Goal: Task Accomplishment & Management: Use online tool/utility

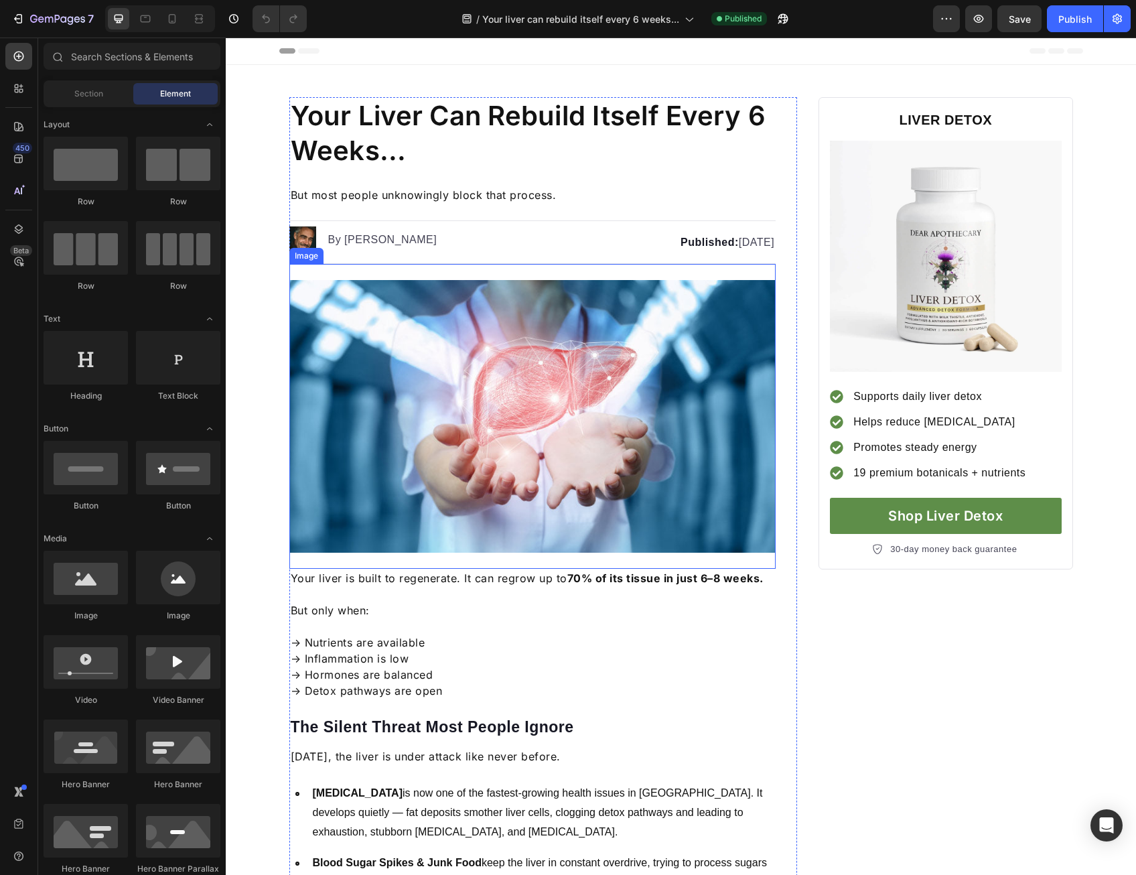
click at [578, 399] on img at bounding box center [532, 416] width 487 height 273
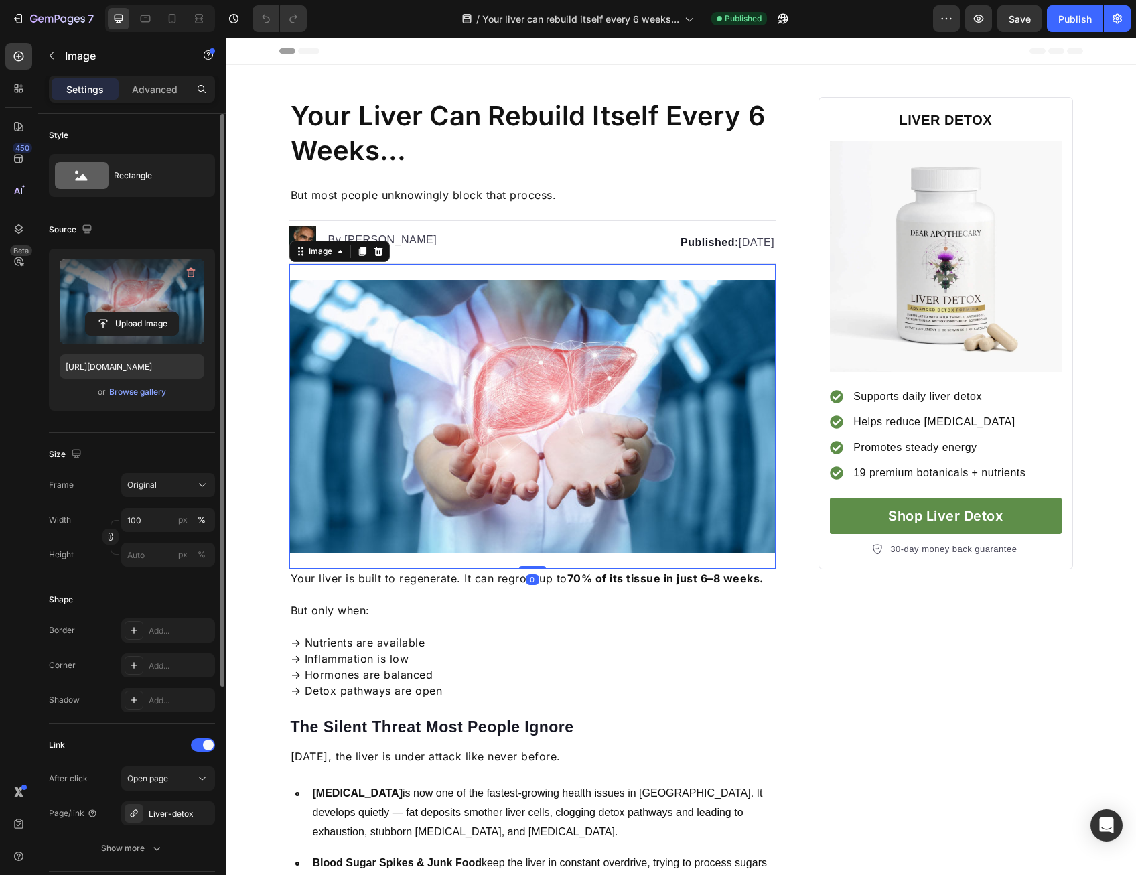
click at [121, 299] on label at bounding box center [132, 301] width 145 height 84
click at [121, 312] on input "file" at bounding box center [132, 323] width 92 height 23
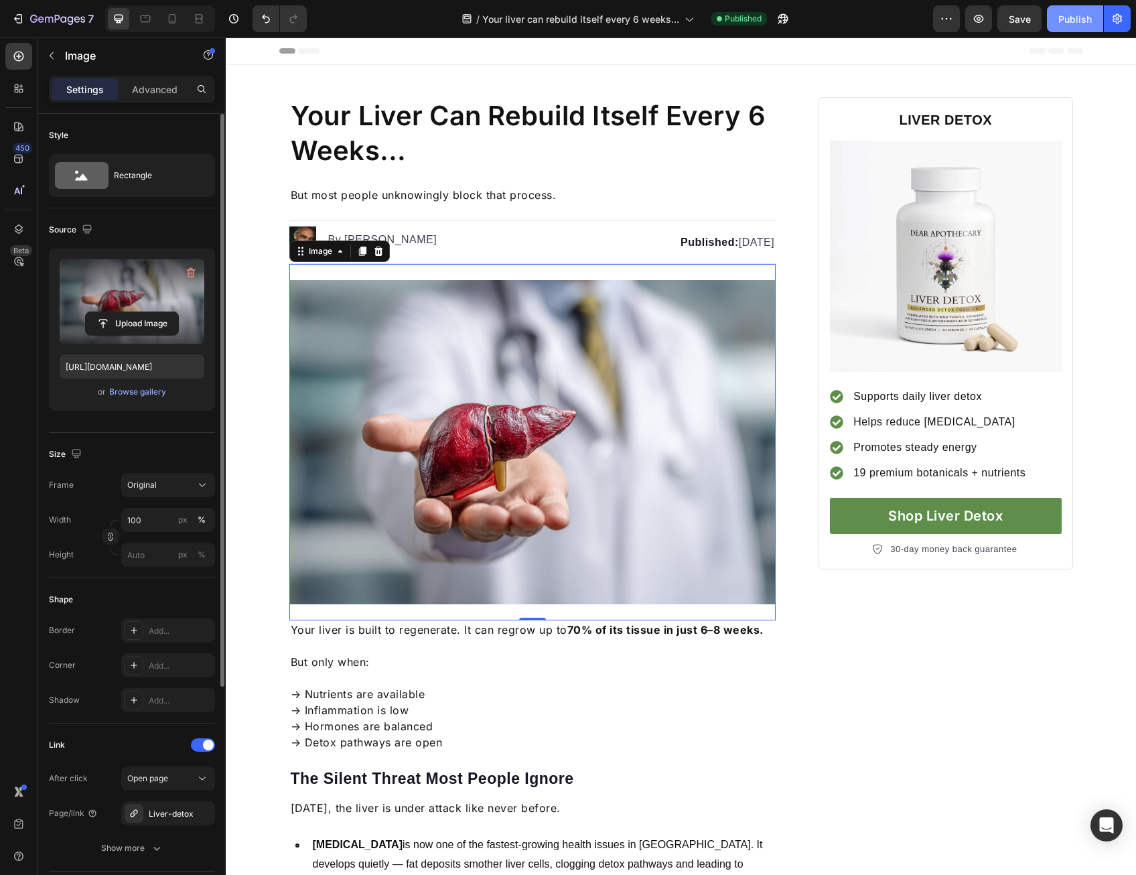
click at [1079, 22] on div "Publish" at bounding box center [1076, 19] width 34 height 14
click at [177, 19] on icon at bounding box center [172, 18] width 13 height 13
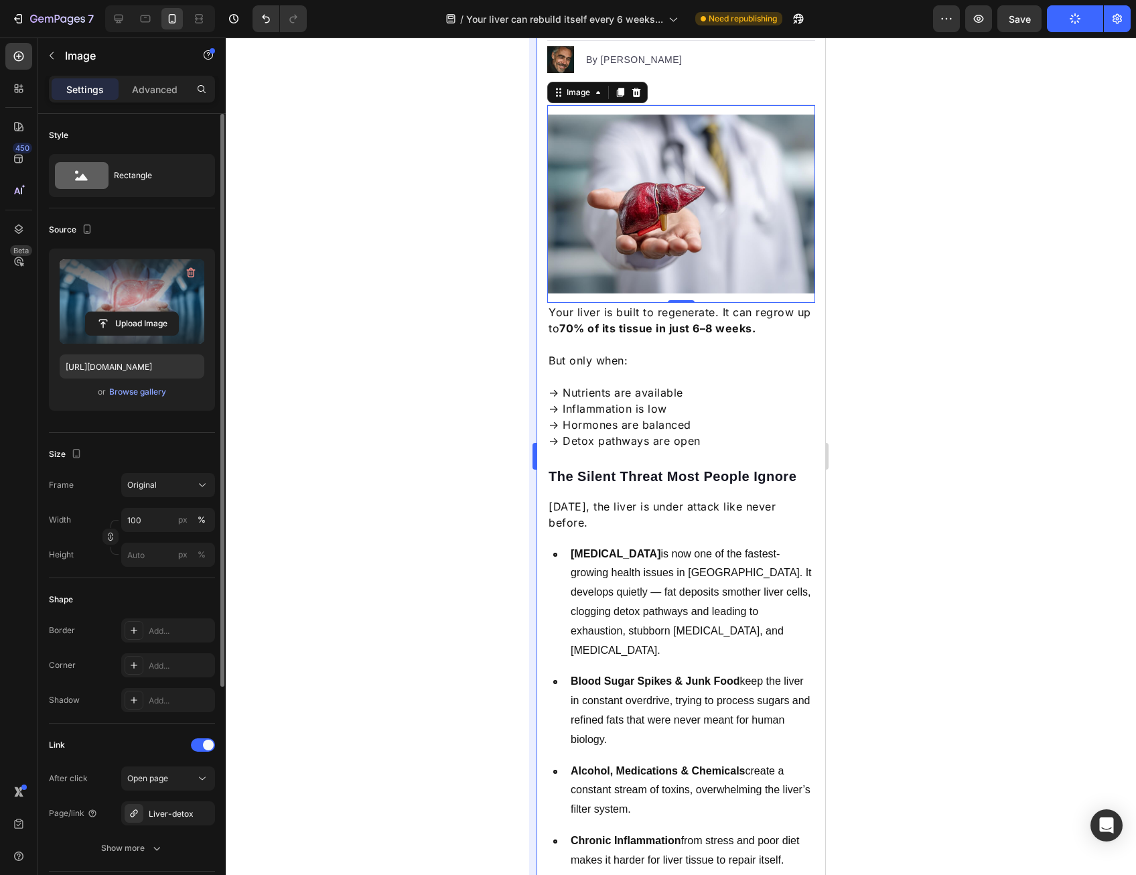
scroll to position [204, 0]
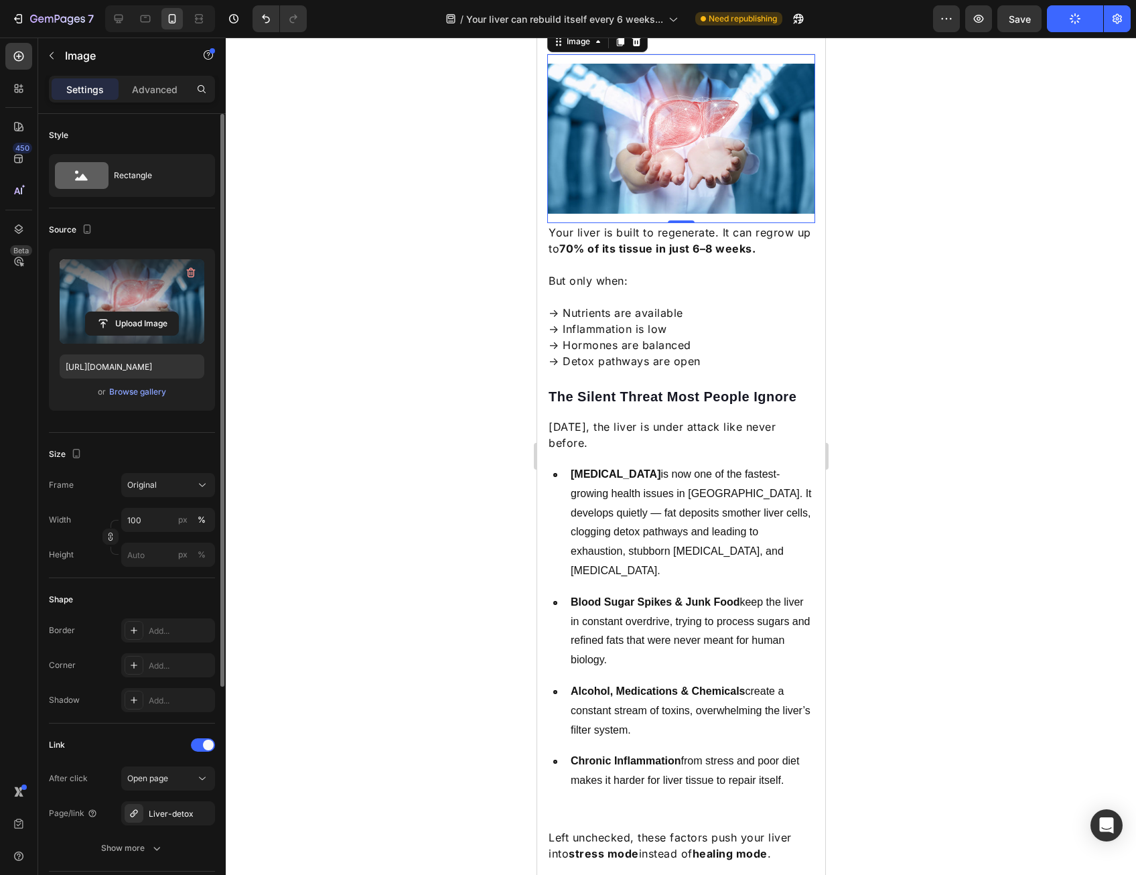
click at [608, 176] on img at bounding box center [681, 139] width 268 height 150
click at [133, 307] on label at bounding box center [132, 301] width 145 height 84
click at [133, 312] on input "file" at bounding box center [132, 323] width 92 height 23
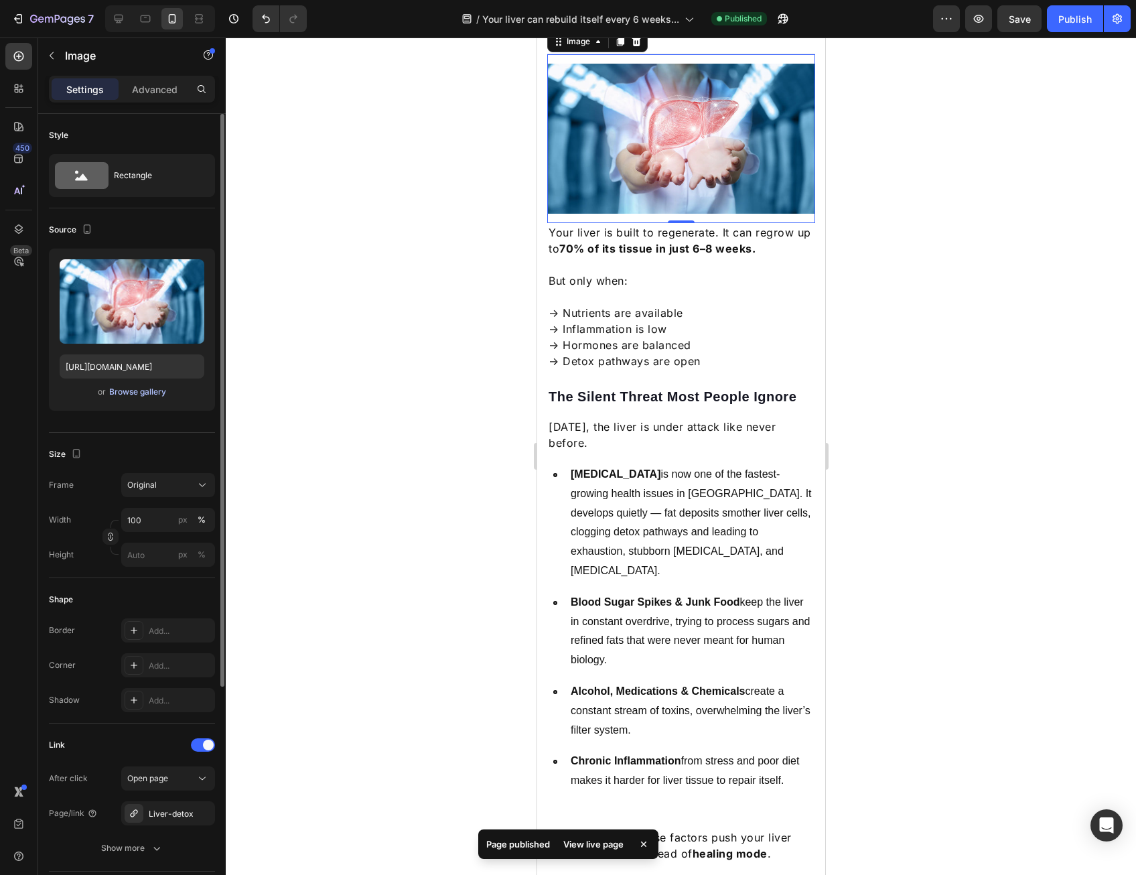
click at [151, 390] on div "Browse gallery" at bounding box center [137, 392] width 57 height 12
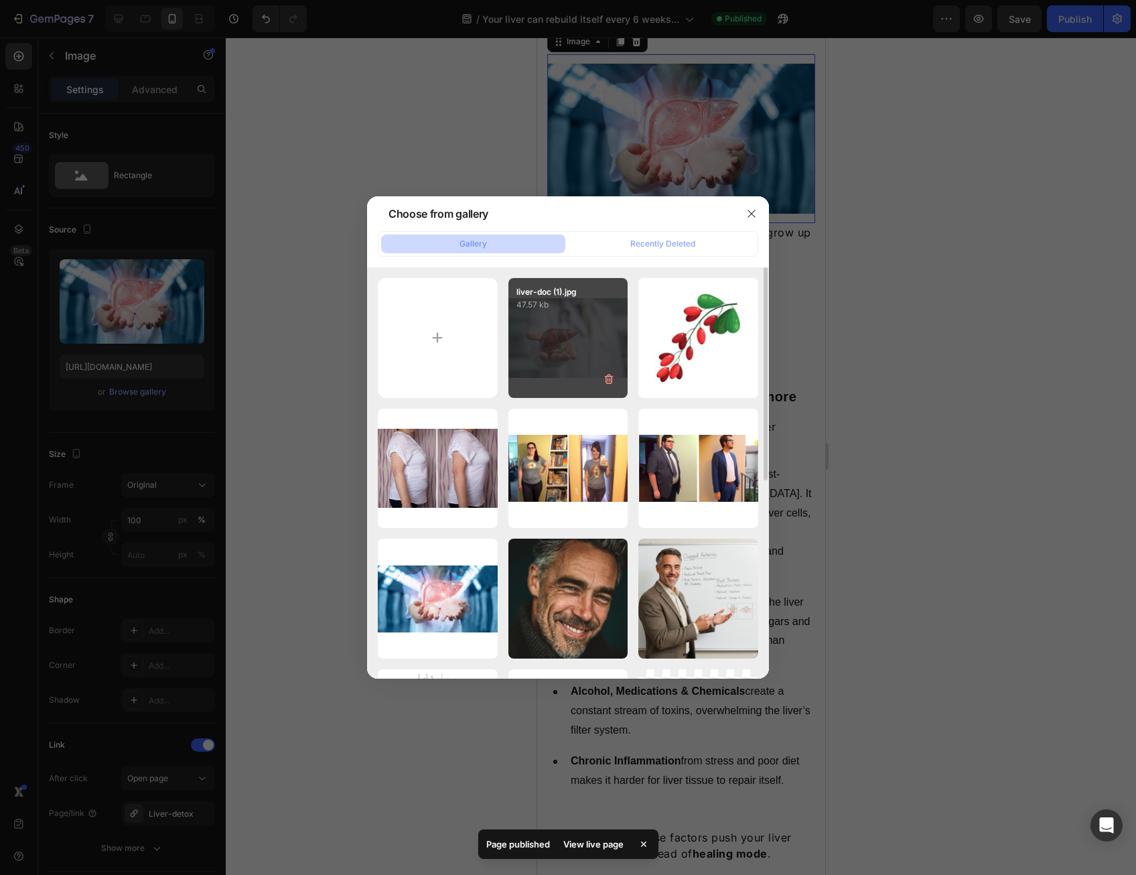
click at [556, 341] on div "liver-doc (1).jpg 47.57 kb" at bounding box center [569, 338] width 120 height 120
type input "[URL][DOMAIN_NAME]"
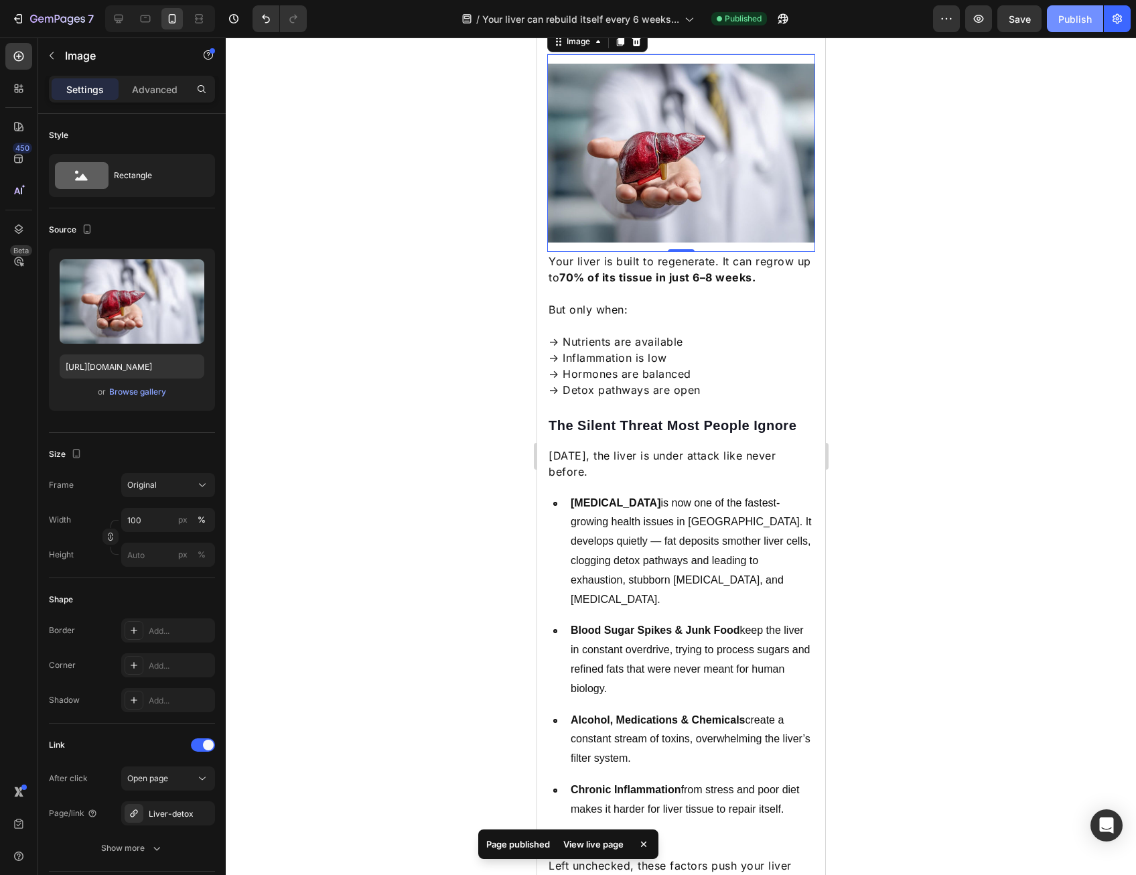
click at [1080, 15] on div "Publish" at bounding box center [1076, 19] width 34 height 14
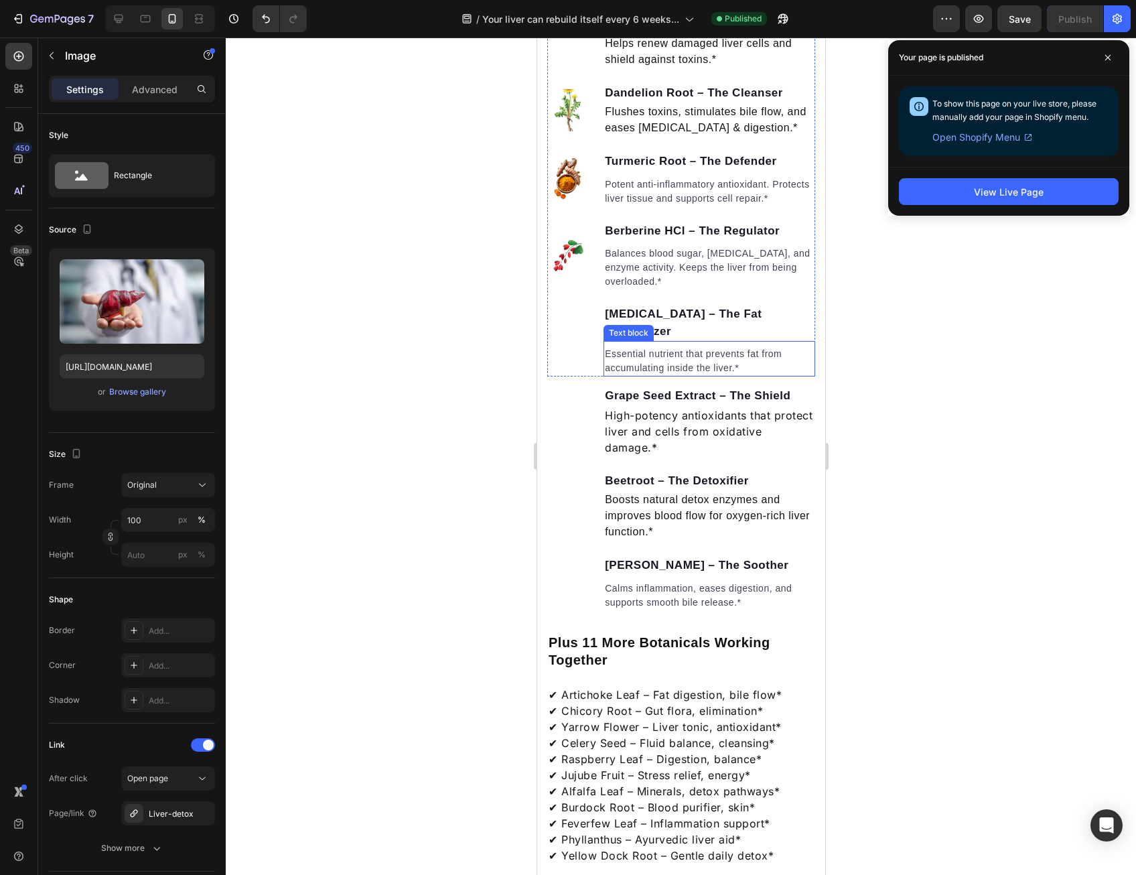
scroll to position [1474, 0]
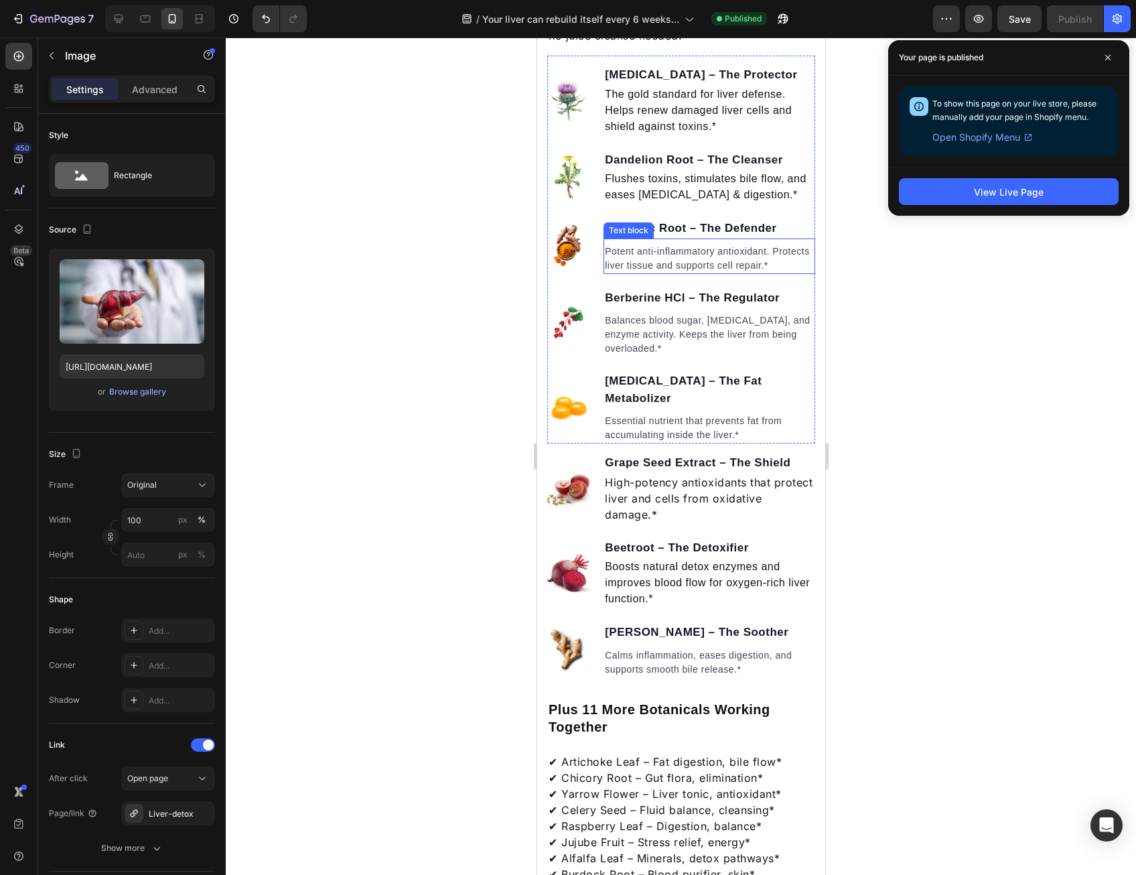
click at [674, 273] on p "Potent anti-inflammatory antioxidant. Protects liver tissue and supports cell r…" at bounding box center [708, 259] width 209 height 28
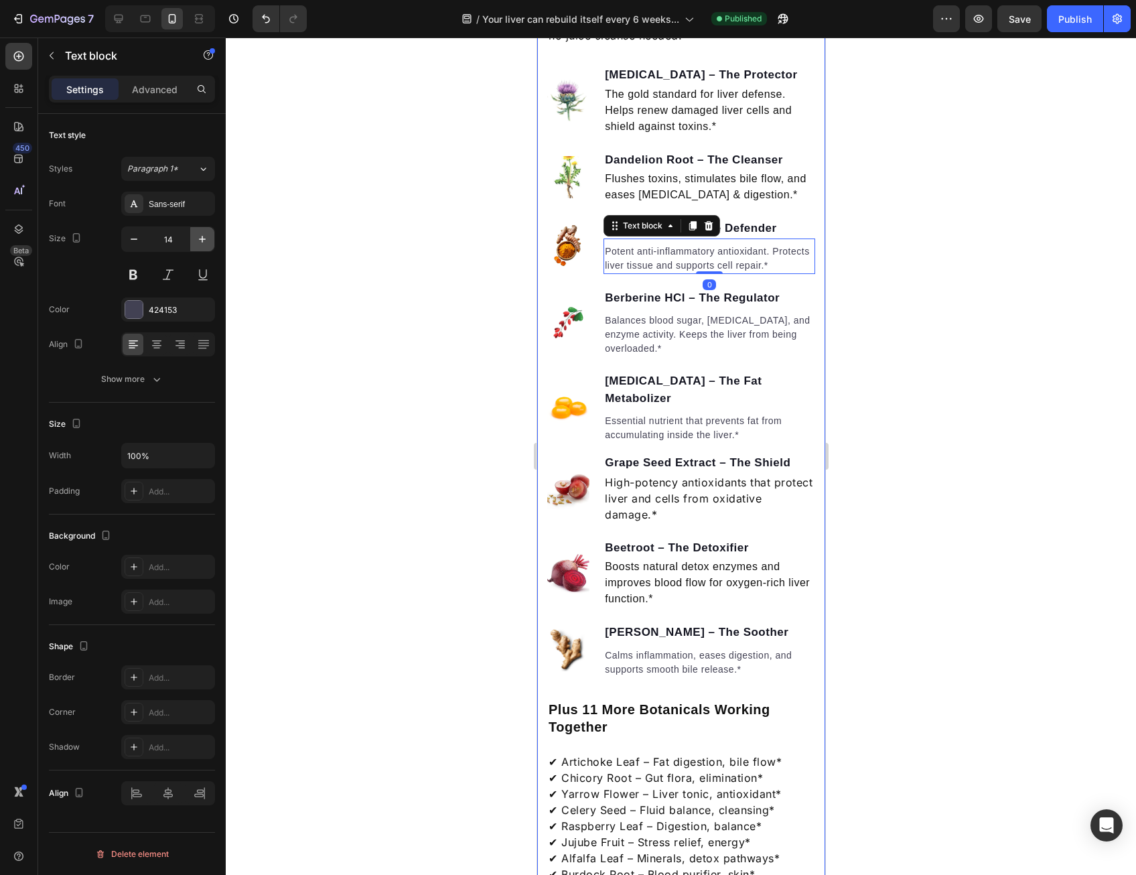
click at [204, 241] on icon "button" at bounding box center [202, 239] width 13 height 13
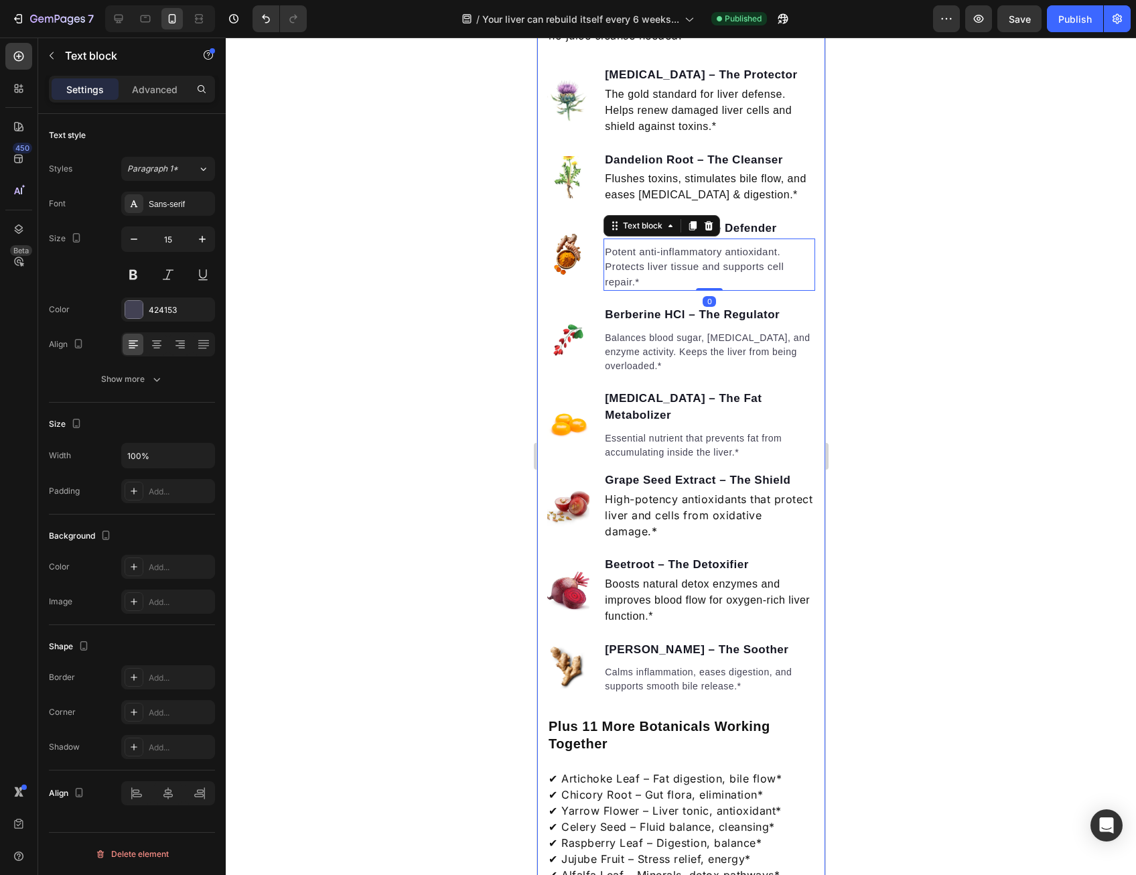
type input "16"
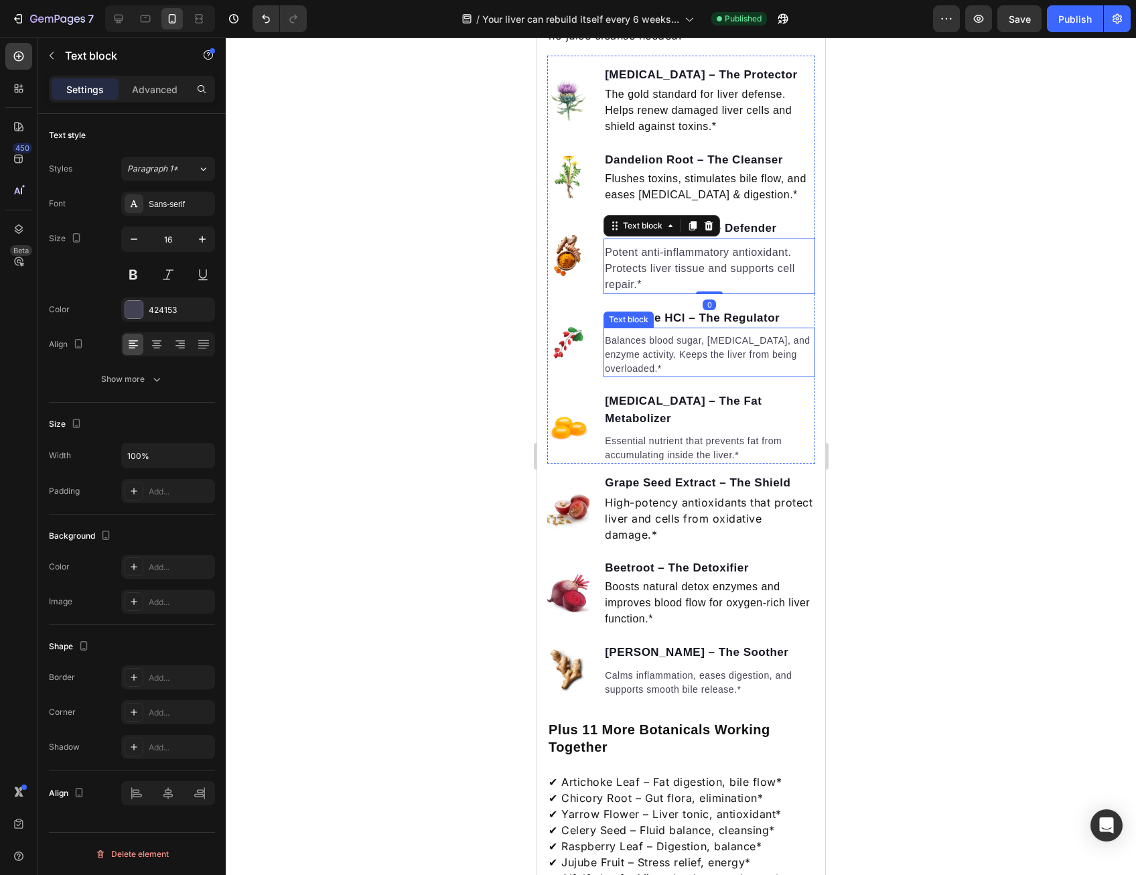
click at [617, 357] on p "Balances blood sugar, [MEDICAL_DATA], and enzyme activity. Keeps the liver from…" at bounding box center [708, 355] width 209 height 42
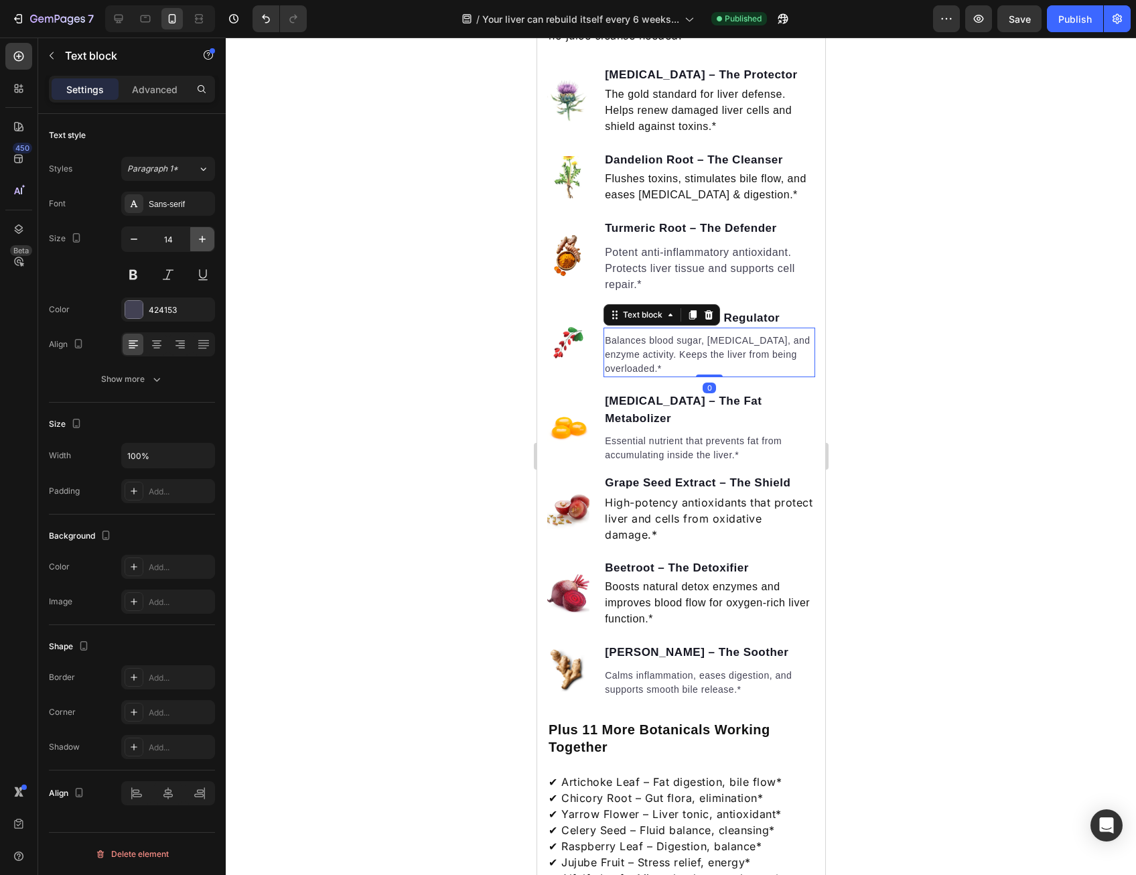
click at [206, 233] on icon "button" at bounding box center [202, 239] width 13 height 13
type input "16"
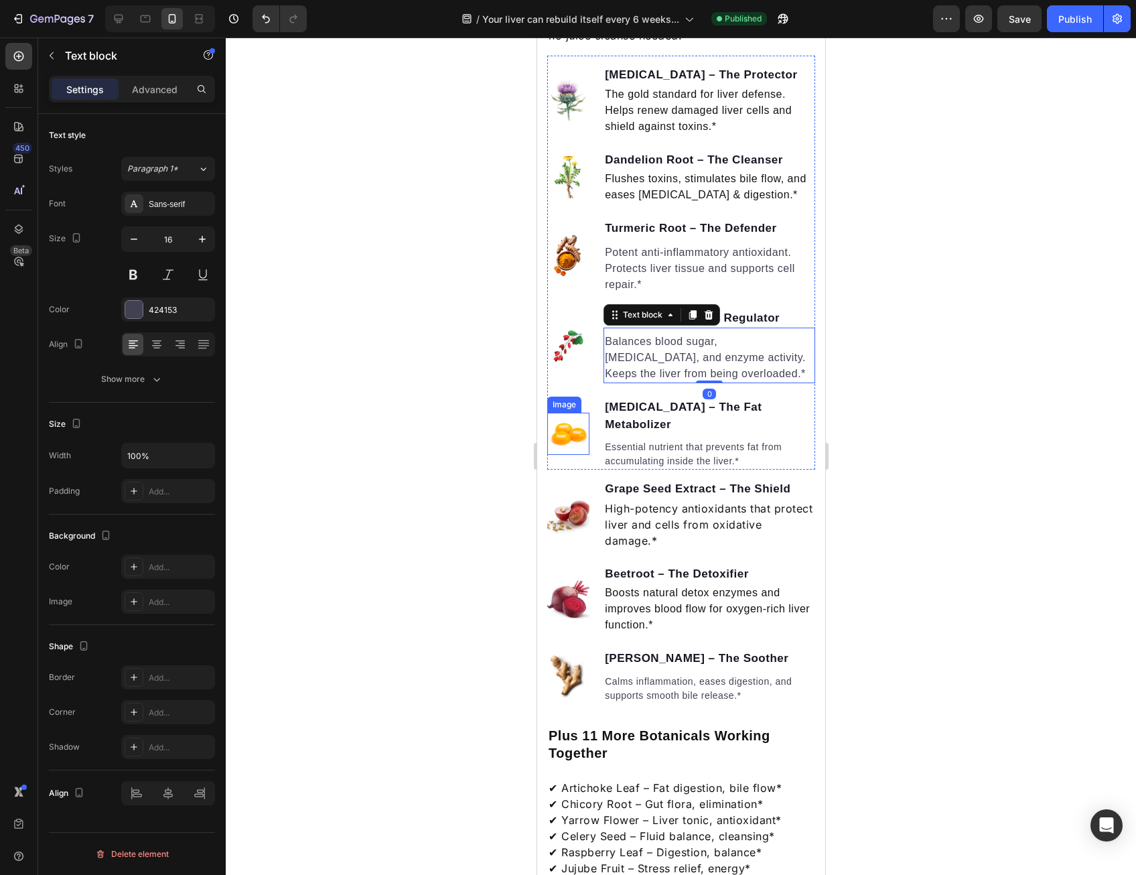
click at [627, 450] on p "Essential nutrient that prevents fat from accumulating inside the liver.*" at bounding box center [708, 454] width 209 height 28
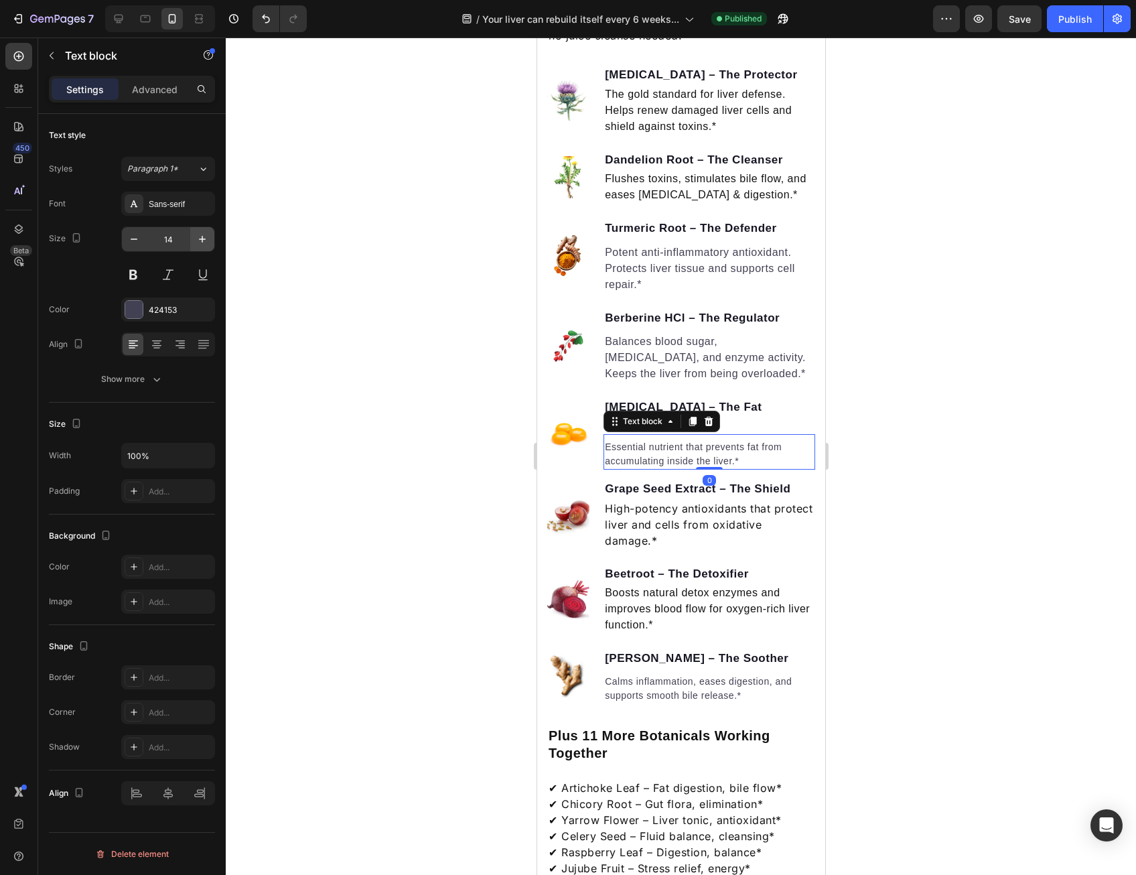
click at [206, 242] on icon "button" at bounding box center [202, 239] width 13 height 13
type input "16"
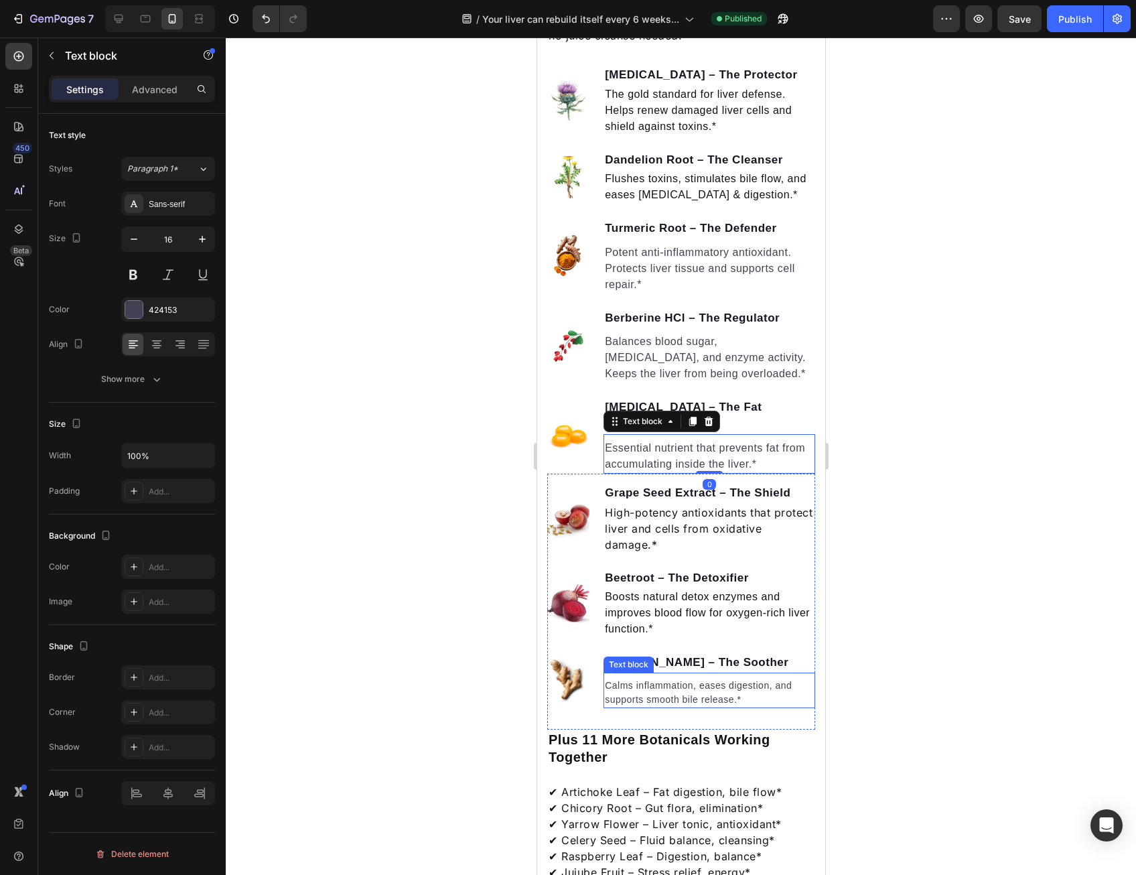
click at [644, 700] on p "Calms inflammation, eases digestion, and supports smooth bile release.*" at bounding box center [708, 693] width 209 height 28
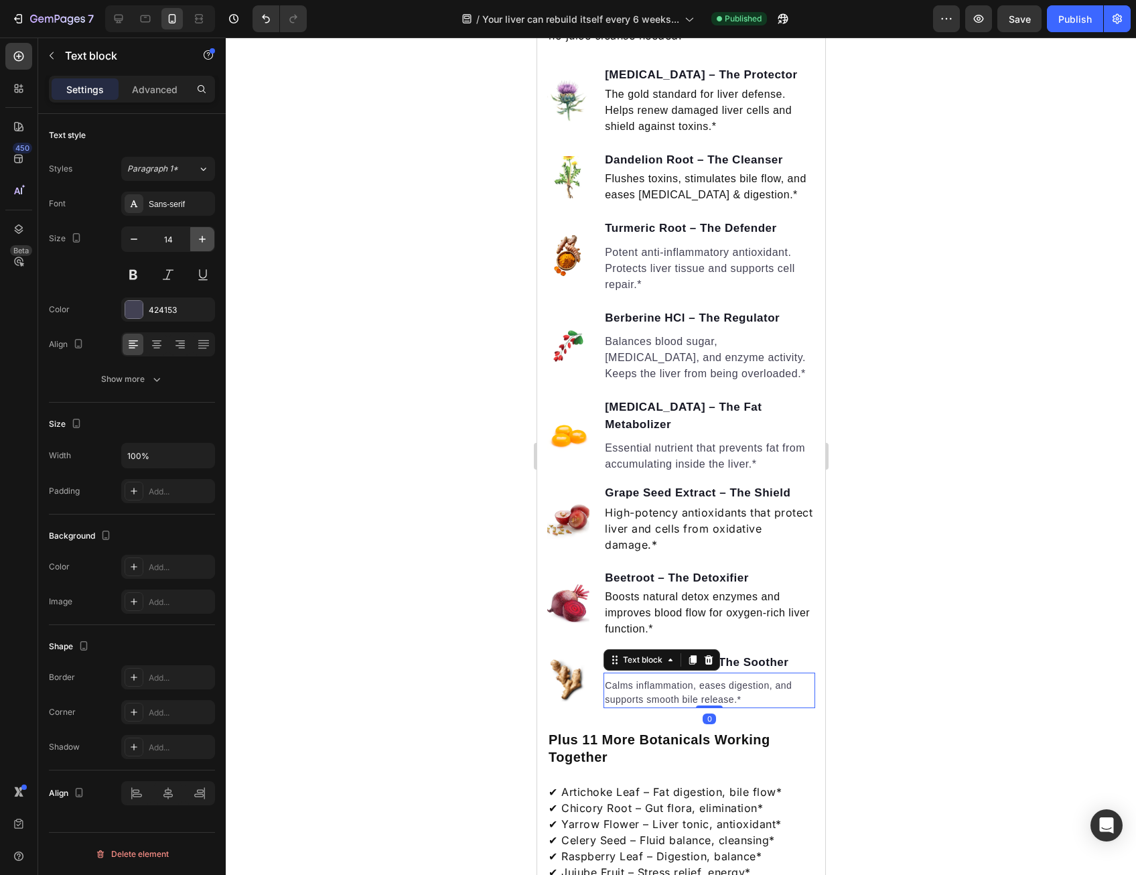
click at [202, 233] on icon "button" at bounding box center [202, 239] width 13 height 13
type input "16"
click at [393, 416] on div at bounding box center [681, 457] width 911 height 838
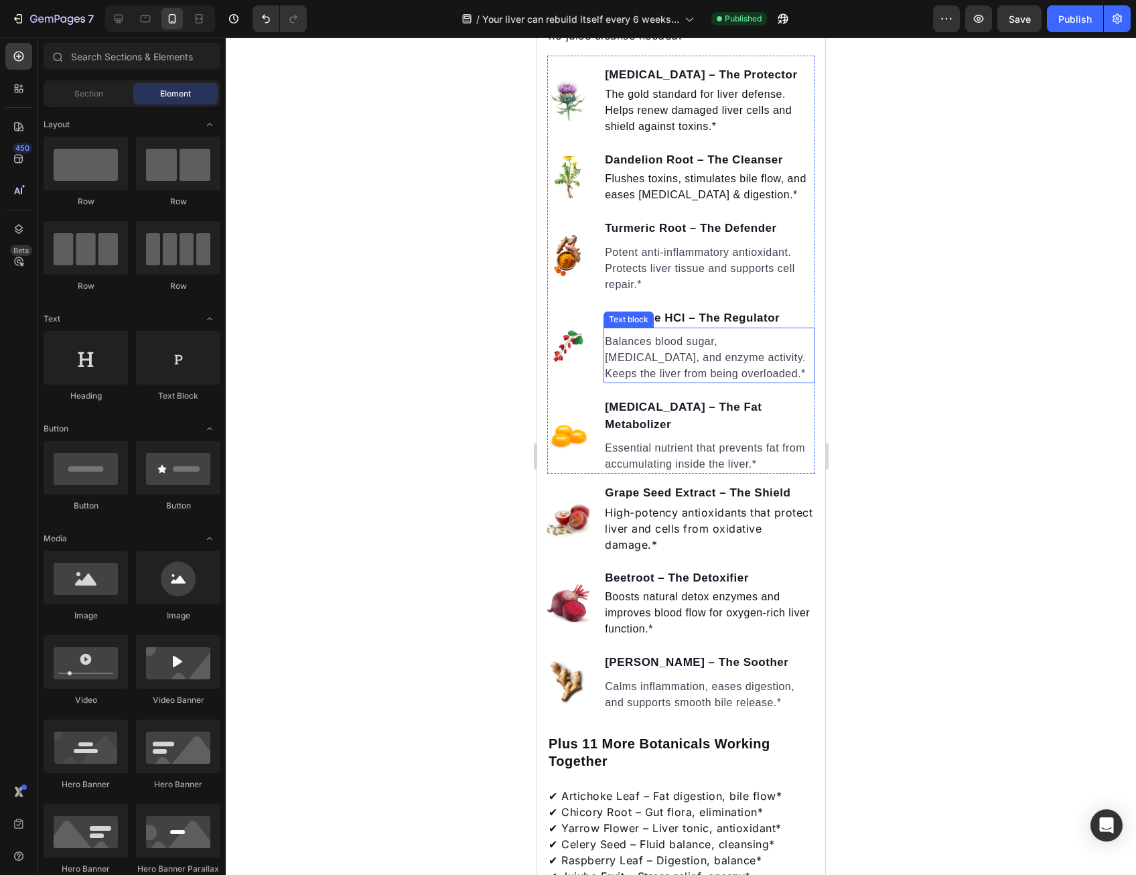
click at [639, 326] on div "Text block" at bounding box center [628, 320] width 45 height 12
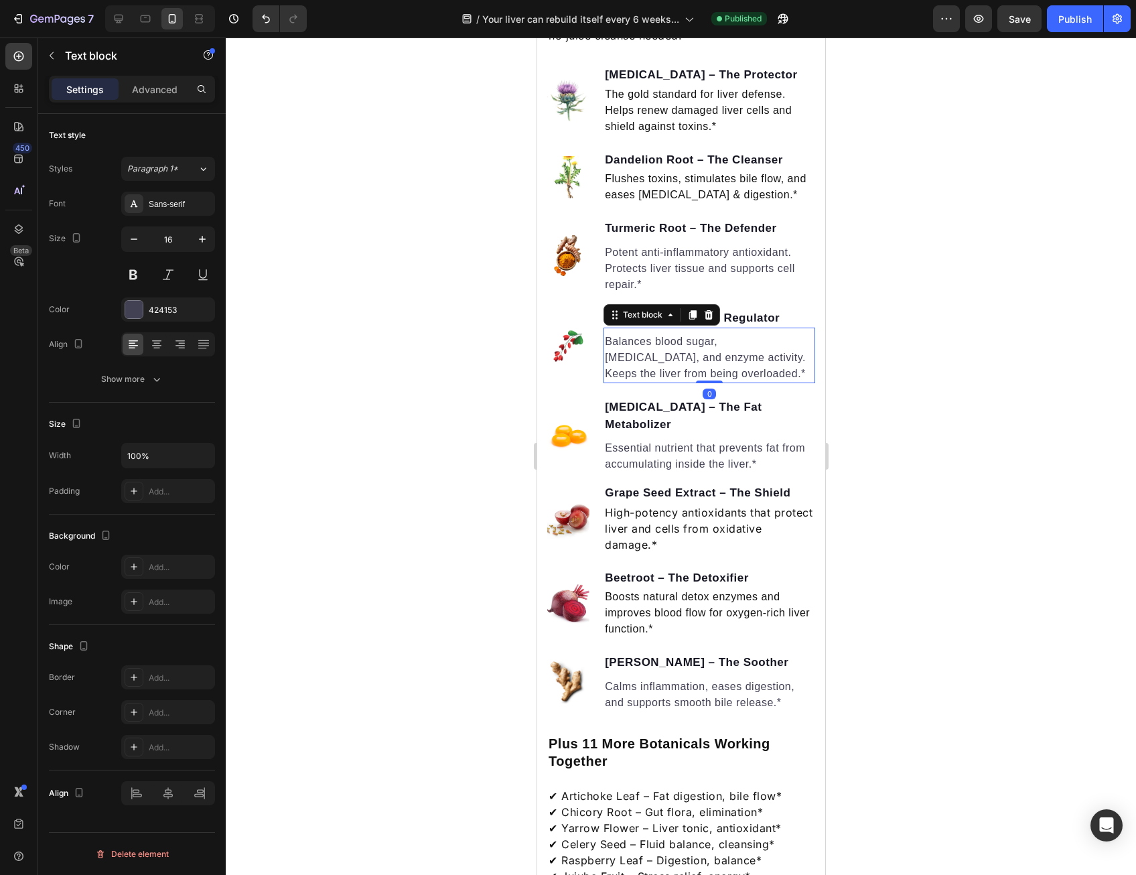
click at [730, 324] on strong "Berberine HCl – The Regulator" at bounding box center [691, 318] width 175 height 13
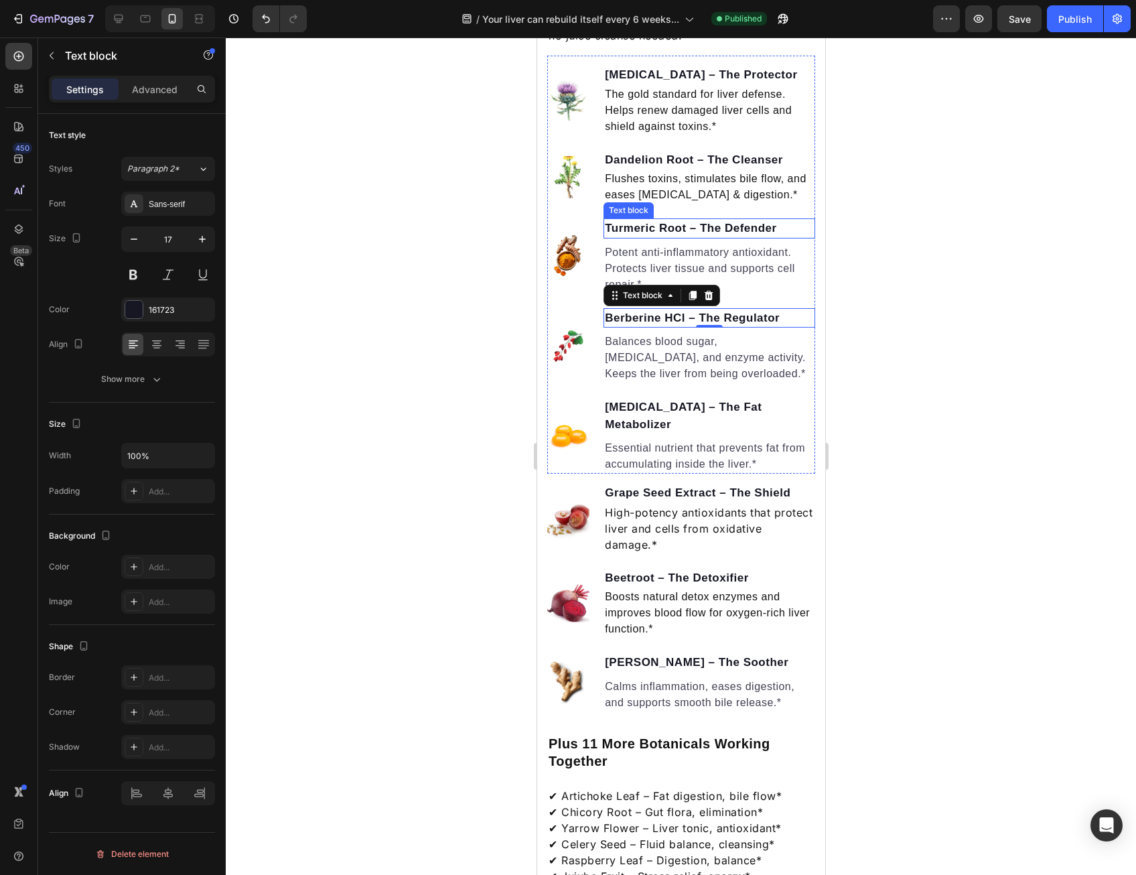
click at [746, 237] on p "Turmeric Root – The Defender" at bounding box center [708, 228] width 209 height 17
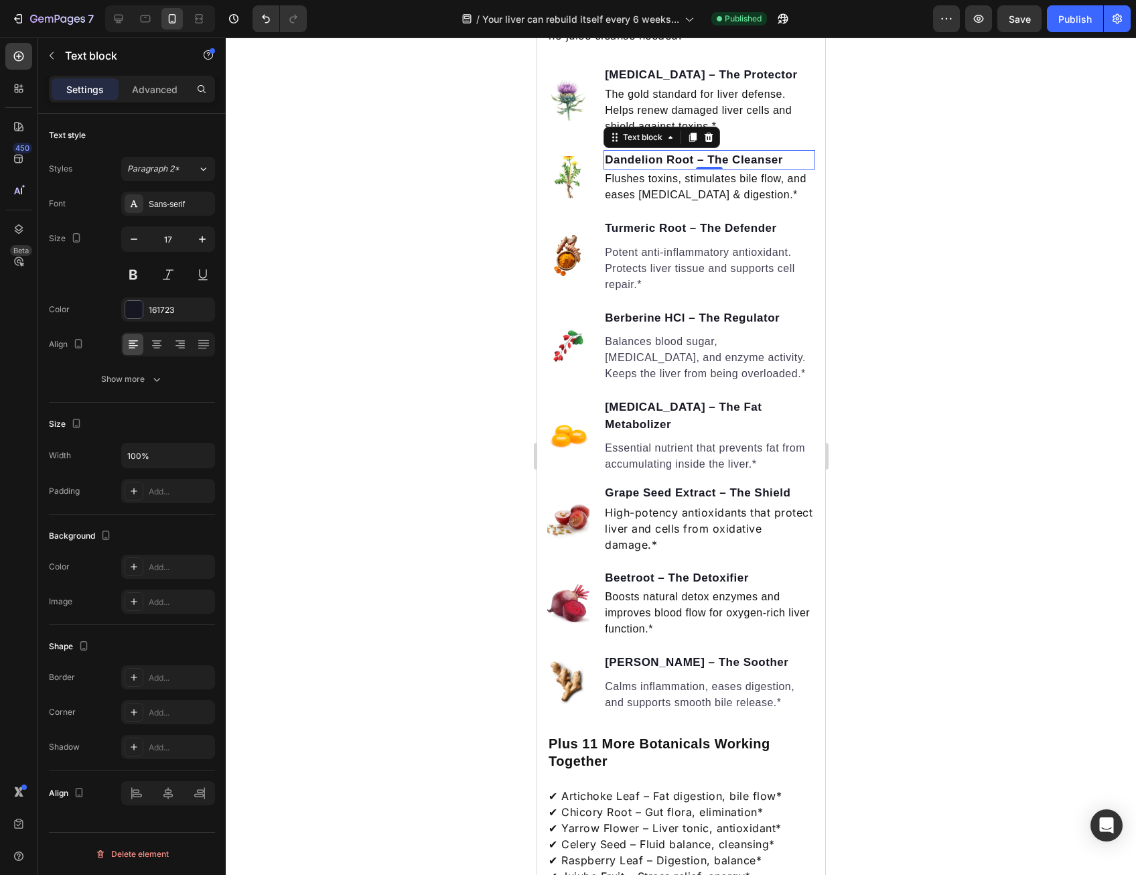
click at [738, 169] on p "Dandelion Root – The Cleanser" at bounding box center [708, 159] width 209 height 17
click at [738, 84] on p "[MEDICAL_DATA] – The Protector" at bounding box center [708, 74] width 209 height 17
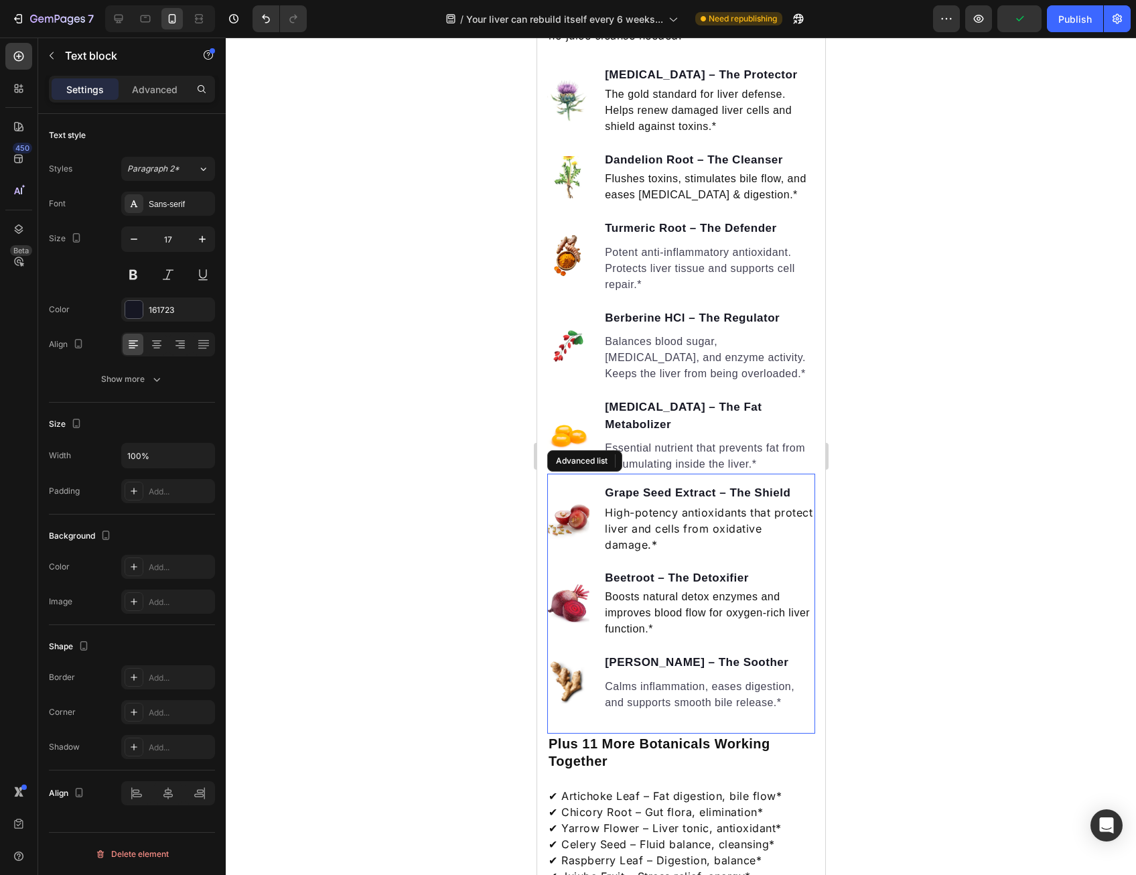
click at [742, 480] on div "Image Grape Seed Extract – The Shield Text block High-potency antioxidants that…" at bounding box center [681, 604] width 268 height 260
click at [742, 499] on p "Grape Seed Extract – The Shield" at bounding box center [708, 492] width 209 height 17
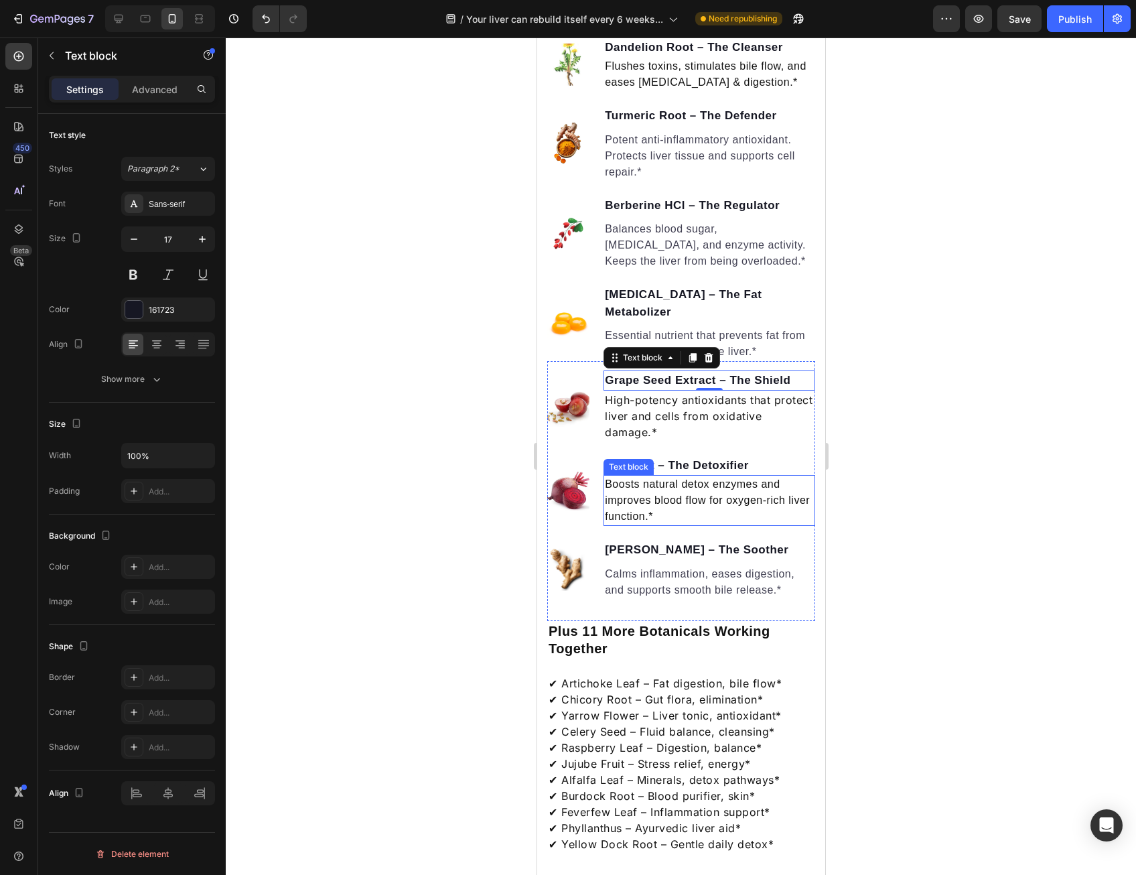
scroll to position [1608, 0]
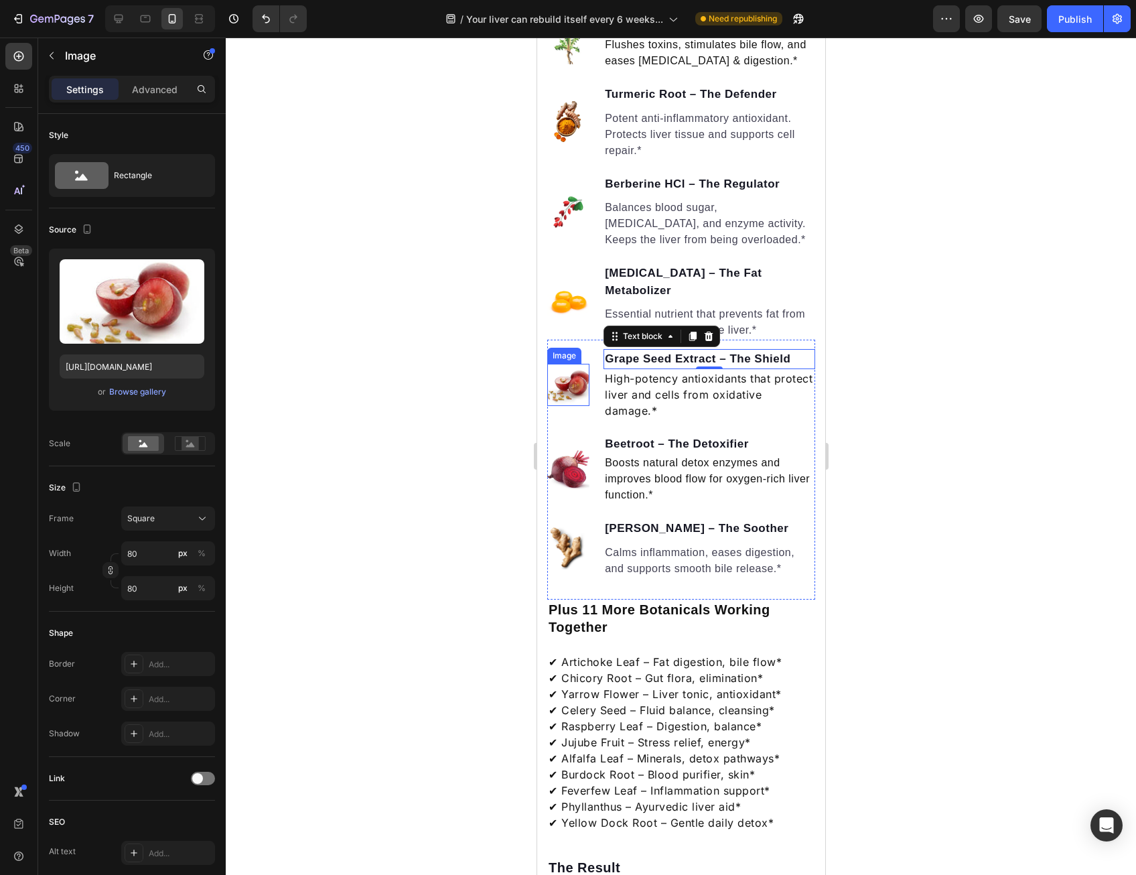
click at [558, 369] on img at bounding box center [568, 385] width 42 height 42
click at [596, 375] on li "Image 0 Grape Seed Extract – The Shield Text block High-potency antioxidants th…" at bounding box center [681, 384] width 268 height 71
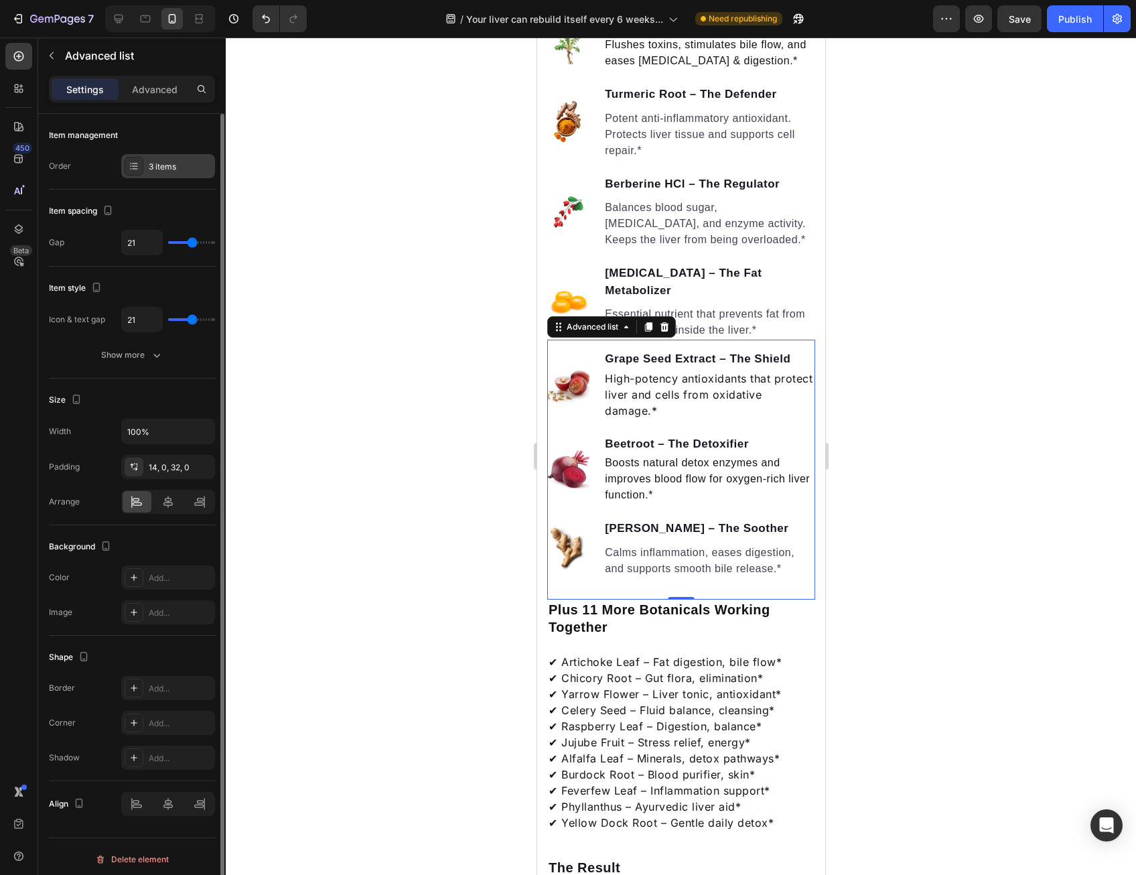
click at [176, 167] on div "3 items" at bounding box center [180, 167] width 63 height 12
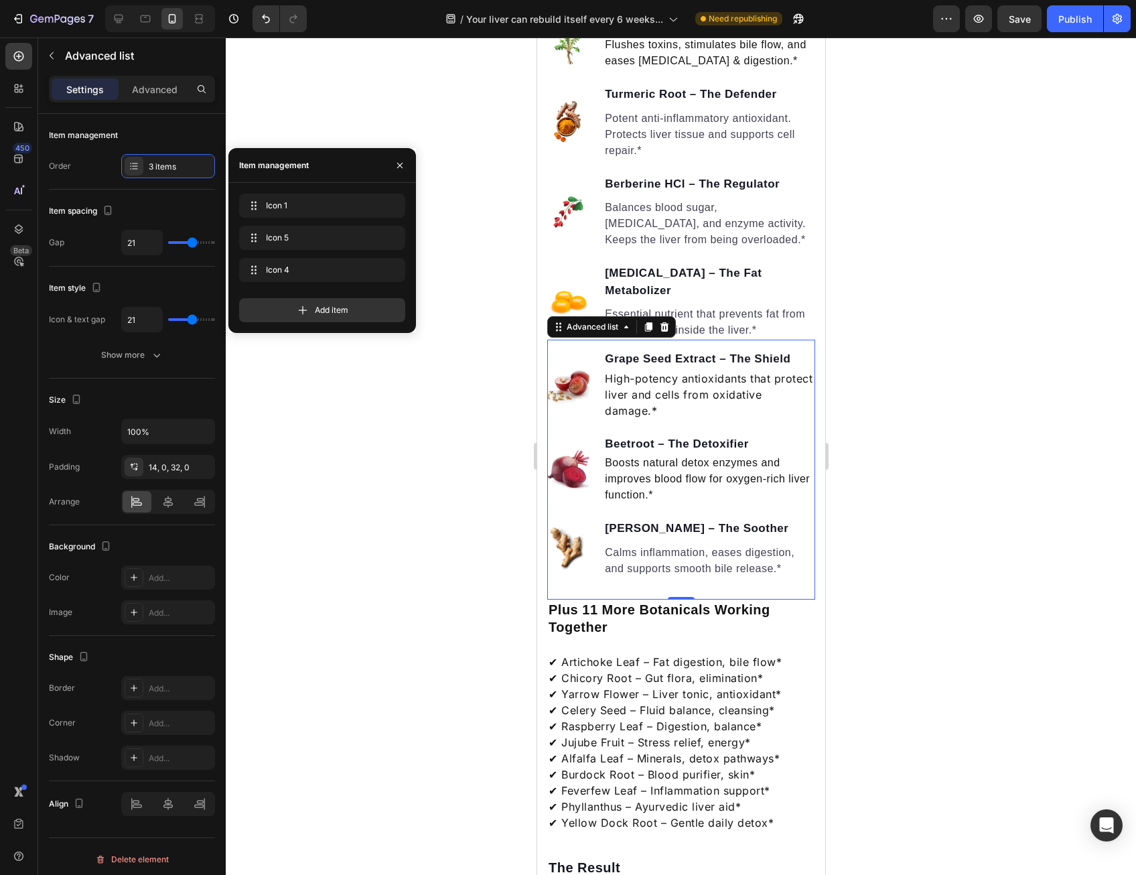
click at [302, 115] on div at bounding box center [681, 457] width 911 height 838
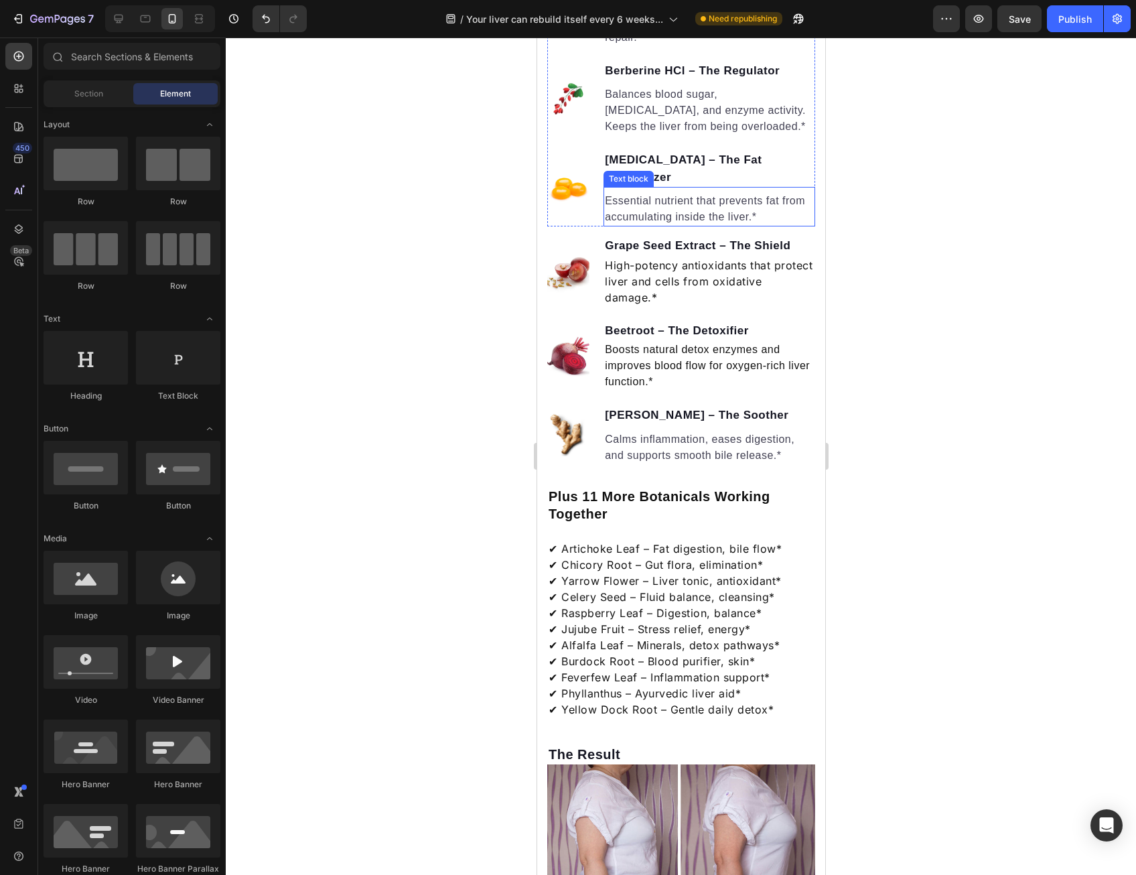
scroll to position [1943, 0]
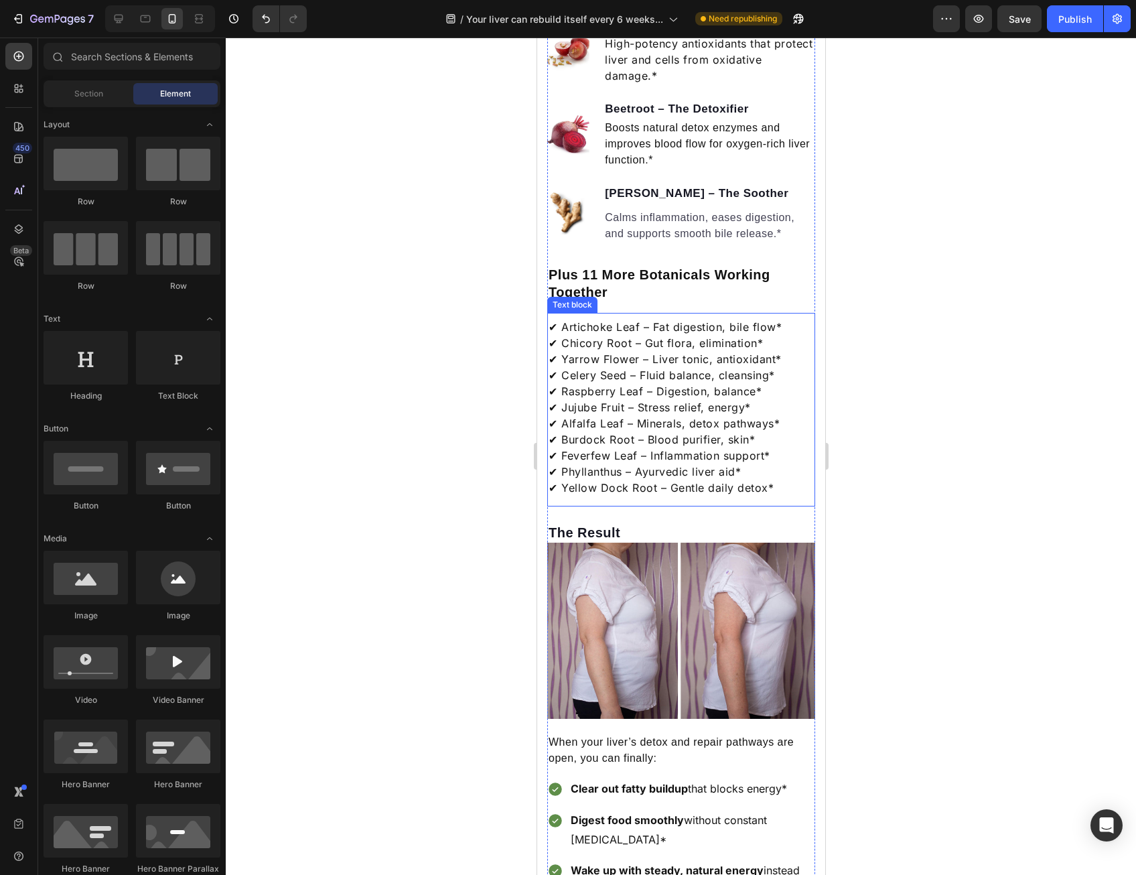
click at [722, 466] on p "✔ Artichoke Leaf – Fat digestion, bile flow* ✔ Chicory Root – Gut flora, elimin…" at bounding box center [680, 407] width 265 height 177
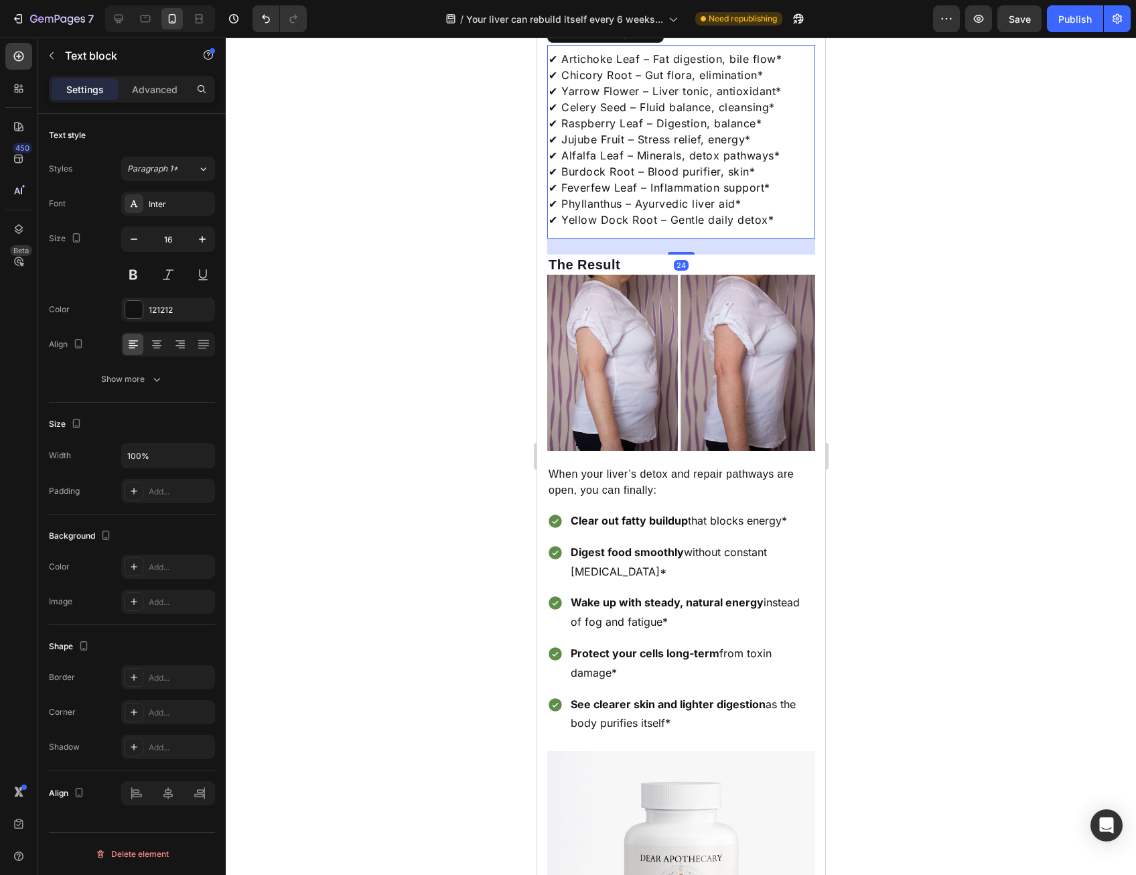
scroll to position [2278, 0]
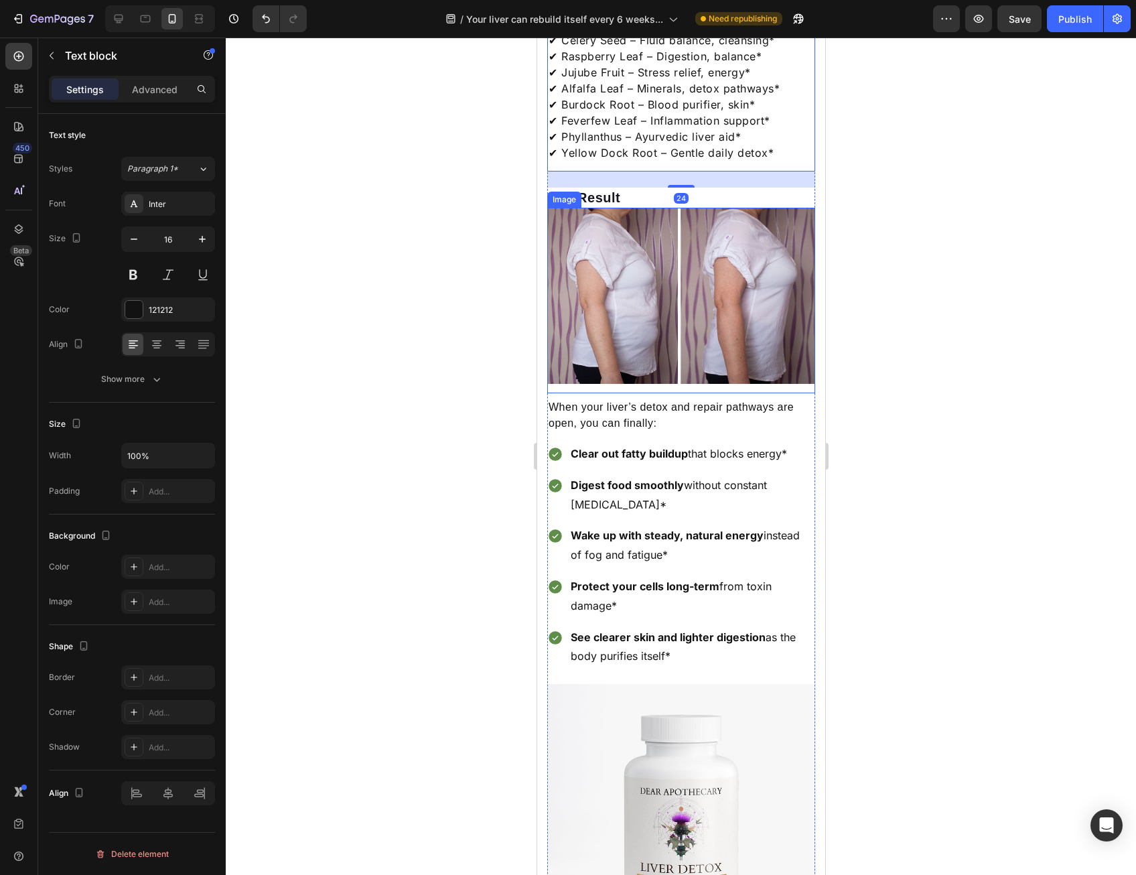
click at [697, 321] on img at bounding box center [681, 296] width 268 height 176
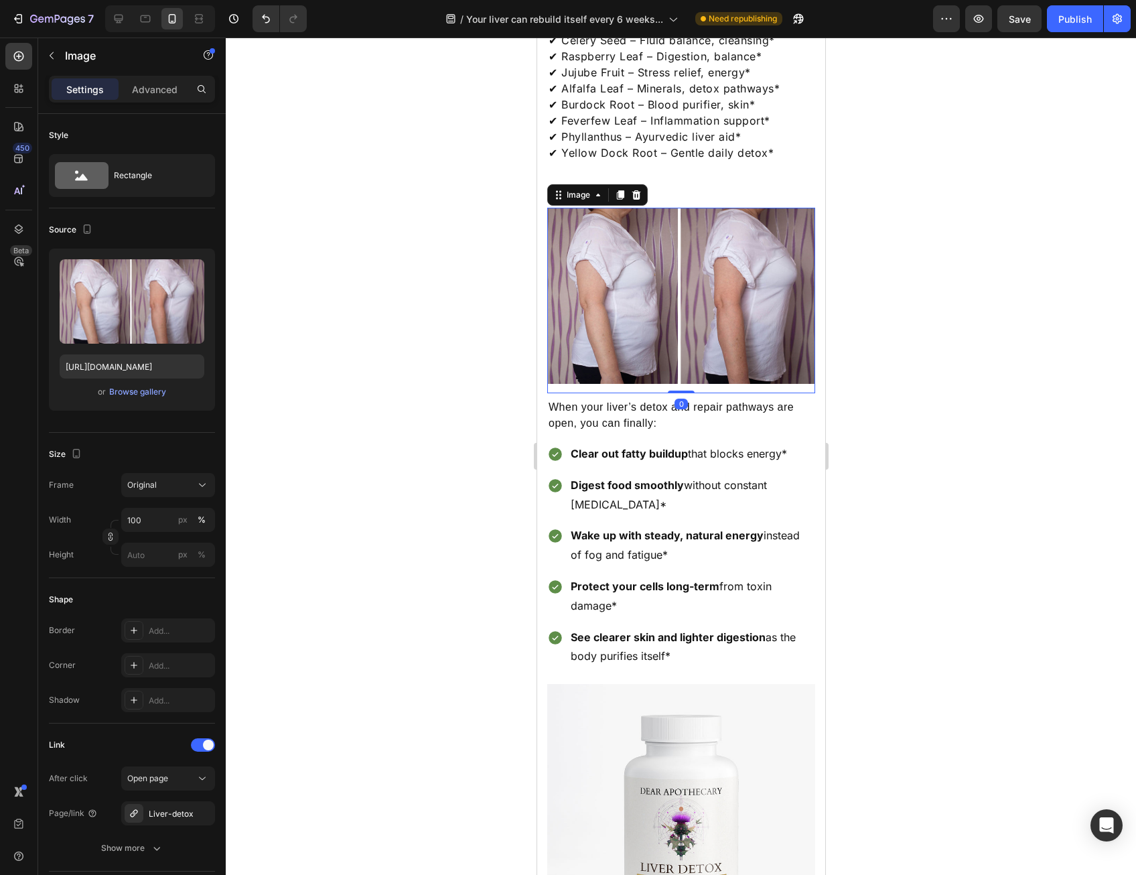
click at [725, 189] on h2 "The Result" at bounding box center [681, 198] width 268 height 20
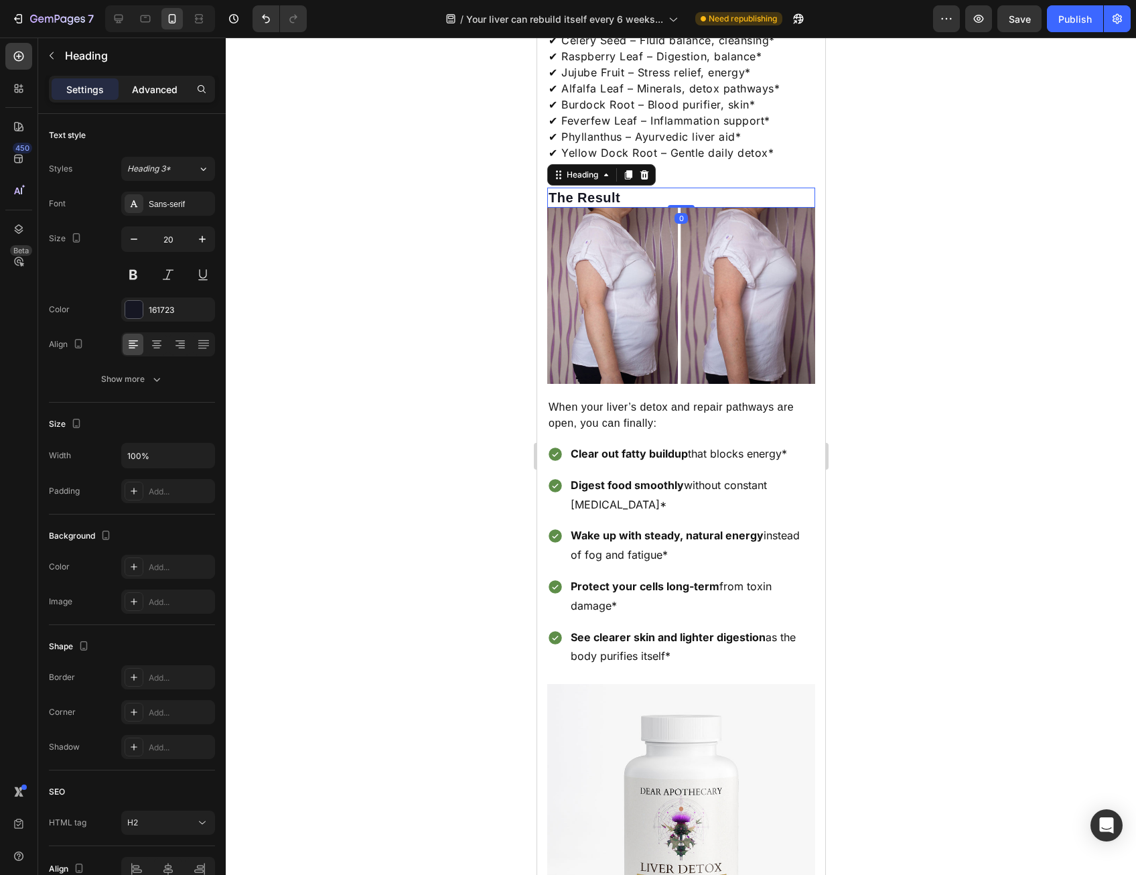
click at [138, 90] on p "Advanced" at bounding box center [155, 89] width 46 height 14
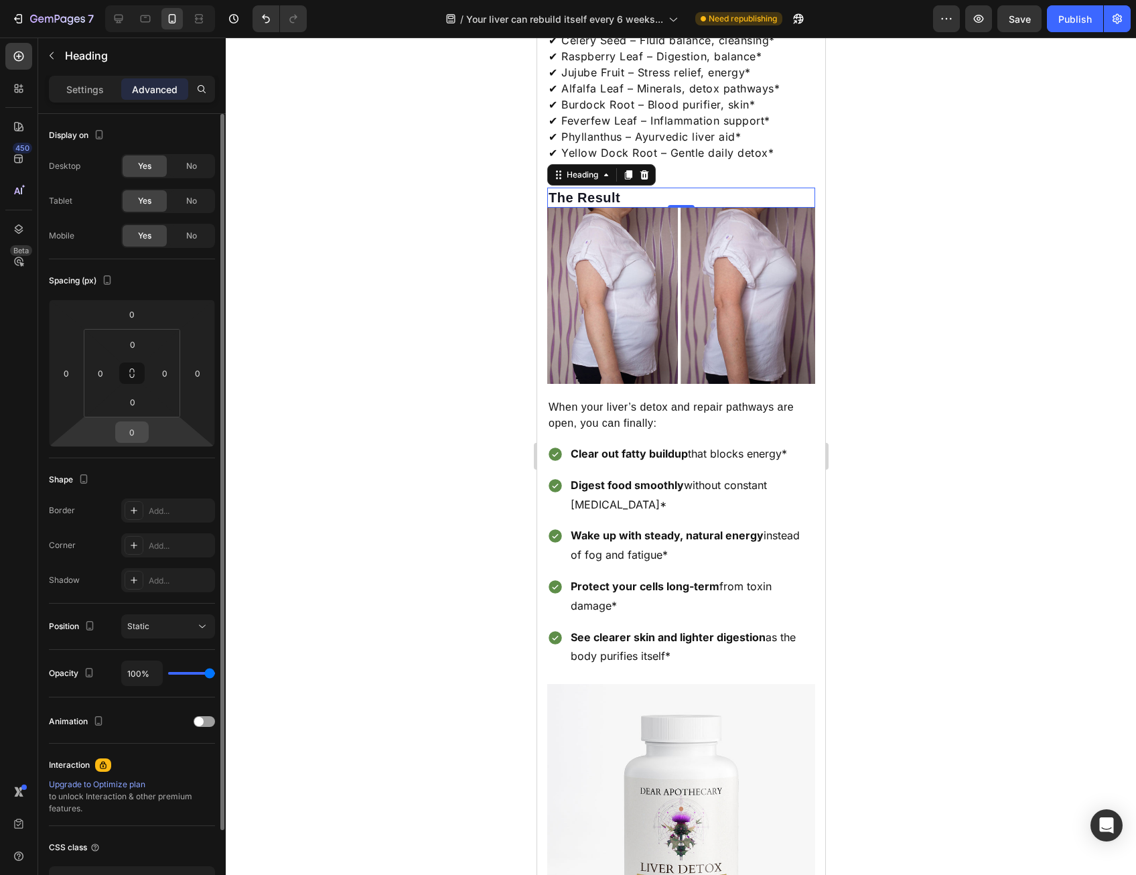
click at [136, 427] on input "0" at bounding box center [132, 432] width 27 height 20
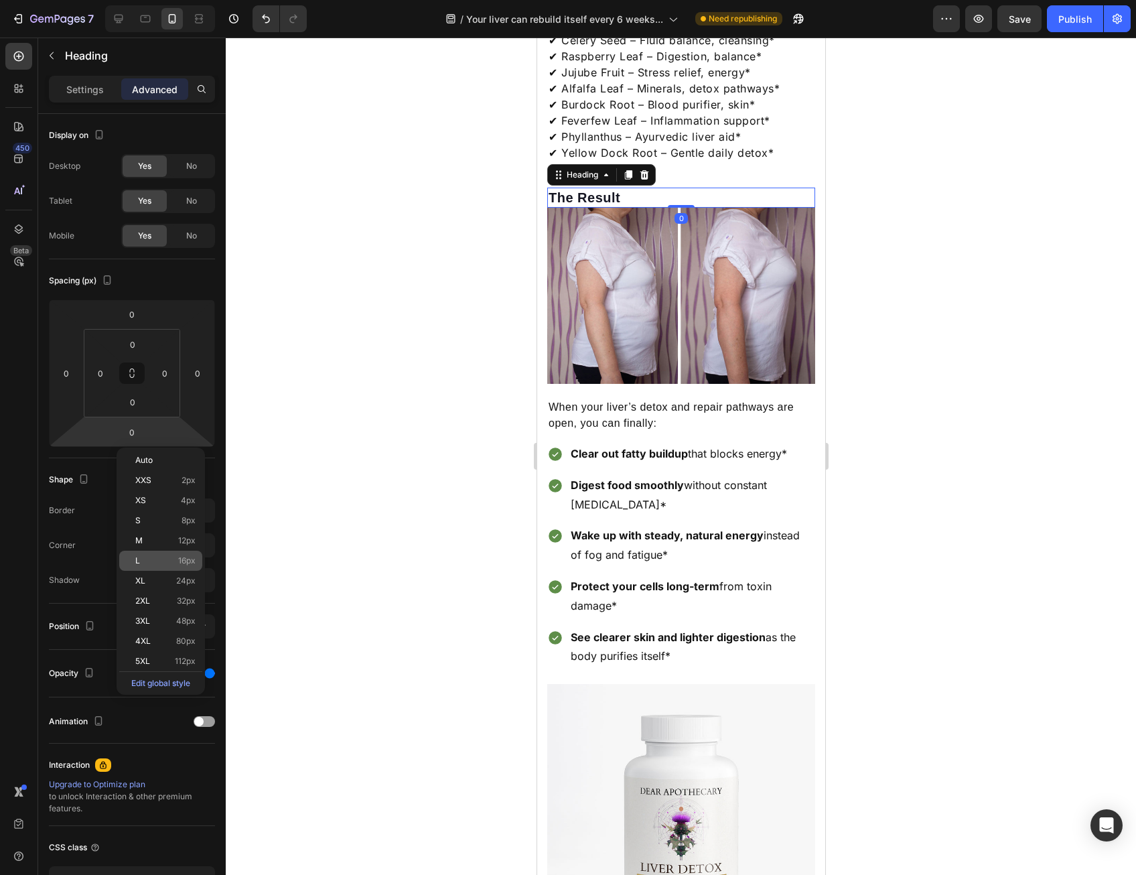
click at [152, 554] on div "L 16px" at bounding box center [160, 561] width 83 height 20
type input "16"
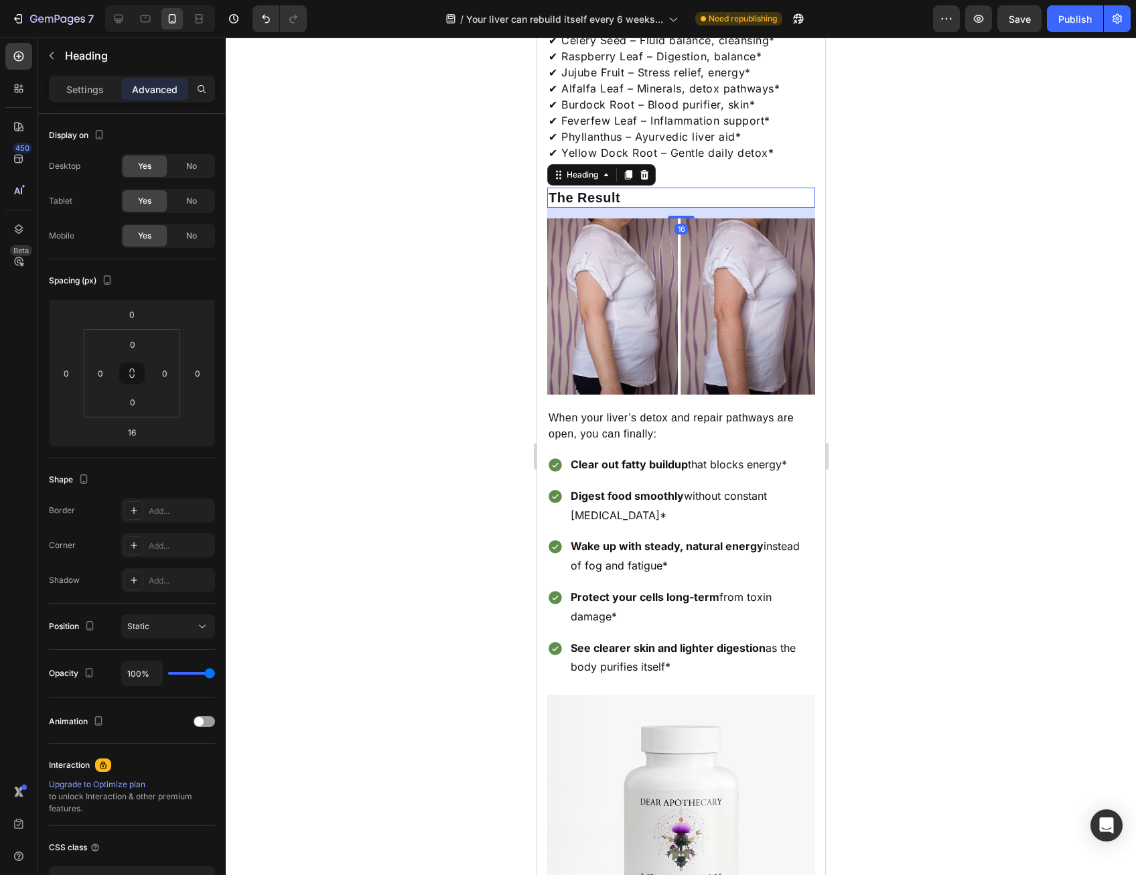
click at [510, 449] on div at bounding box center [681, 457] width 911 height 838
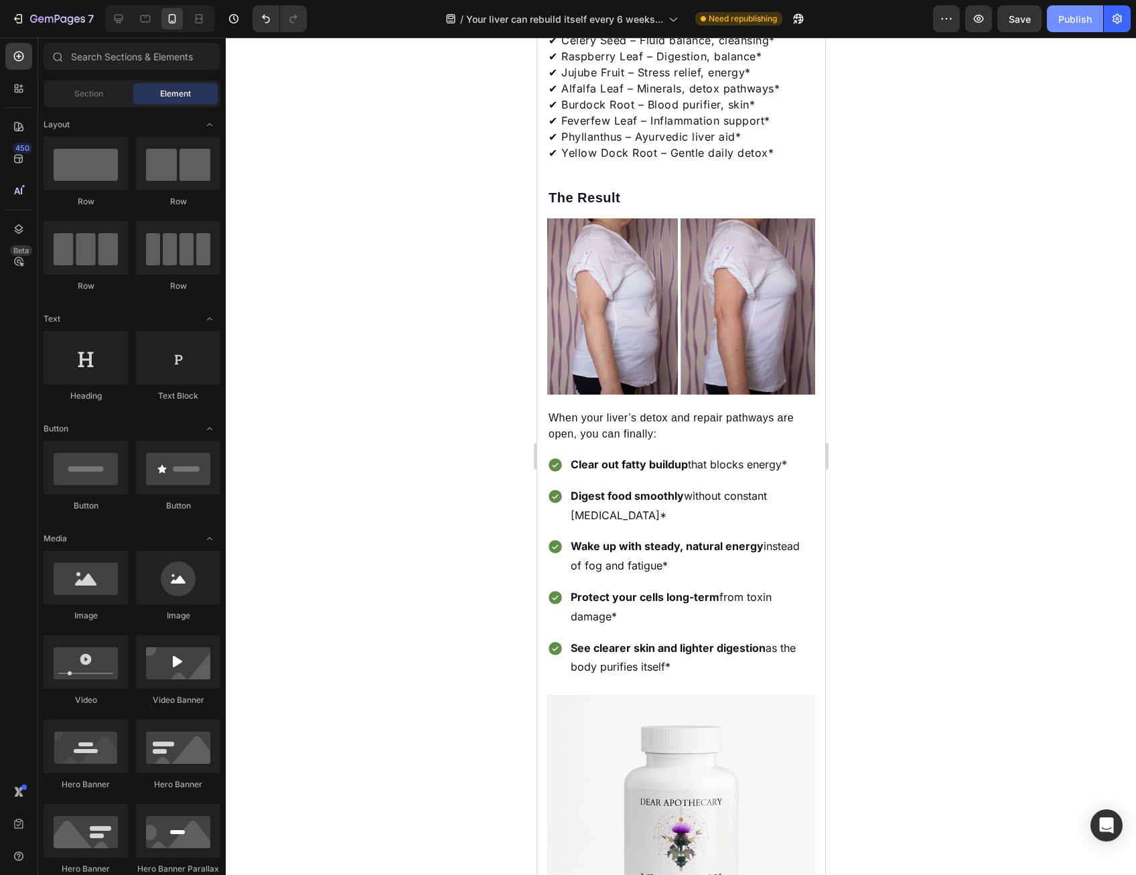
click at [1067, 17] on div "Publish" at bounding box center [1076, 19] width 34 height 14
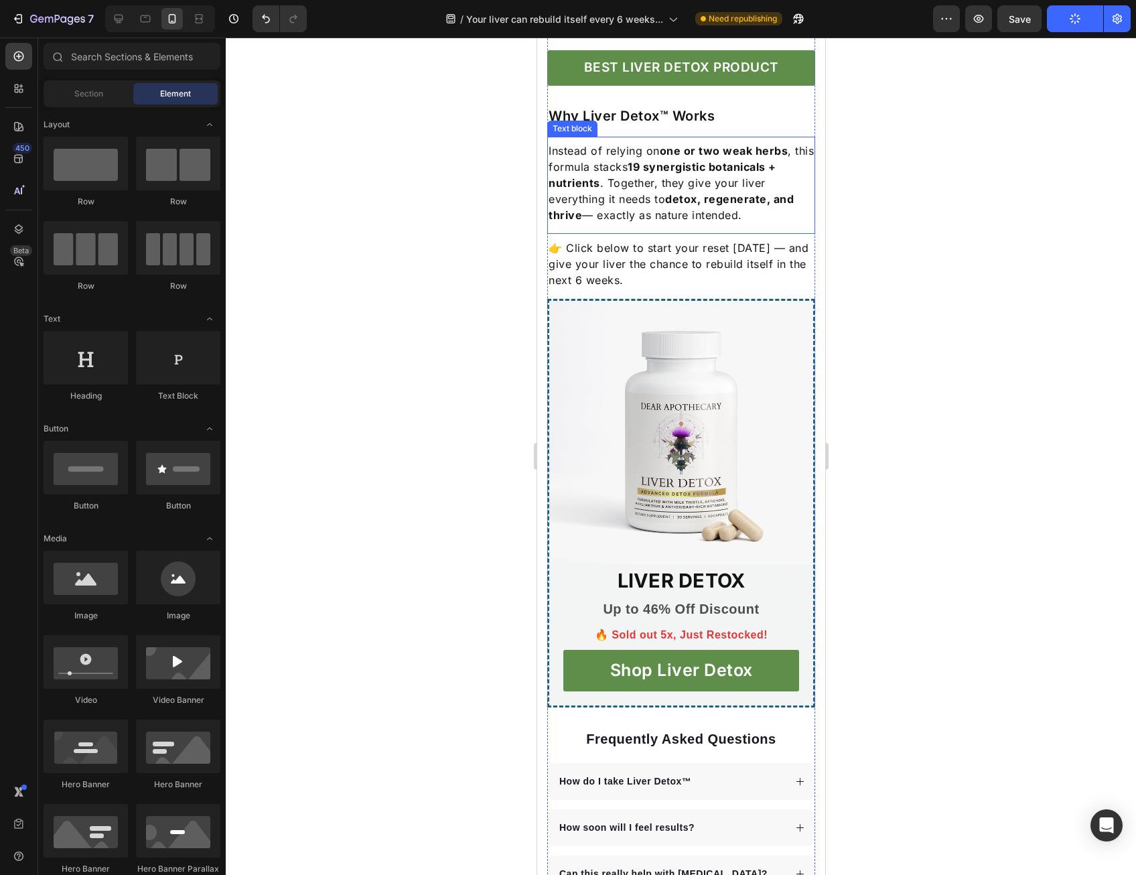
scroll to position [2814, 0]
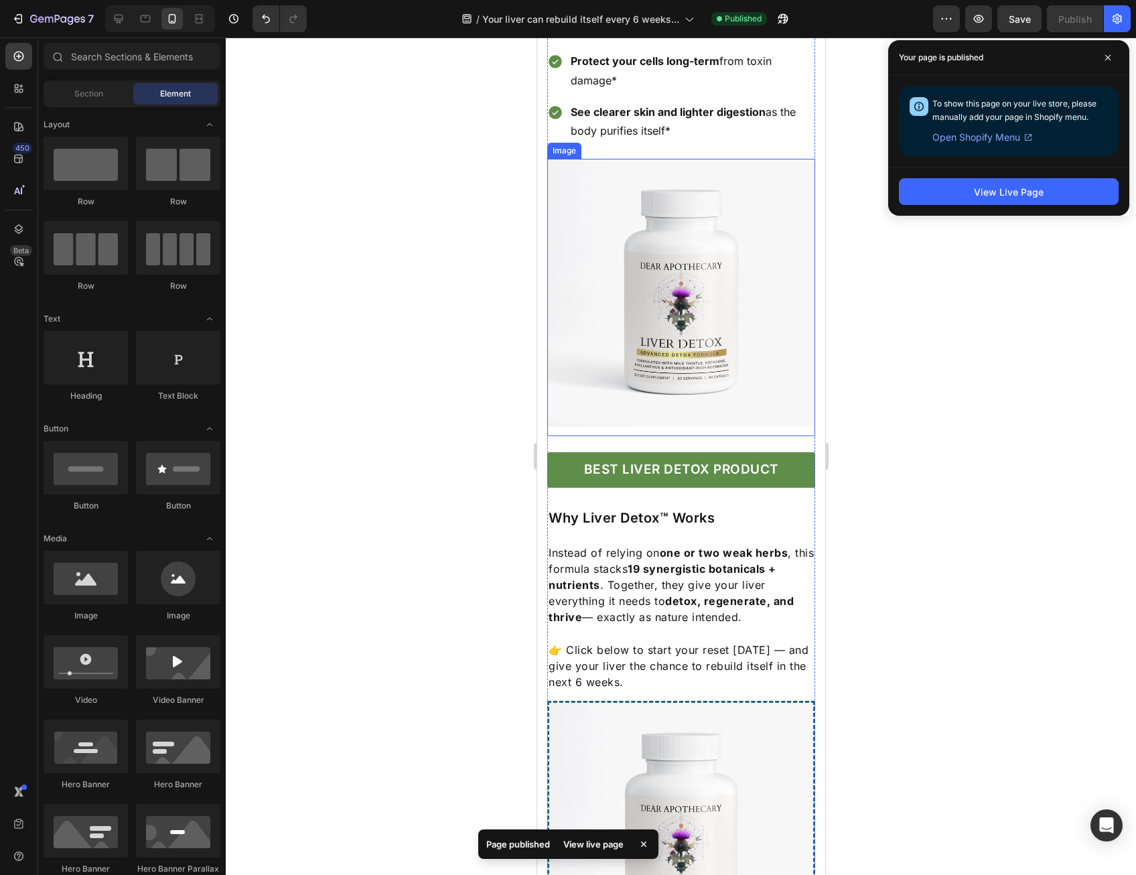
click at [672, 348] on img at bounding box center [681, 293] width 268 height 268
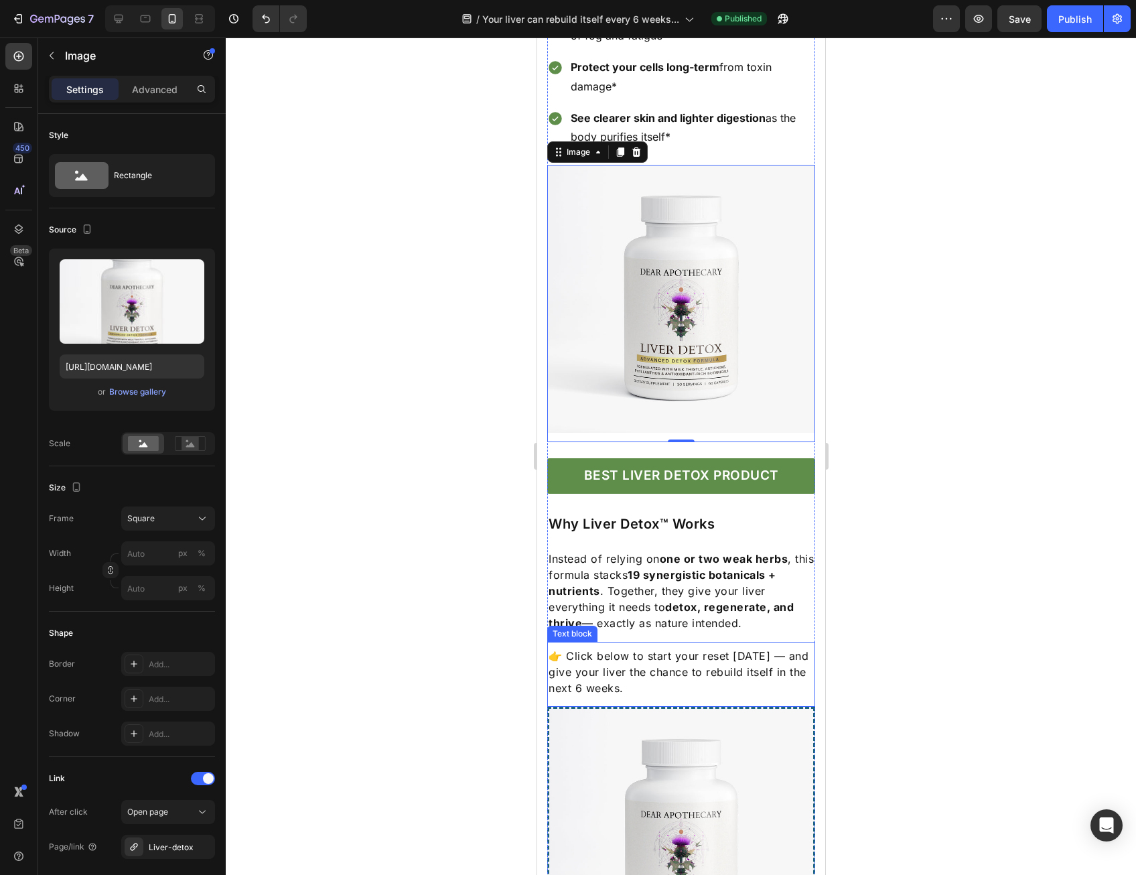
scroll to position [2747, 0]
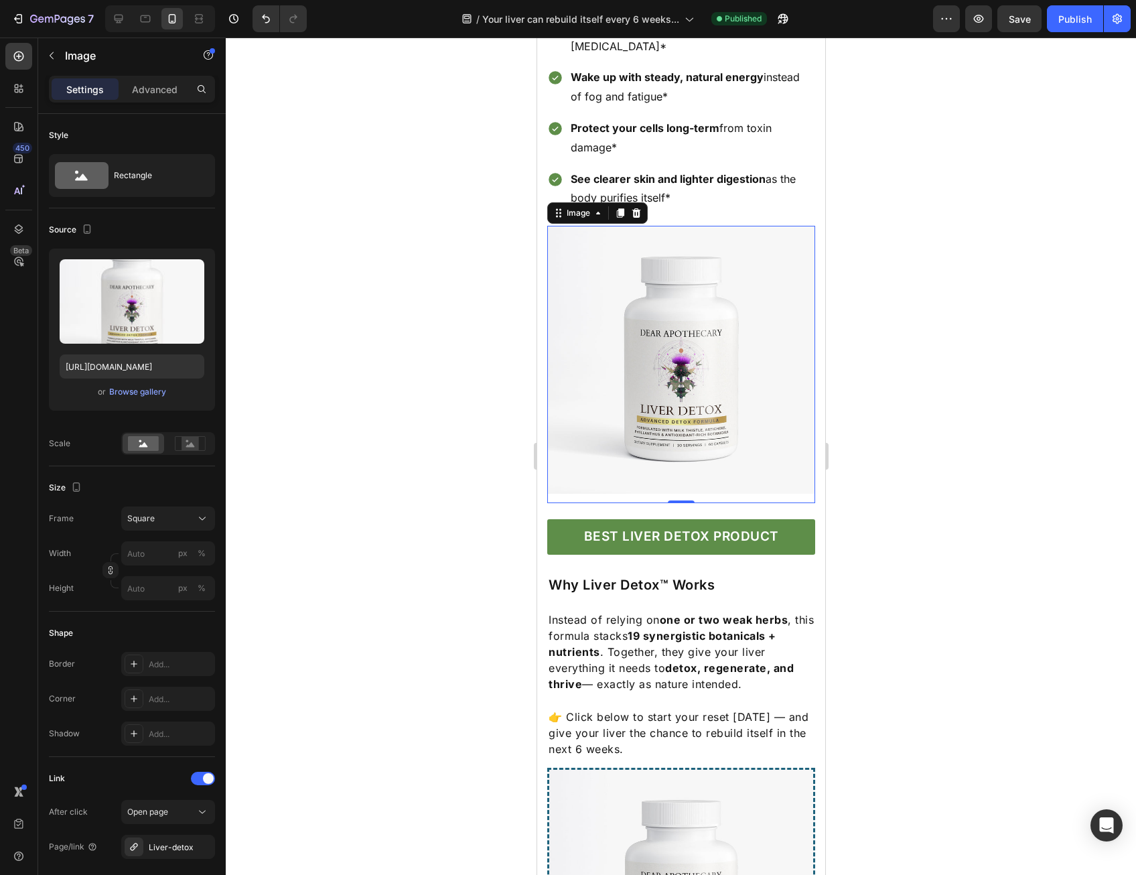
click at [629, 379] on img at bounding box center [681, 360] width 268 height 268
click at [637, 208] on icon at bounding box center [636, 212] width 9 height 9
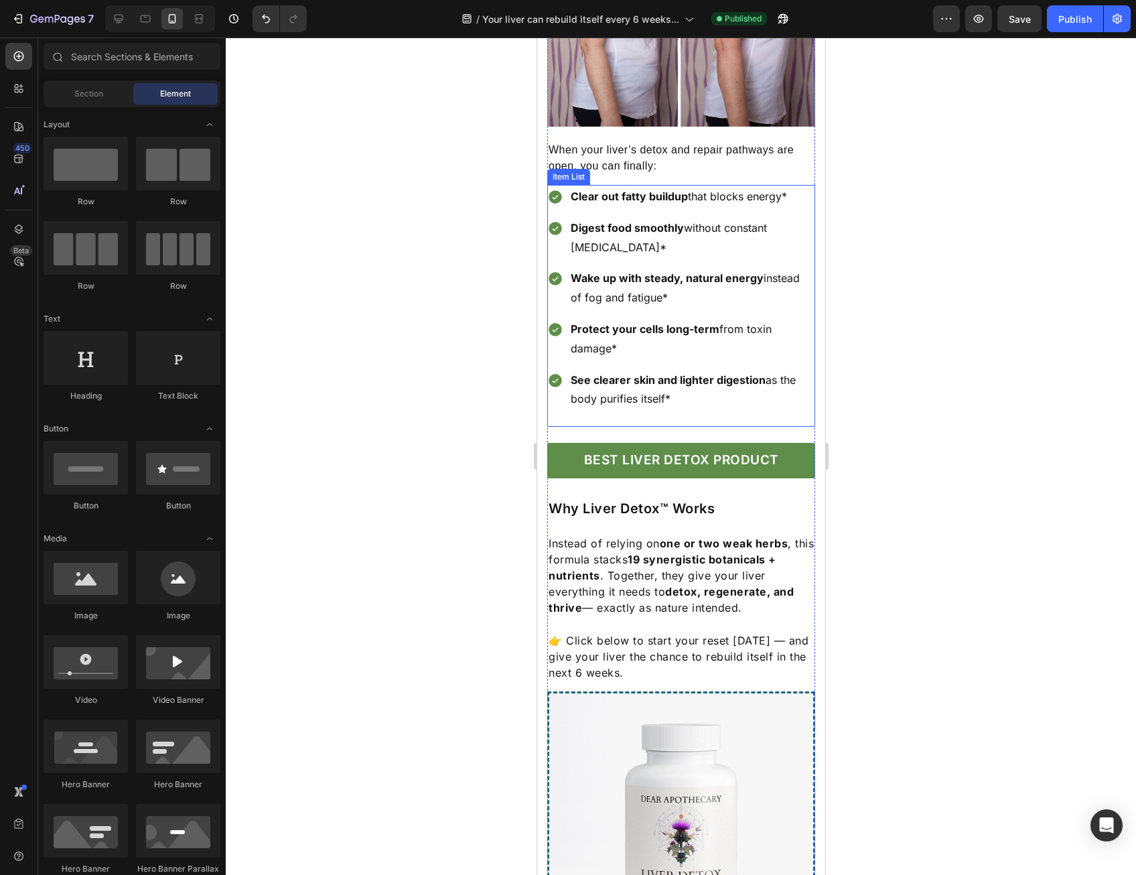
scroll to position [2479, 0]
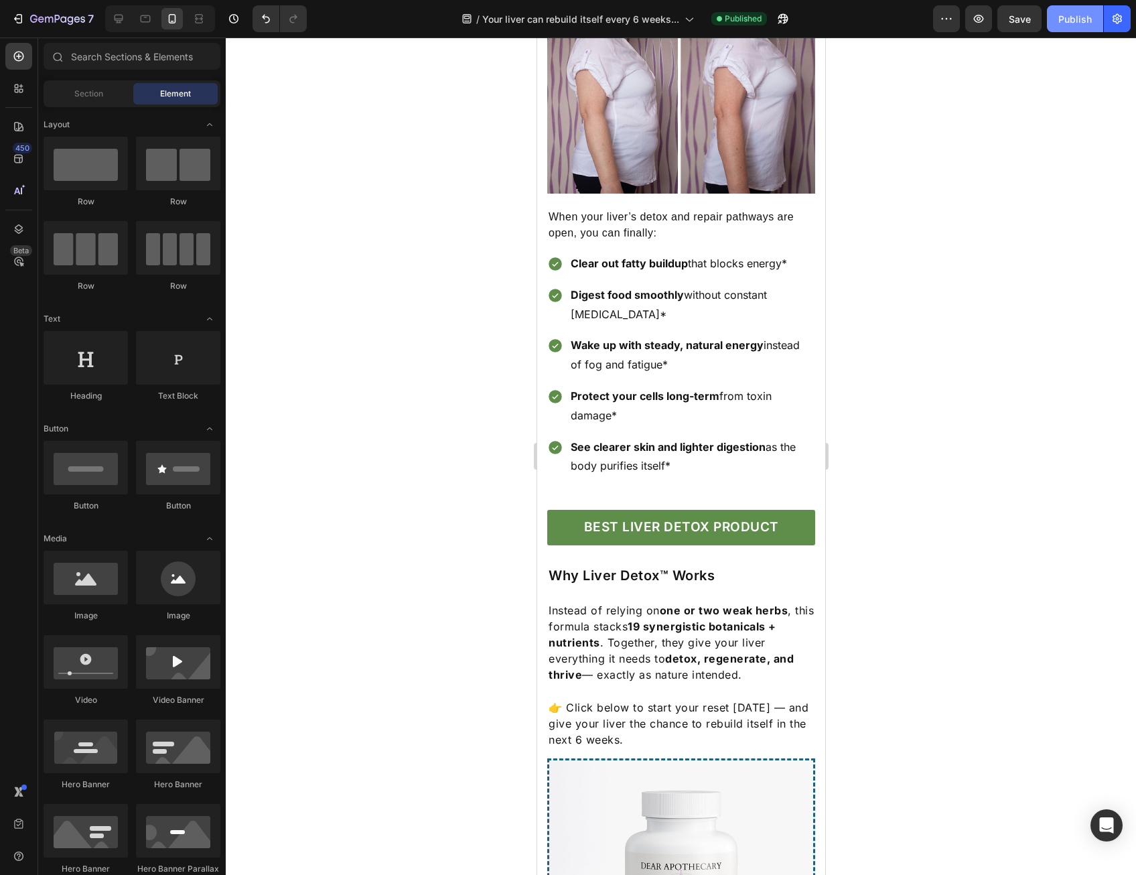
click at [1086, 16] on div "Publish" at bounding box center [1076, 19] width 34 height 14
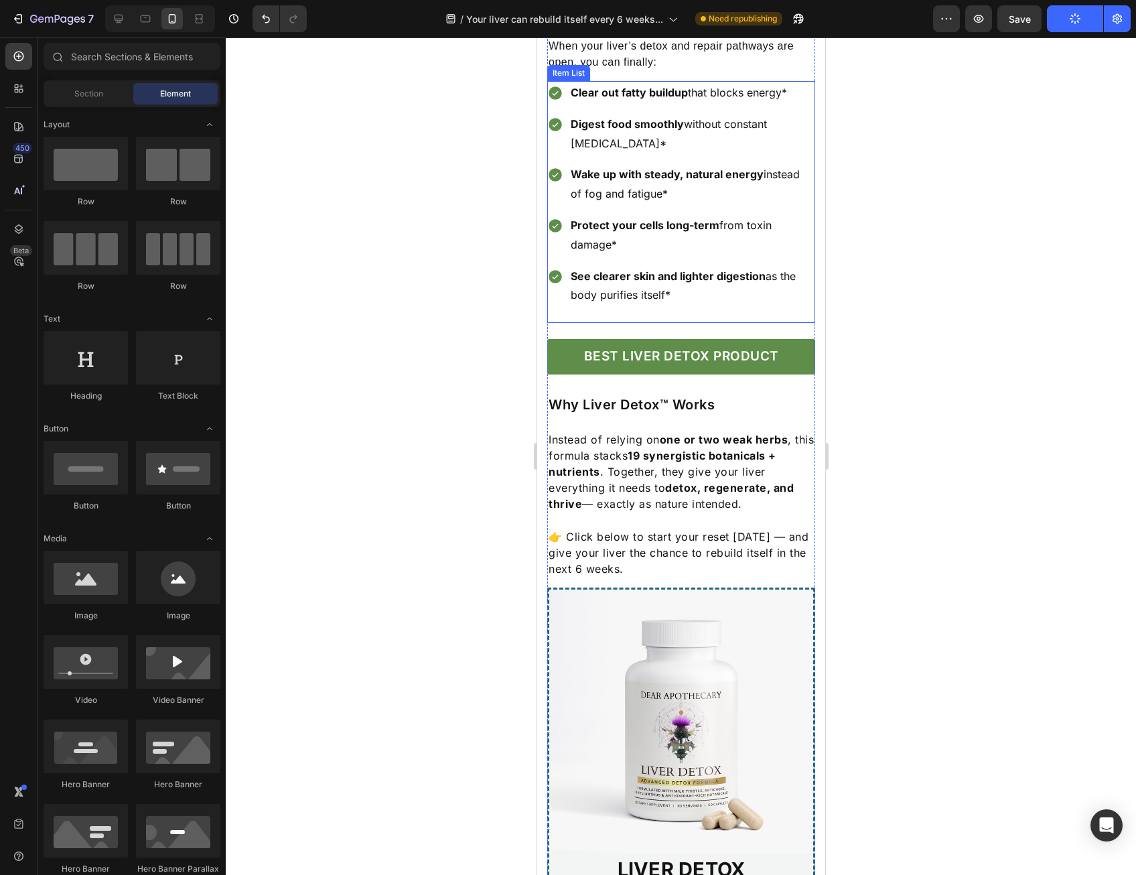
scroll to position [2680, 0]
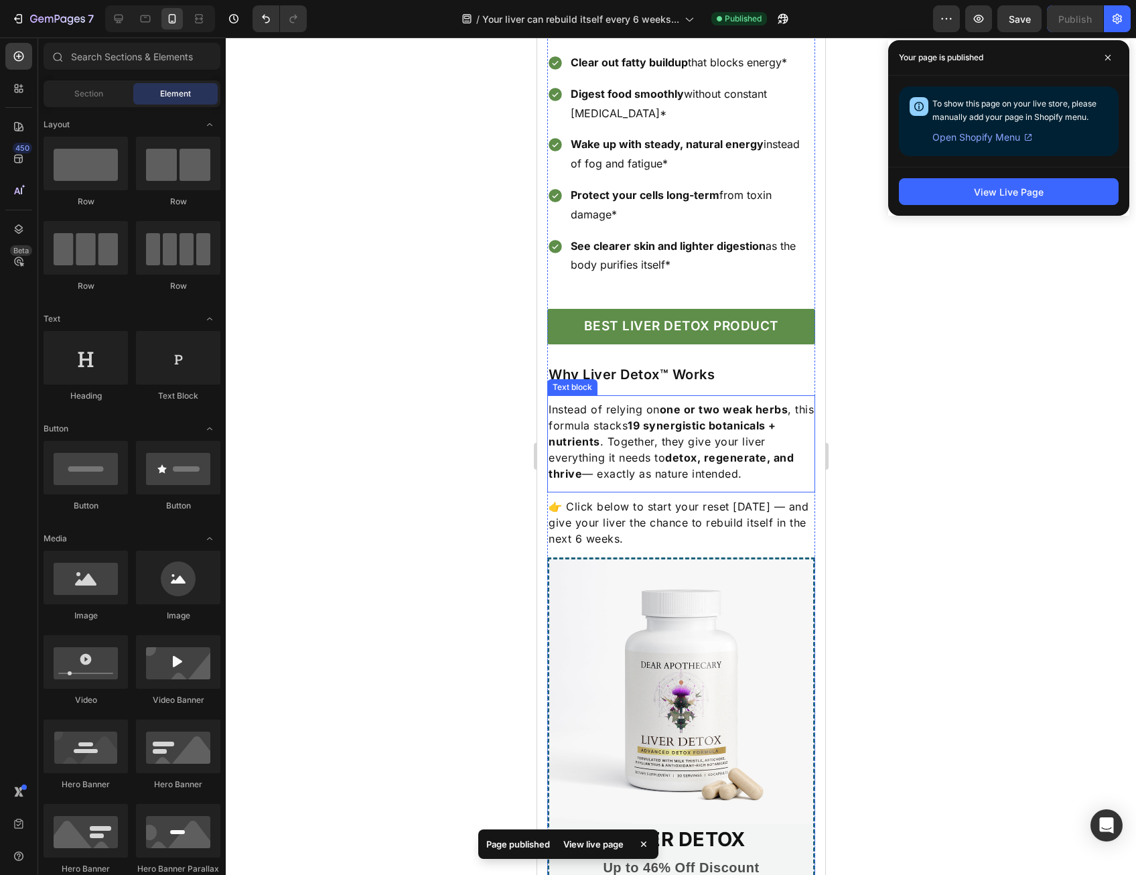
click at [737, 409] on p "Instead of relying on one or two weak herbs , this formula stacks 19 synergisti…" at bounding box center [680, 441] width 265 height 80
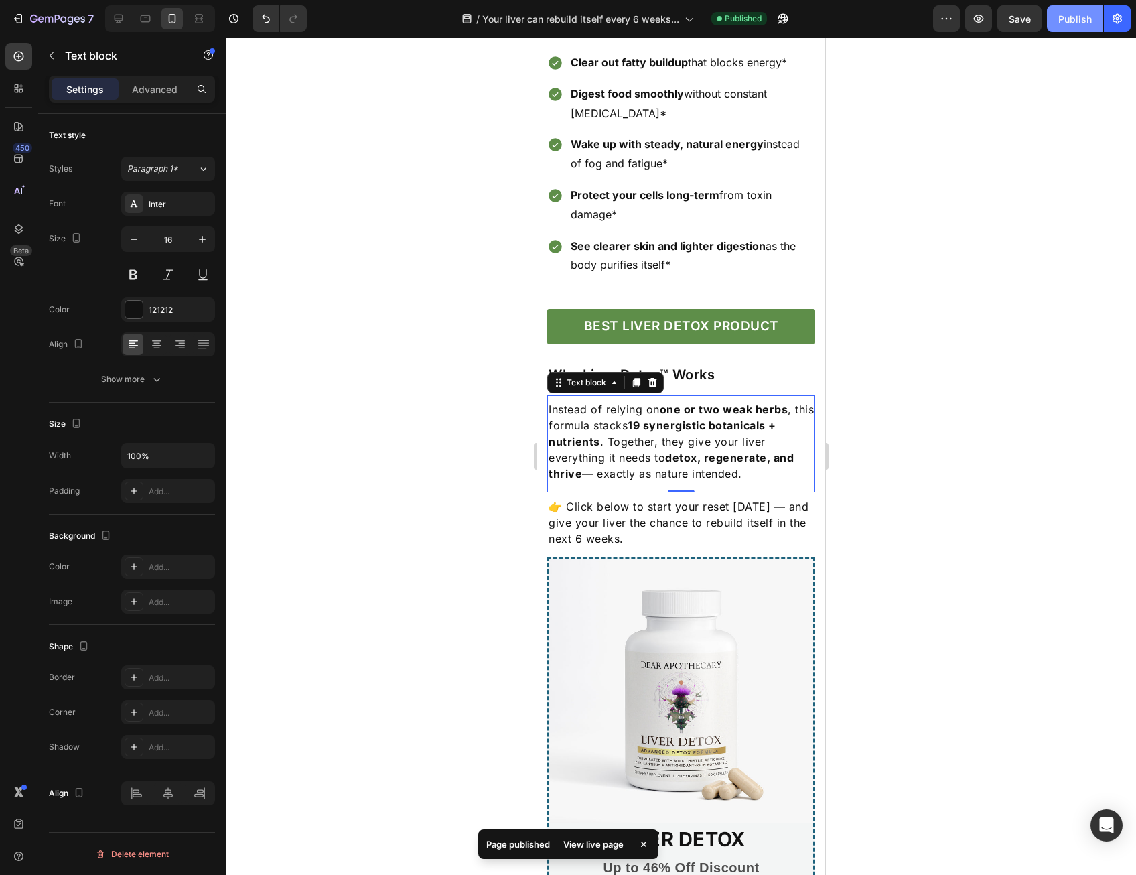
click at [1061, 21] on div "Publish" at bounding box center [1076, 19] width 34 height 14
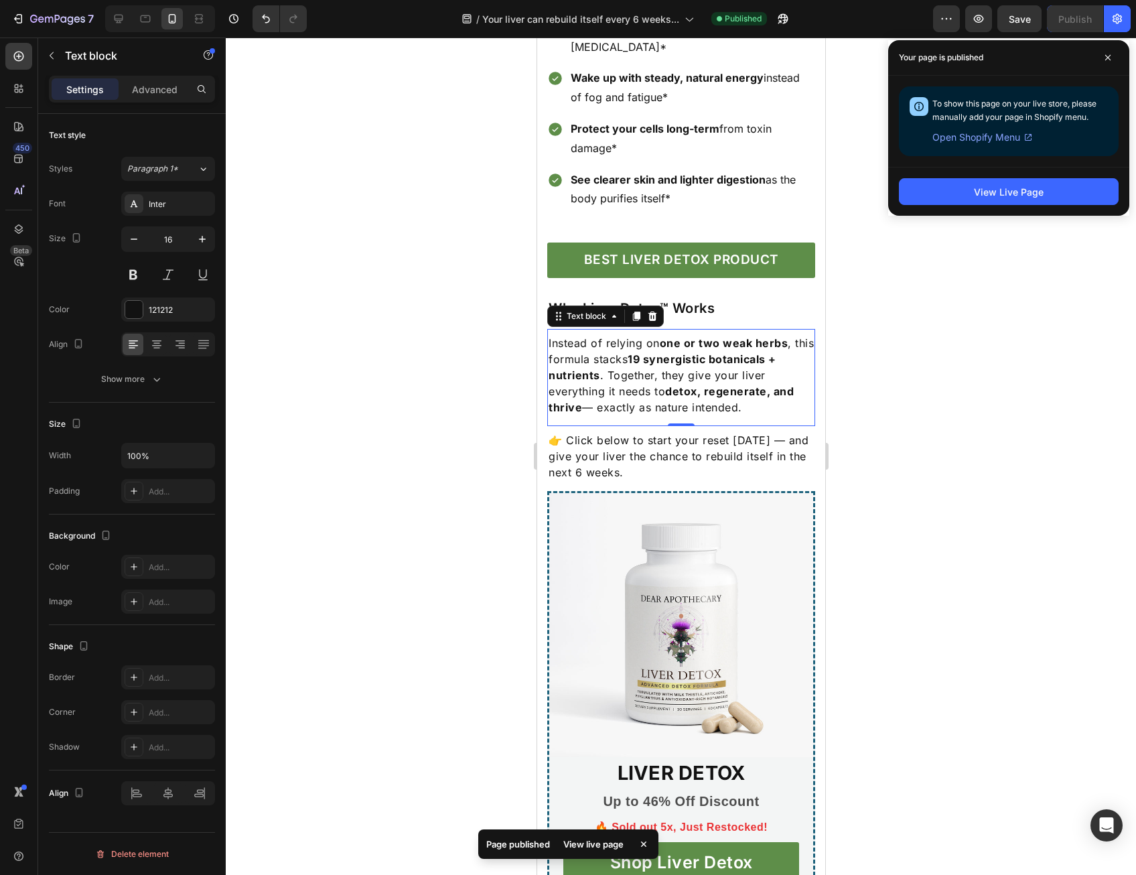
scroll to position [2747, 0]
click at [697, 384] on strong "detox, regenerate, and thrive" at bounding box center [670, 398] width 245 height 29
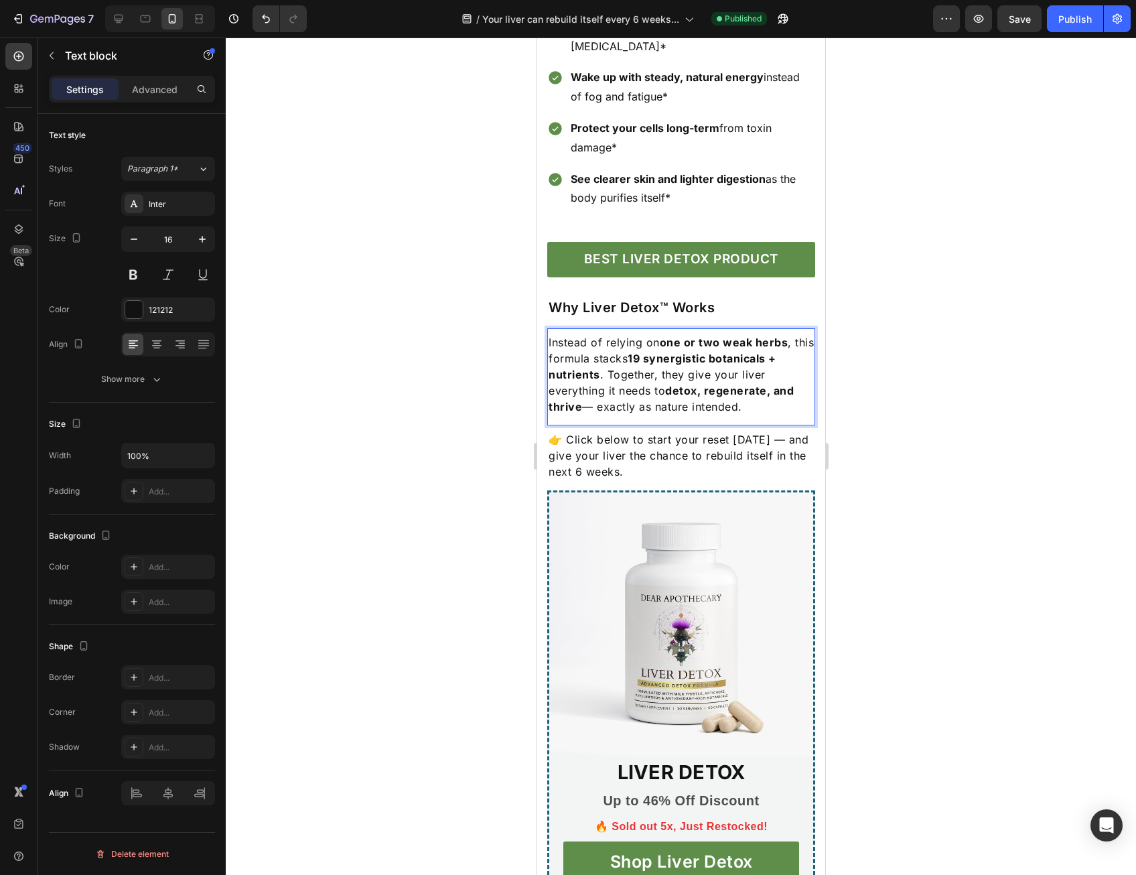
click at [643, 353] on p "Instead of relying on one or two weak herbs , this formula stacks 19 synergisti…" at bounding box center [680, 374] width 265 height 80
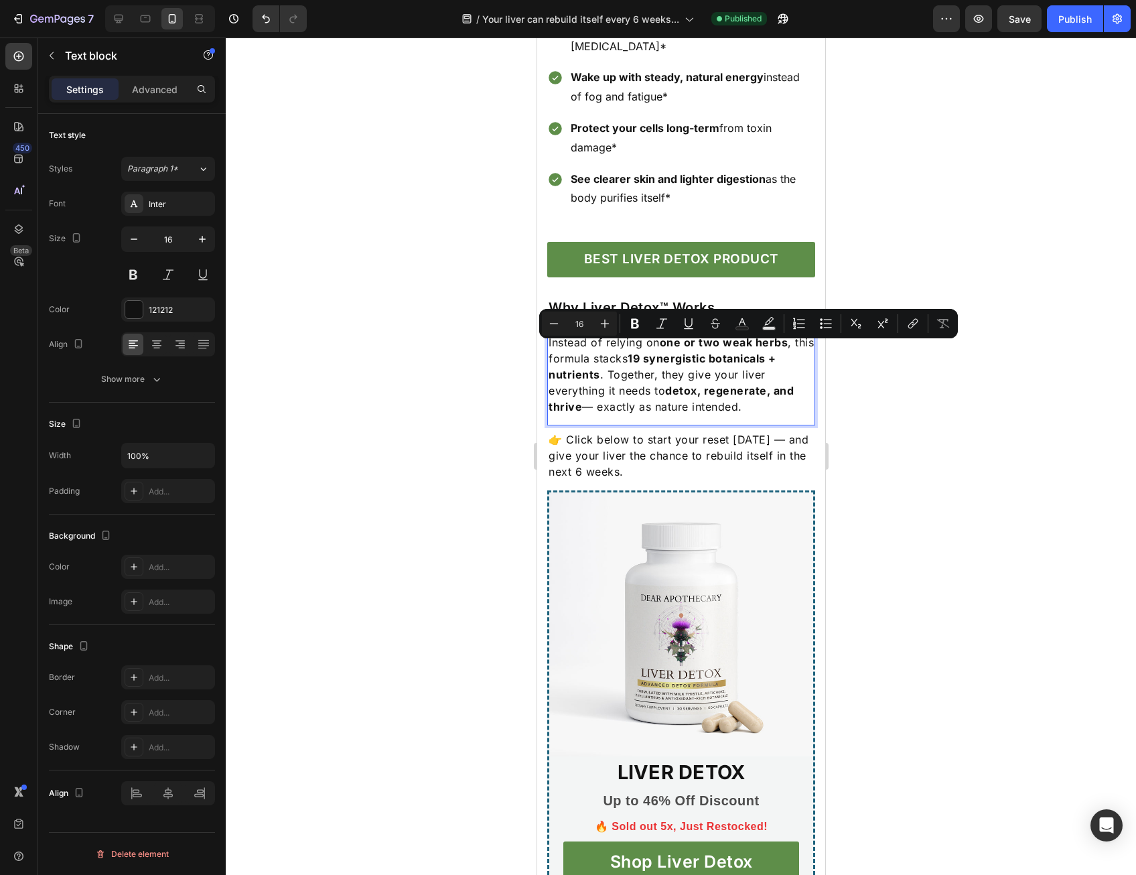
click at [651, 350] on p "Instead of relying on one or two weak herbs , this formula stacks 19 synergisti…" at bounding box center [680, 374] width 265 height 80
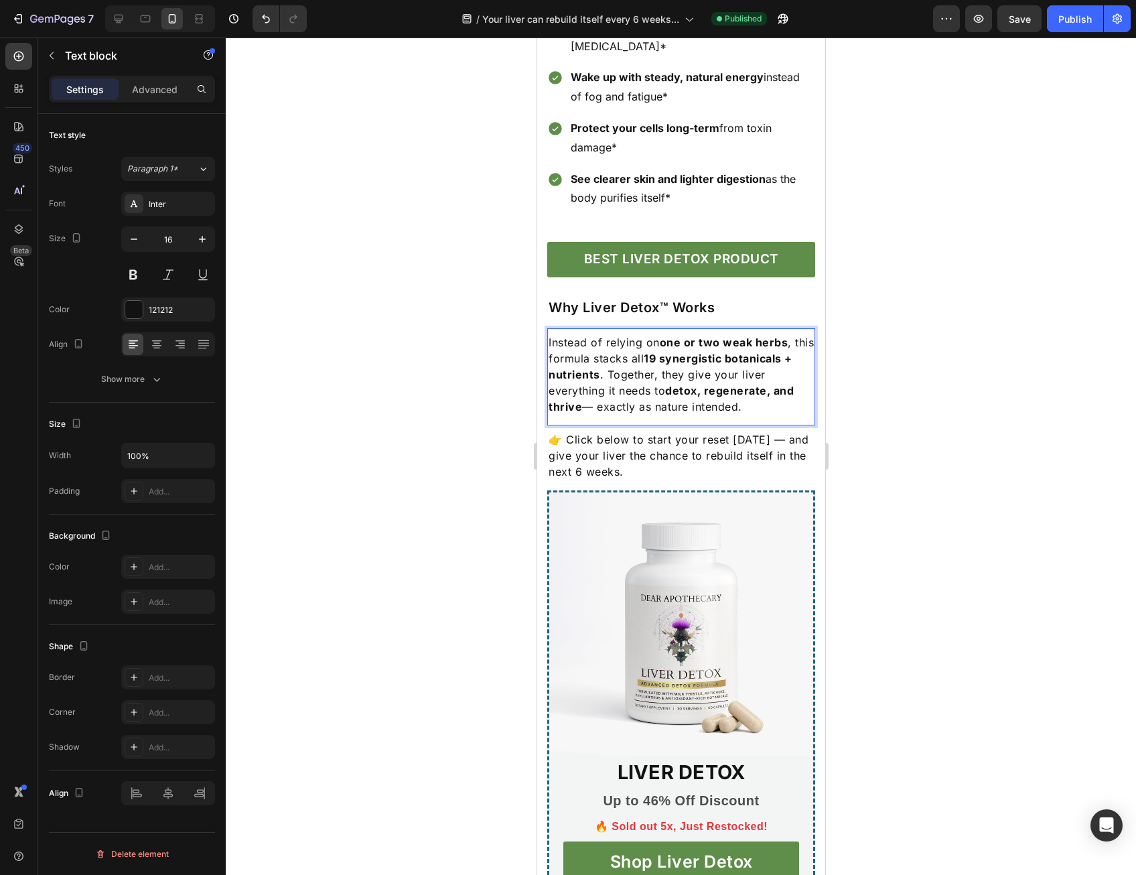
click at [639, 413] on p "Instead of relying on one or two weak herbs , this formula stacks all 19 synerg…" at bounding box center [680, 374] width 265 height 80
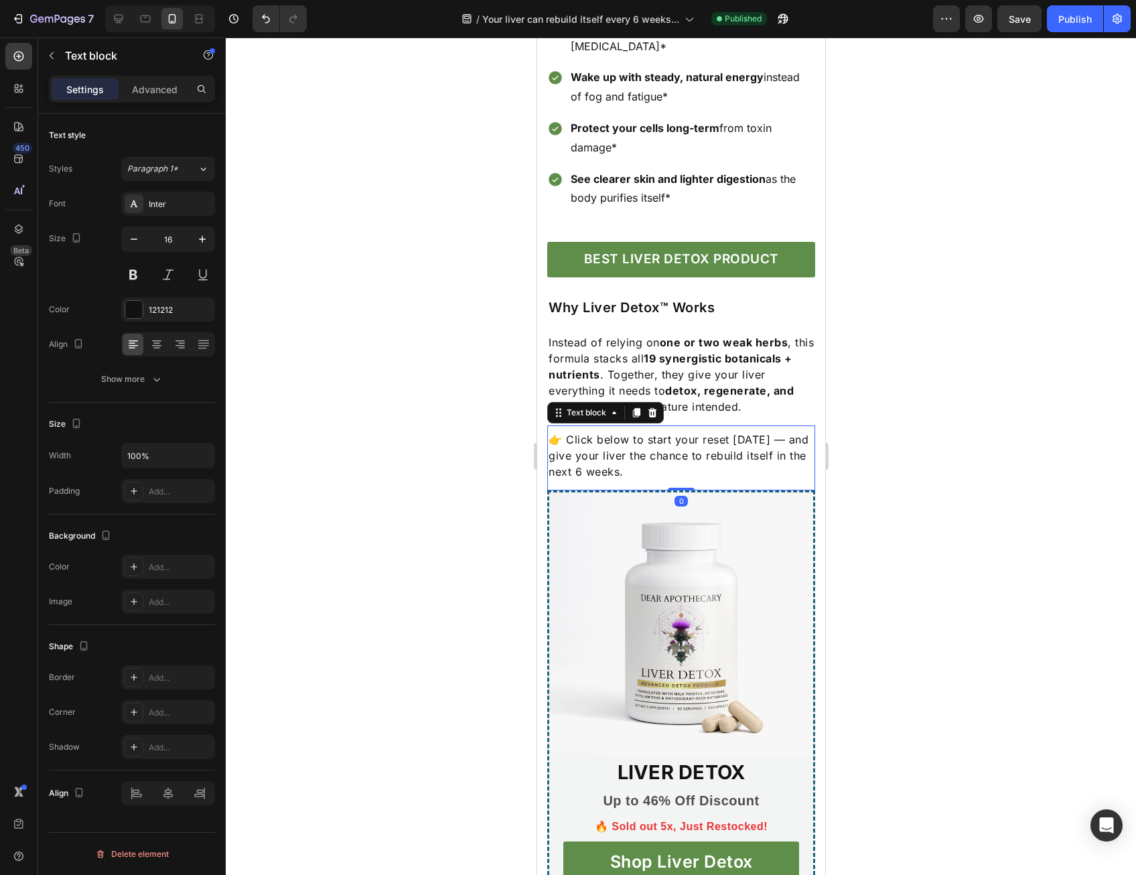
click at [642, 452] on p "👉 Click below to start your reset [DATE] — and give your liver the chance to re…" at bounding box center [680, 456] width 265 height 48
click at [625, 458] on p "👉 Click below to start your reset [DATE] — and give your liver the chance to re…" at bounding box center [680, 456] width 265 height 48
click at [631, 466] on p "👉 Click below to start your reset [DATE] — and give your liver the chance to re…" at bounding box center [680, 456] width 265 height 48
click at [655, 472] on p "👉 Click below to start your reset [DATE] — and give your liver the chance to re…" at bounding box center [680, 456] width 265 height 48
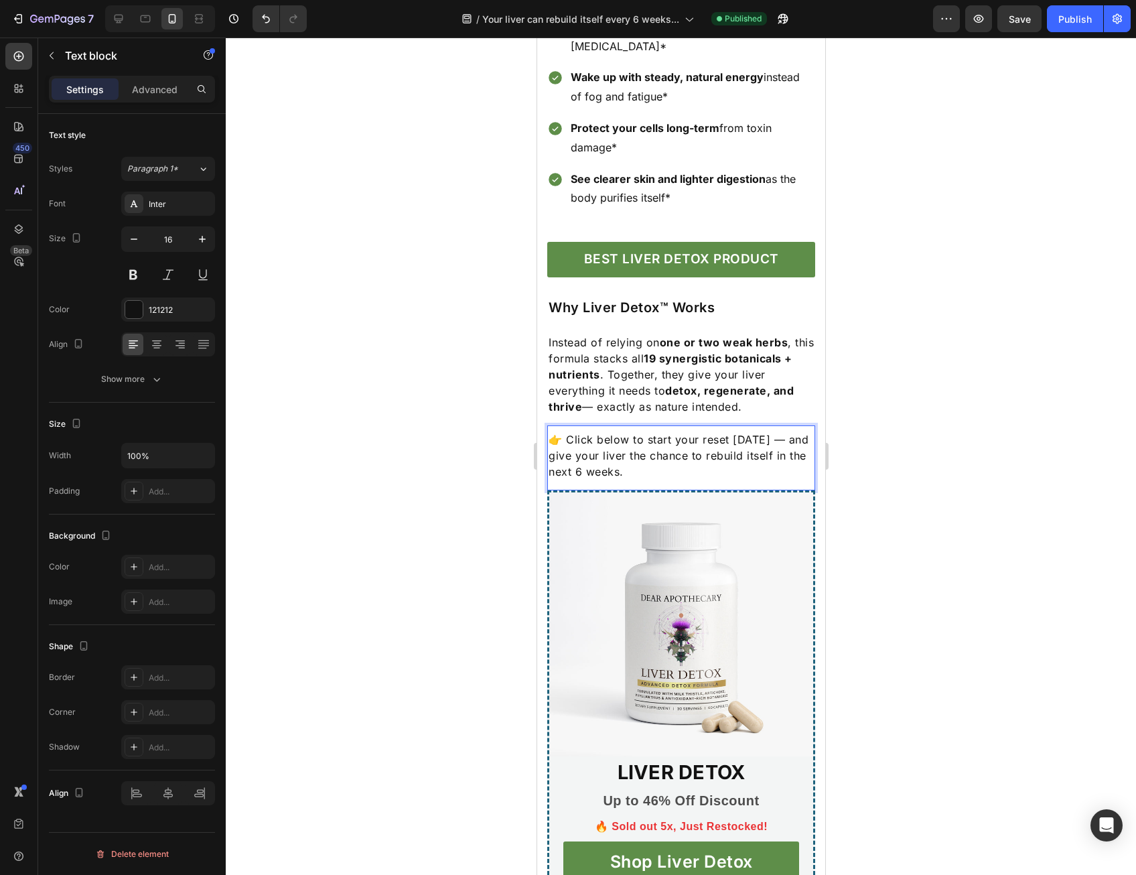
click at [670, 478] on p "👉 Click below to start your reset [DATE] — and give your liver the chance to re…" at bounding box center [680, 456] width 265 height 48
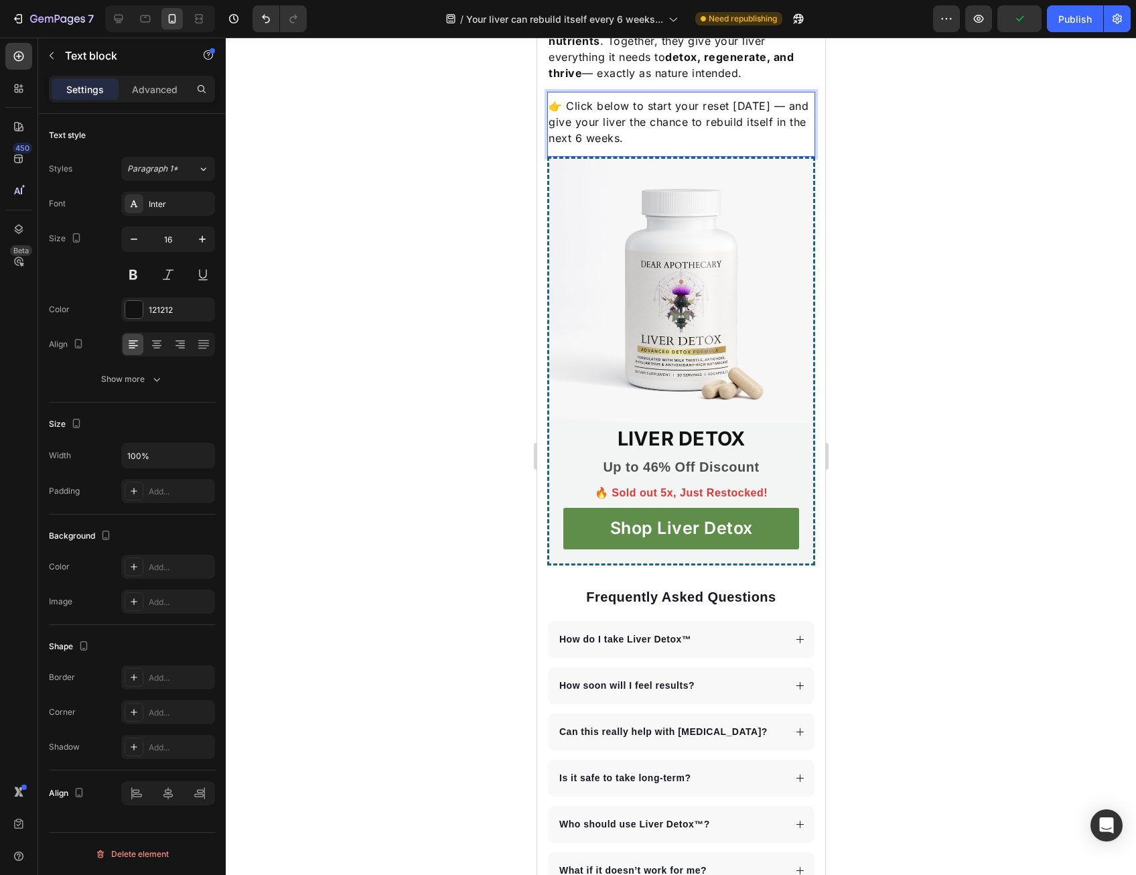
scroll to position [3082, 0]
click at [673, 494] on p "🔥 Sold out 5x, Just Restocked!" at bounding box center [680, 492] width 233 height 16
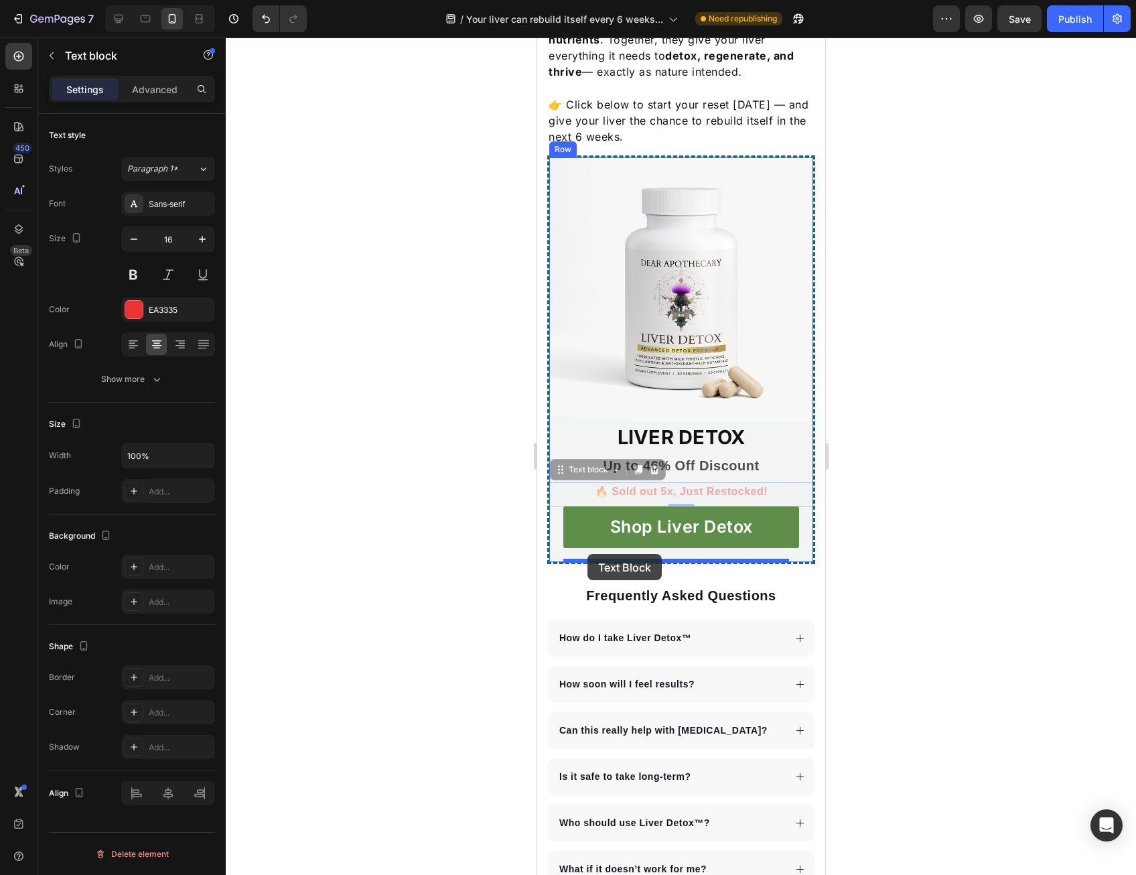
drag, startPoint x: 560, startPoint y: 469, endPoint x: 587, endPoint y: 553, distance: 88.8
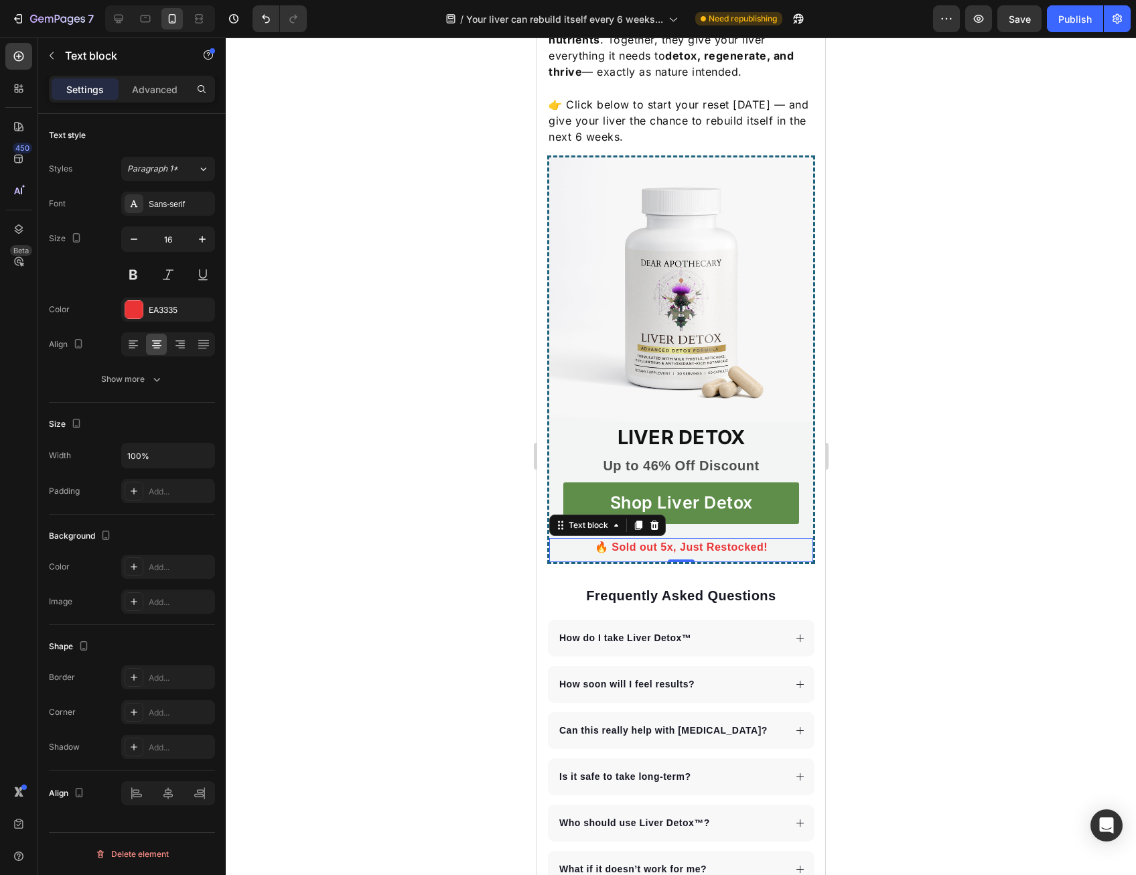
click at [898, 495] on div at bounding box center [681, 457] width 911 height 838
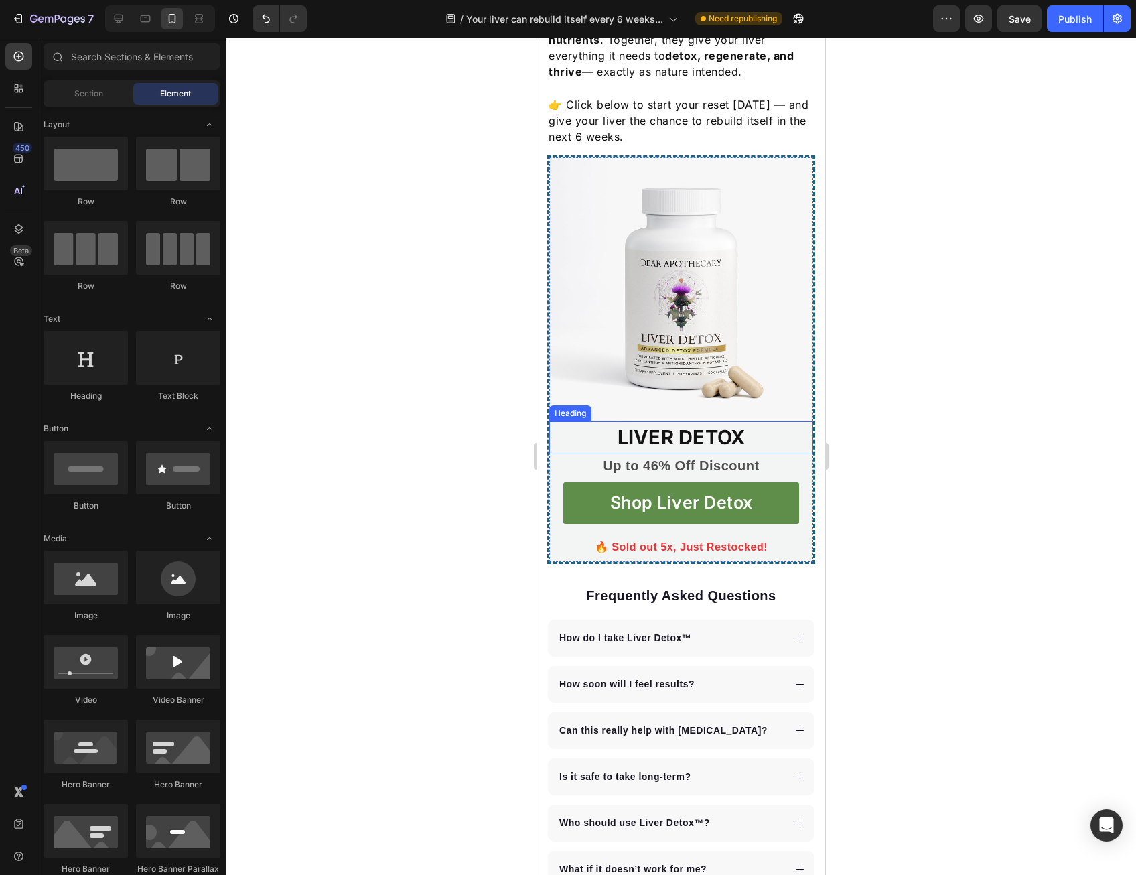
click at [683, 442] on h3 "LIVER DETOX" at bounding box center [681, 437] width 236 height 32
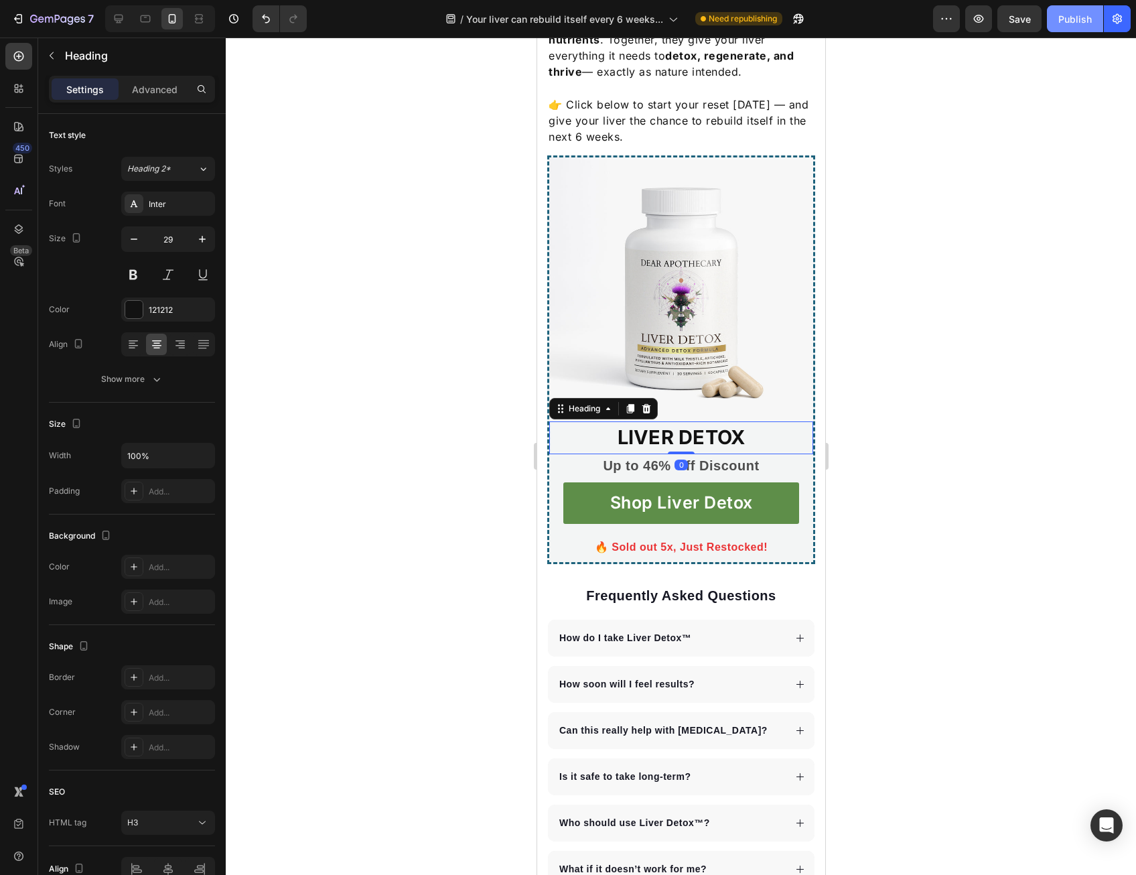
click at [1080, 25] on div "Publish" at bounding box center [1076, 19] width 34 height 14
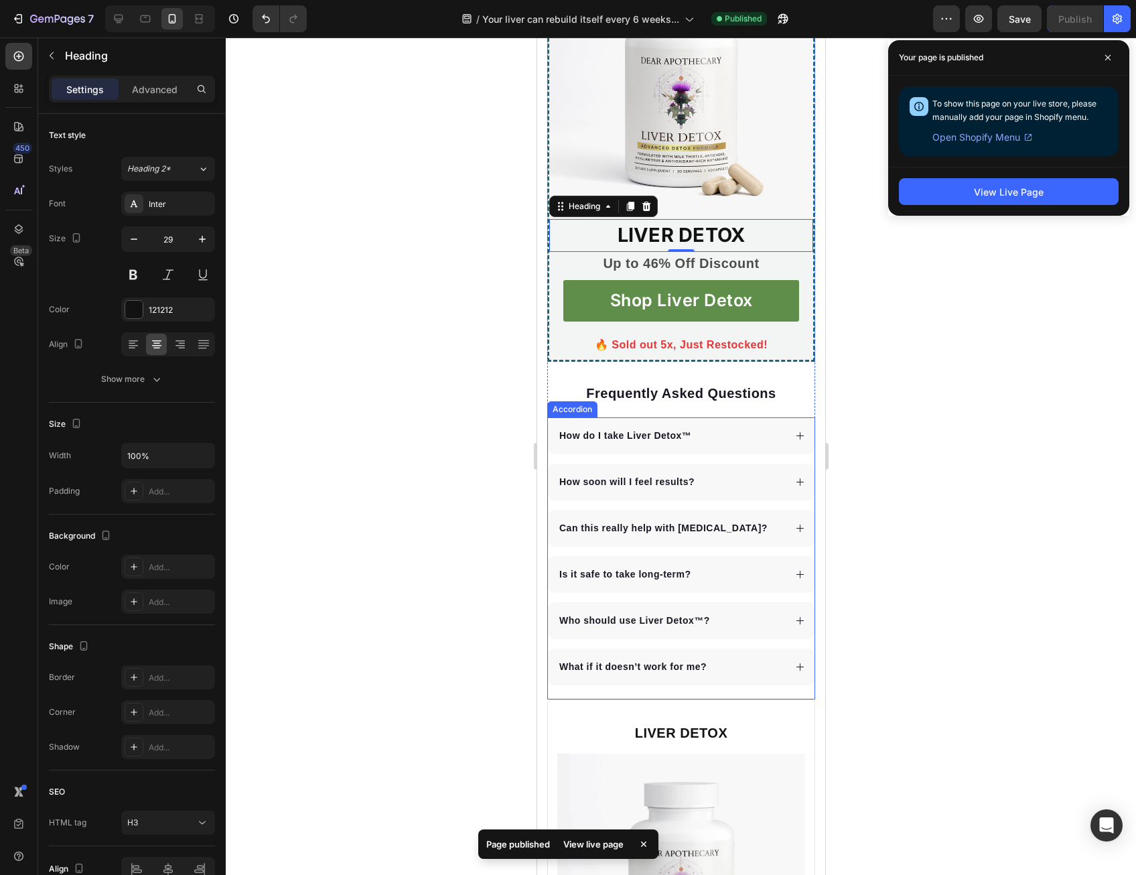
scroll to position [3283, 0]
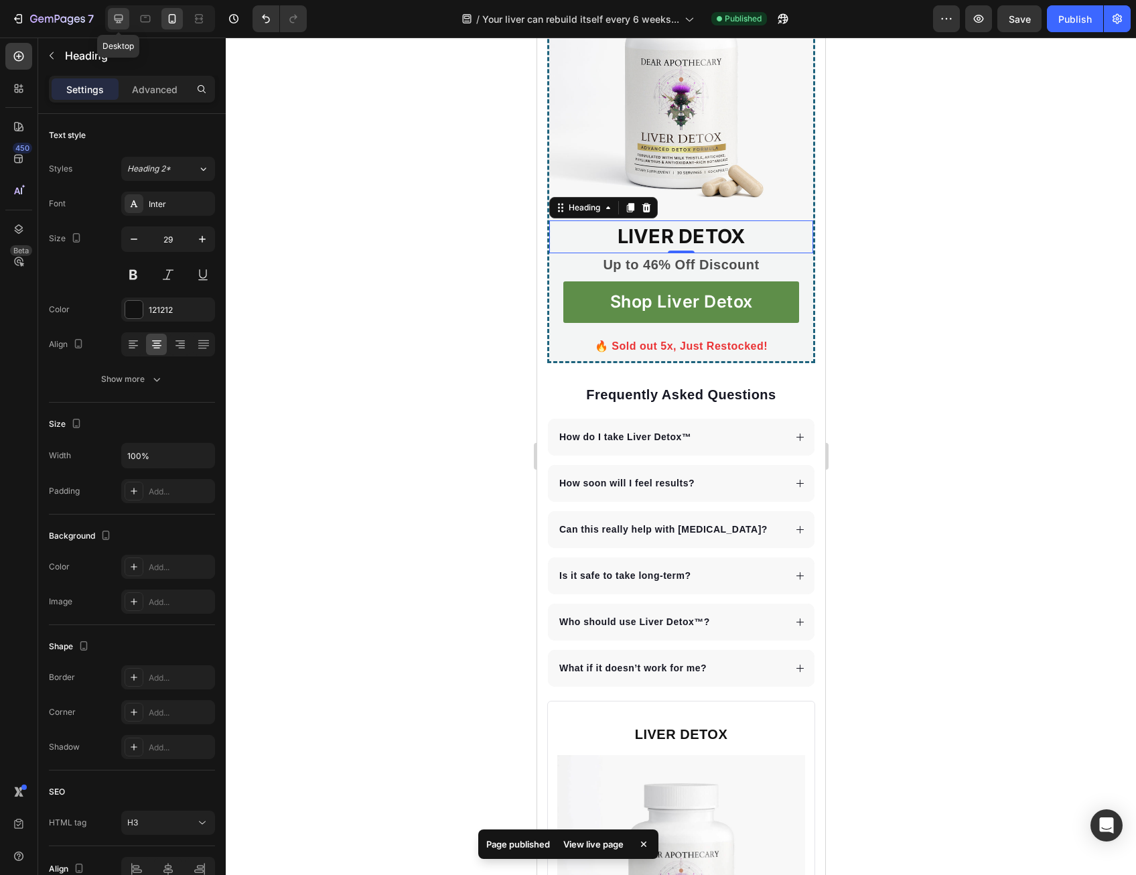
click at [118, 15] on icon at bounding box center [119, 19] width 9 height 9
type input "33"
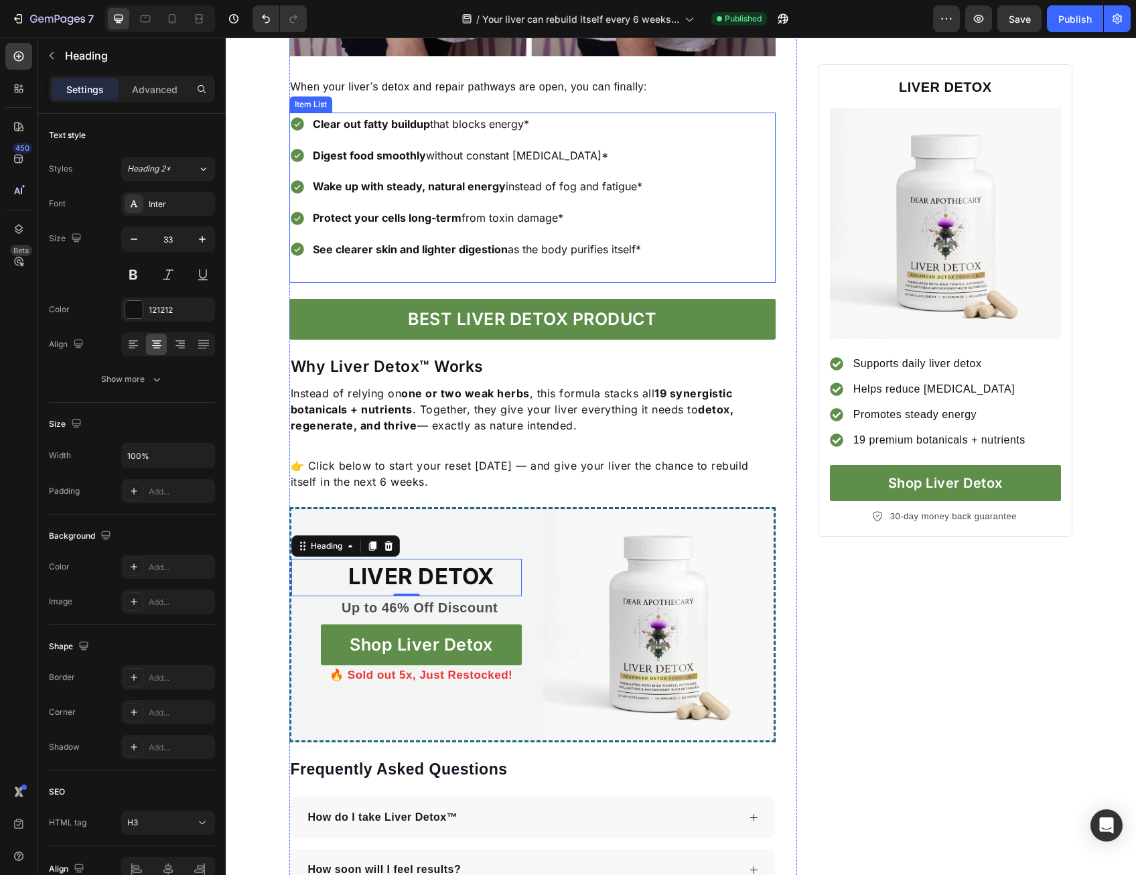
scroll to position [2536, 0]
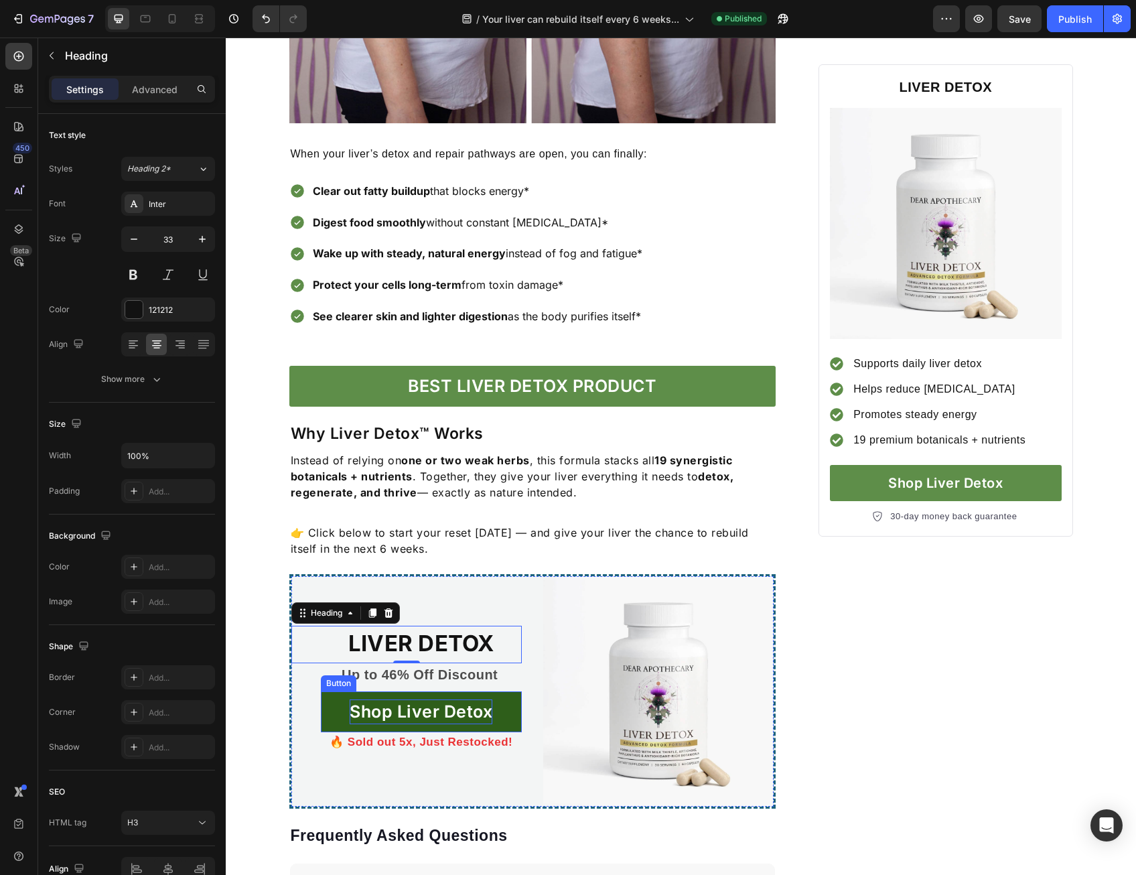
click at [440, 705] on p "Shop Liver Detox" at bounding box center [421, 712] width 143 height 25
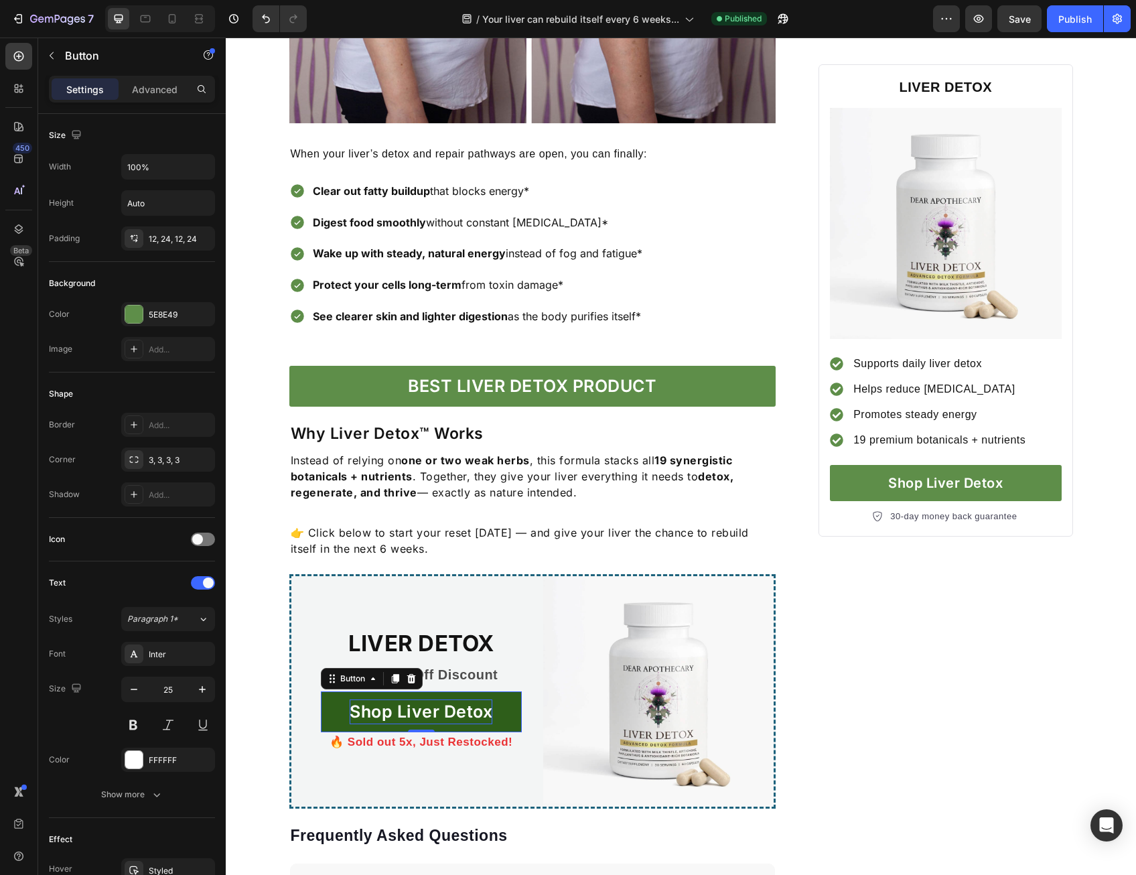
click at [407, 703] on p "Shop Liver Detox" at bounding box center [421, 712] width 143 height 25
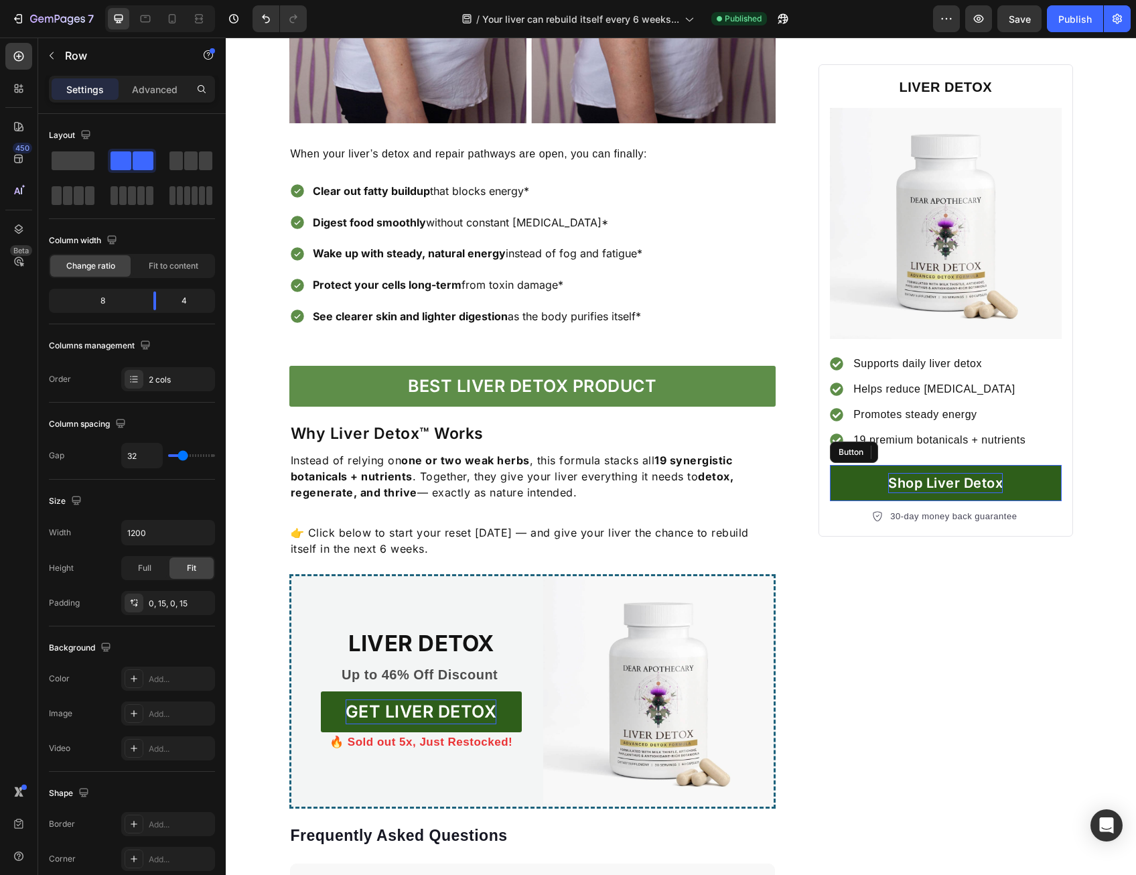
click at [917, 490] on p "Shop Liver Detox" at bounding box center [946, 483] width 115 height 20
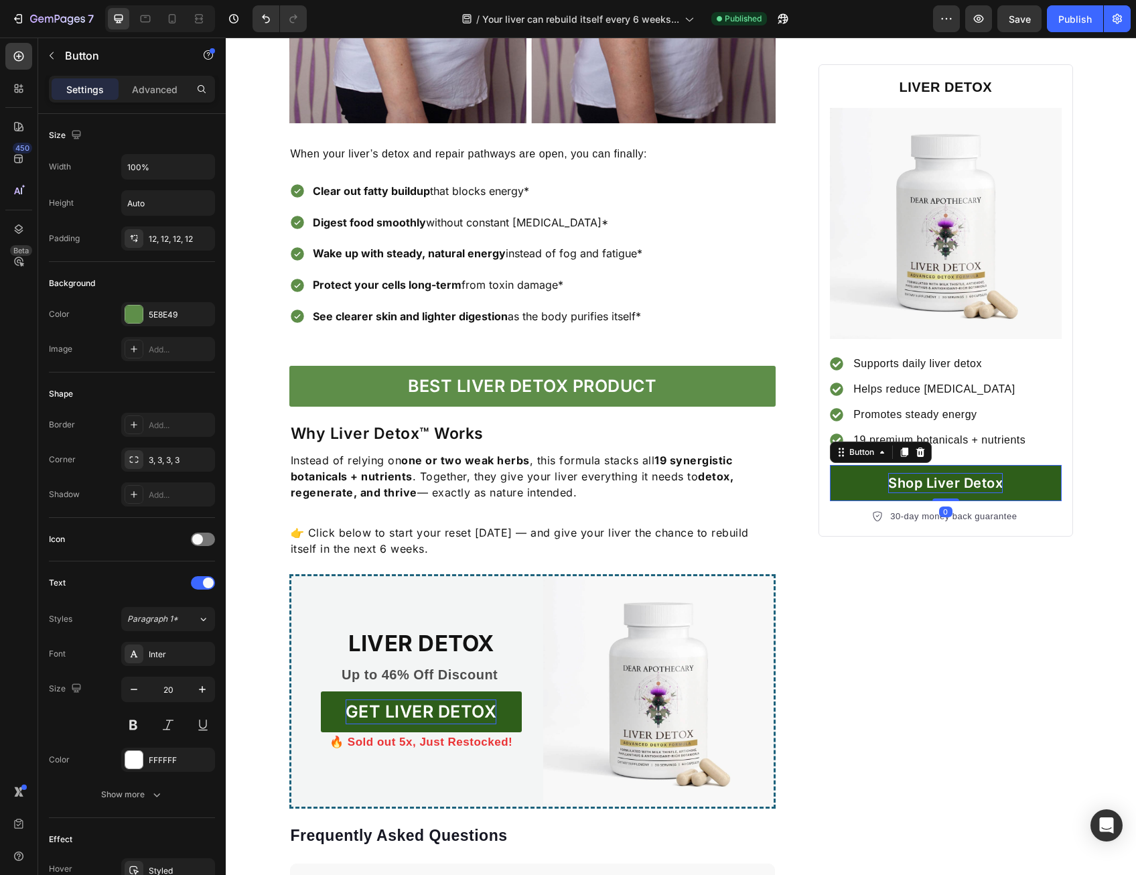
click at [907, 483] on p "Shop Liver Detox" at bounding box center [946, 483] width 115 height 20
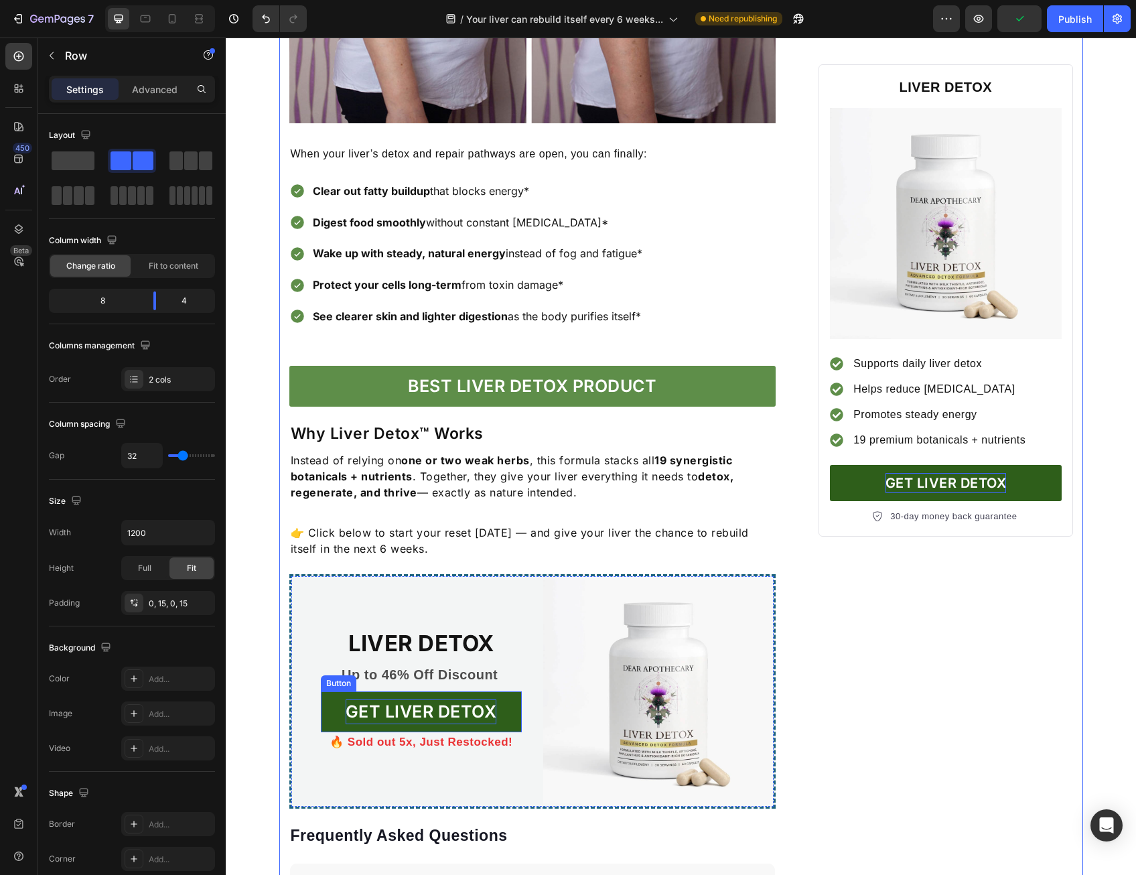
click at [499, 715] on link "GET LIVER DETOX" at bounding box center [421, 713] width 201 height 42
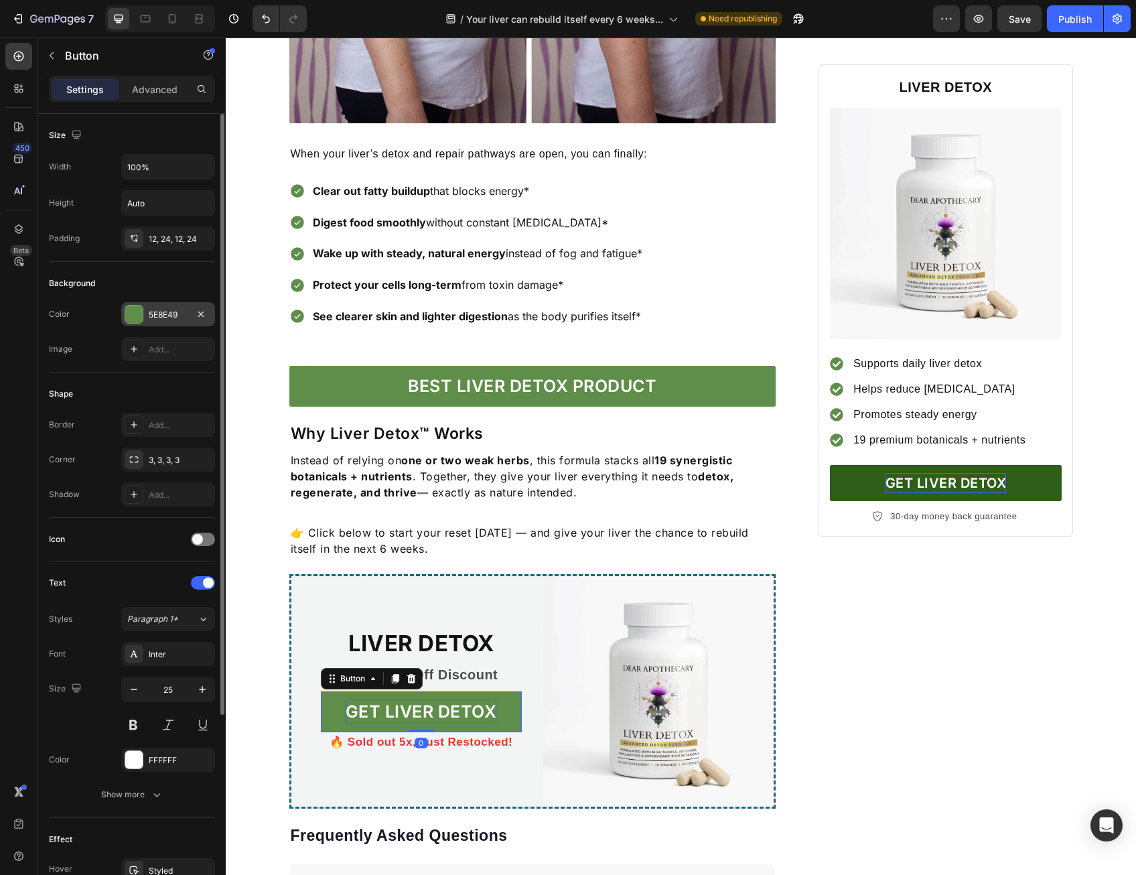
click at [184, 305] on div "5E8E49" at bounding box center [168, 314] width 94 height 24
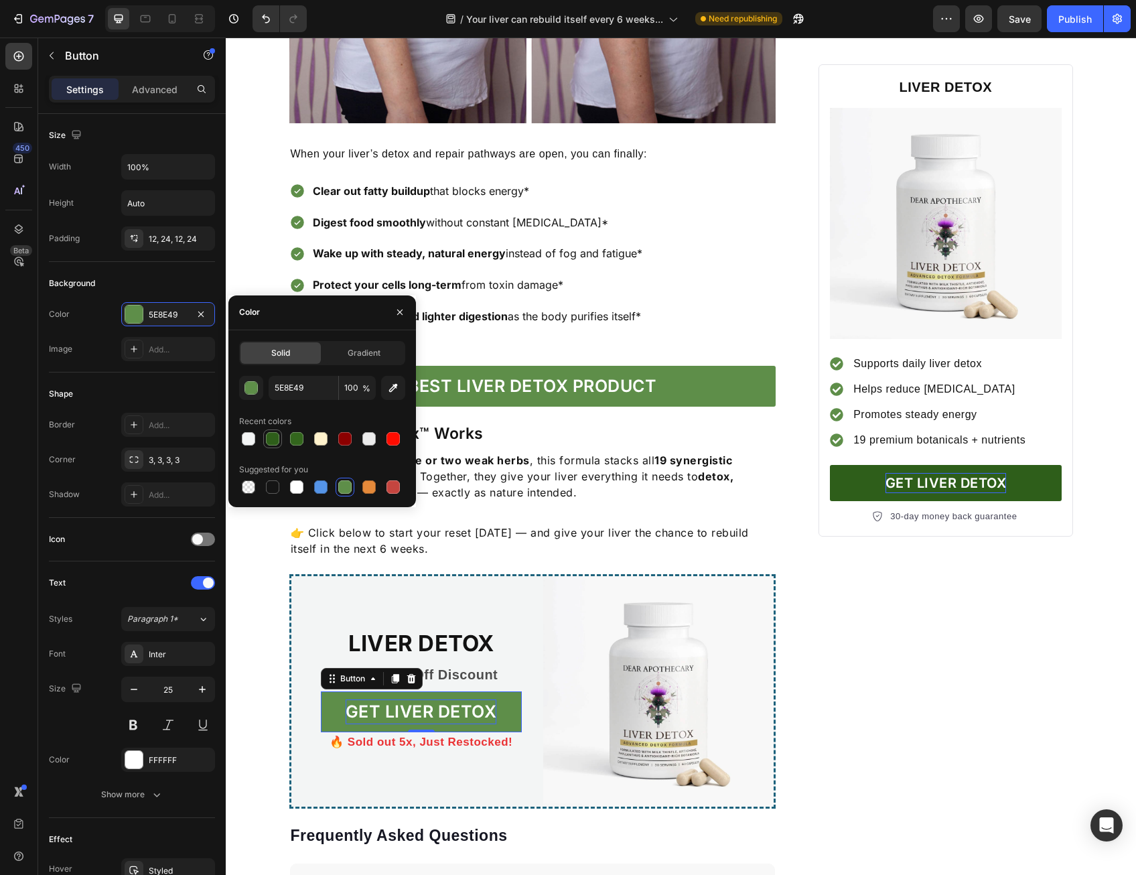
click at [277, 436] on div at bounding box center [272, 438] width 13 height 13
click at [343, 488] on div at bounding box center [344, 486] width 13 height 13
type input "5E8E49"
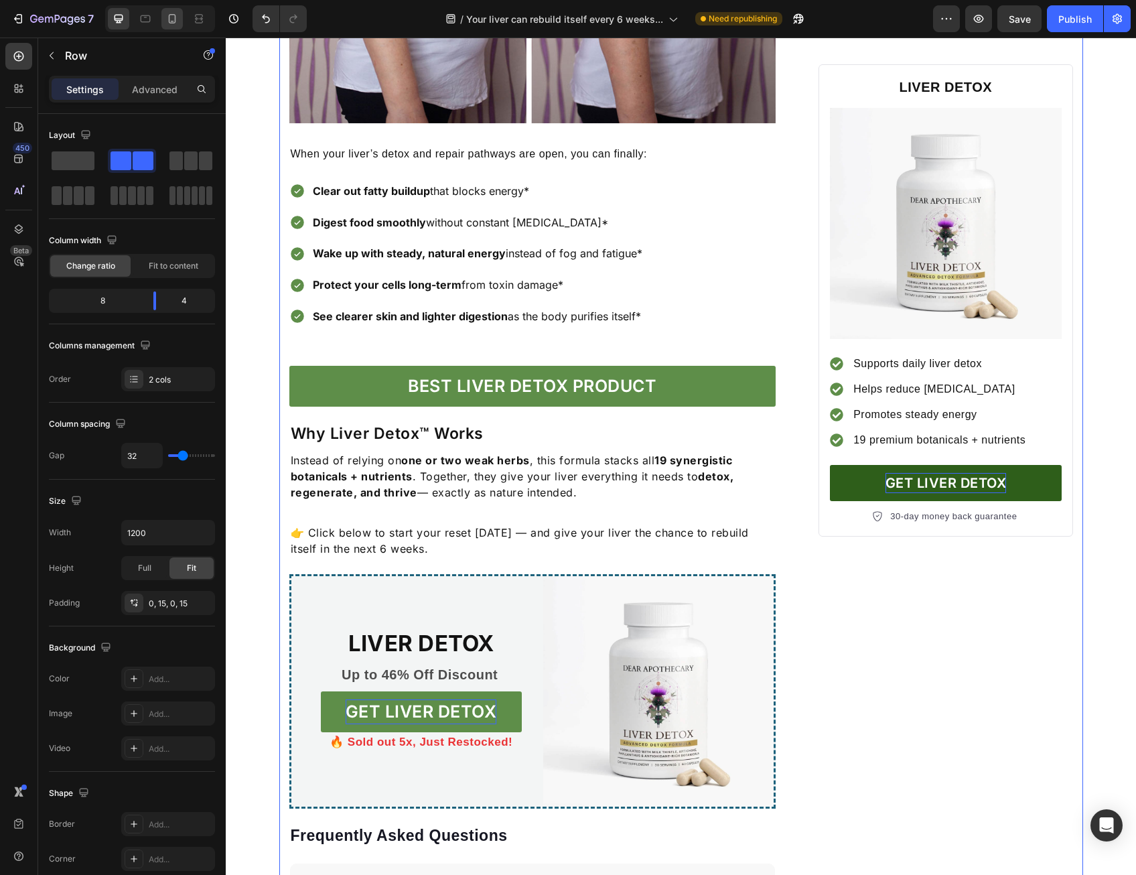
click at [177, 16] on icon at bounding box center [172, 18] width 13 height 13
type input "0"
type input "100%"
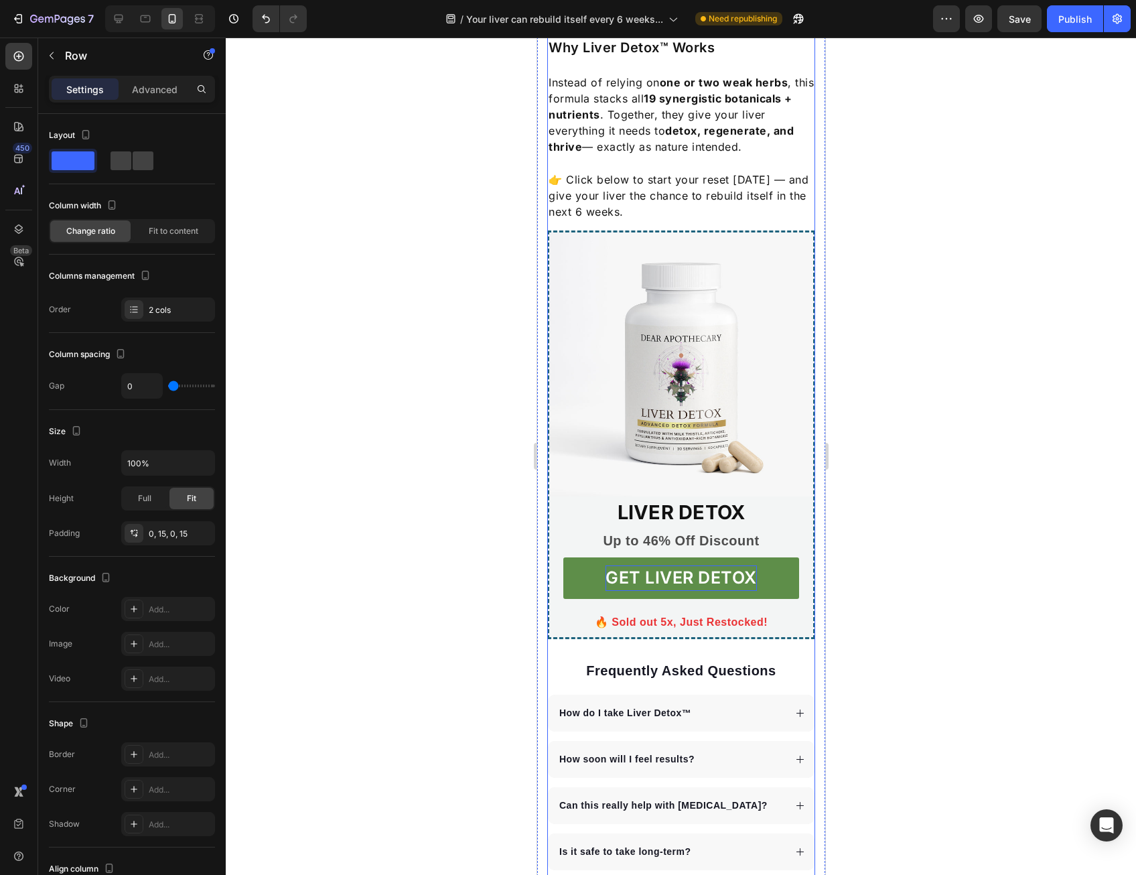
scroll to position [3350, 0]
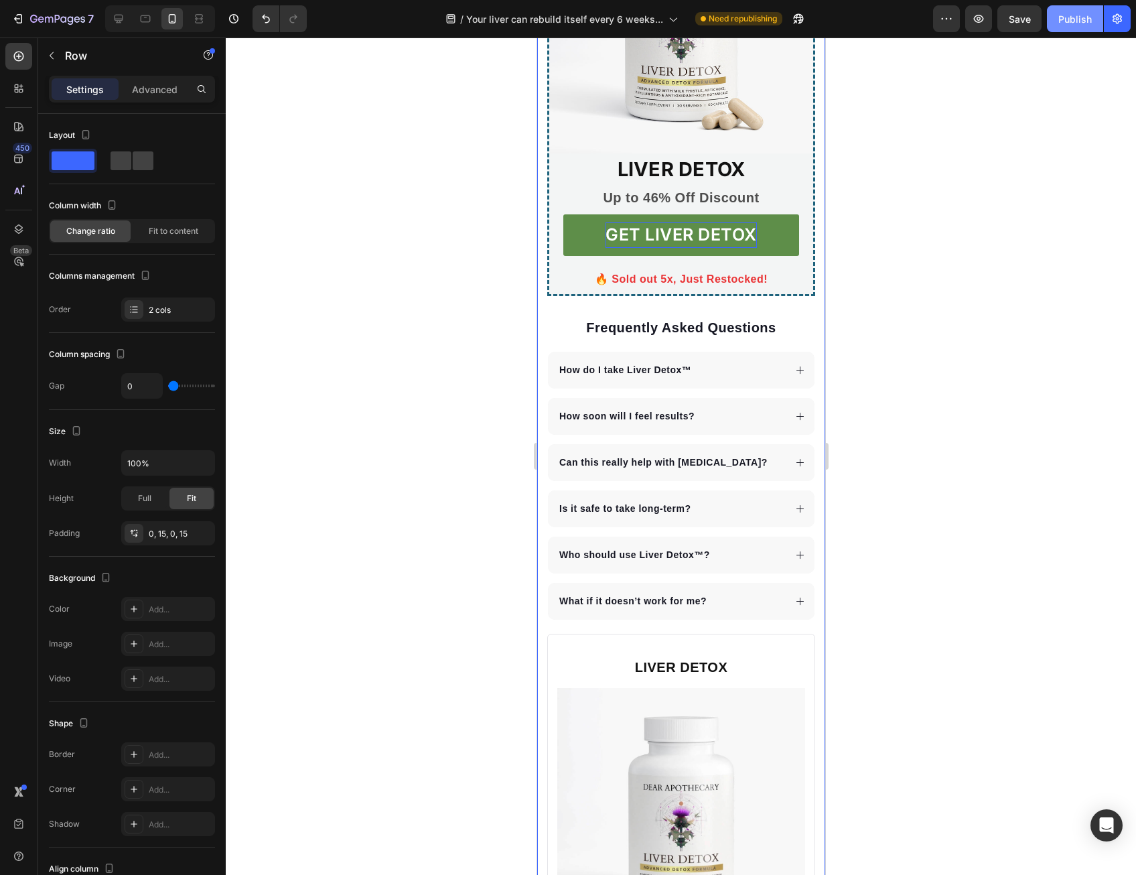
click at [1076, 17] on div "Publish" at bounding box center [1076, 19] width 34 height 14
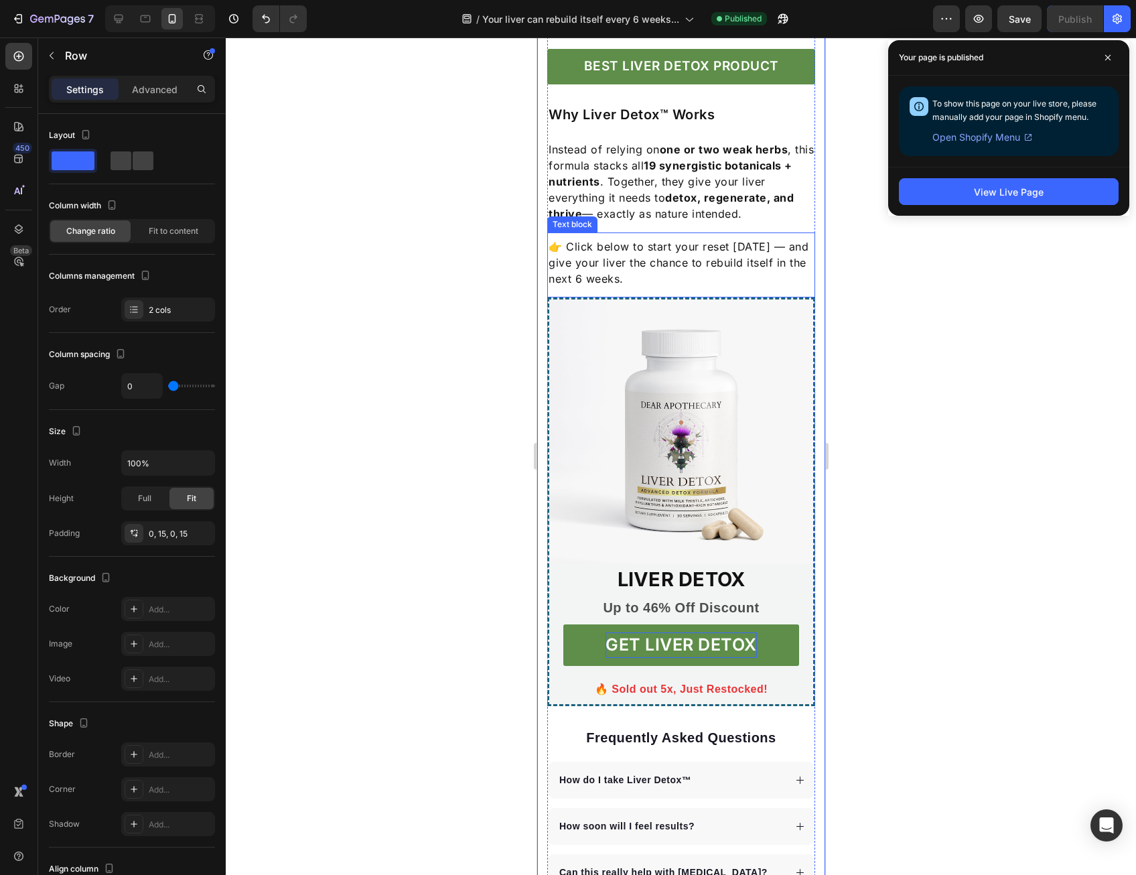
scroll to position [3015, 0]
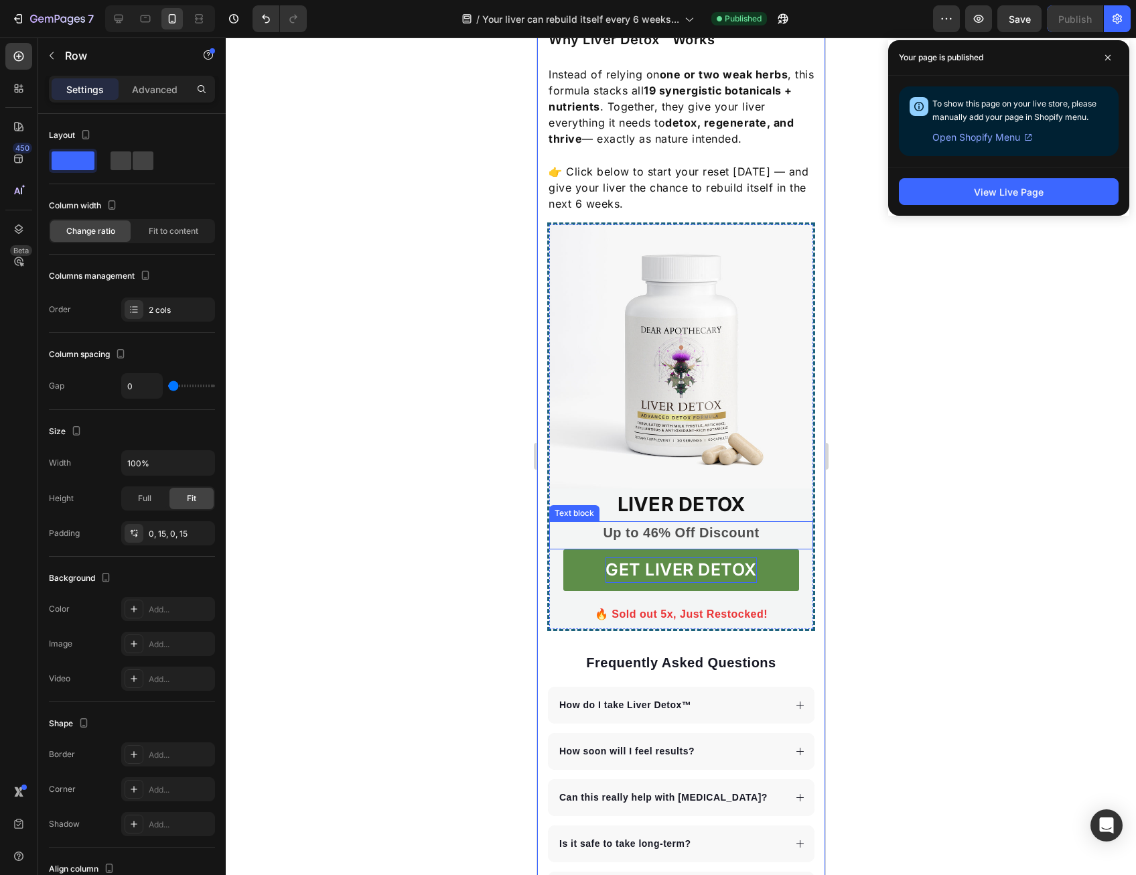
click at [644, 533] on p "Up to 46% Off Discount" at bounding box center [680, 533] width 233 height 20
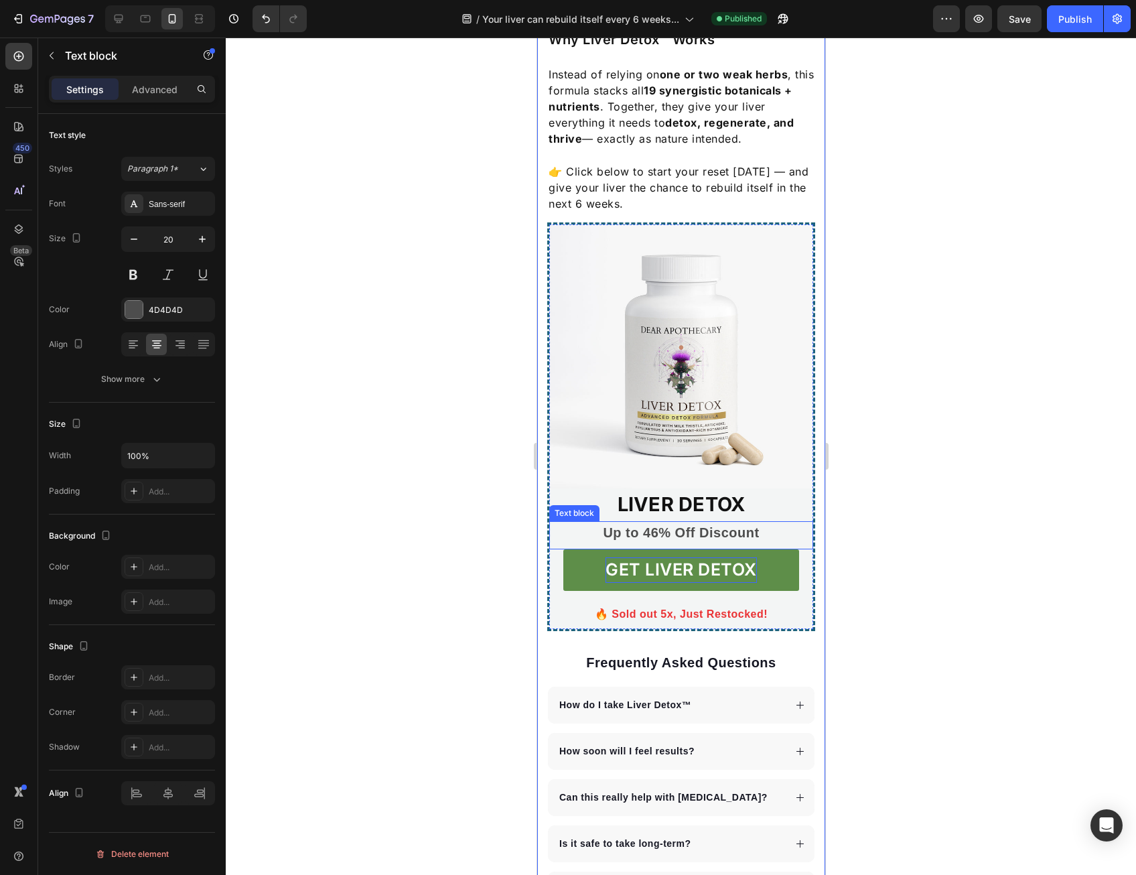
click at [644, 533] on p "Up to 46% Off Discount" at bounding box center [680, 533] width 233 height 20
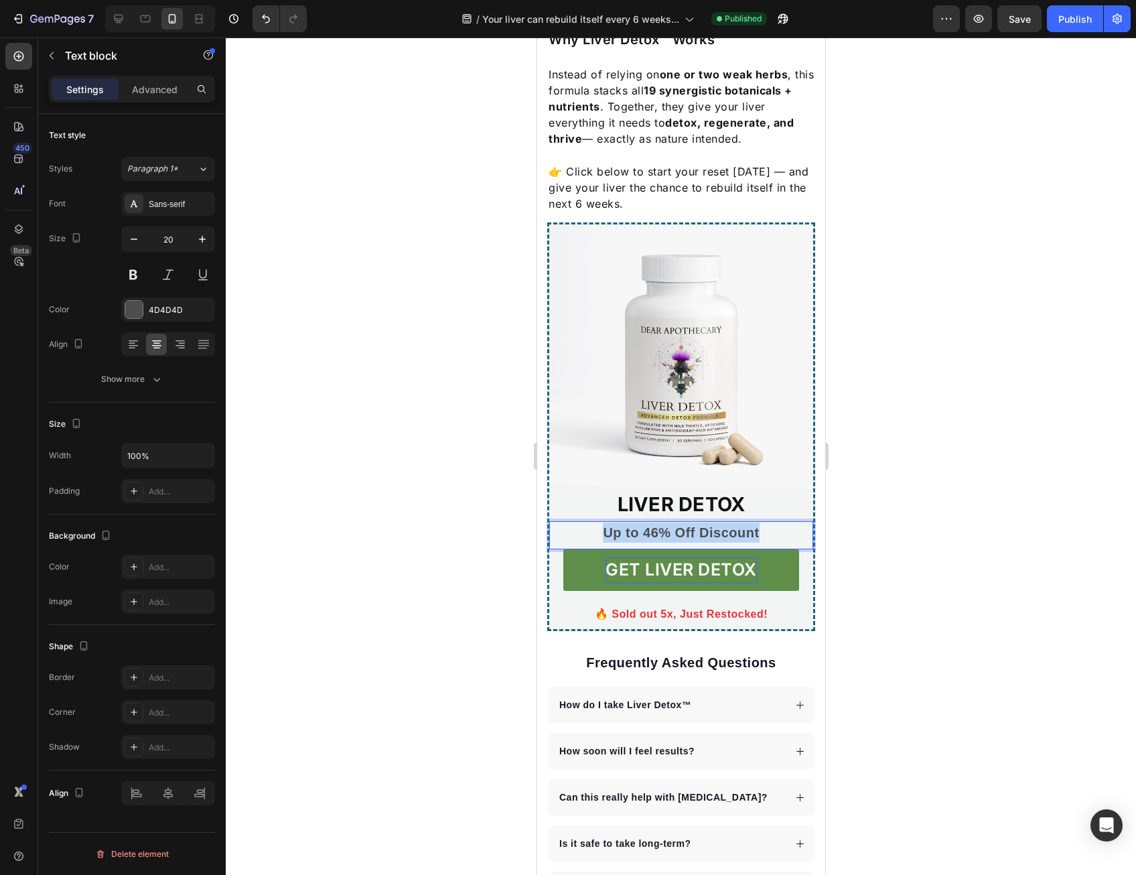
click at [644, 533] on p "Up to 46% Off Discount" at bounding box center [680, 533] width 233 height 20
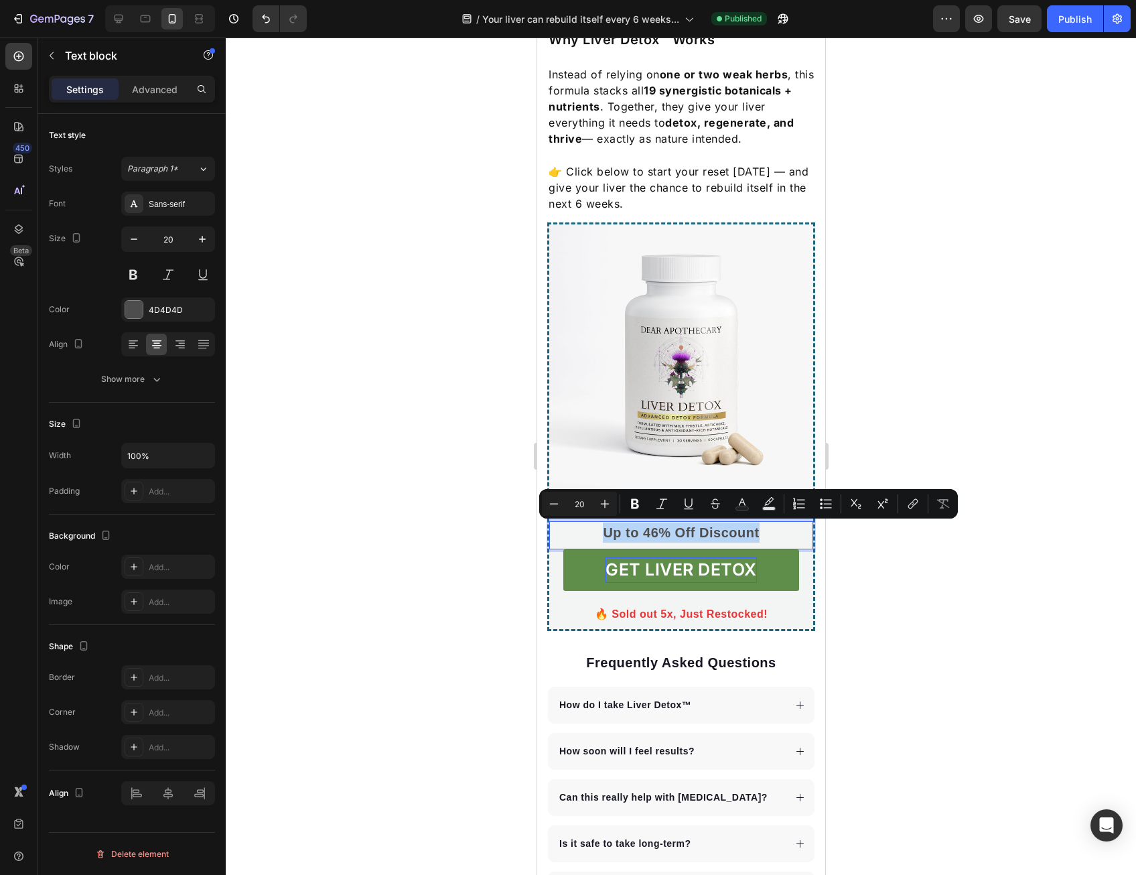
click at [644, 533] on p "Up to 46% Off Discount" at bounding box center [680, 533] width 233 height 20
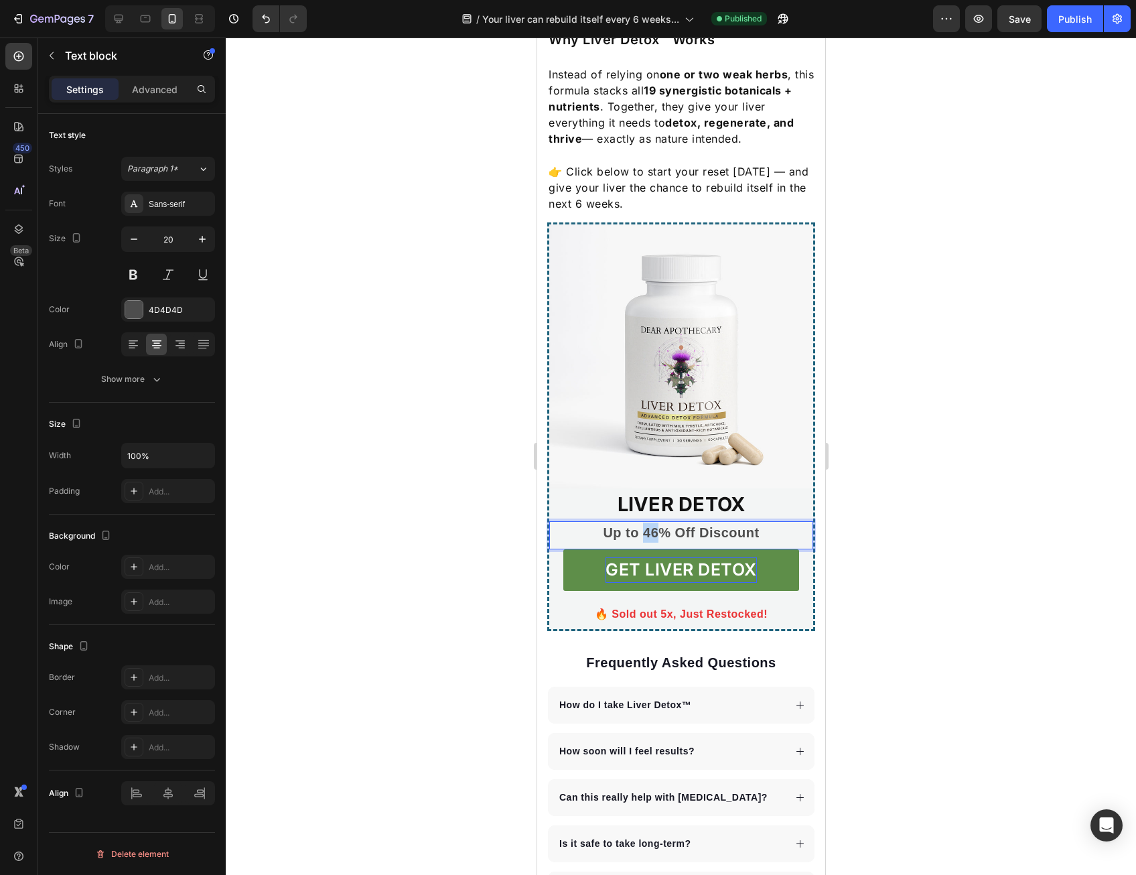
drag, startPoint x: 640, startPoint y: 530, endPoint x: 651, endPoint y: 530, distance: 11.4
click at [651, 530] on p "Up to 46% Off Discount" at bounding box center [680, 533] width 233 height 20
drag, startPoint x: 692, startPoint y: 533, endPoint x: 757, endPoint y: 532, distance: 65.7
click at [757, 532] on p "Up to 50% Off Discount" at bounding box center [680, 533] width 233 height 20
click at [627, 537] on p "Up to 50% Off" at bounding box center [680, 533] width 233 height 20
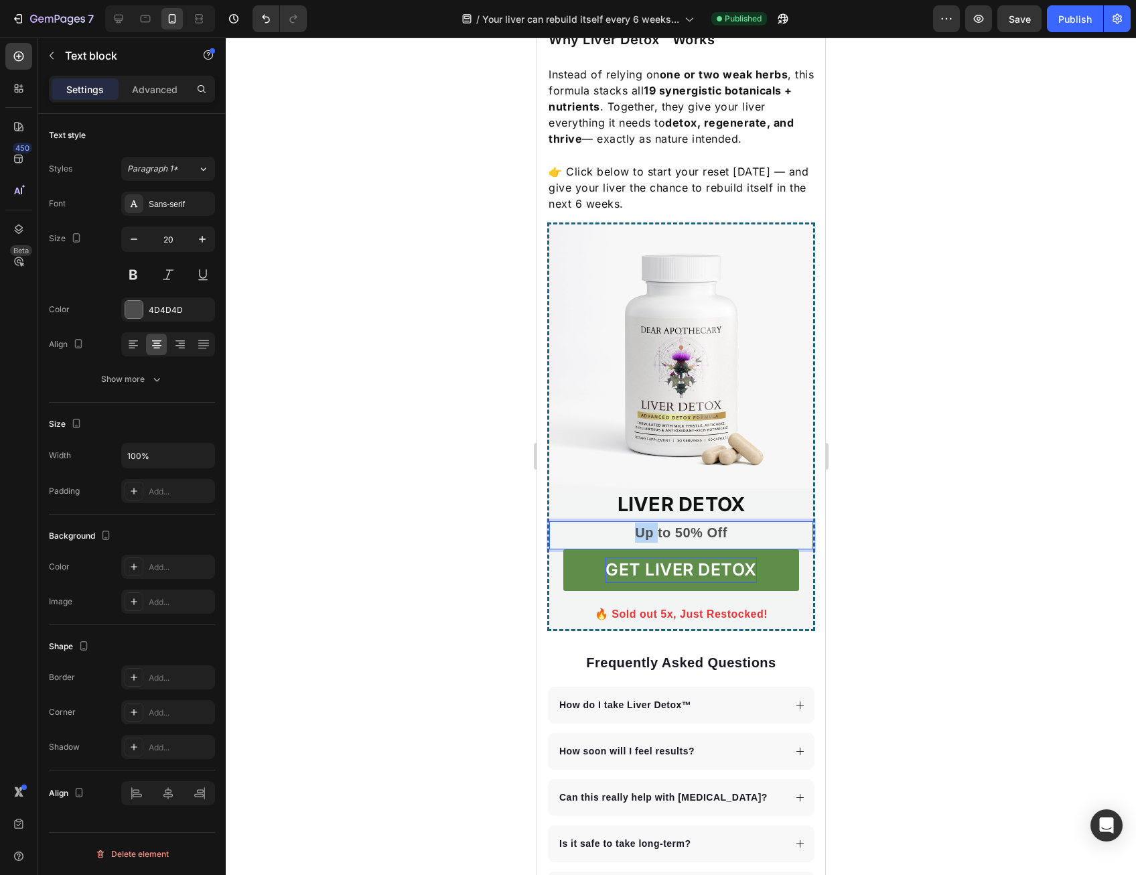
click at [627, 537] on p "Up to 50% Off" at bounding box center [680, 533] width 233 height 20
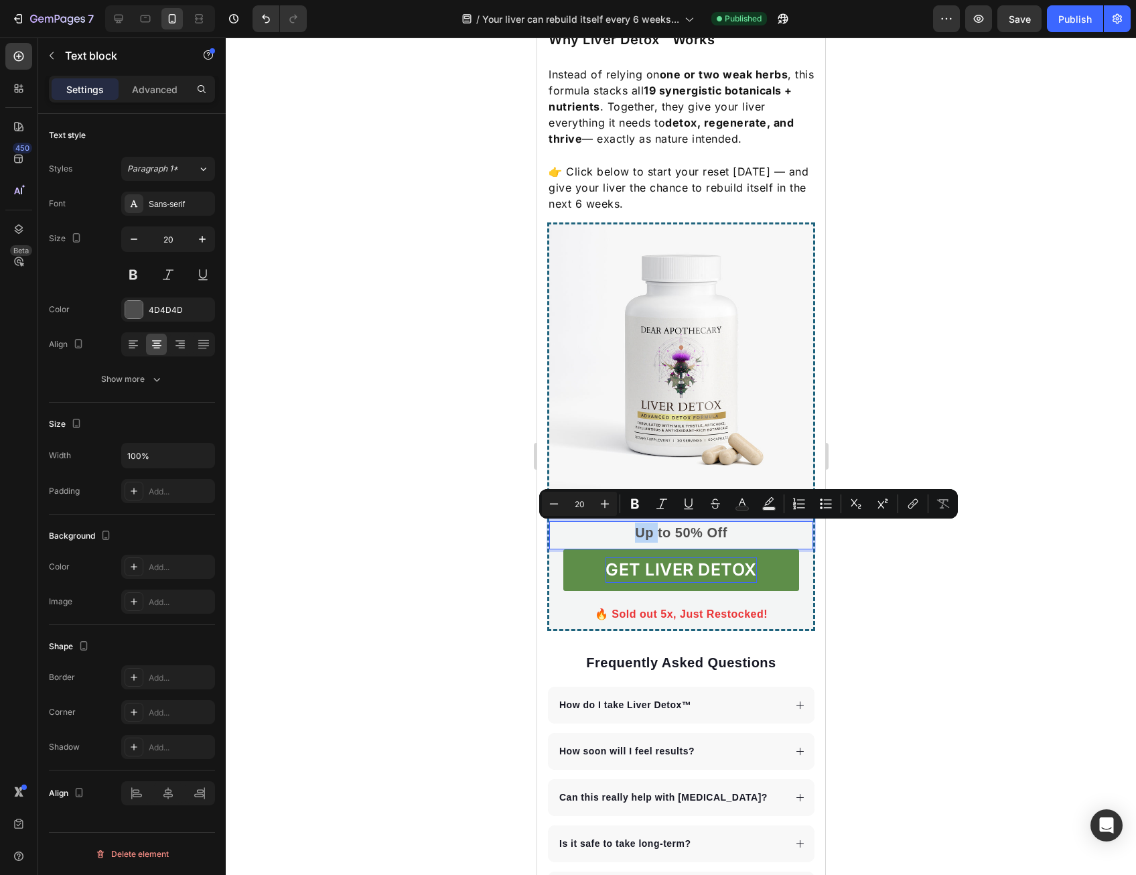
click at [629, 533] on p "Up to 50% Off" at bounding box center [680, 533] width 233 height 20
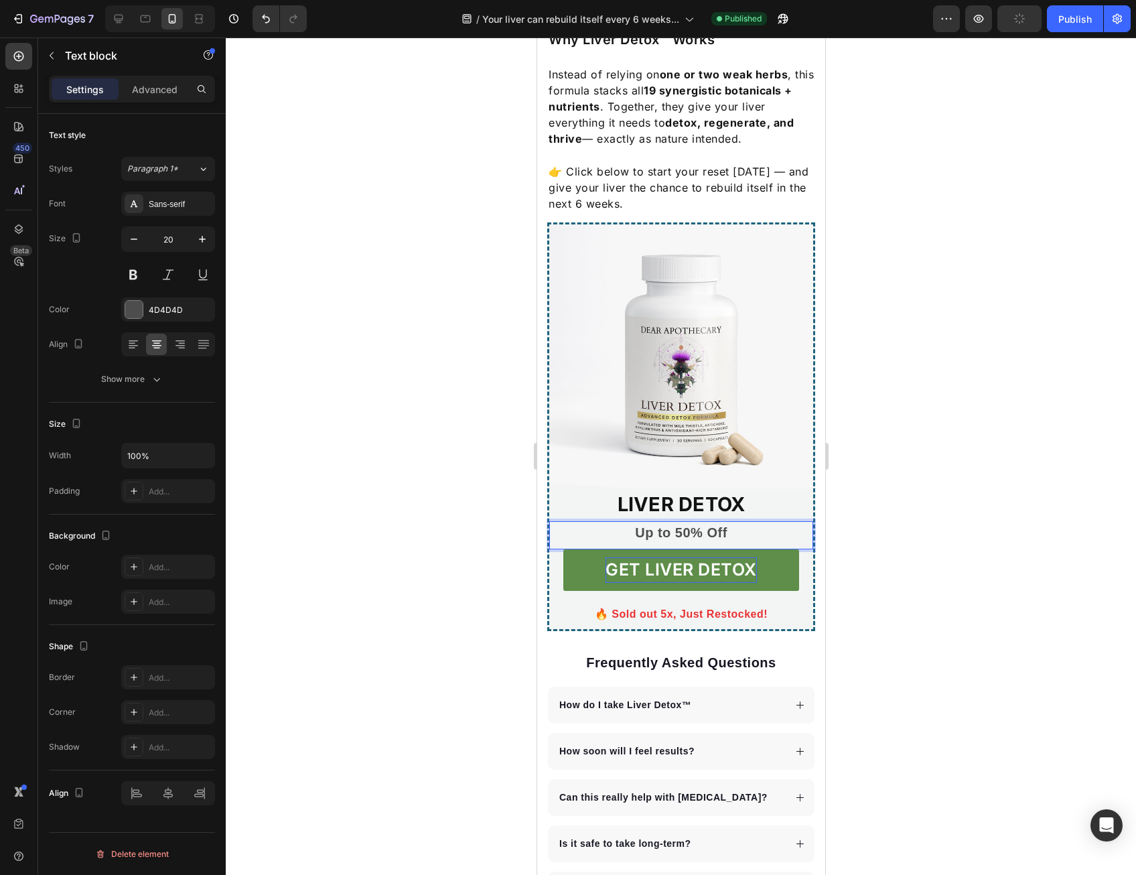
click at [728, 531] on p "Up to 50% Off" at bounding box center [680, 533] width 233 height 20
click at [845, 522] on div at bounding box center [681, 457] width 911 height 838
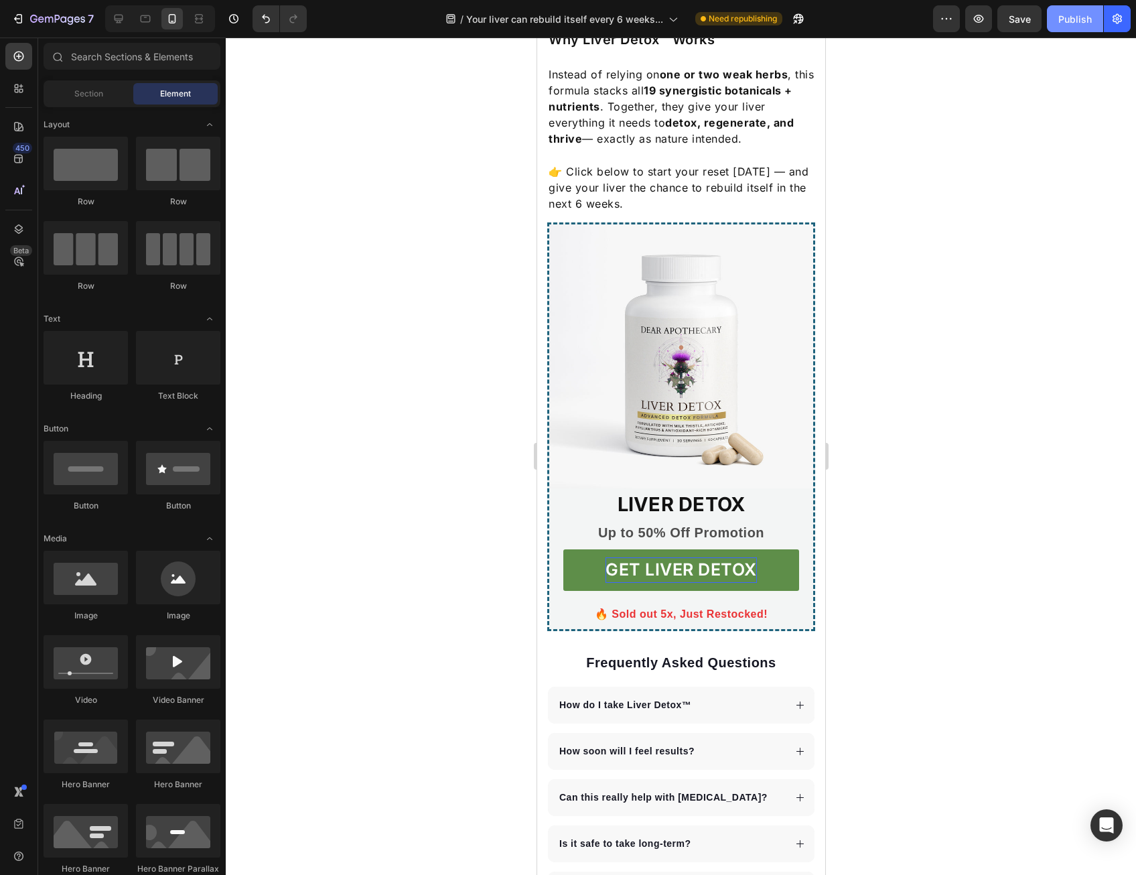
click at [1081, 20] on div "Publish" at bounding box center [1076, 19] width 34 height 14
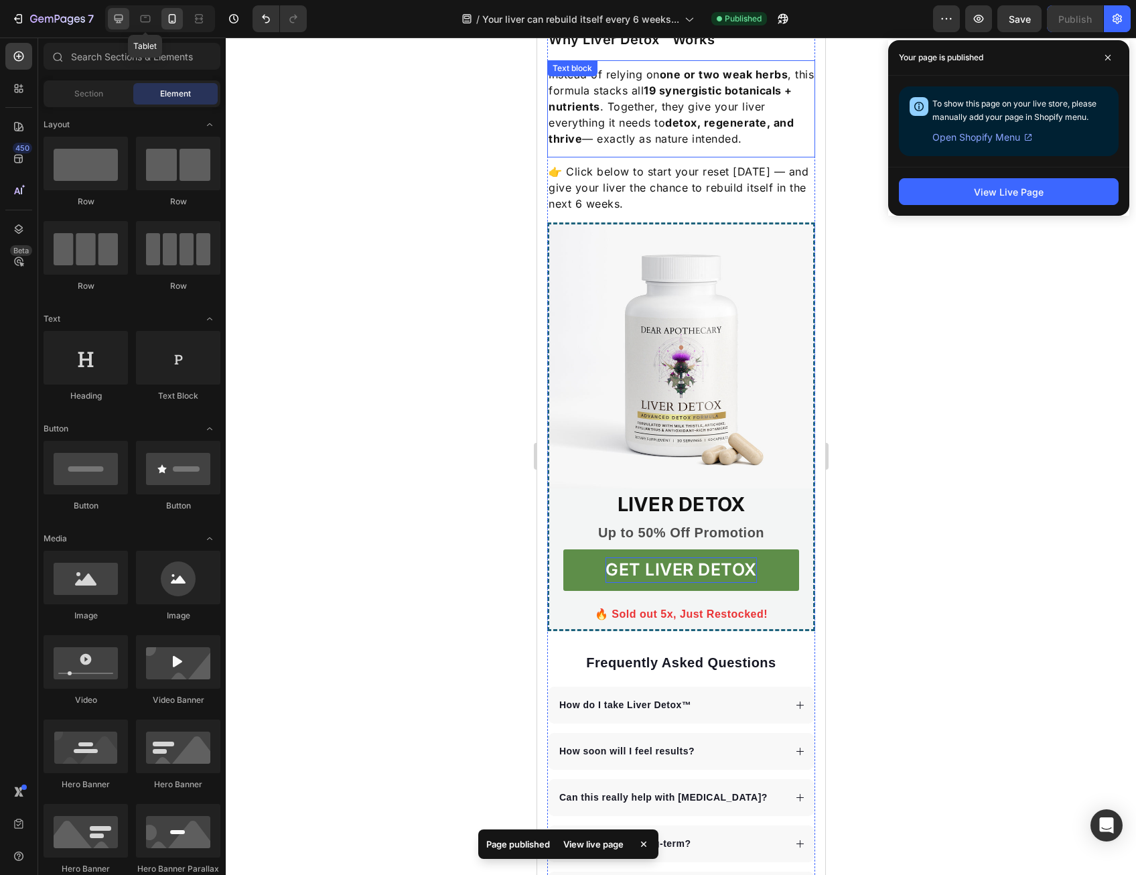
click at [126, 19] on div at bounding box center [118, 18] width 21 height 21
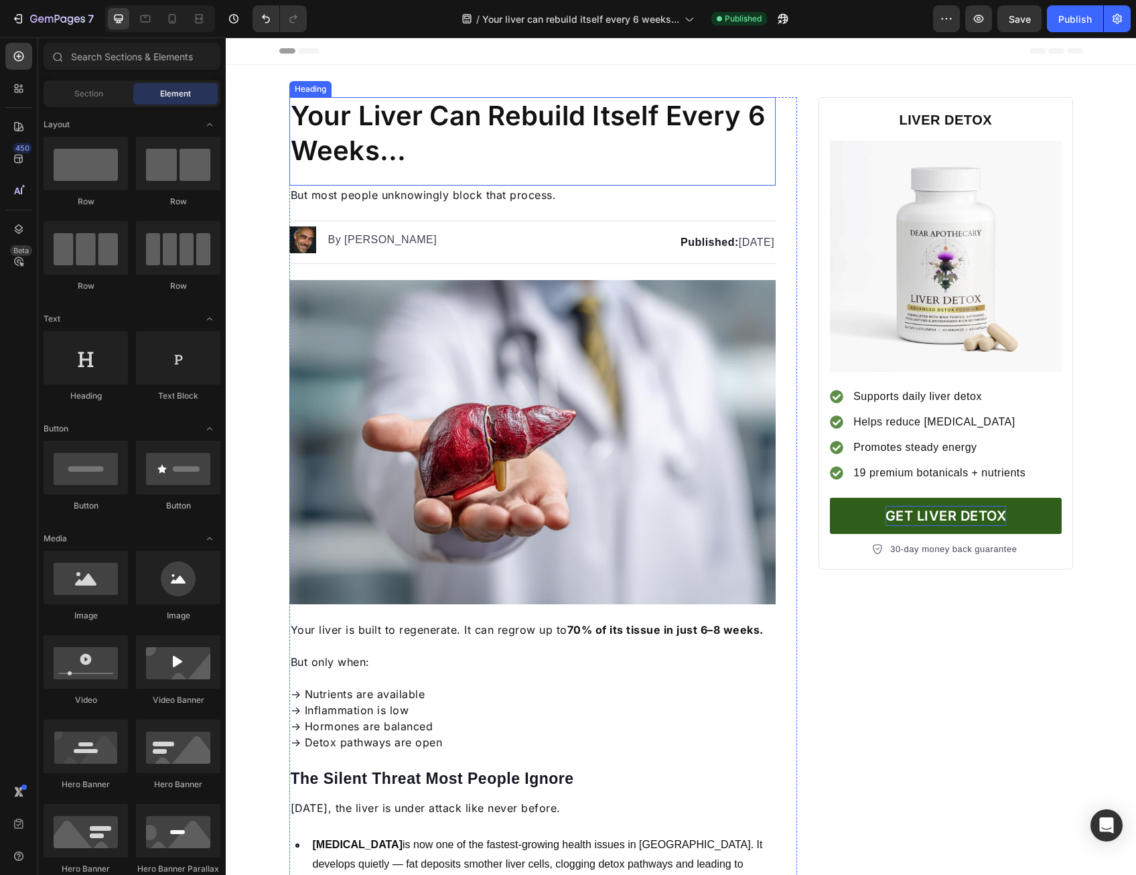
click at [508, 143] on h1 "Your Liver Can Rebuild Itself Every 6 Weeks..." at bounding box center [532, 133] width 487 height 72
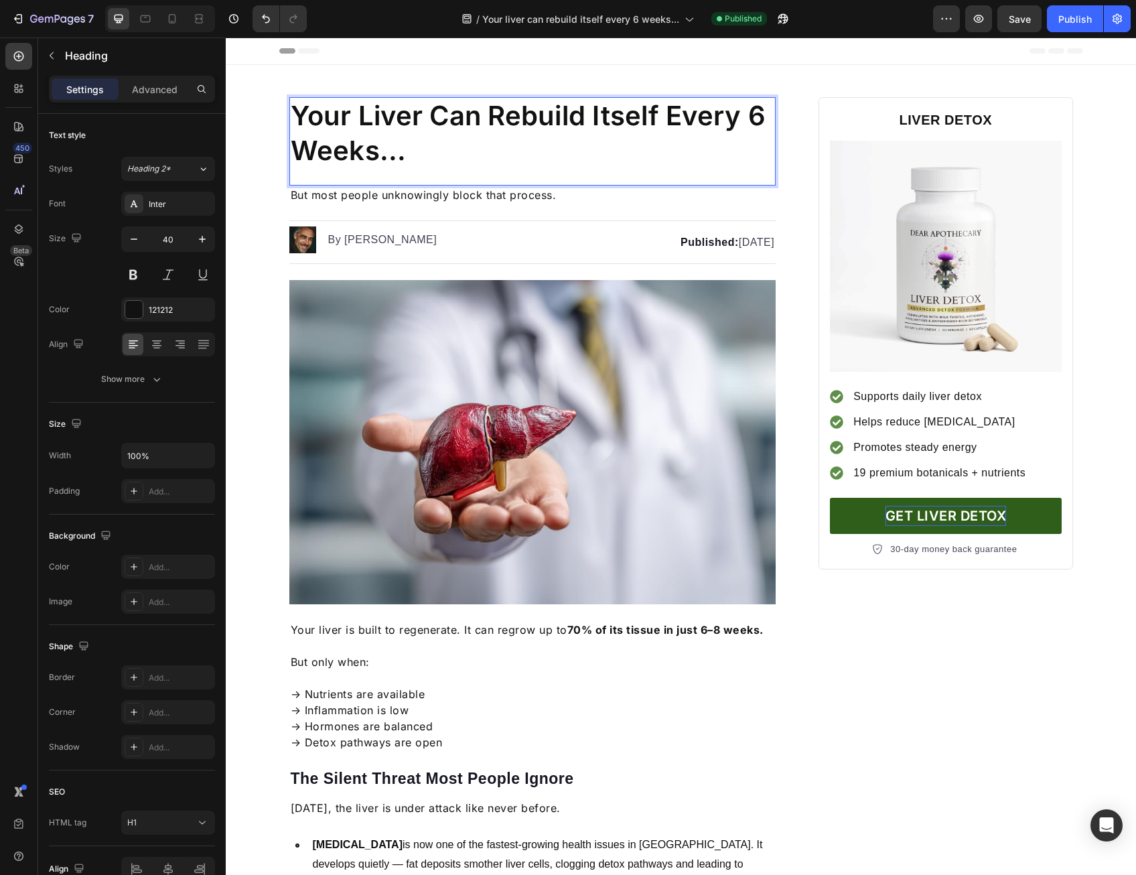
click at [508, 125] on h1 "Your Liver Can Rebuild Itself Every 6 Weeks..." at bounding box center [532, 133] width 487 height 72
click at [508, 125] on p "Your Liver Can Rebuild Itself Every 6 Weeks..." at bounding box center [533, 134] width 484 height 70
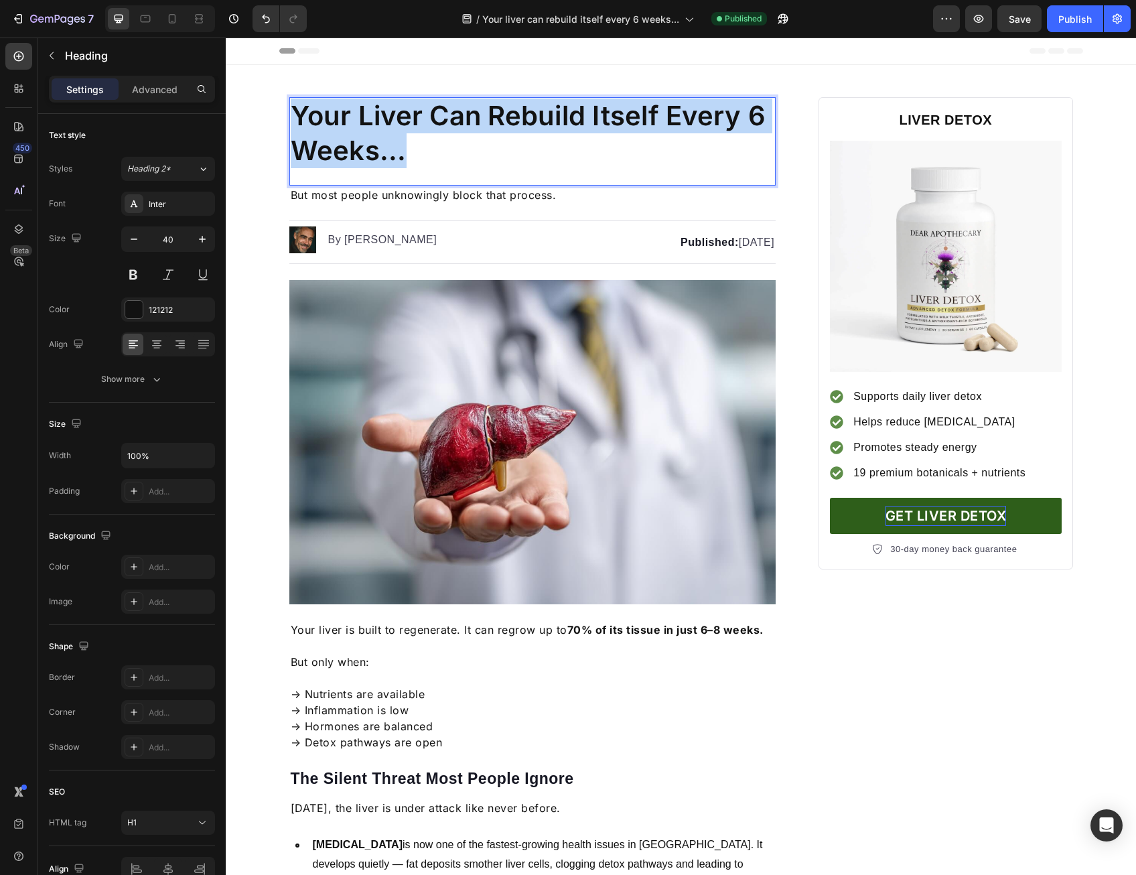
click at [508, 125] on p "Your Liver Can Rebuild Itself Every 6 Weeks..." at bounding box center [533, 134] width 484 height 70
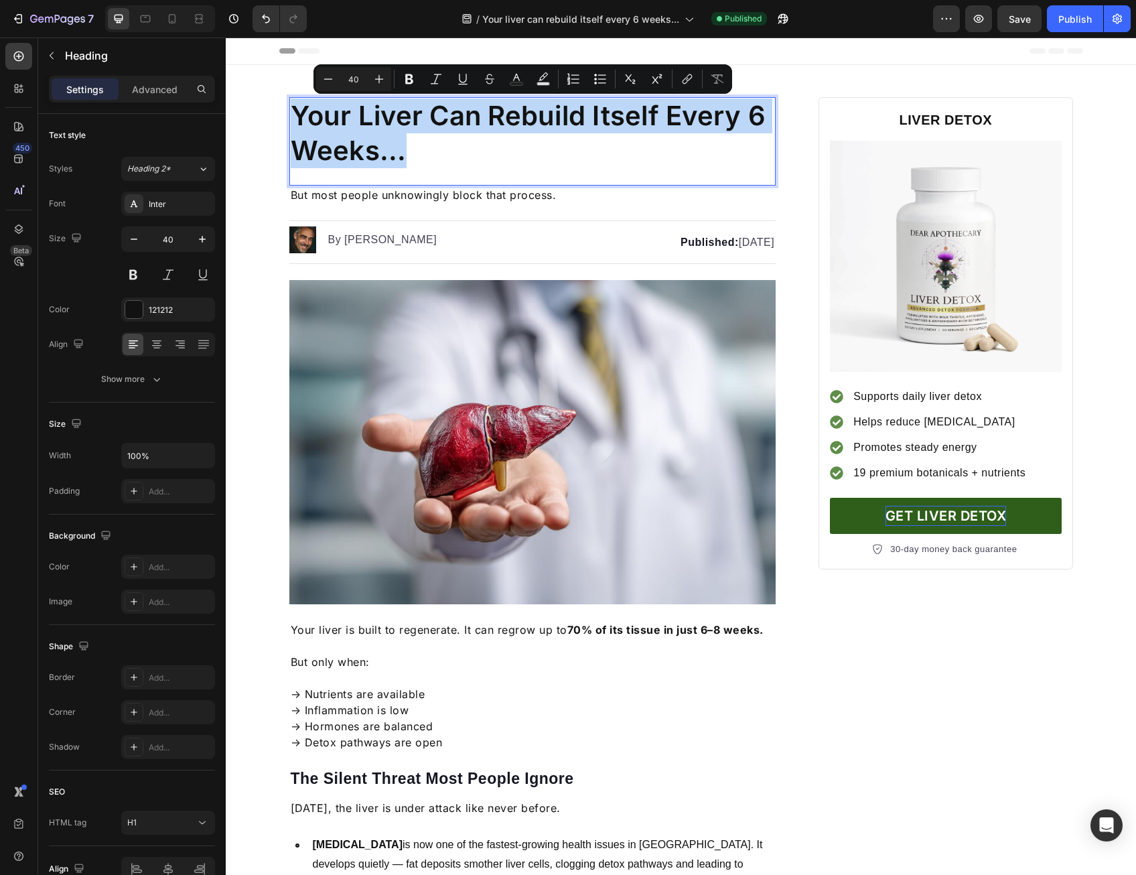
click at [507, 125] on p "Your Liver Can Rebuild Itself Every 6 Weeks..." at bounding box center [533, 134] width 484 height 70
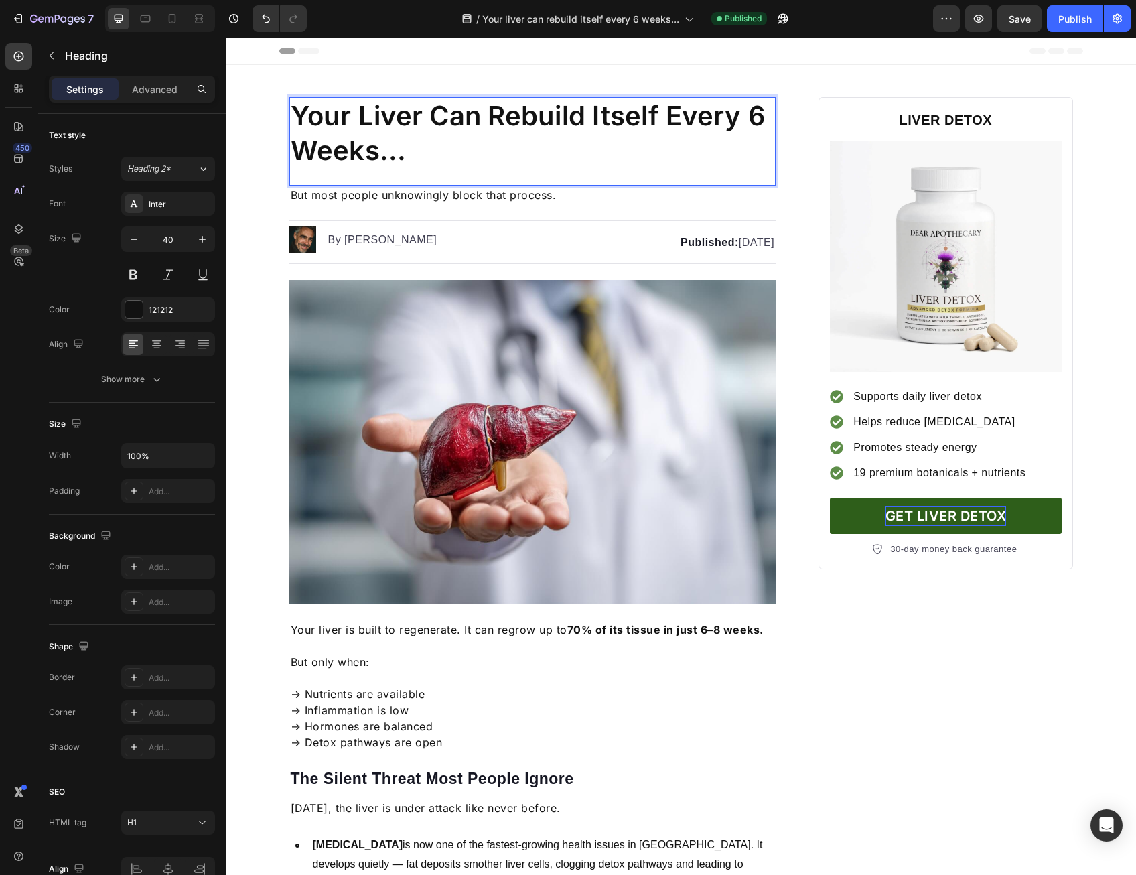
click at [507, 141] on p "Your Liver Can Rebuild Itself Every 6 Weeks..." at bounding box center [533, 134] width 484 height 70
click at [500, 160] on p "Your Liver Can Rebuild Itself Every 6 Weeks..." at bounding box center [533, 134] width 484 height 70
click at [489, 188] on span "But most people unknowingly block that process." at bounding box center [424, 194] width 266 height 13
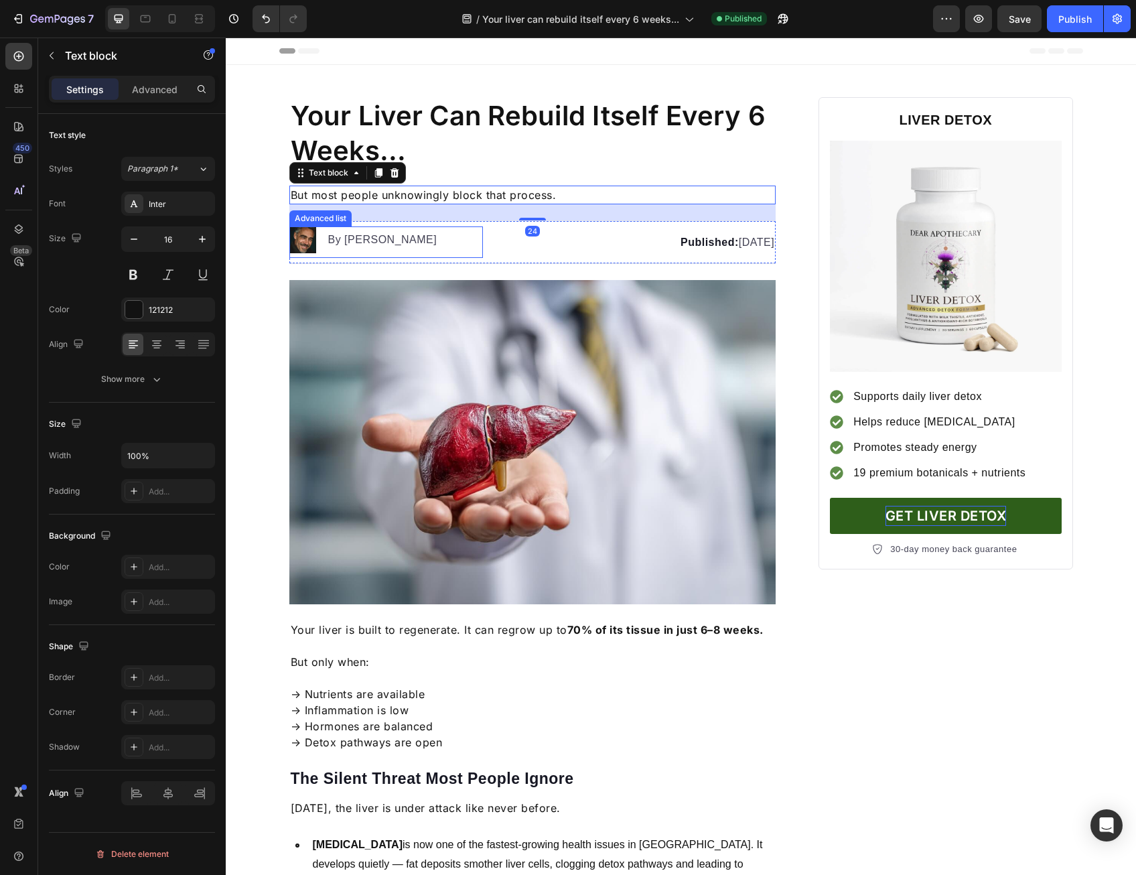
scroll to position [335, 0]
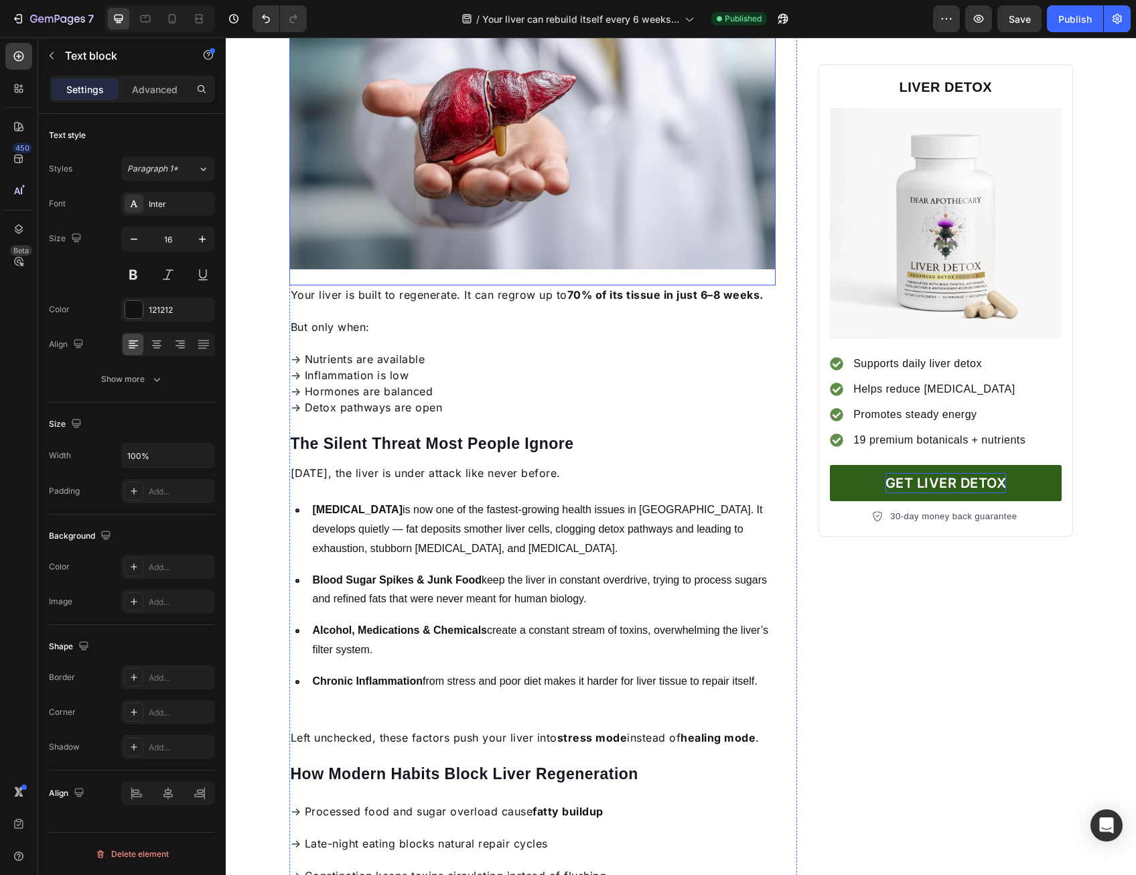
click at [454, 294] on p "Your liver is built to regenerate. It can regrow up to 70% of its tissue in jus…" at bounding box center [533, 295] width 484 height 16
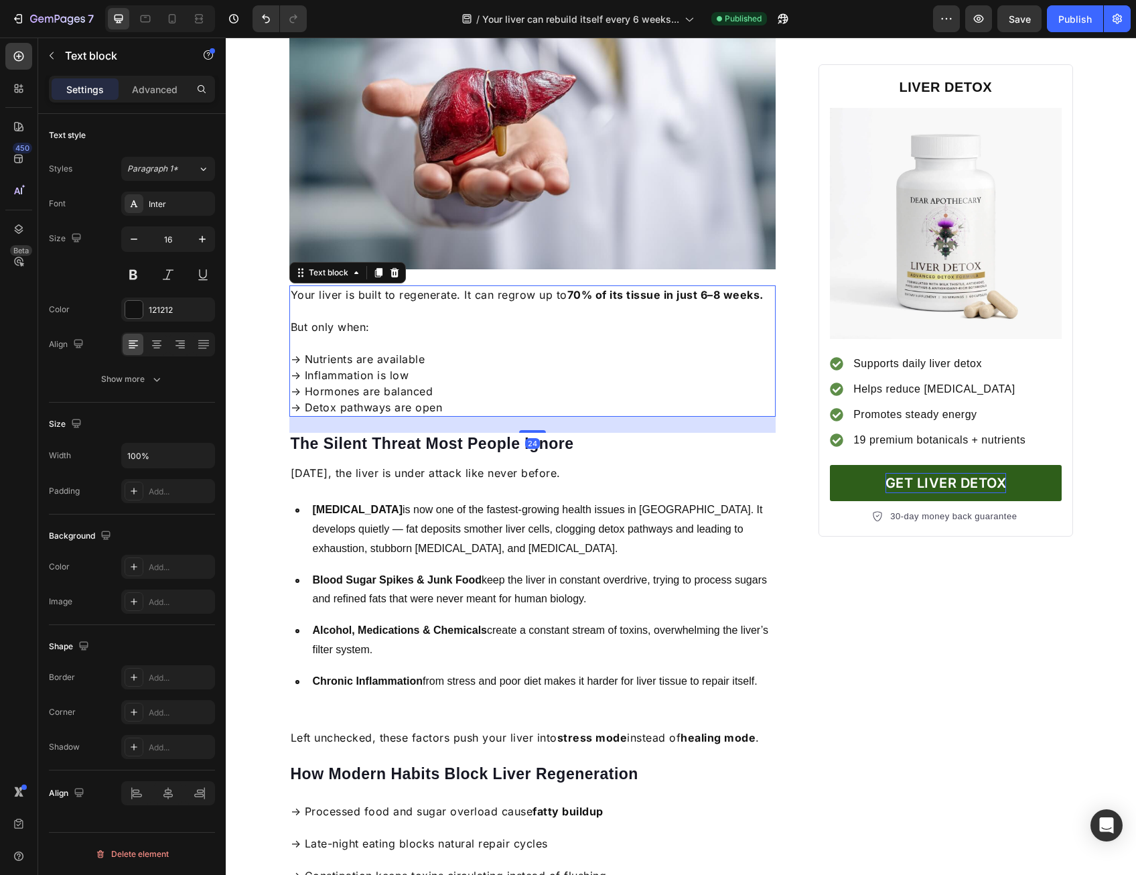
click at [432, 343] on p "→ Nutrients are available → Inflammation is low → Hormones are balanced → Detox…" at bounding box center [533, 375] width 484 height 80
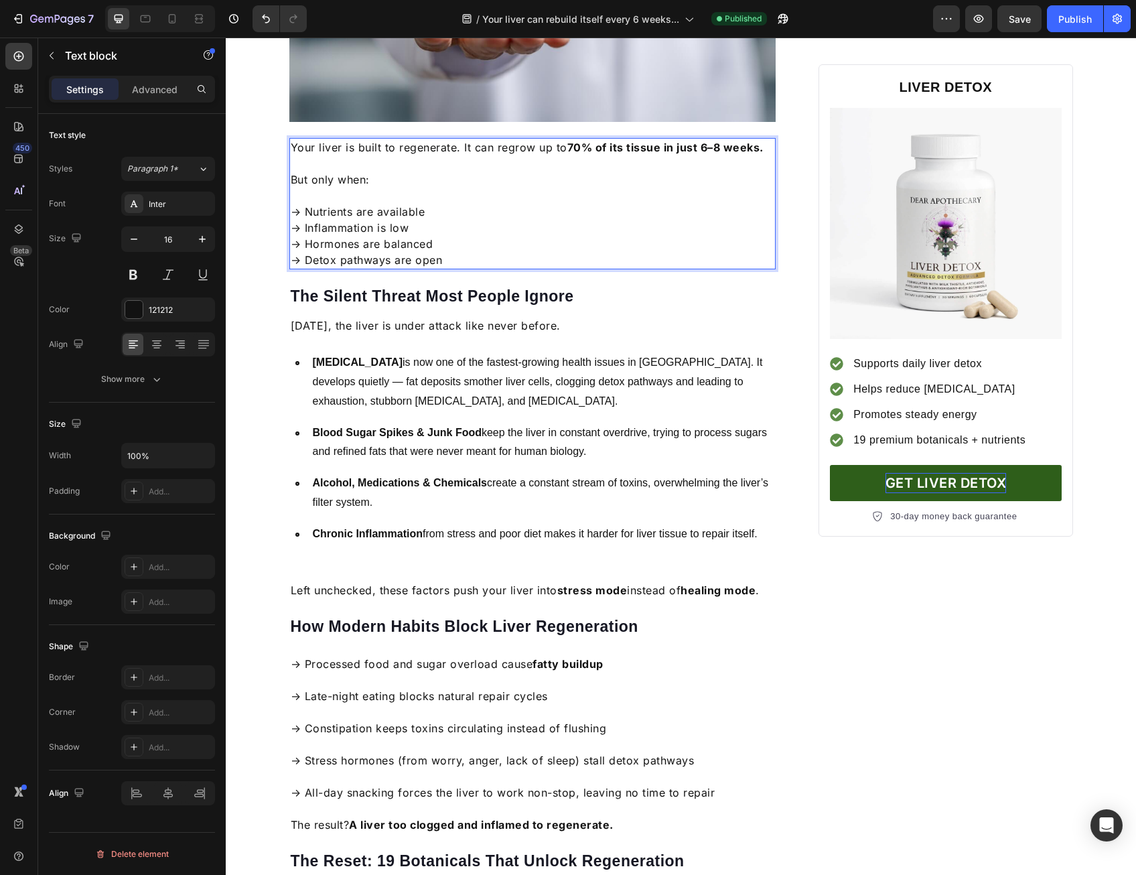
scroll to position [536, 0]
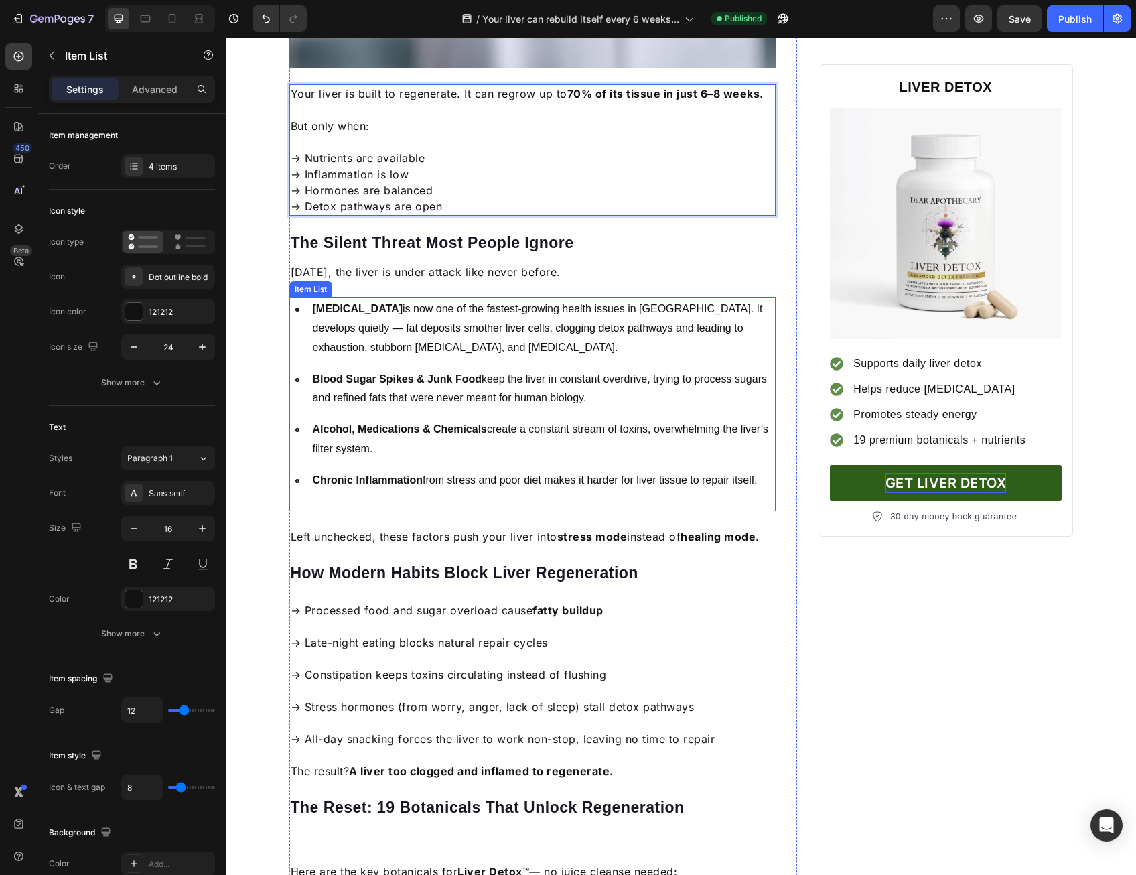
click at [448, 330] on p "[MEDICAL_DATA] is now one of the fastest-growing health issues in [GEOGRAPHIC_D…" at bounding box center [544, 329] width 462 height 58
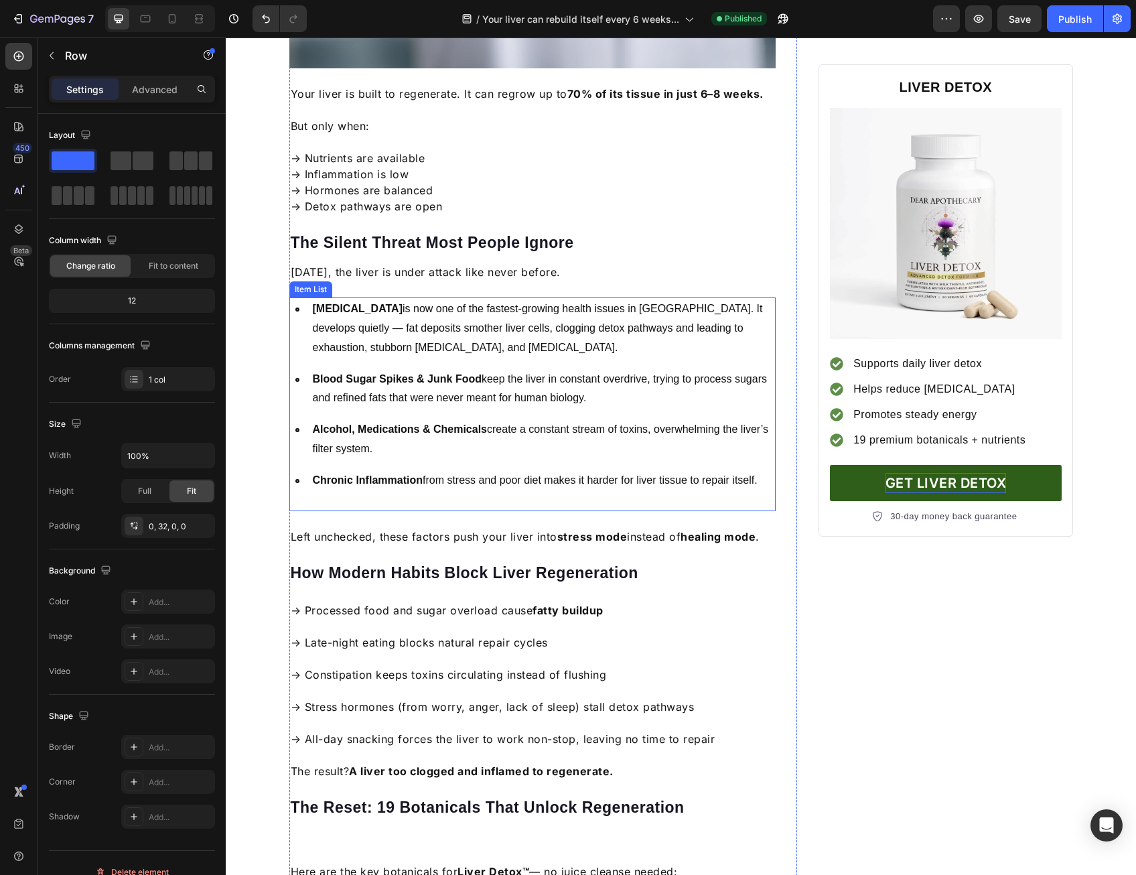
click at [474, 318] on p "[MEDICAL_DATA] is now one of the fastest-growing health issues in [GEOGRAPHIC_D…" at bounding box center [544, 329] width 462 height 58
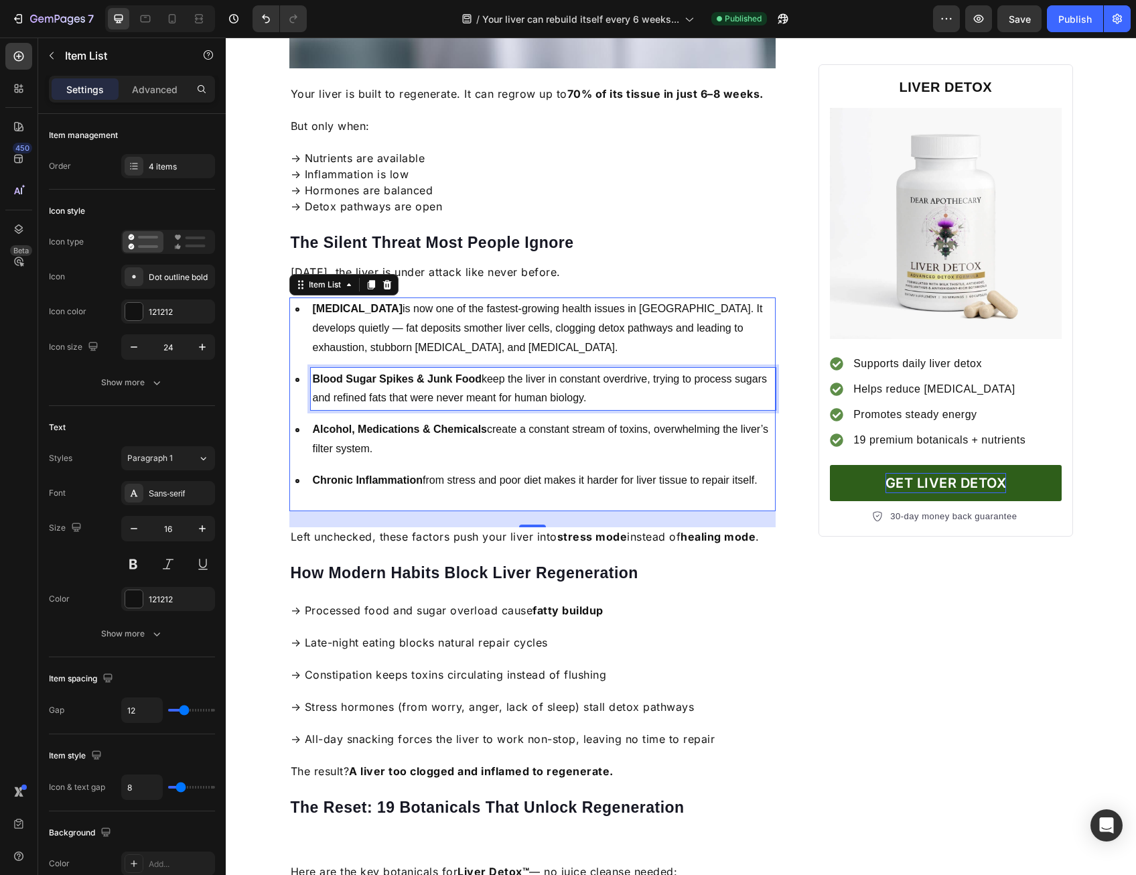
click at [453, 399] on p "Blood Sugar Spikes & Junk Food keep the liver in constant overdrive, trying to …" at bounding box center [544, 389] width 462 height 39
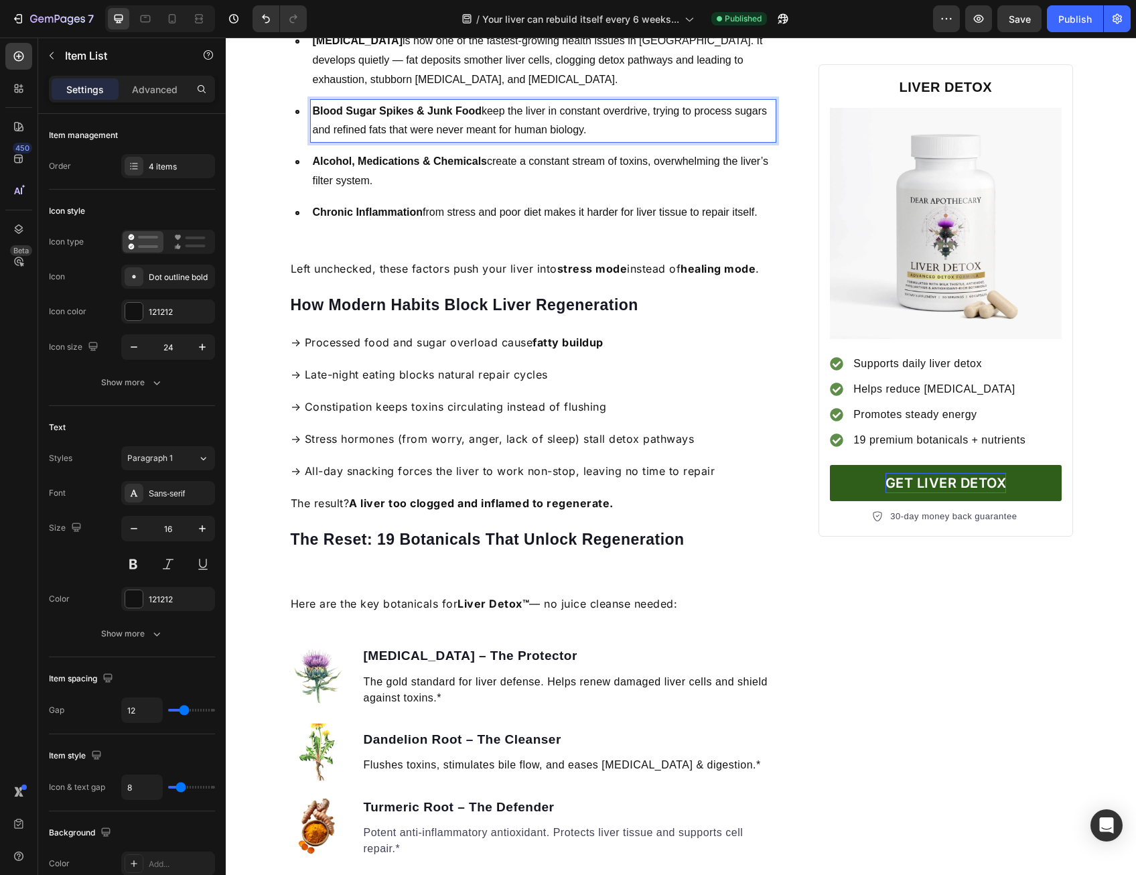
click at [454, 415] on p "→ Stress hormones (from worry, anger, lack of sleep) stall detox pathways" at bounding box center [533, 431] width 484 height 32
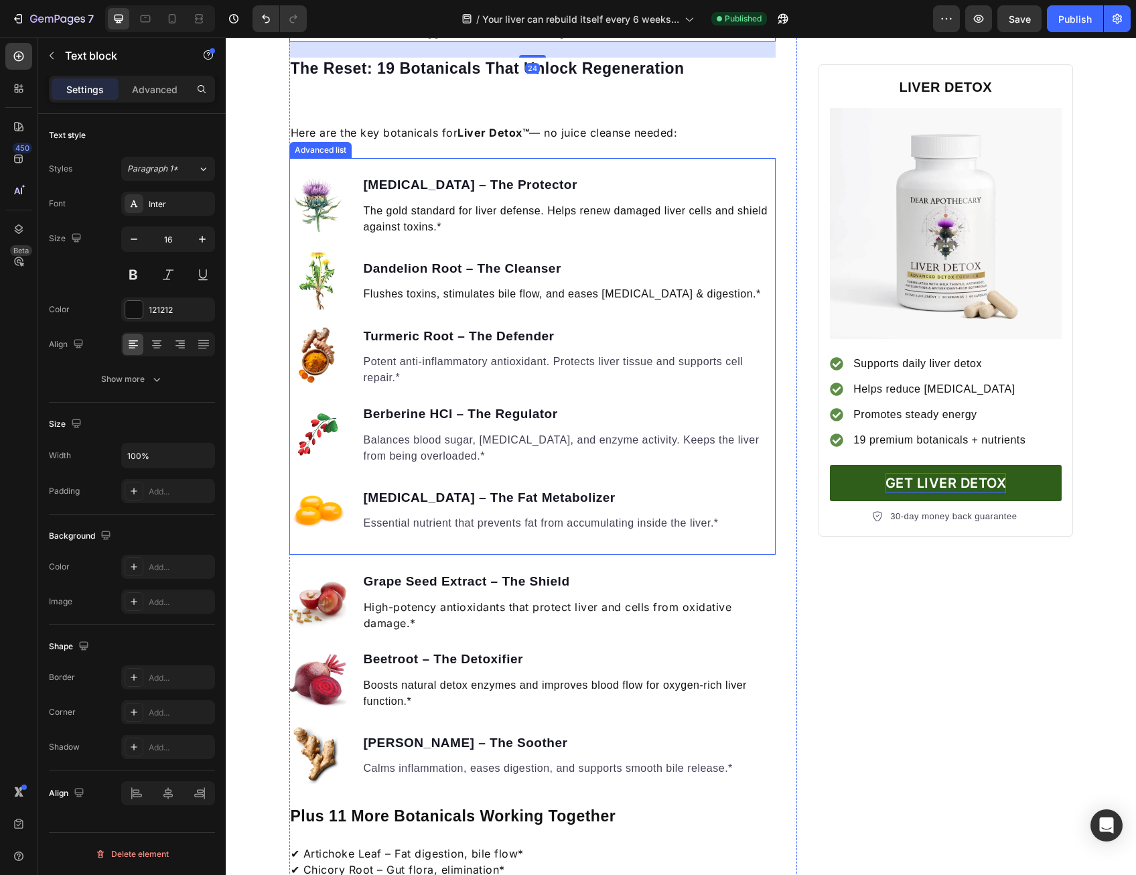
scroll to position [1340, 0]
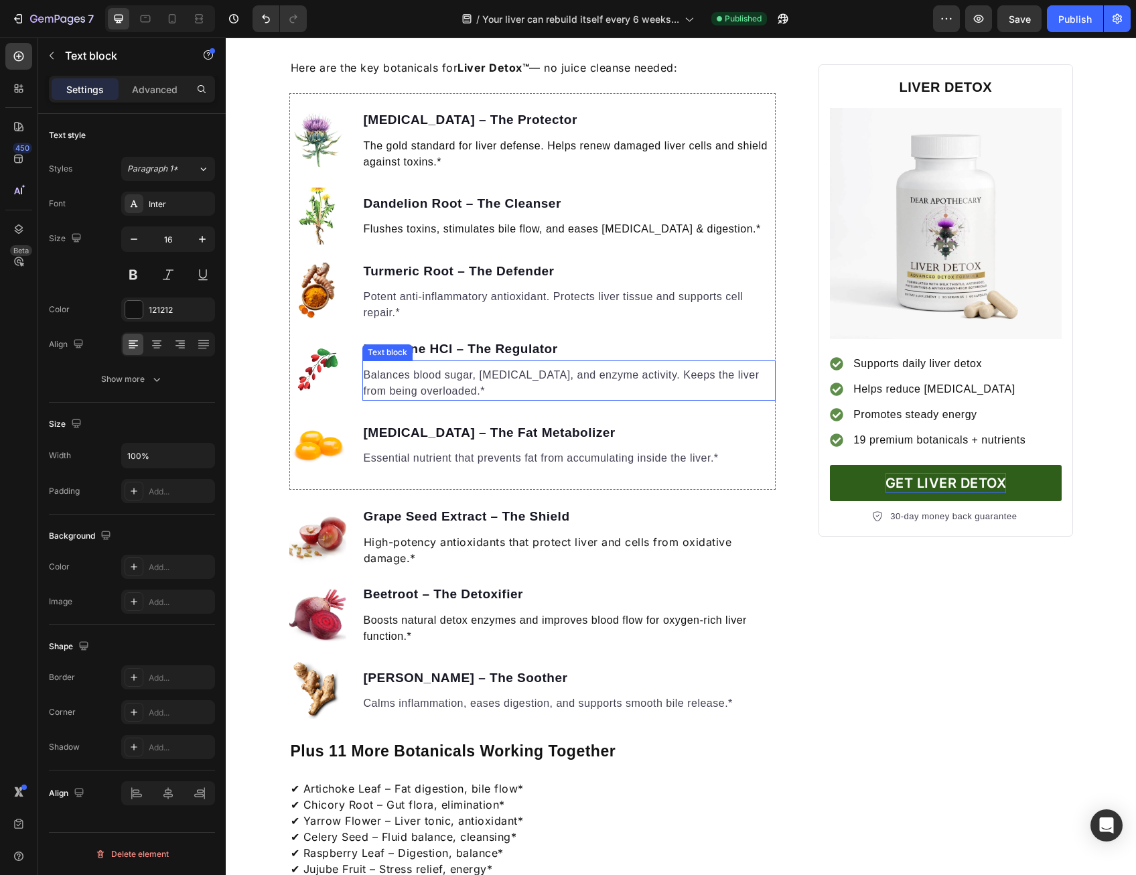
click at [454, 395] on p "Balances blood sugar, [MEDICAL_DATA], and enzyme activity. Keeps the liver from…" at bounding box center [569, 383] width 411 height 32
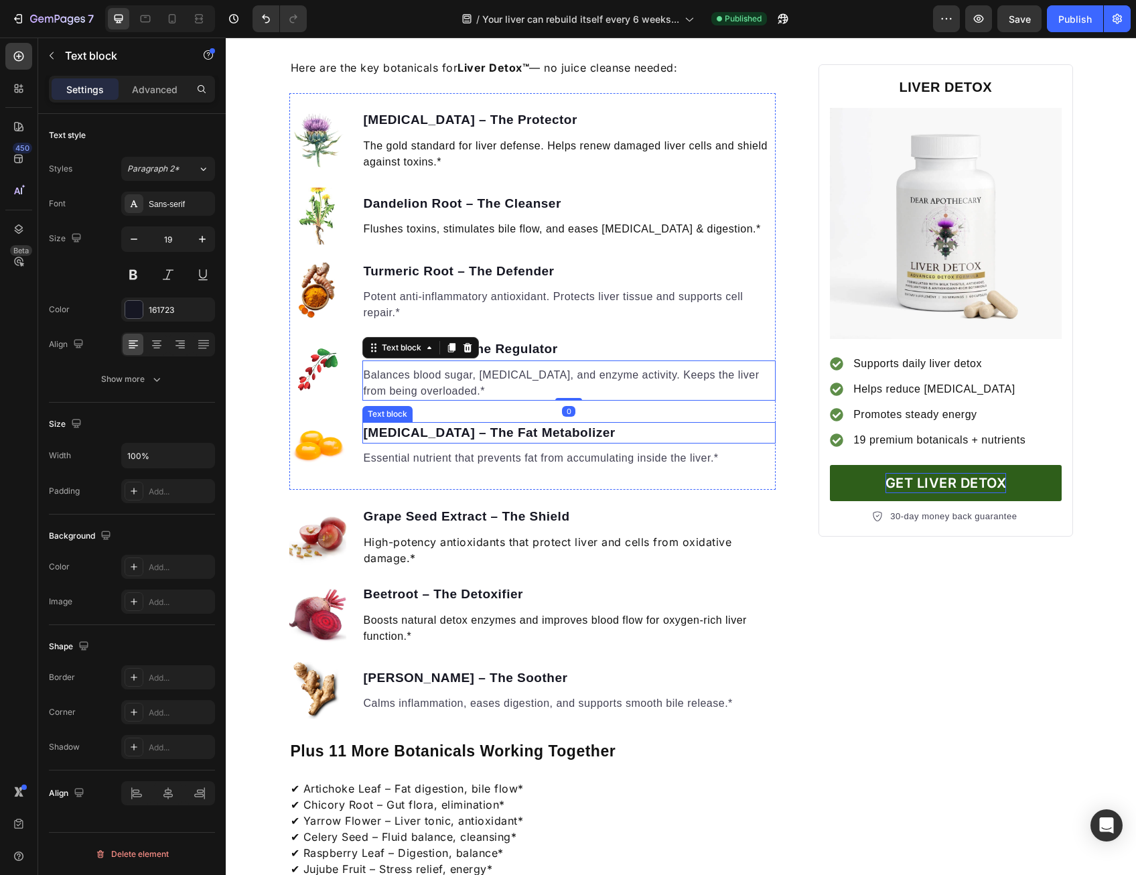
click at [454, 438] on p "[MEDICAL_DATA] – The Fat Metabolizer" at bounding box center [569, 432] width 411 height 19
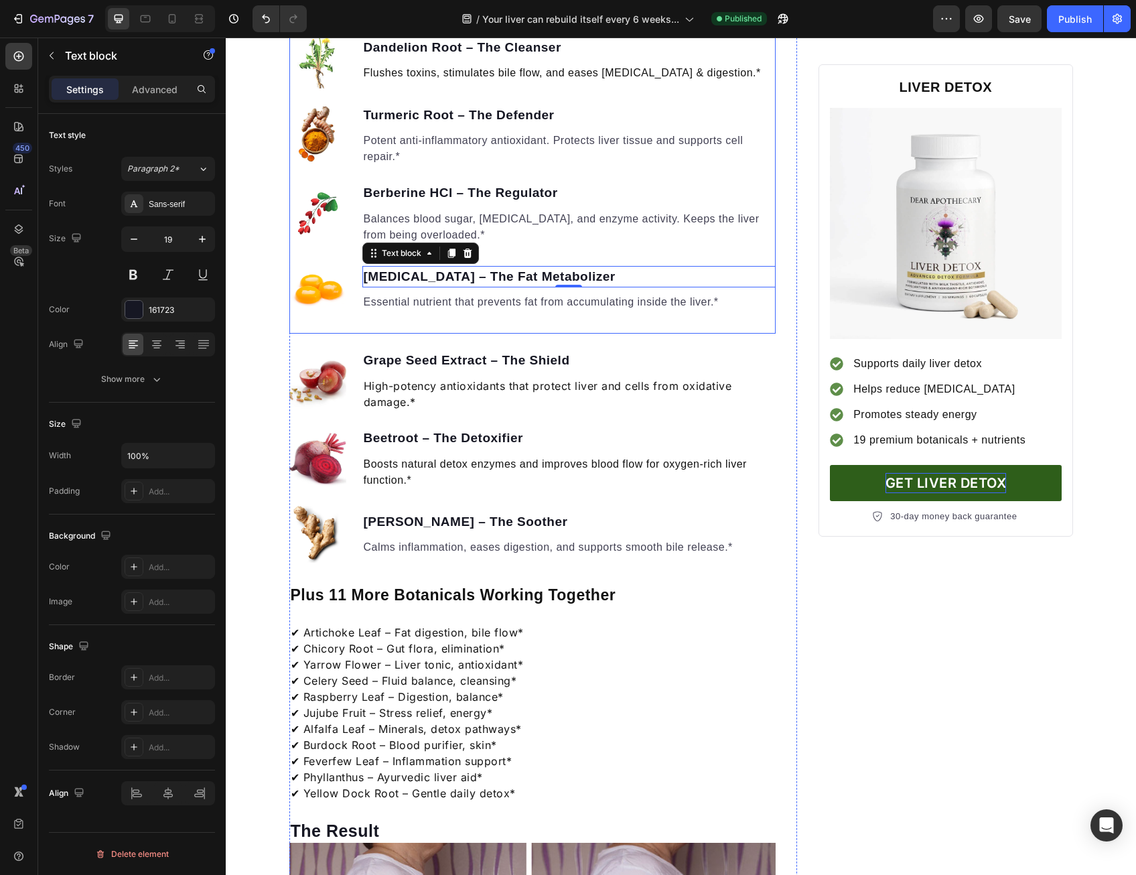
scroll to position [1541, 0]
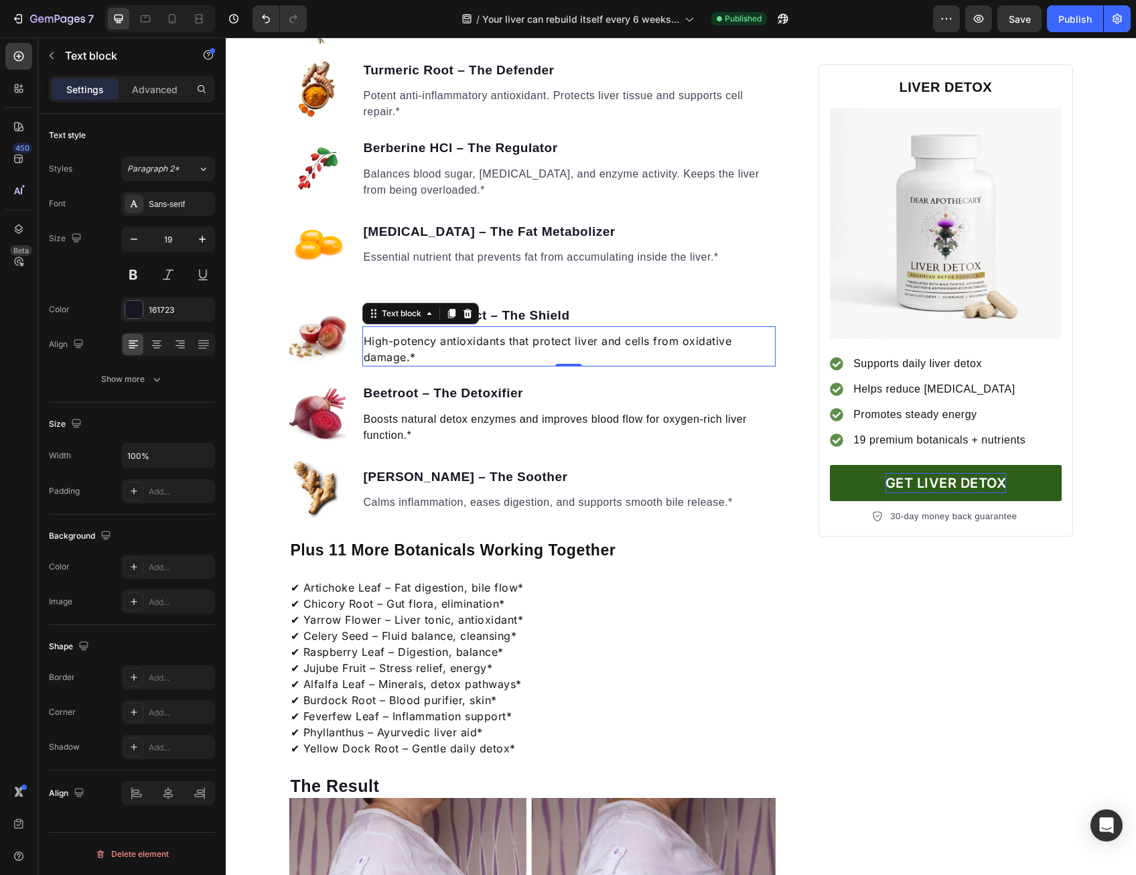
click at [472, 363] on p "High-potency antioxidants that protect liver and cells from oxidative damage.*" at bounding box center [569, 349] width 411 height 32
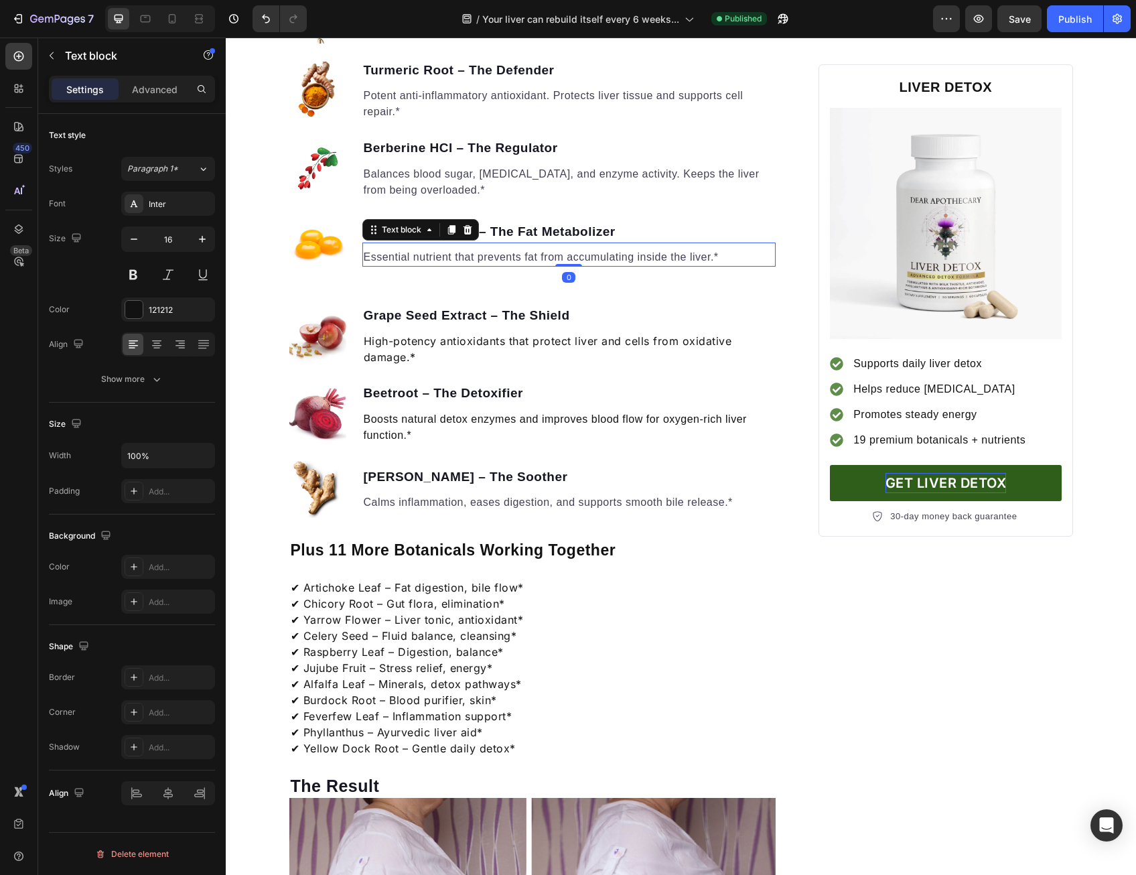
click at [505, 263] on div "Essential nutrient that prevents fat from accumulating inside the liver.*" at bounding box center [570, 257] width 414 height 19
click at [553, 226] on p "[MEDICAL_DATA] – The Fat Metabolizer" at bounding box center [569, 231] width 411 height 19
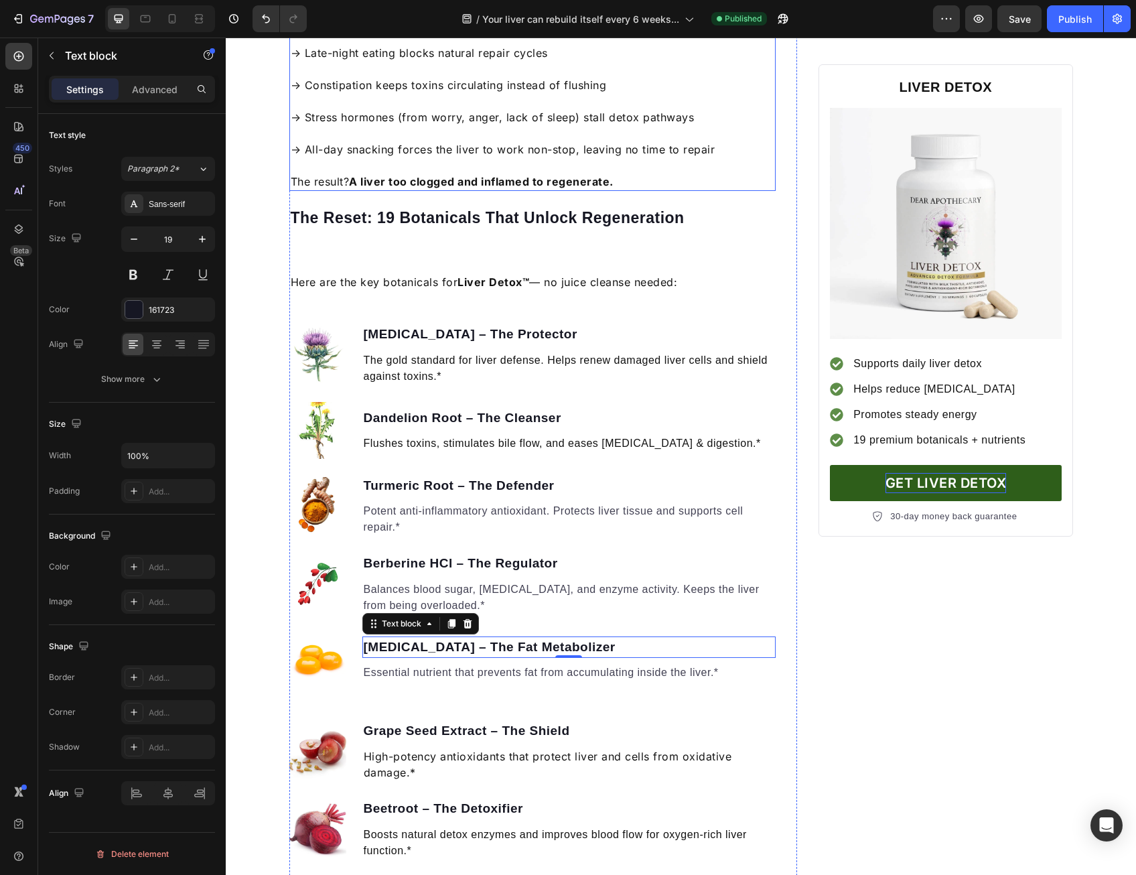
scroll to position [1072, 0]
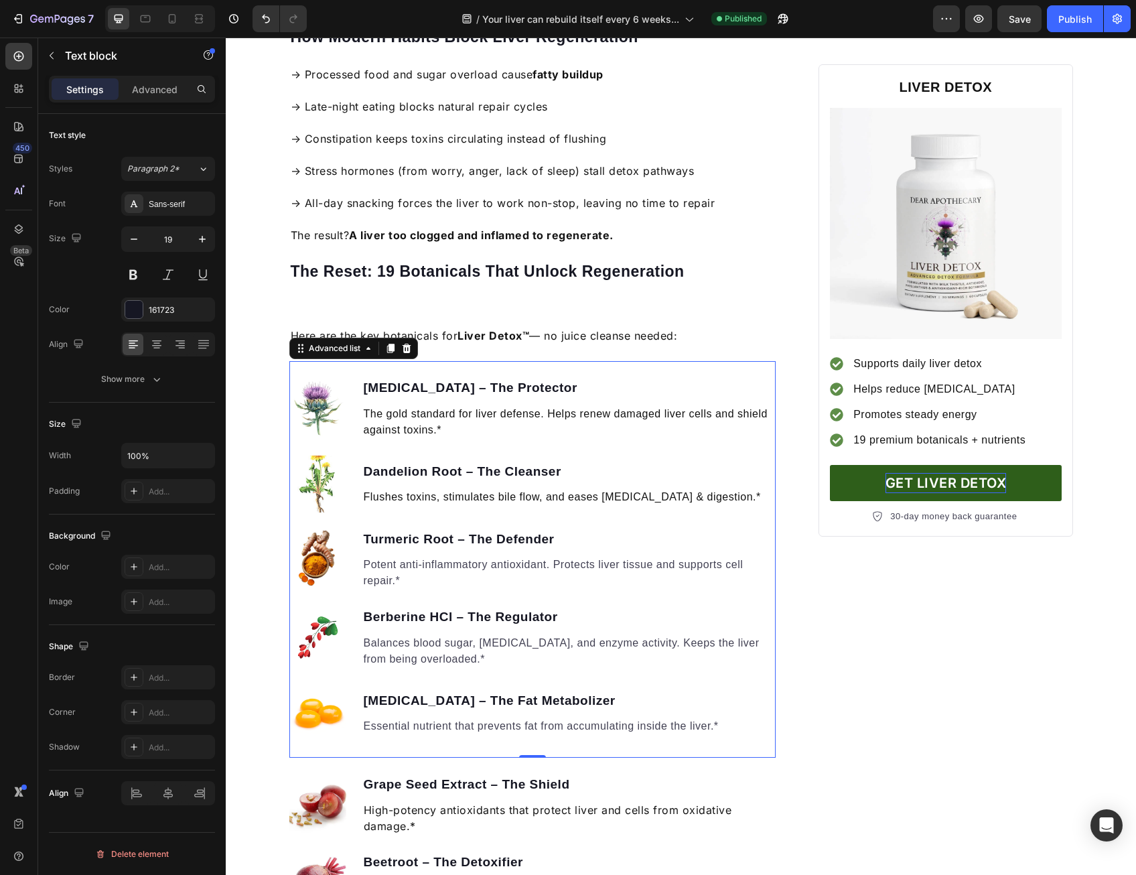
click at [604, 363] on div "Image [MEDICAL_DATA] – The Protector Text block The gold standard for liver def…" at bounding box center [532, 559] width 487 height 397
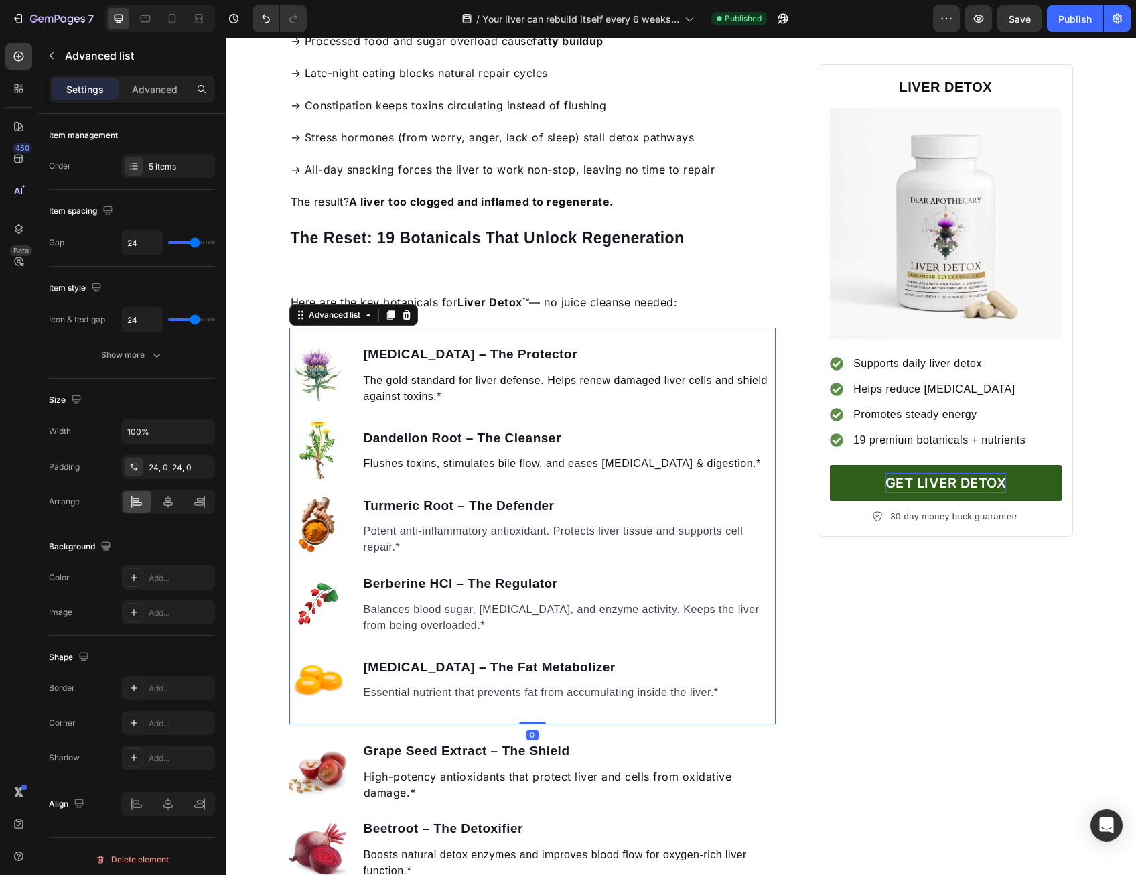
scroll to position [1273, 0]
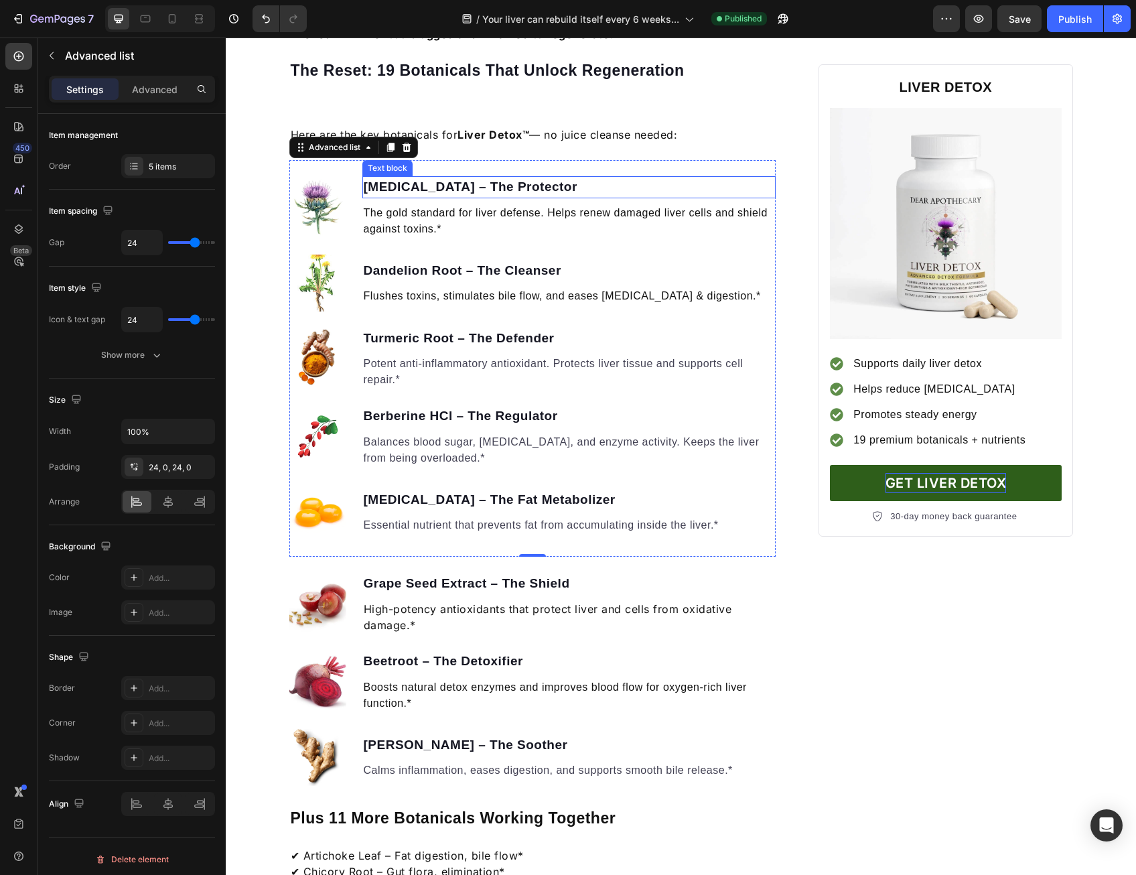
click at [759, 178] on p "[MEDICAL_DATA] – The Protector" at bounding box center [569, 187] width 411 height 19
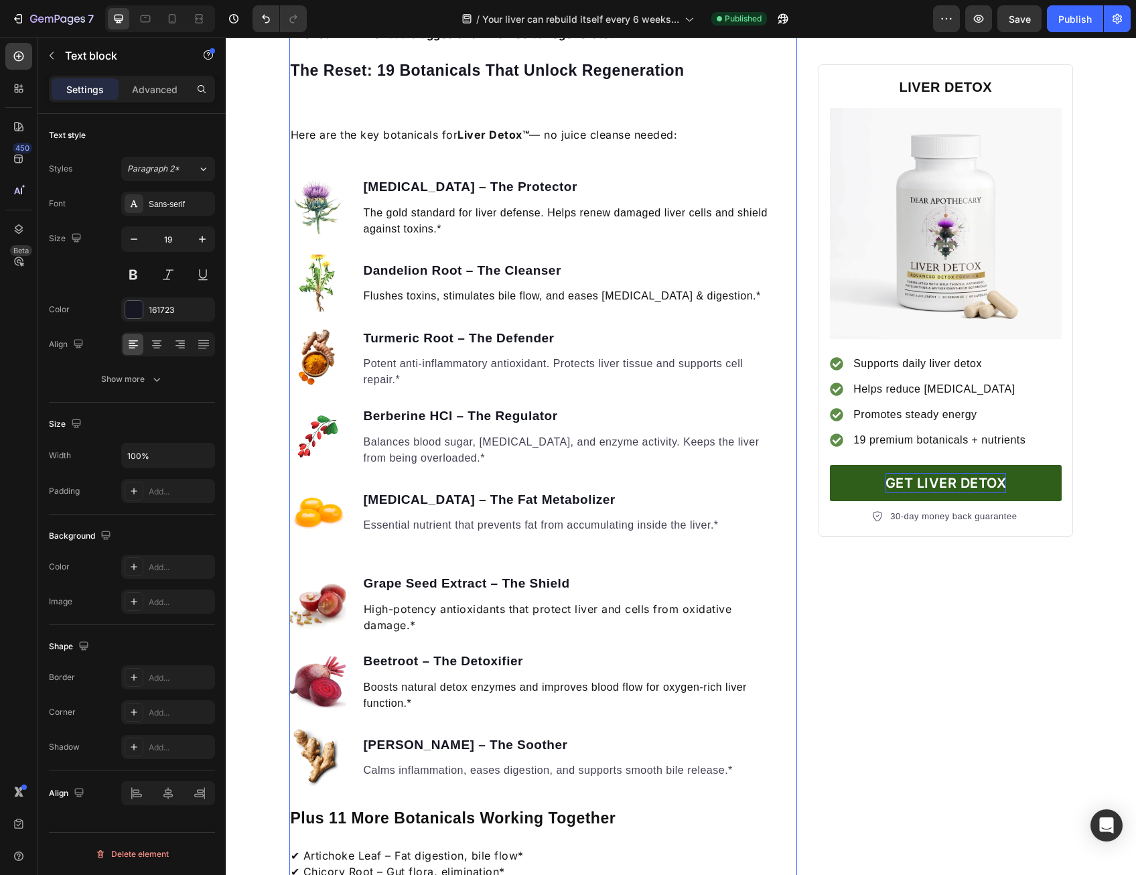
click at [680, 149] on div "Your Liver Can Rebuild Itself Every 6 Weeks... Heading But most people unknowin…" at bounding box center [532, 627] width 487 height 3606
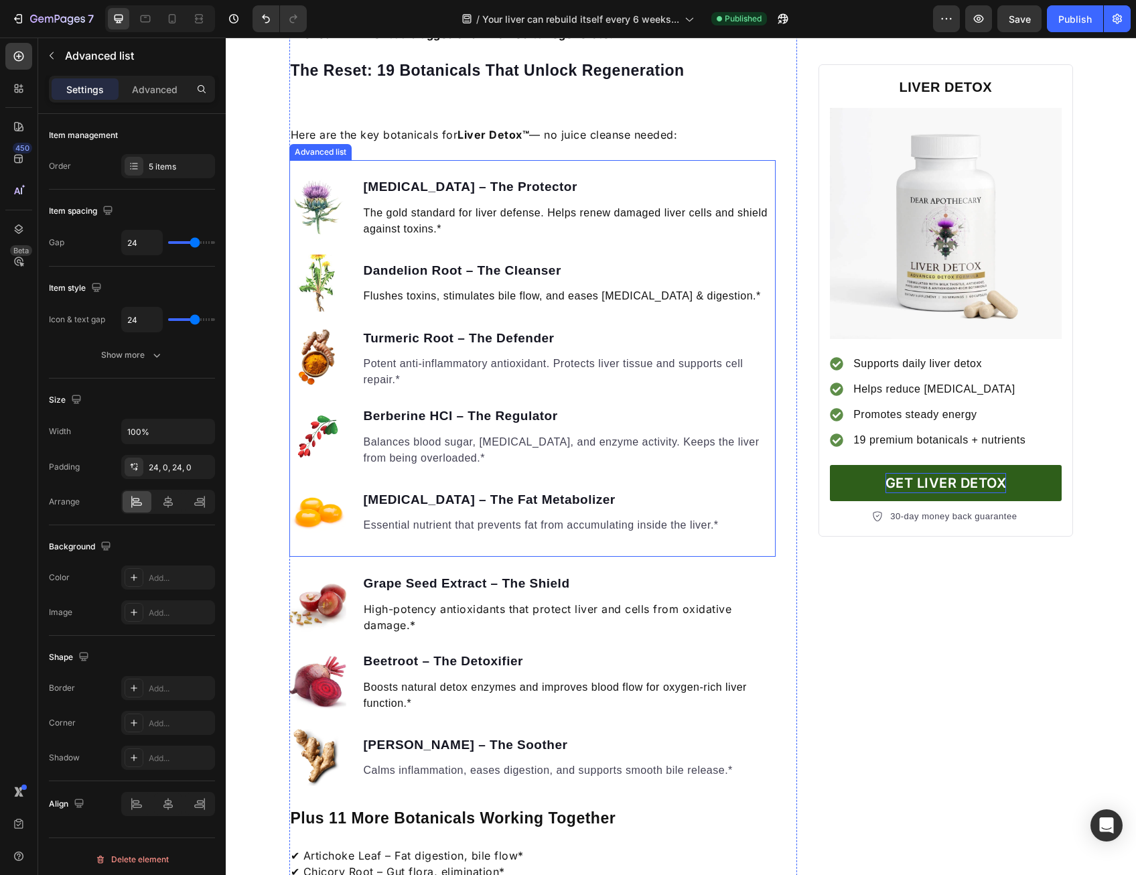
click at [681, 162] on div "Image [MEDICAL_DATA] – The Protector Text block The gold standard for liver def…" at bounding box center [532, 358] width 487 height 397
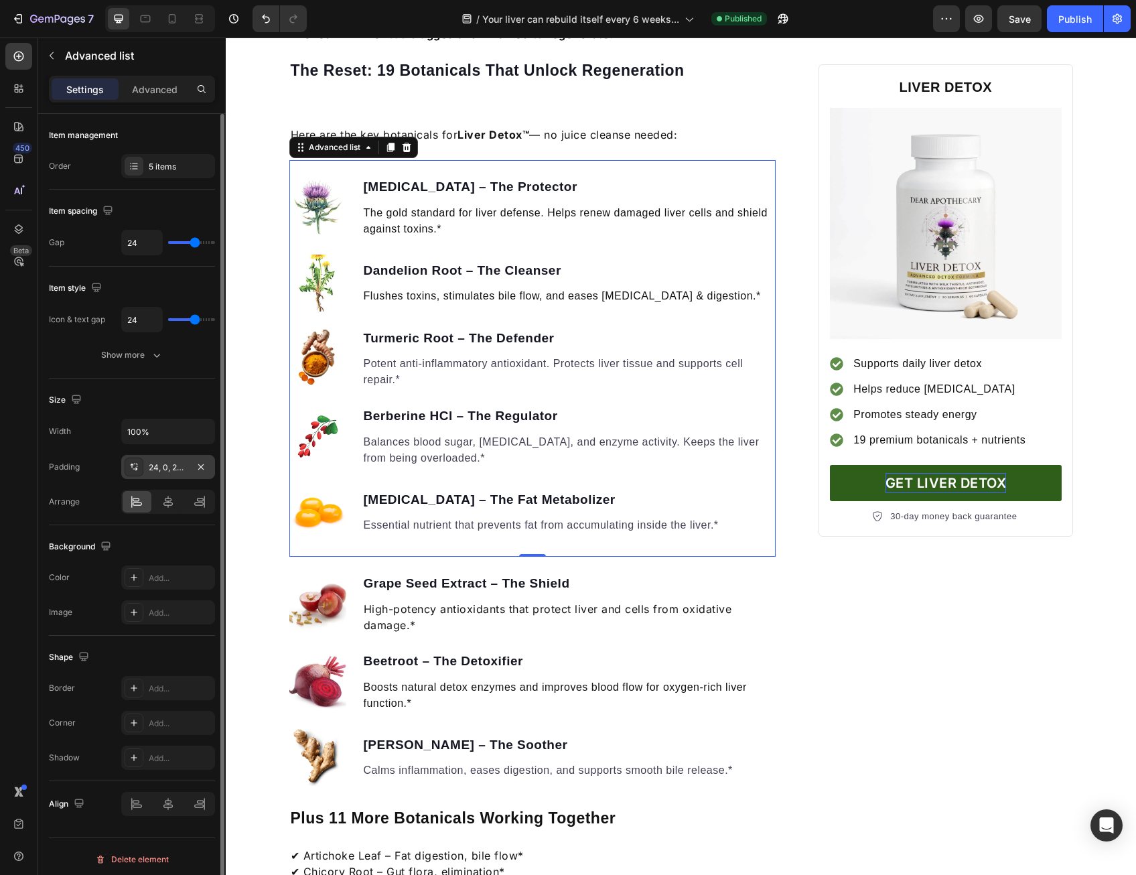
click at [174, 467] on div "24, 0, 24, 0" at bounding box center [168, 468] width 39 height 12
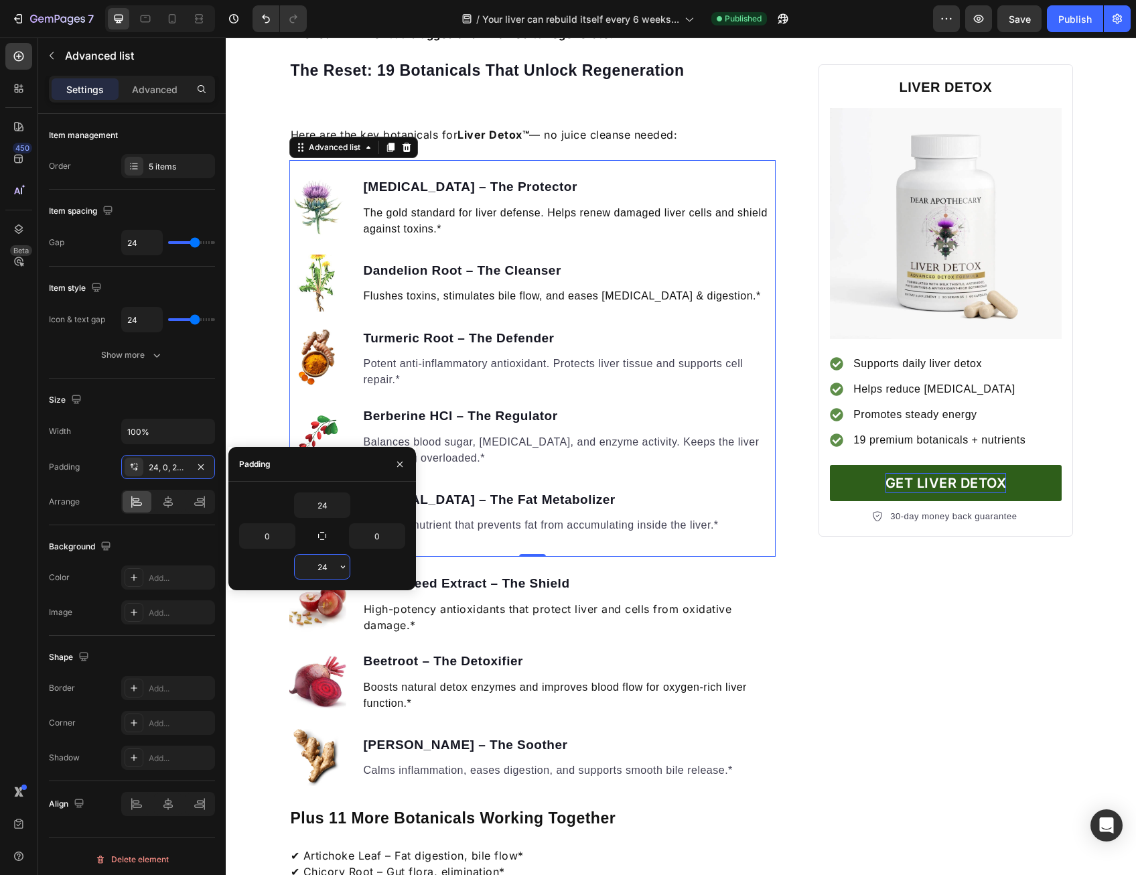
click at [316, 570] on input "24" at bounding box center [322, 567] width 55 height 24
click at [334, 567] on input "24" at bounding box center [322, 567] width 55 height 24
click at [348, 568] on icon "button" at bounding box center [343, 567] width 11 height 11
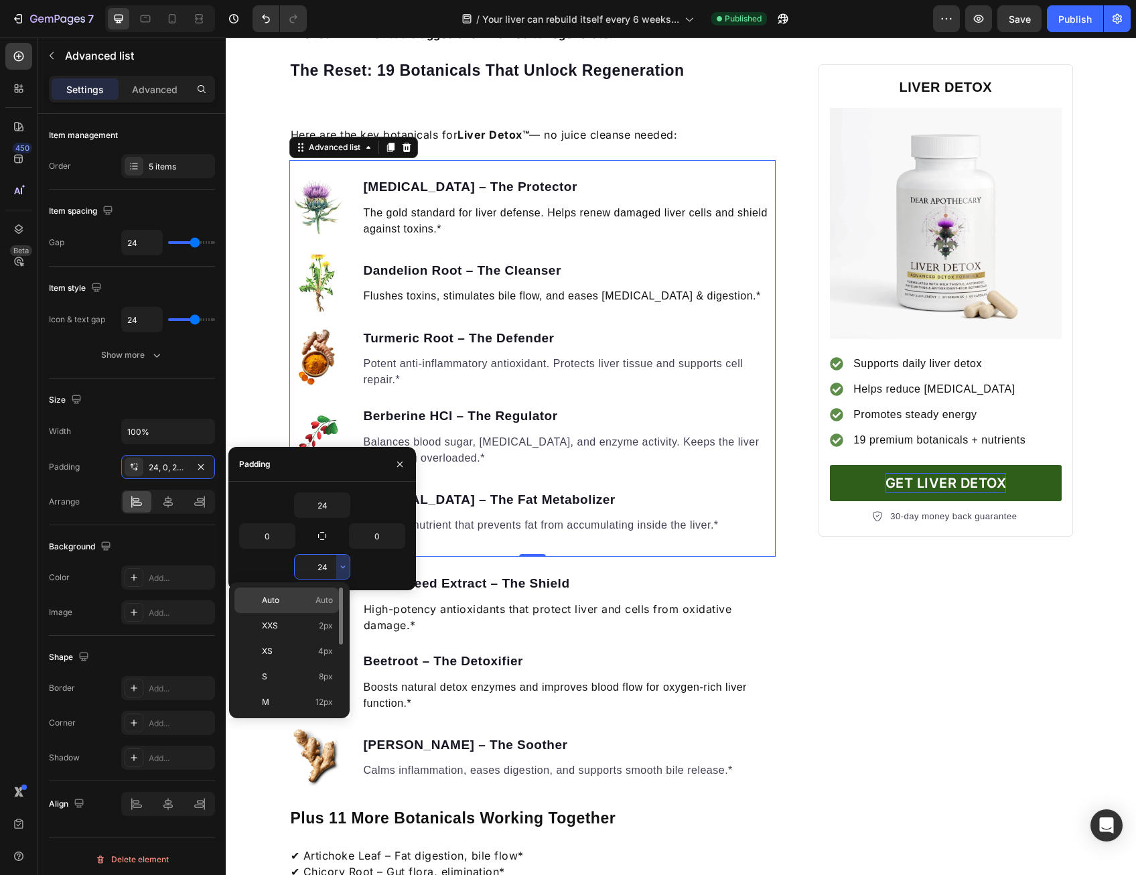
click at [311, 604] on p "Auto Auto" at bounding box center [297, 600] width 71 height 12
type input "Auto"
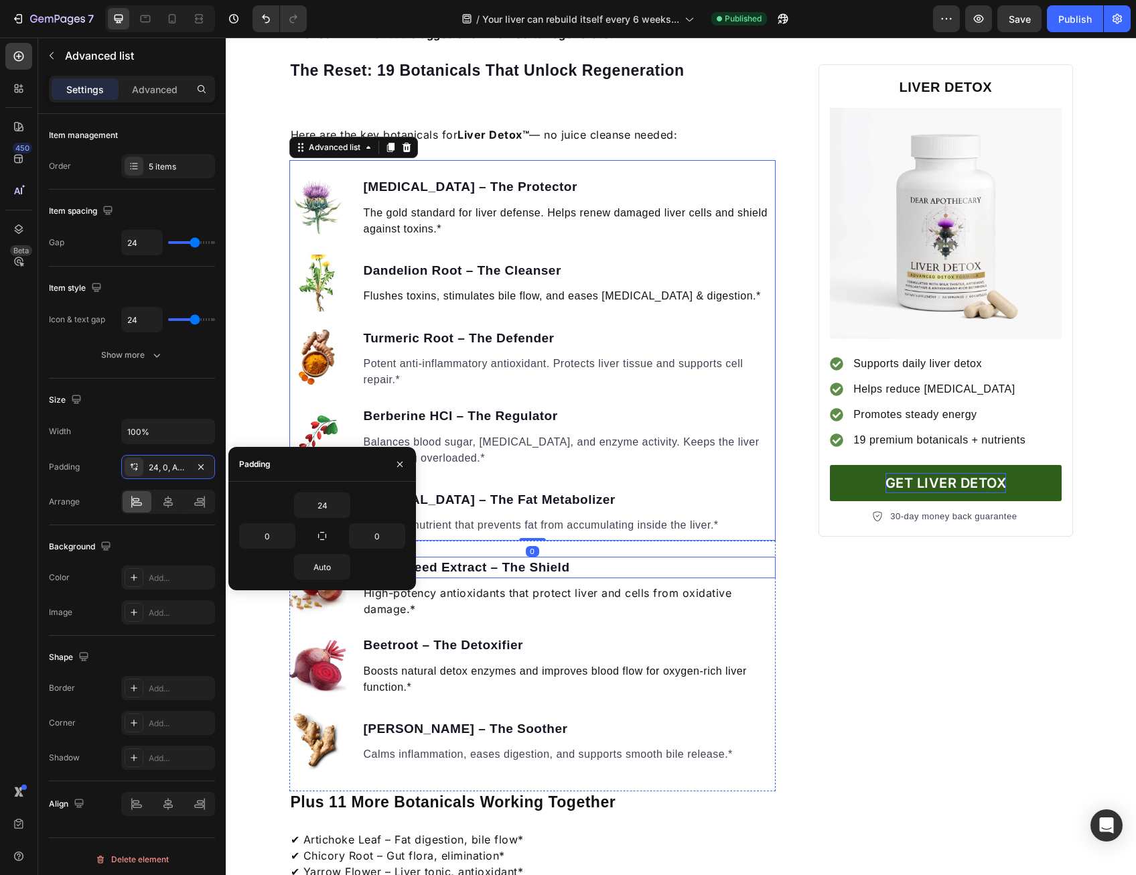
click at [799, 576] on div "Your Liver Can Rebuild Itself Every 6 Weeks... Heading But most people unknowin…" at bounding box center [681, 619] width 804 height 3590
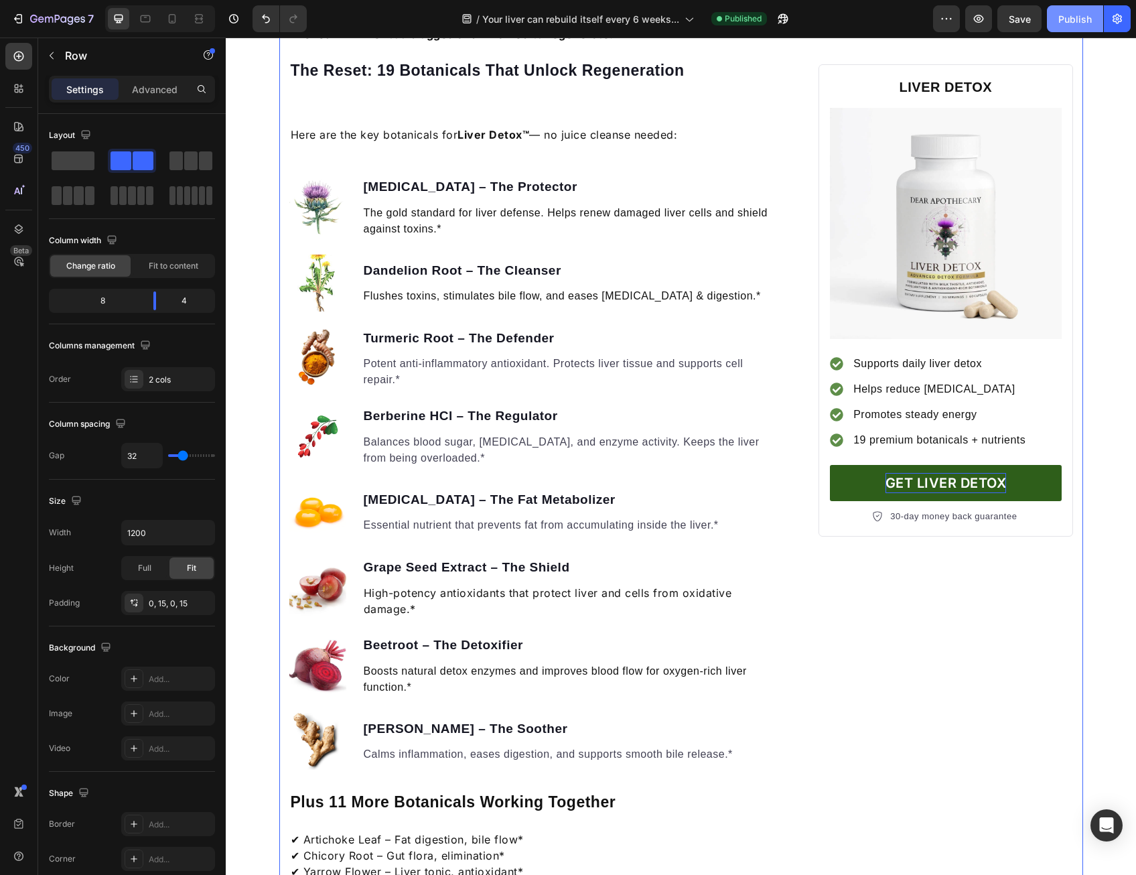
click at [1088, 17] on div "Publish" at bounding box center [1076, 19] width 34 height 14
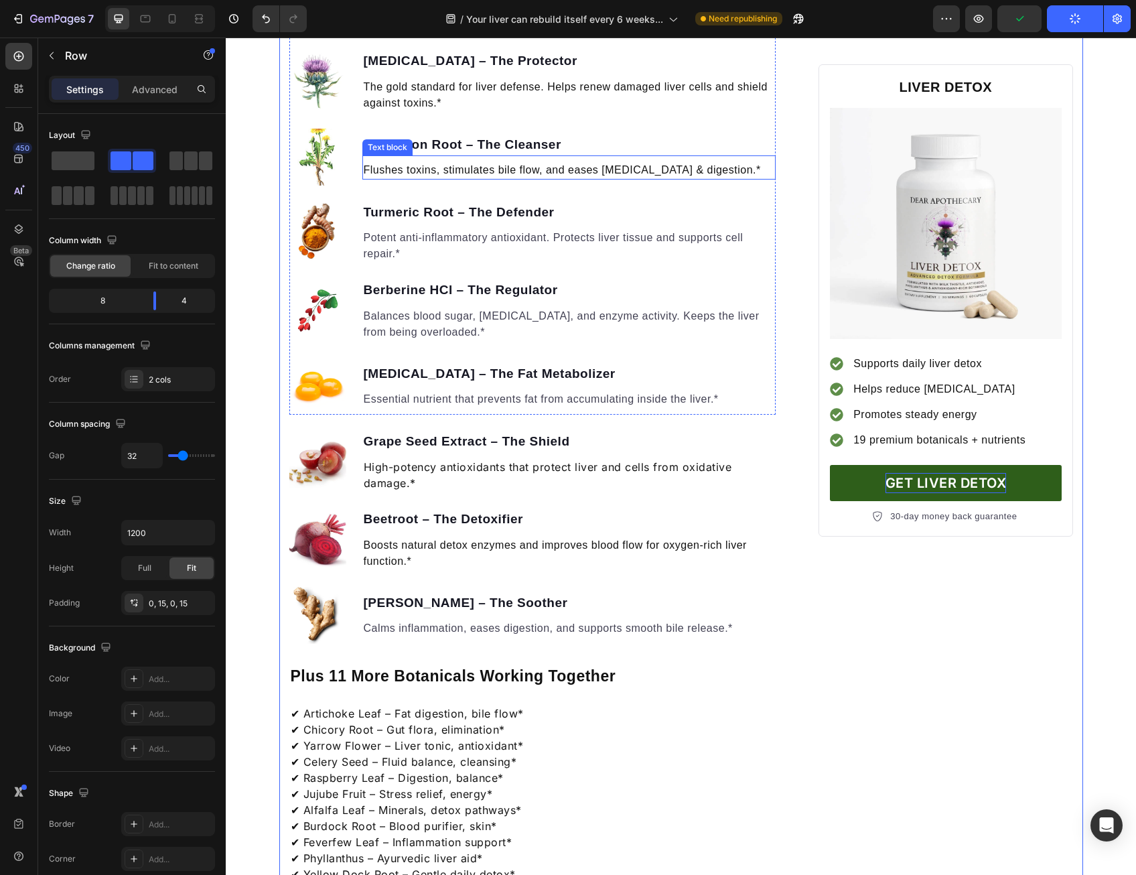
scroll to position [1340, 0]
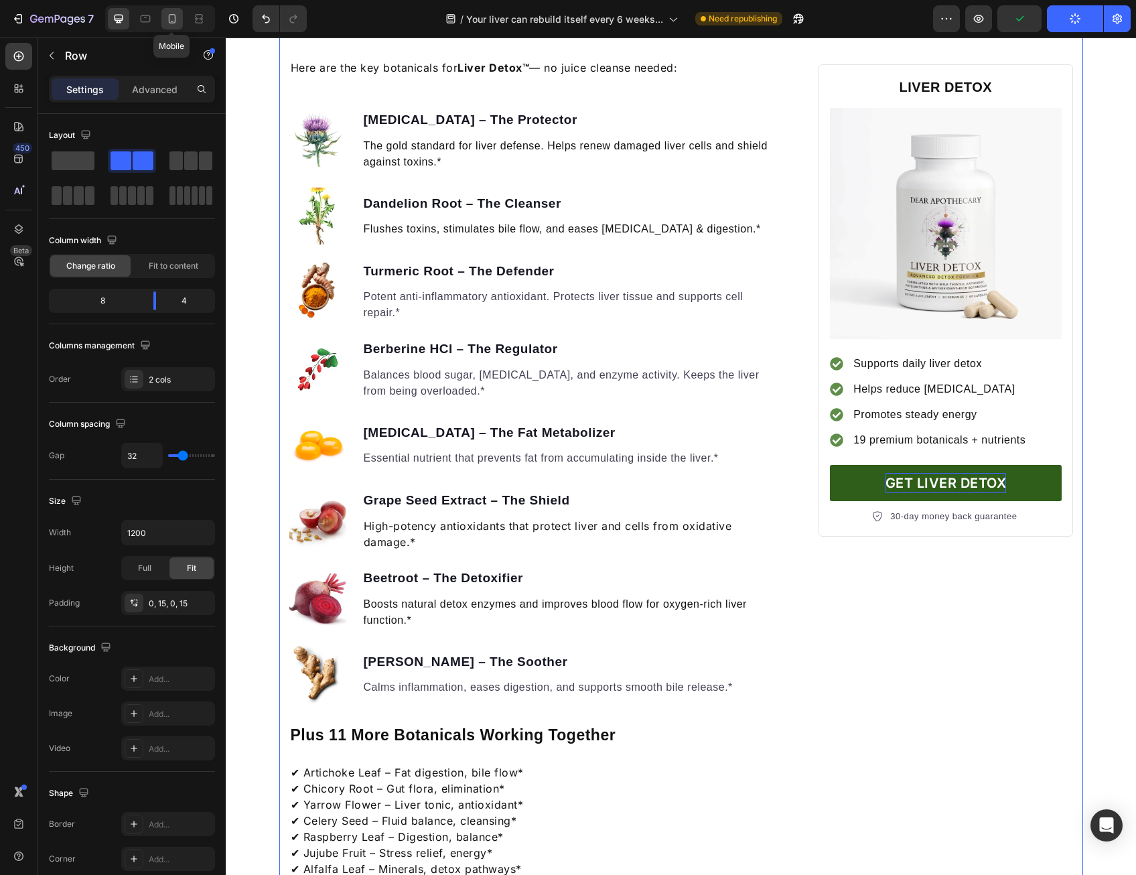
click at [170, 11] on div at bounding box center [171, 18] width 21 height 21
type input "0"
type input "100%"
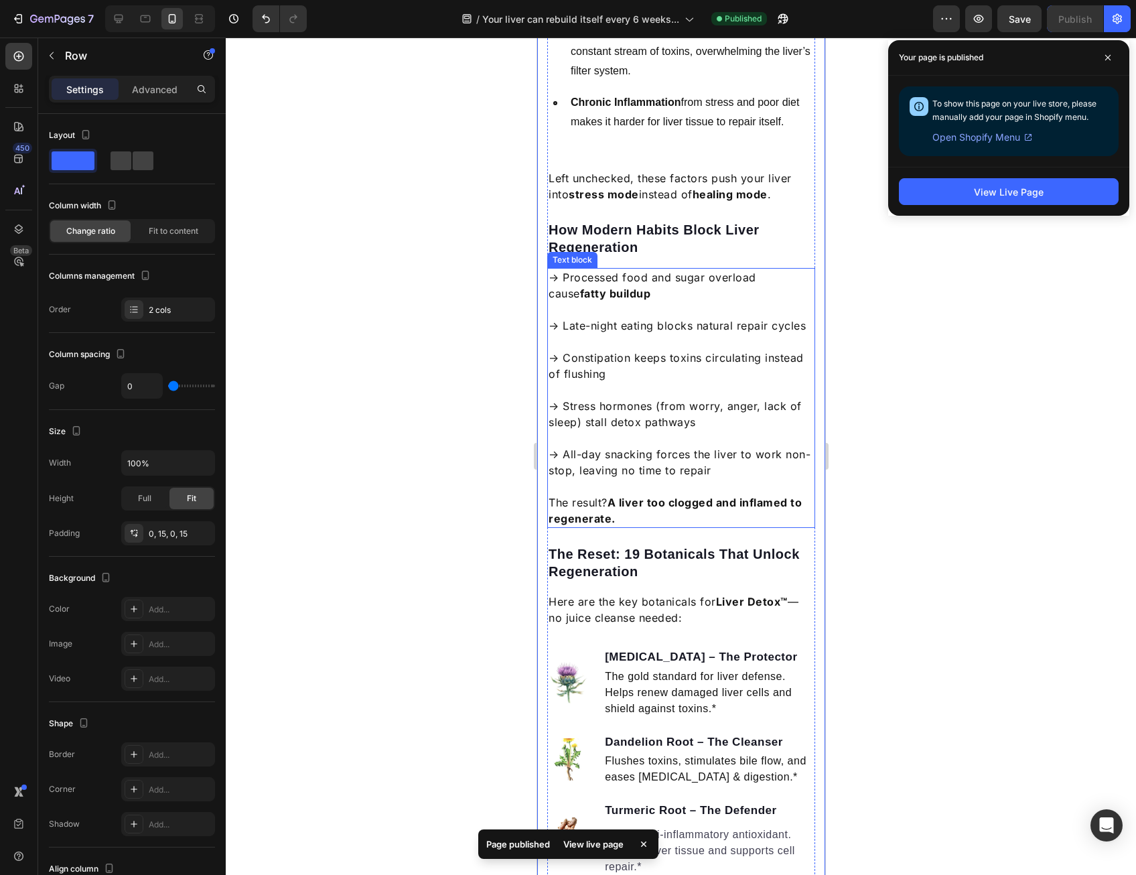
scroll to position [737, 0]
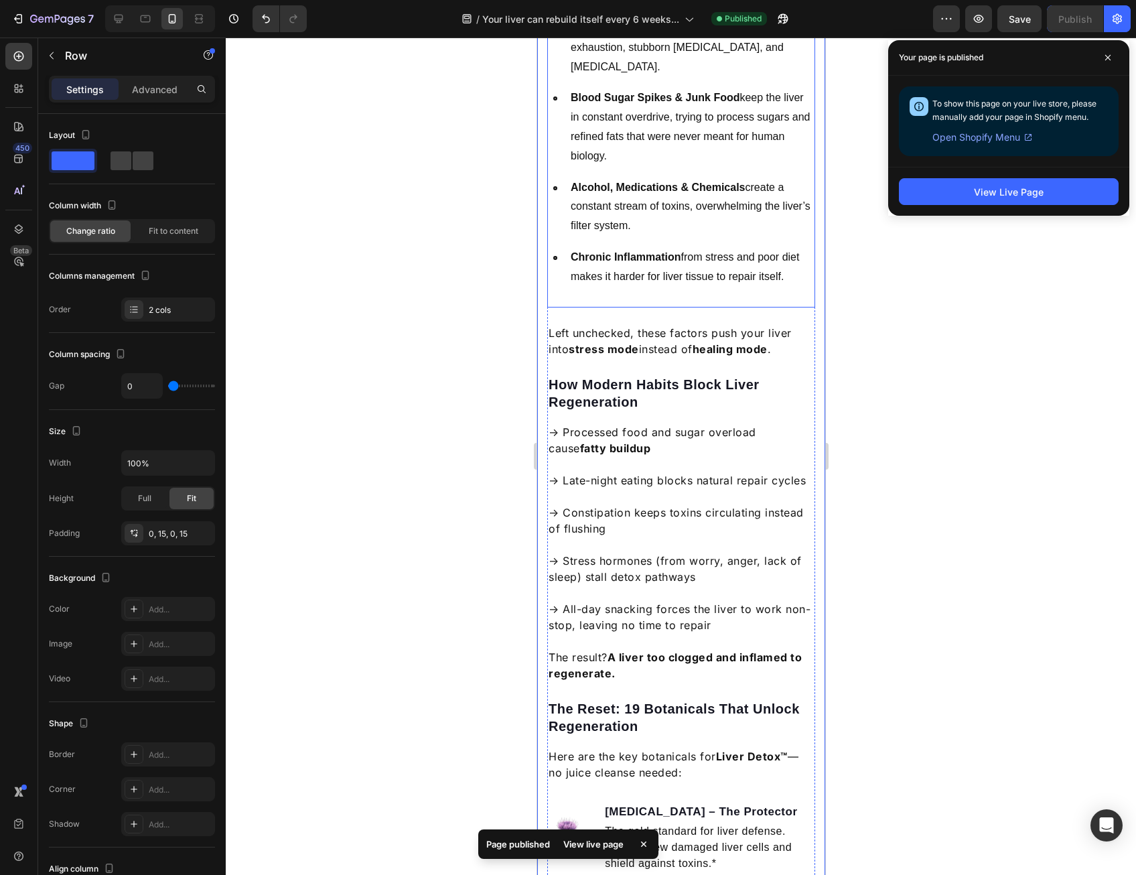
click at [658, 298] on p "Rich Text Editor. Editing area: main" at bounding box center [691, 296] width 243 height 19
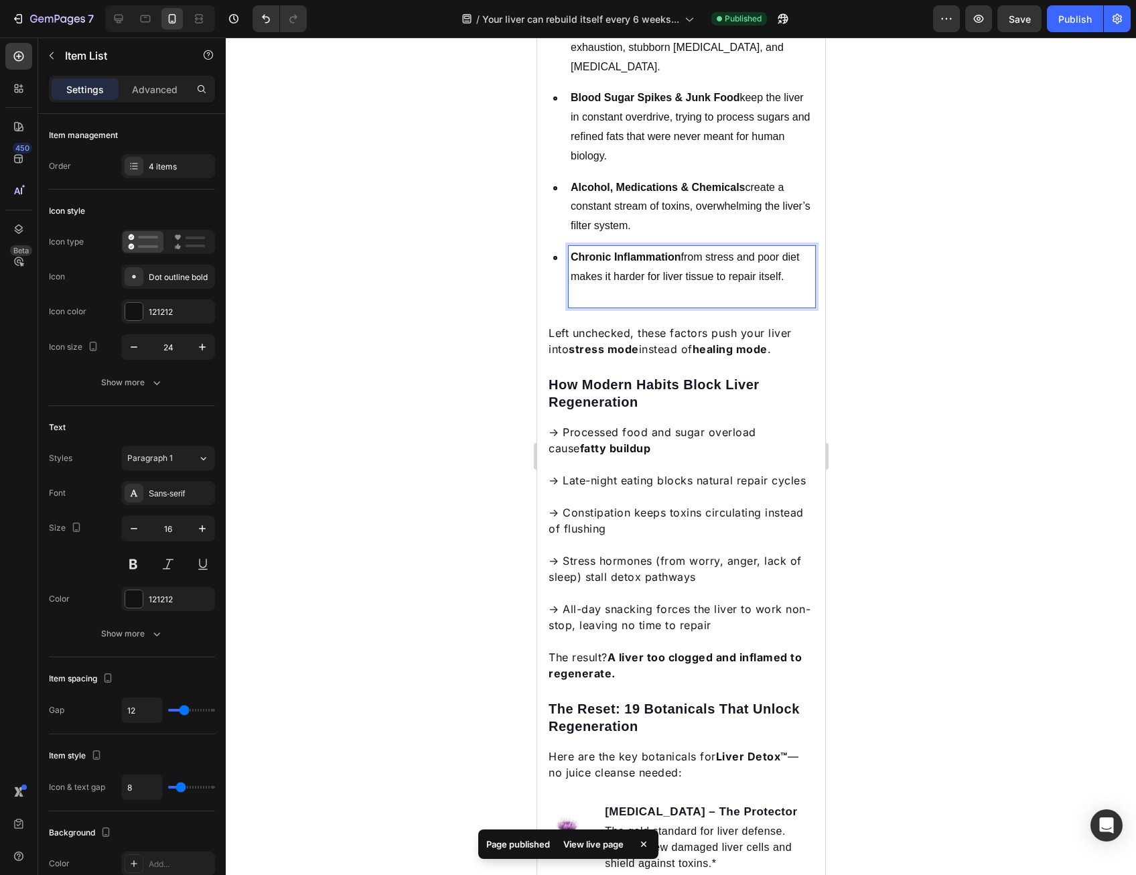
click at [638, 290] on p "Rich Text Editor. Editing area: main" at bounding box center [691, 296] width 243 height 19
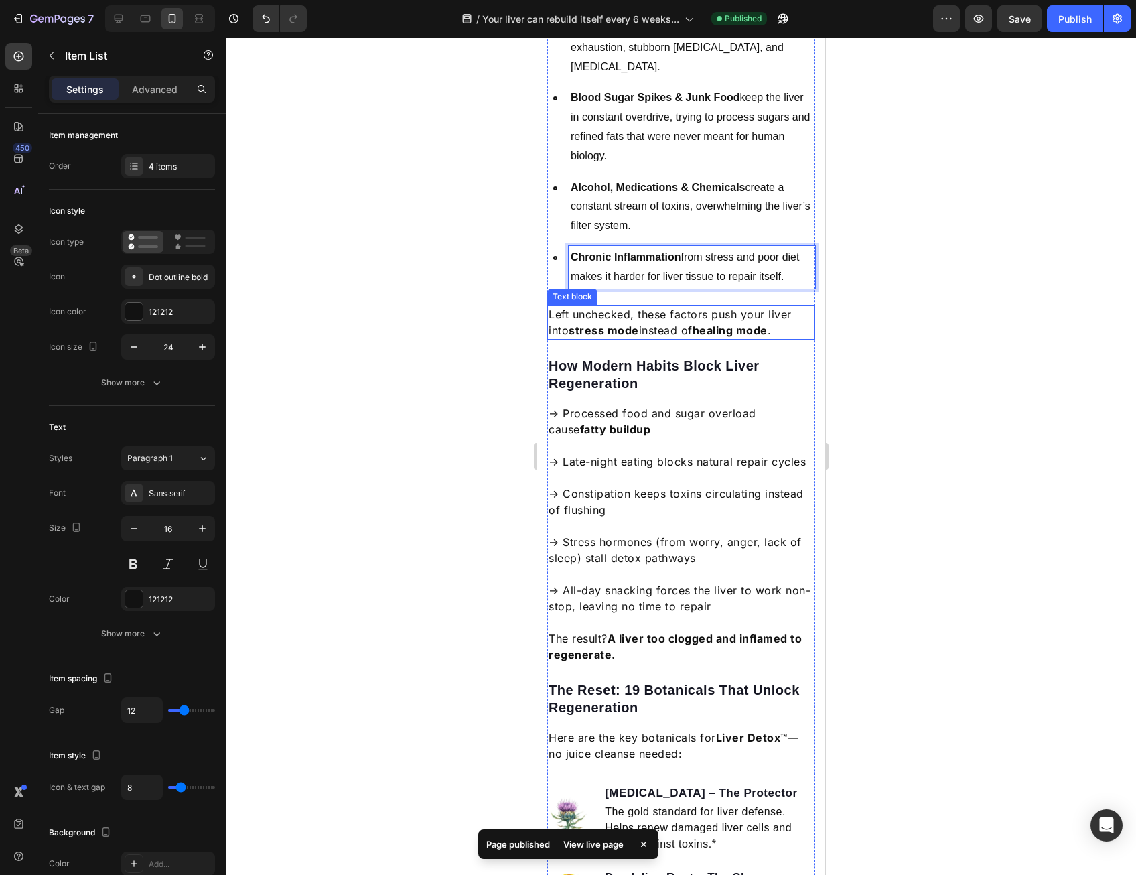
click at [476, 341] on div at bounding box center [681, 457] width 911 height 838
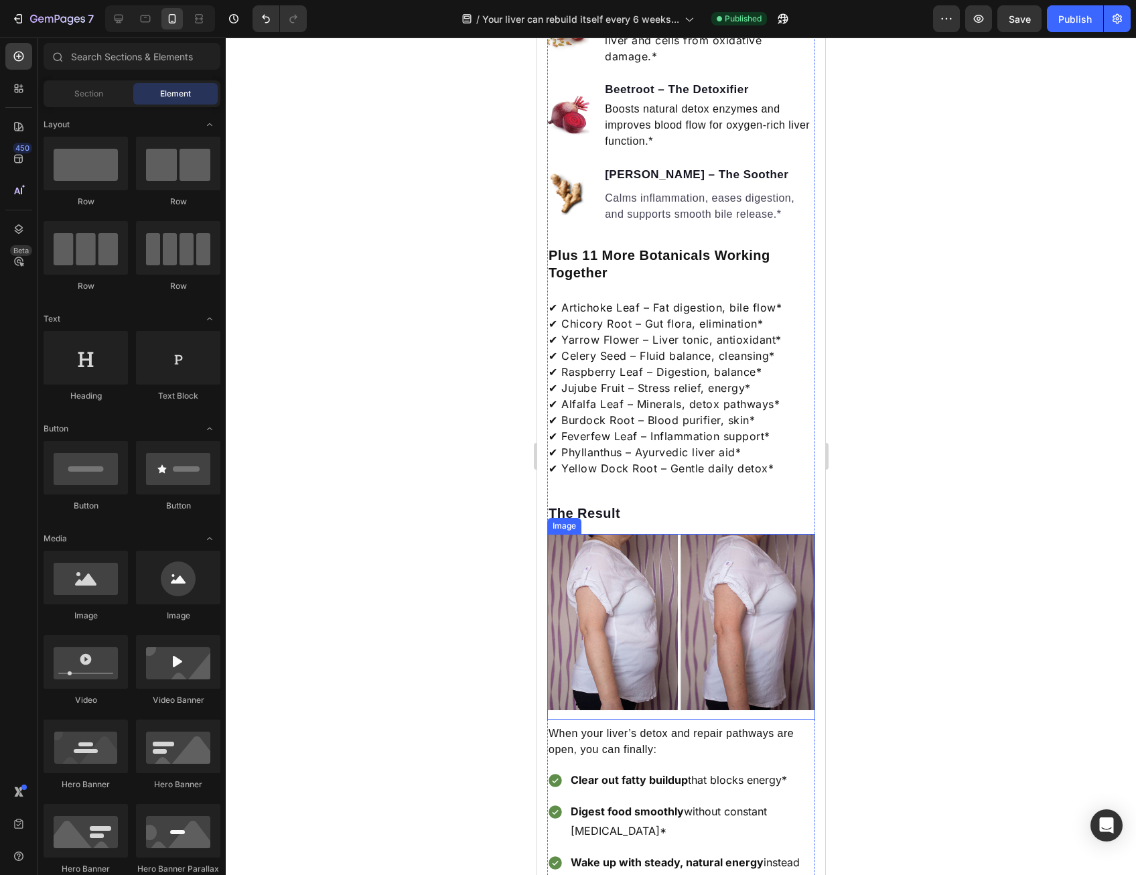
scroll to position [2077, 0]
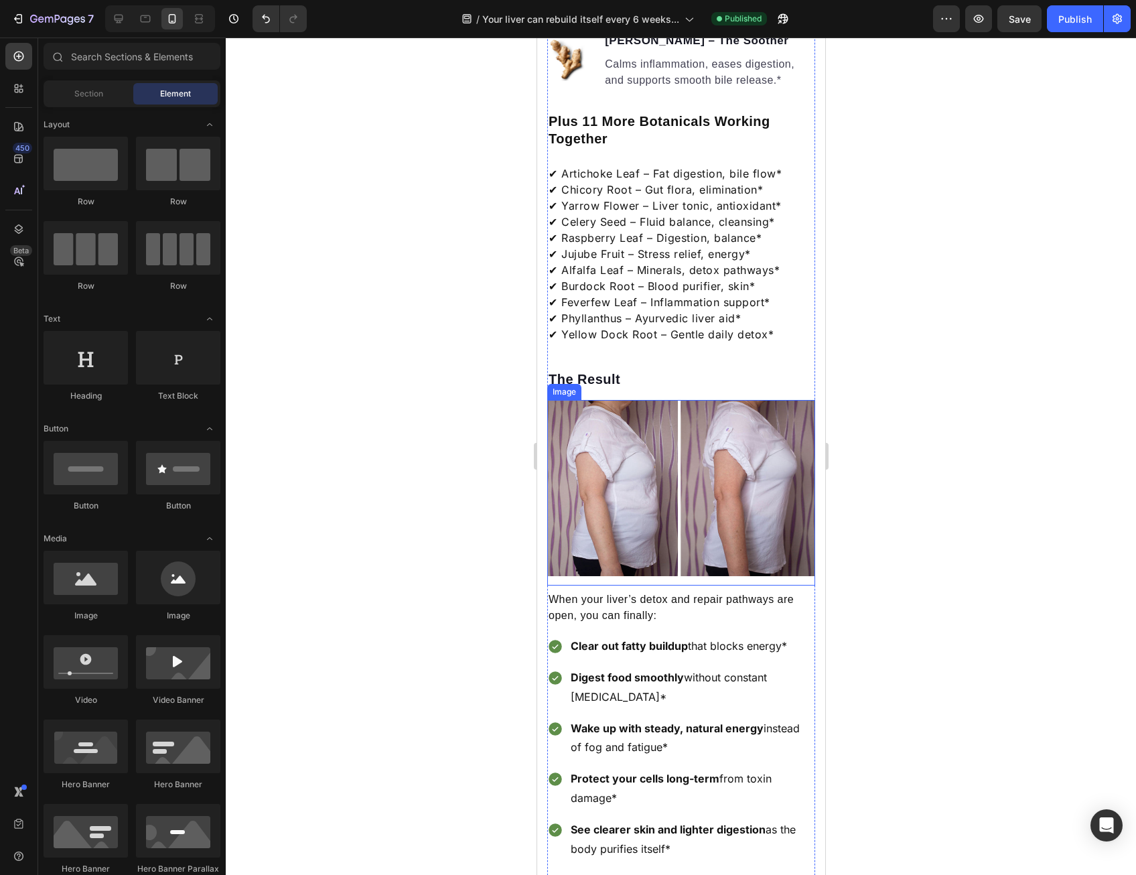
click at [728, 507] on img at bounding box center [681, 488] width 268 height 176
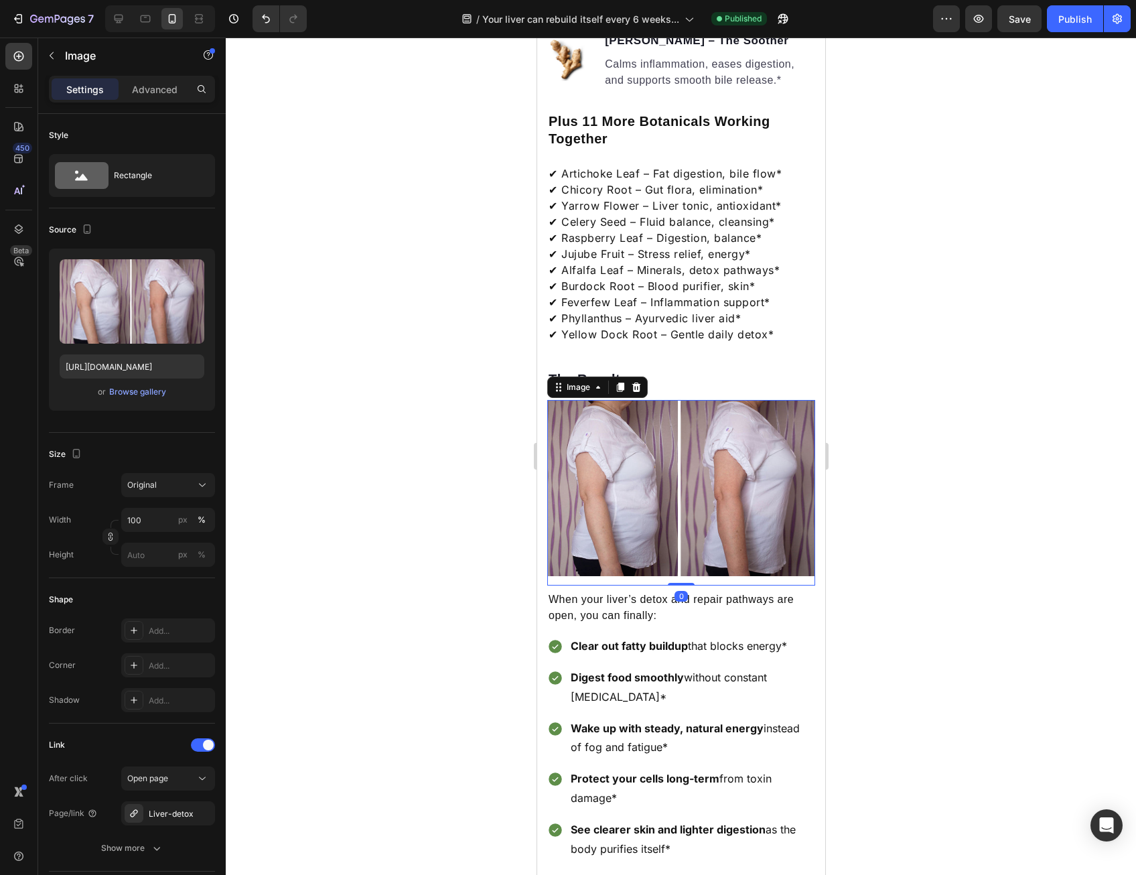
scroll to position [2345, 0]
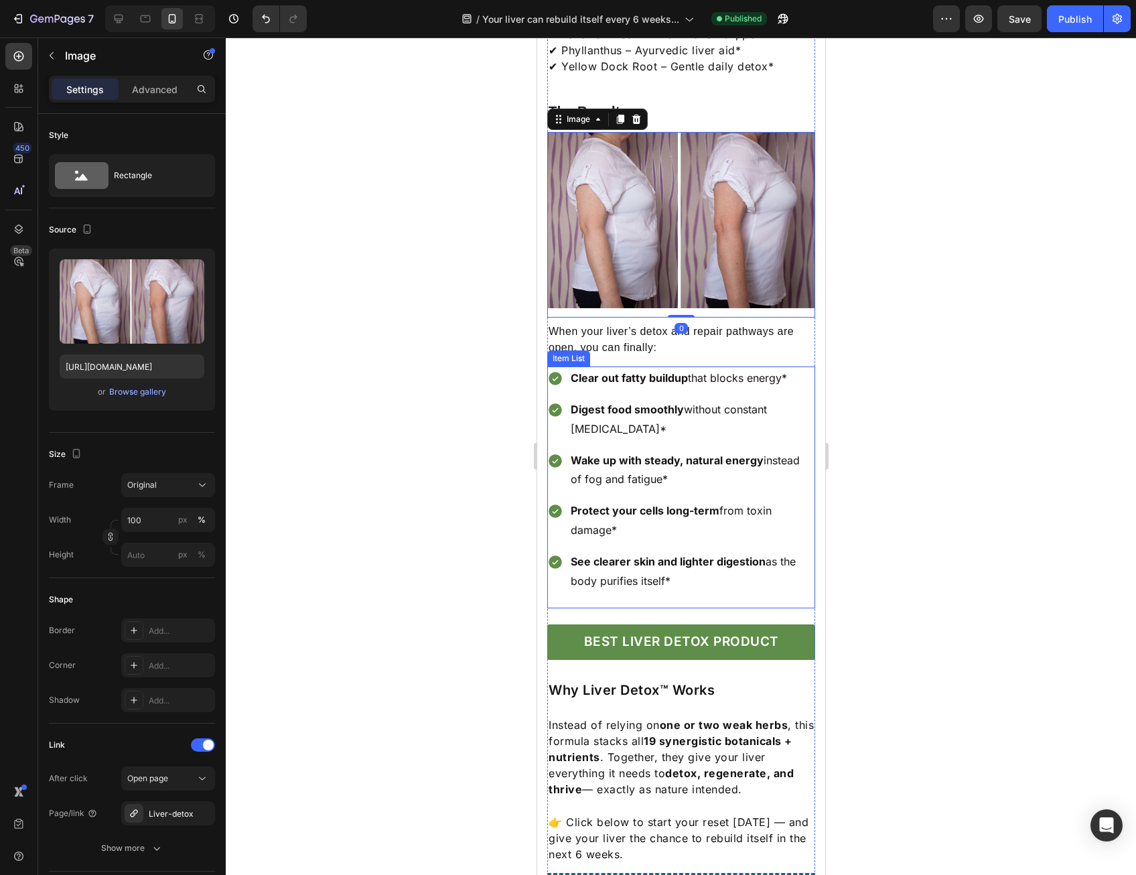
click at [682, 409] on p "Digest food smoothly without constant [MEDICAL_DATA]*" at bounding box center [691, 419] width 243 height 39
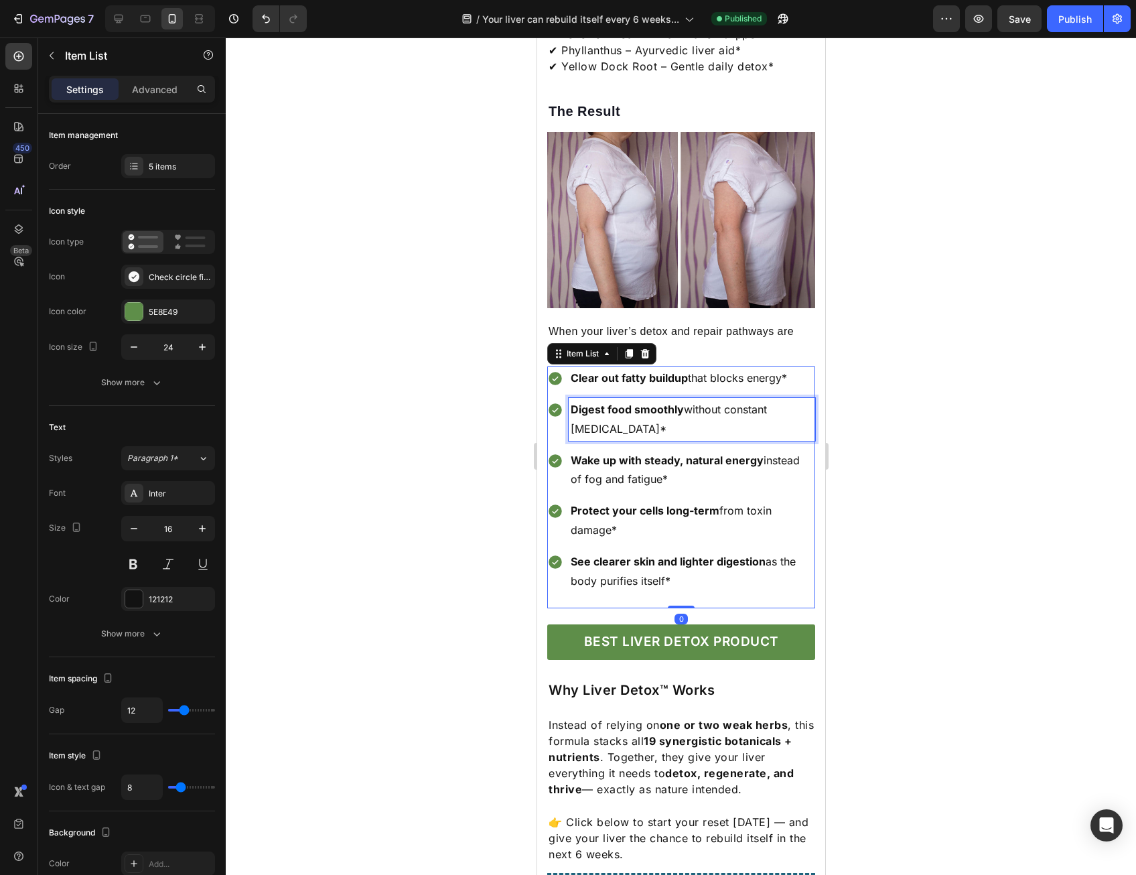
click at [720, 419] on p "Digest food smoothly without constant [MEDICAL_DATA]*" at bounding box center [691, 419] width 243 height 39
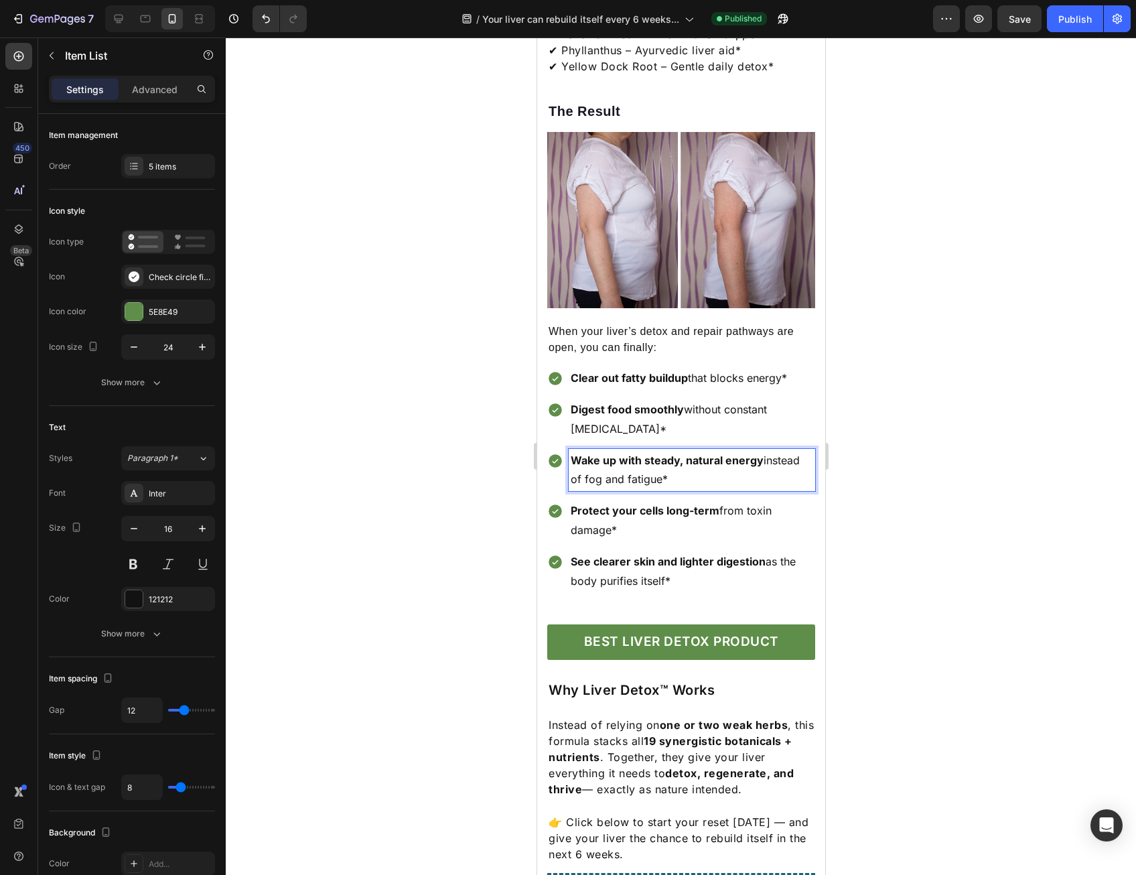
click at [716, 460] on p "Wake up with steady, natural energy instead of fog and fatigue*" at bounding box center [691, 470] width 243 height 39
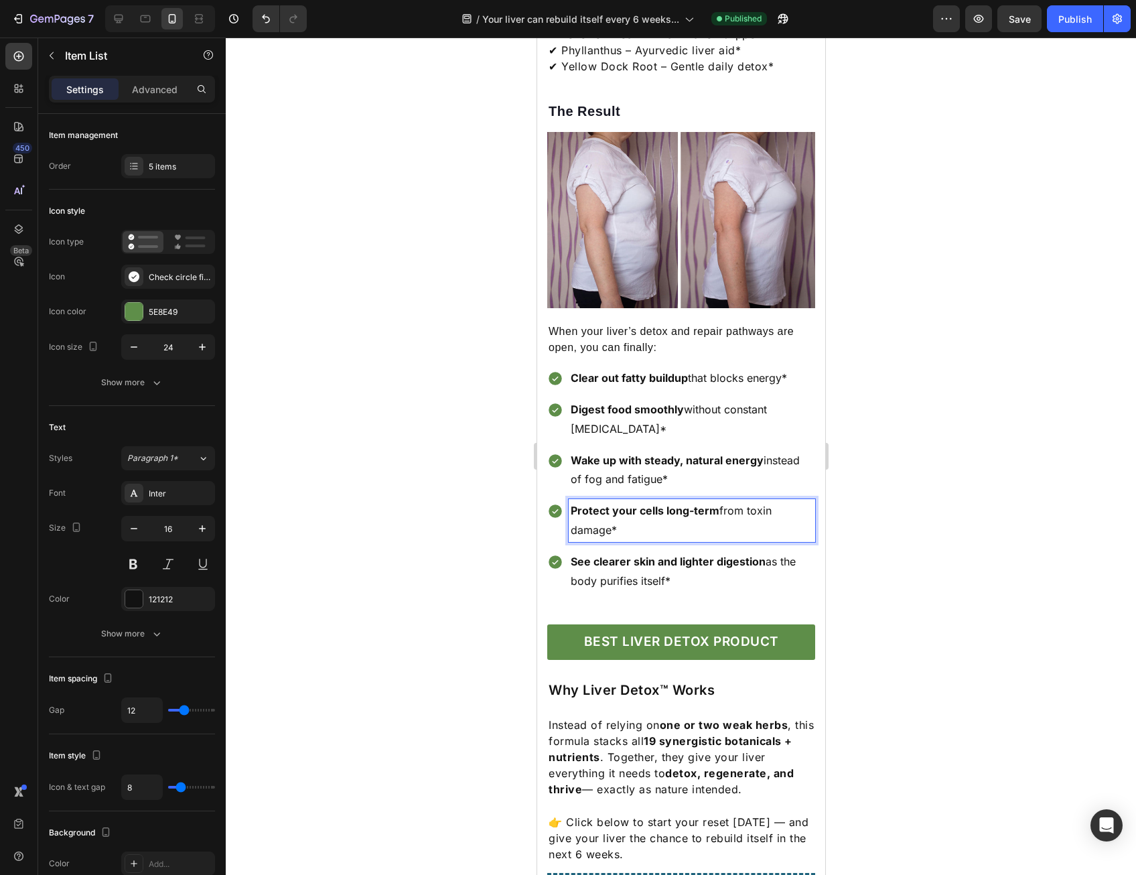
click at [710, 504] on strong "Protect your cells long-term" at bounding box center [644, 510] width 149 height 13
click at [708, 522] on p "Protect your cells long-term from toxin damage*" at bounding box center [691, 520] width 243 height 39
click at [701, 552] on p "See clearer skin and lighter digestion as the body purifies itself*" at bounding box center [691, 571] width 243 height 39
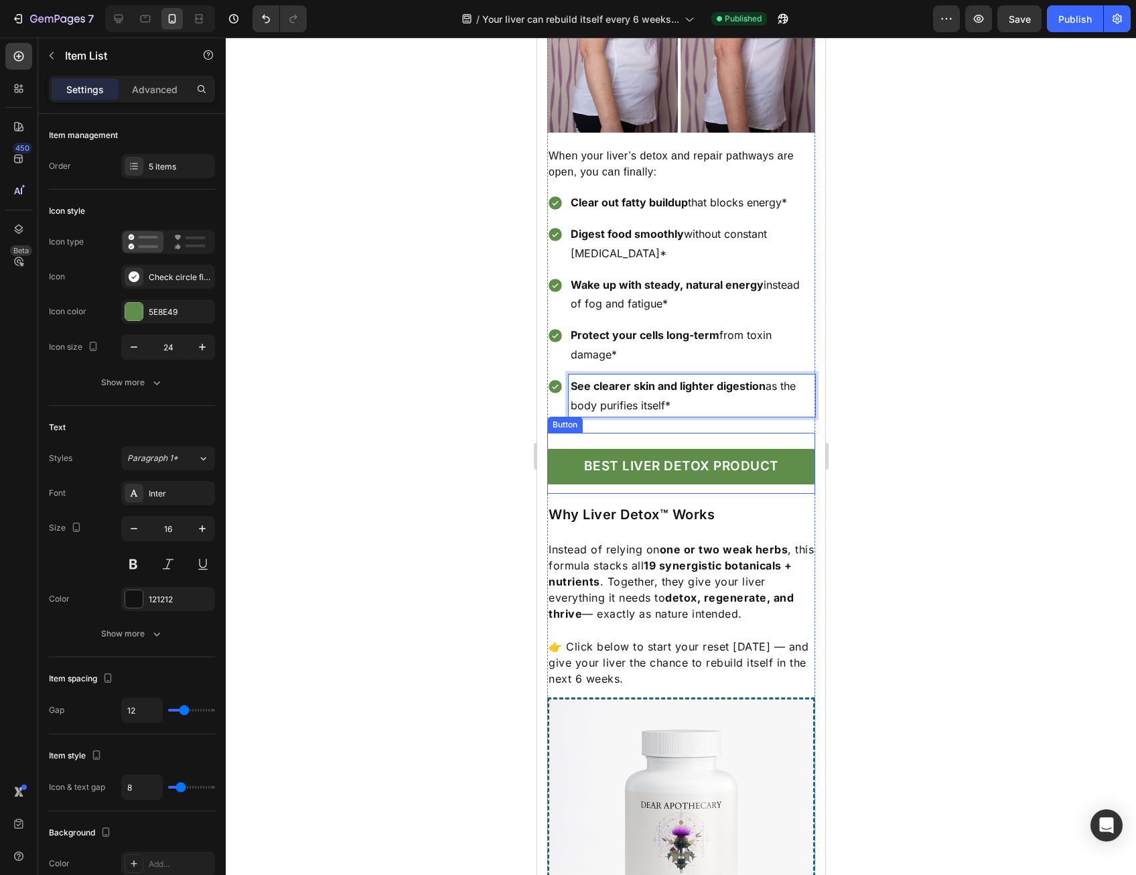
scroll to position [2546, 0]
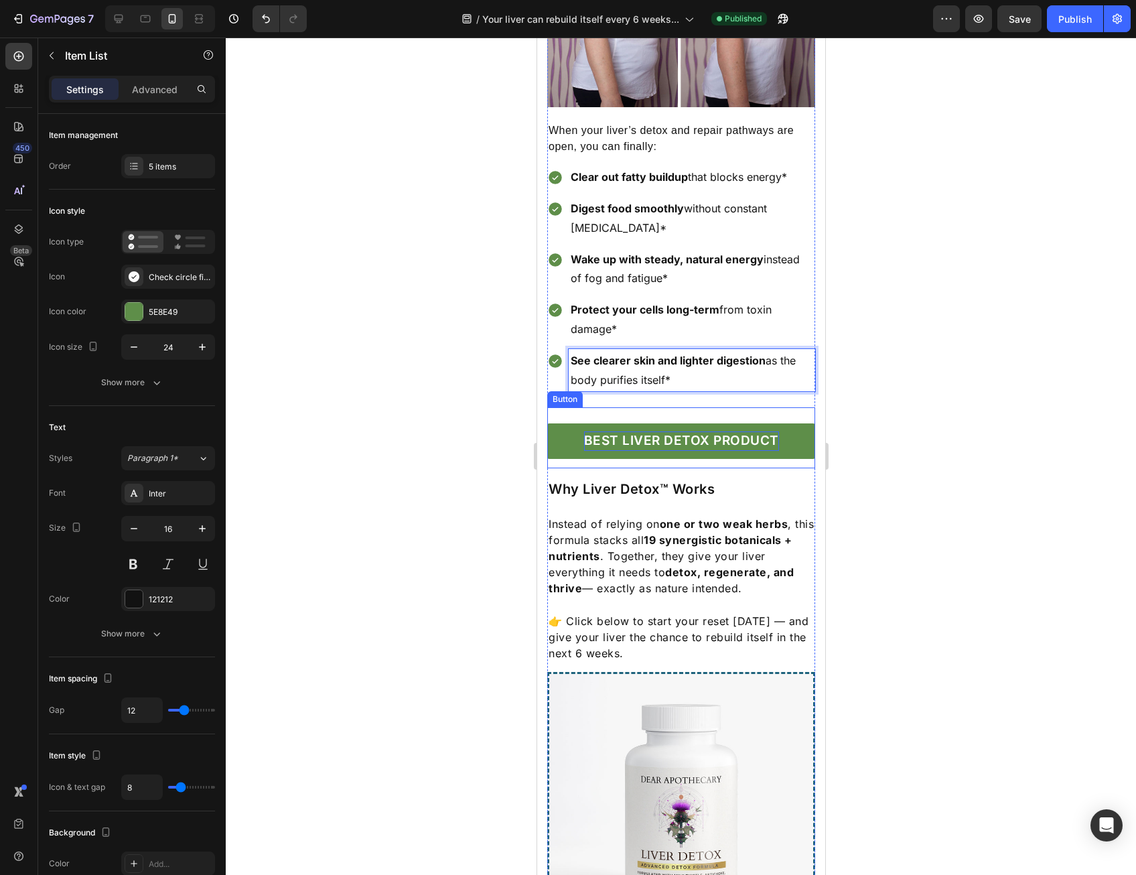
click at [701, 441] on p "BEST LIVER DETOX PRODUCT" at bounding box center [681, 441] width 195 height 19
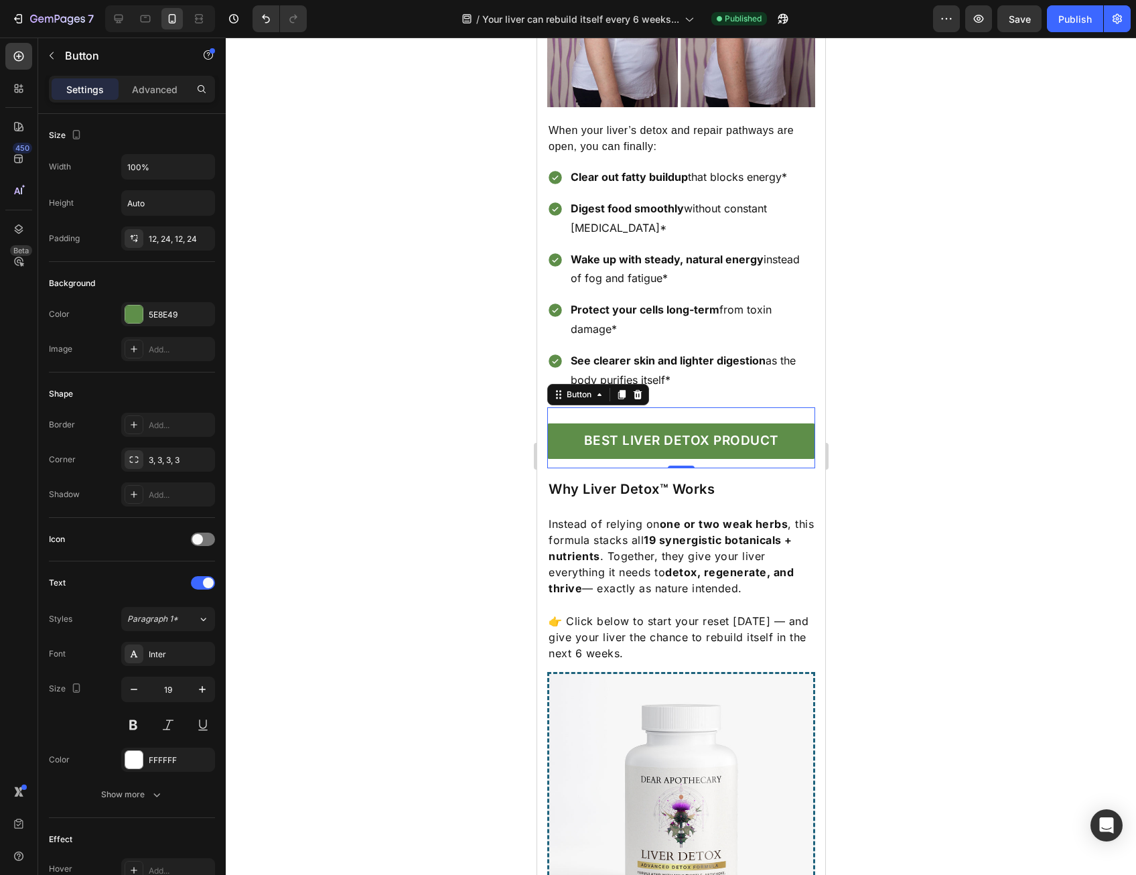
click at [720, 407] on div "BEST LIVER DETOX PRODUCT Button 0" at bounding box center [681, 437] width 268 height 61
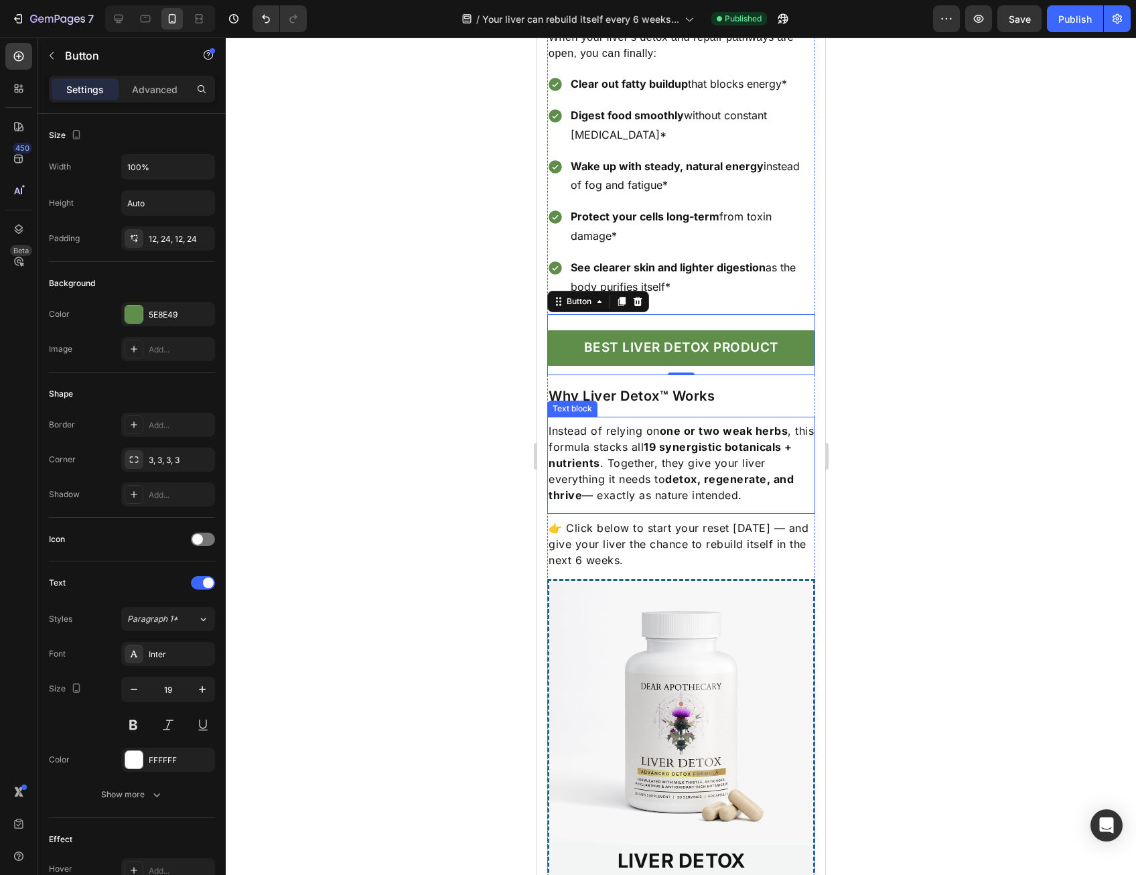
scroll to position [2881, 0]
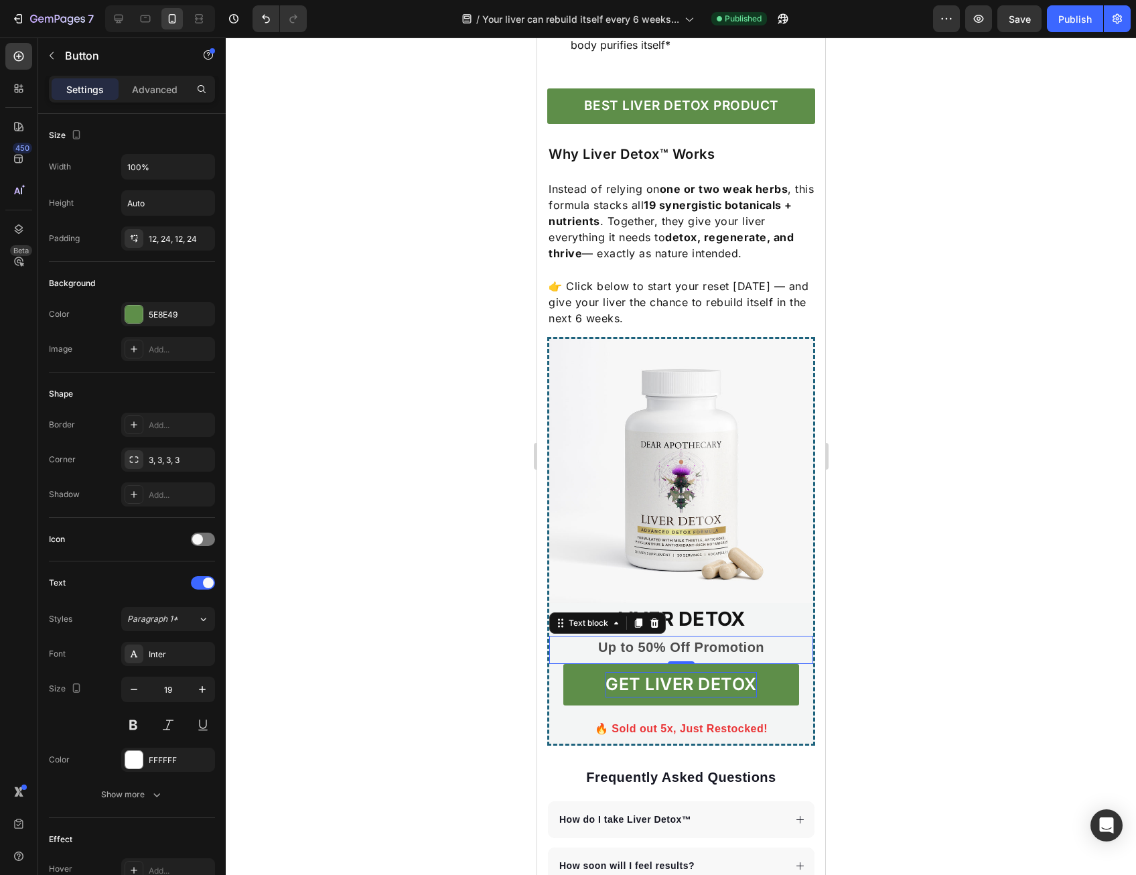
click at [661, 636] on div "Up to 50% Off Promotion" at bounding box center [681, 647] width 236 height 23
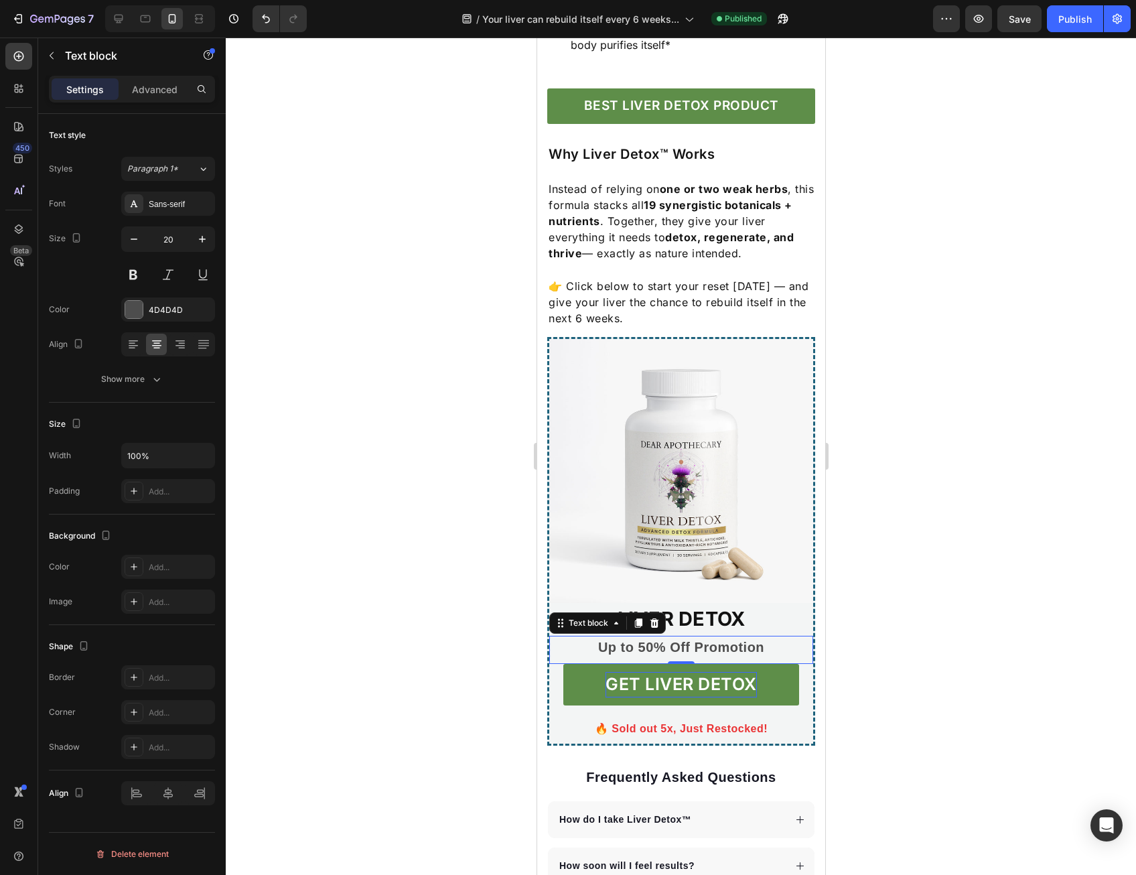
click at [661, 636] on div "Up to 50% Off Promotion" at bounding box center [681, 647] width 236 height 23
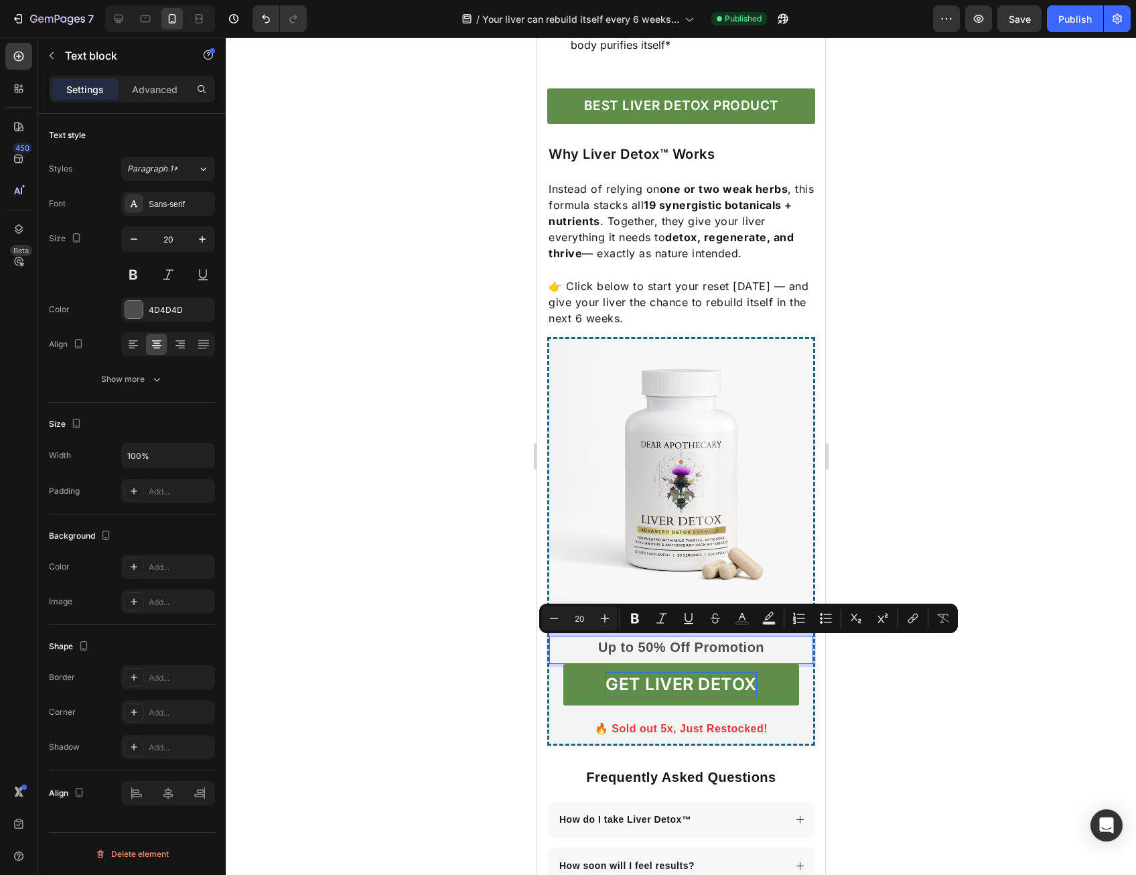
click at [663, 637] on p "Up to 50% Off Promotion" at bounding box center [680, 647] width 233 height 20
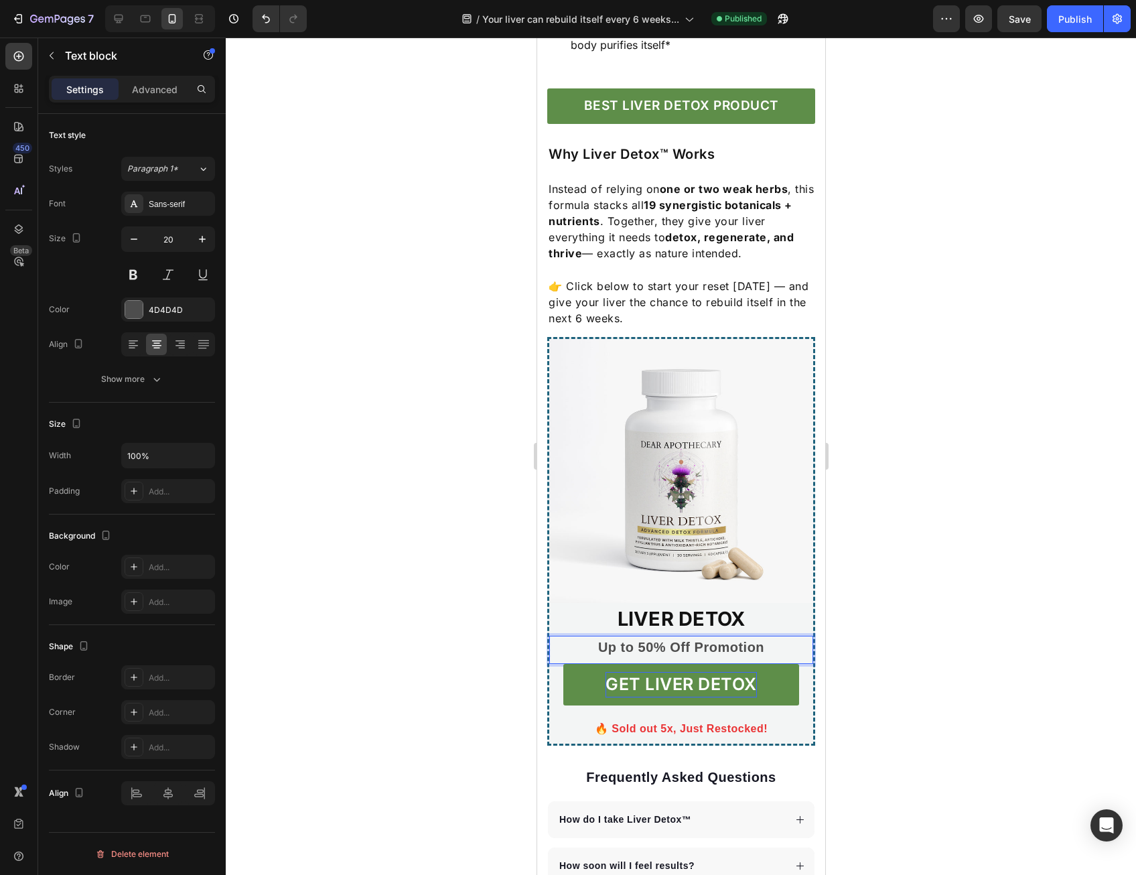
click at [654, 648] on p "Up to 50% Off Promotion" at bounding box center [680, 647] width 233 height 20
click at [647, 620] on h3 "LIVER DETOX" at bounding box center [681, 619] width 236 height 32
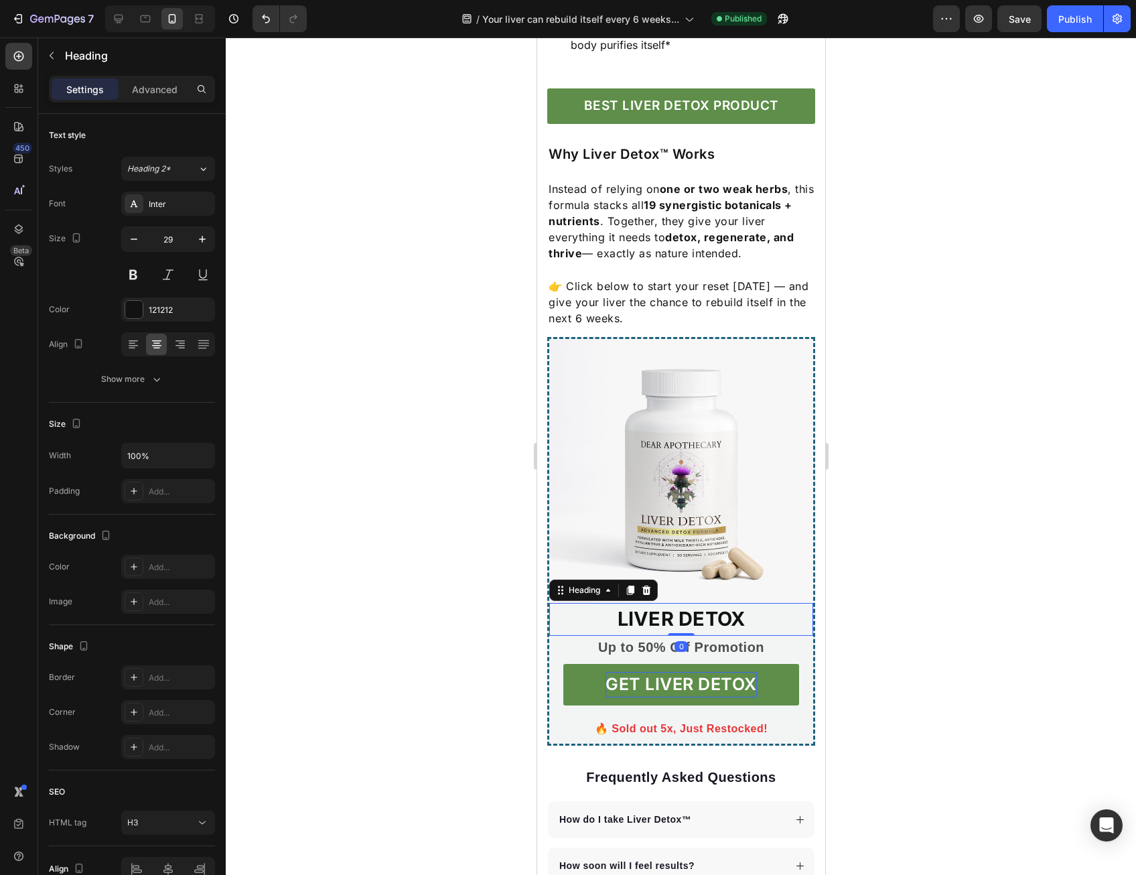
click at [625, 625] on h3 "LIVER DETOX" at bounding box center [681, 619] width 236 height 32
click at [623, 625] on p "LIVER DETOX" at bounding box center [680, 618] width 233 height 29
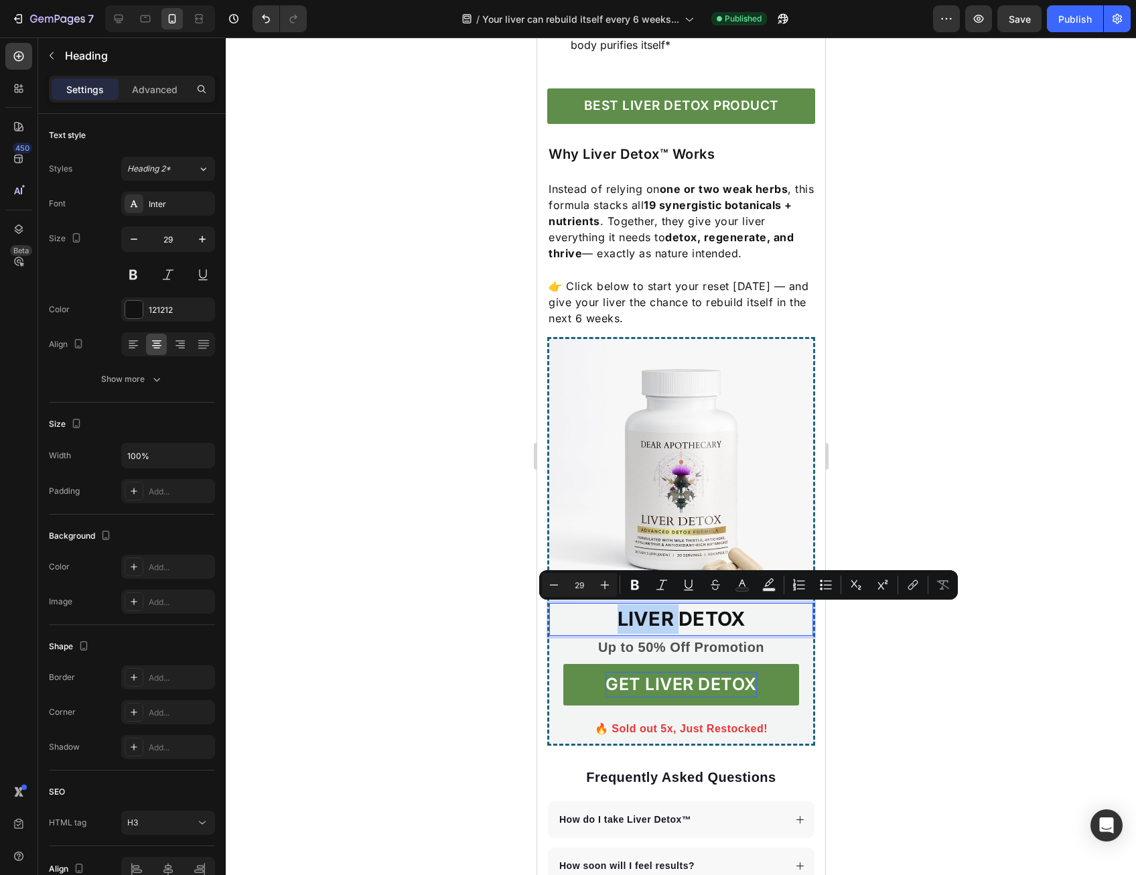
click at [603, 627] on p "LIVER DETOX" at bounding box center [680, 618] width 233 height 29
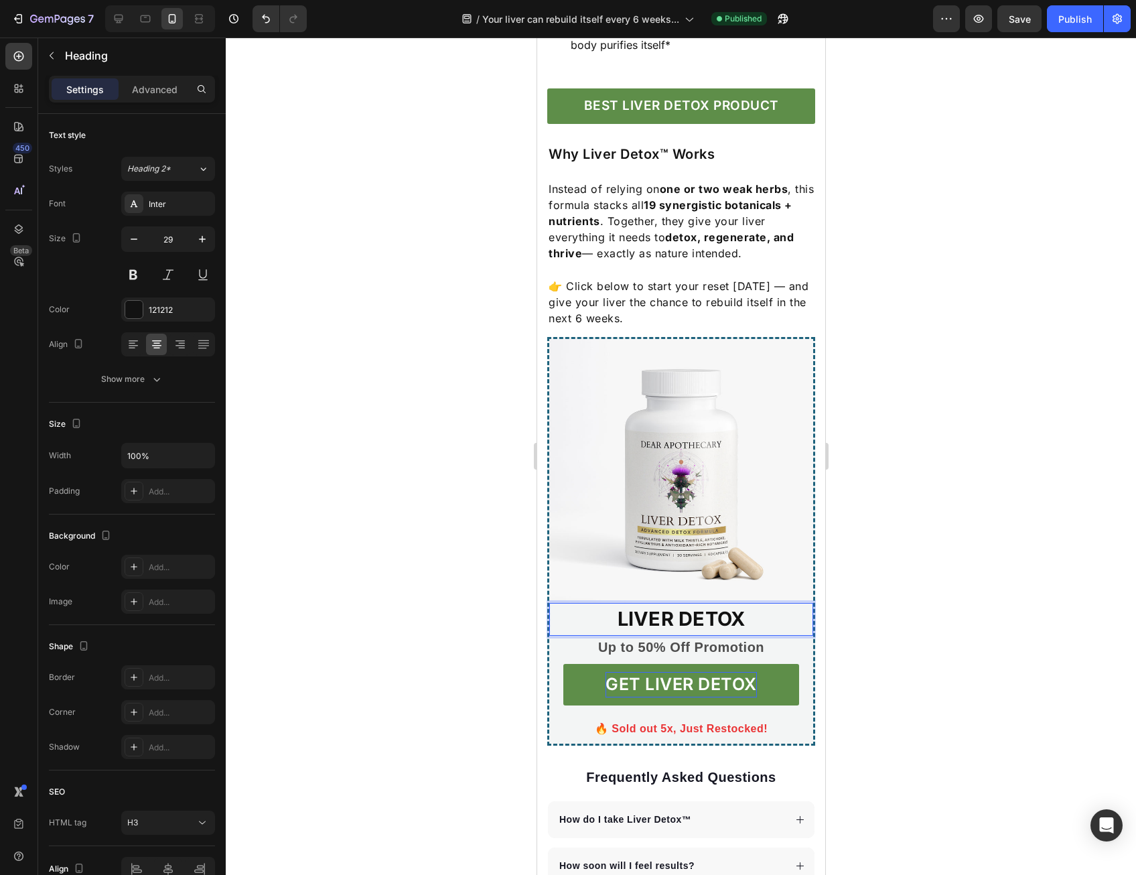
click at [740, 622] on p "LIVER DETOX" at bounding box center [680, 618] width 233 height 29
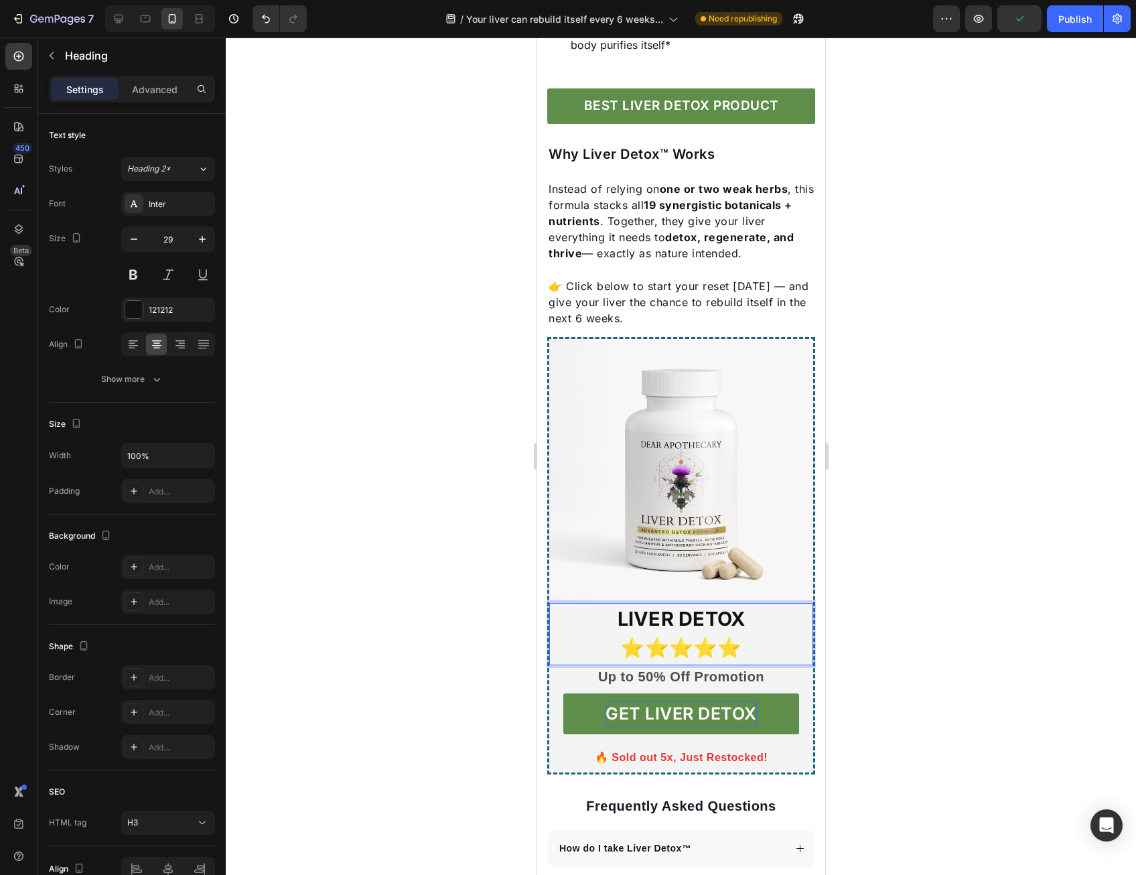
click at [696, 649] on p "LIVER DETOX ⭐⭐⭐⭐⭐" at bounding box center [680, 633] width 233 height 58
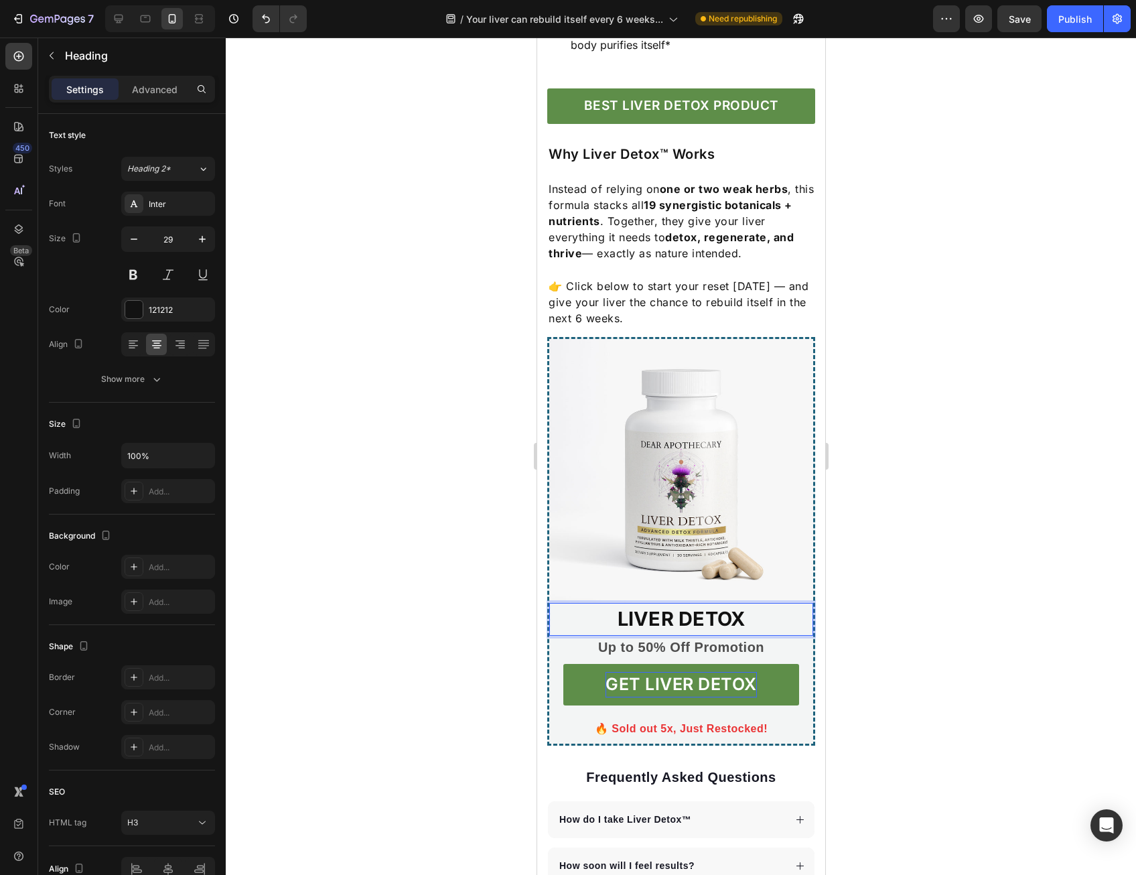
click at [897, 596] on div at bounding box center [681, 457] width 911 height 838
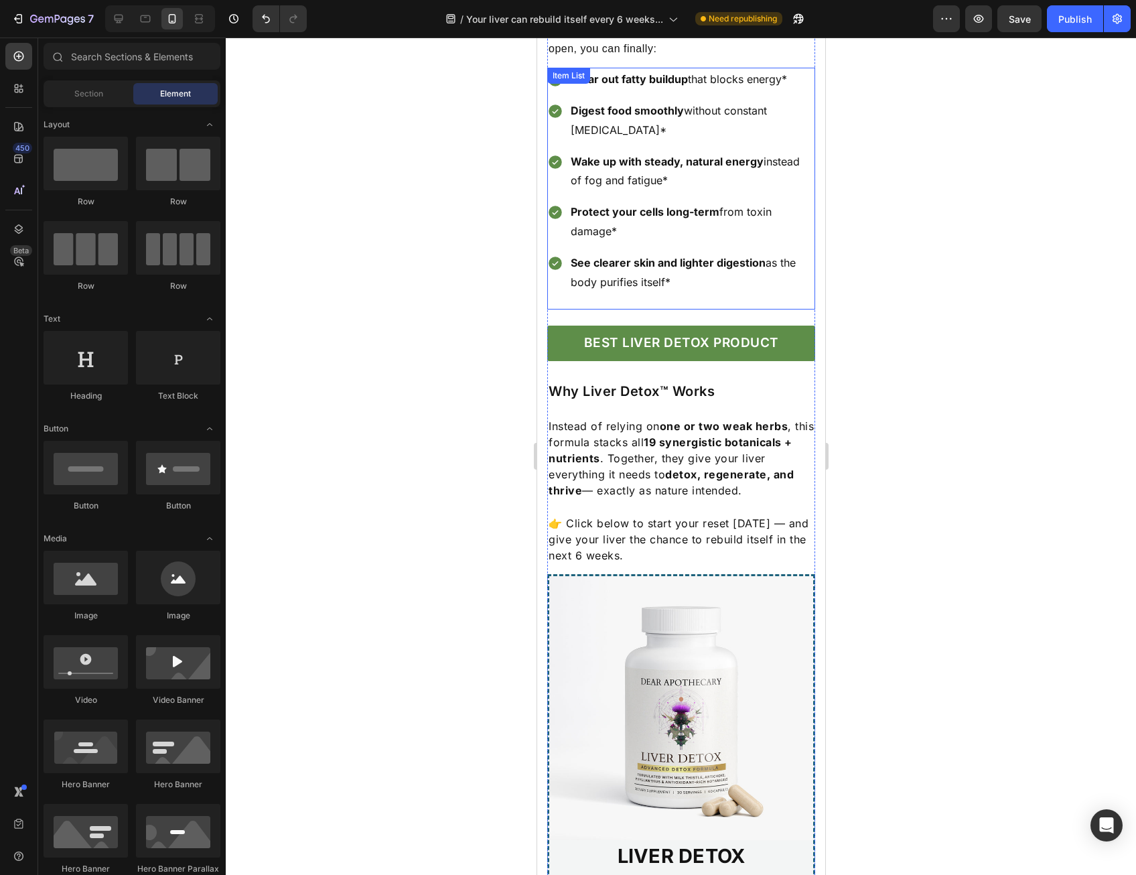
scroll to position [2613, 0]
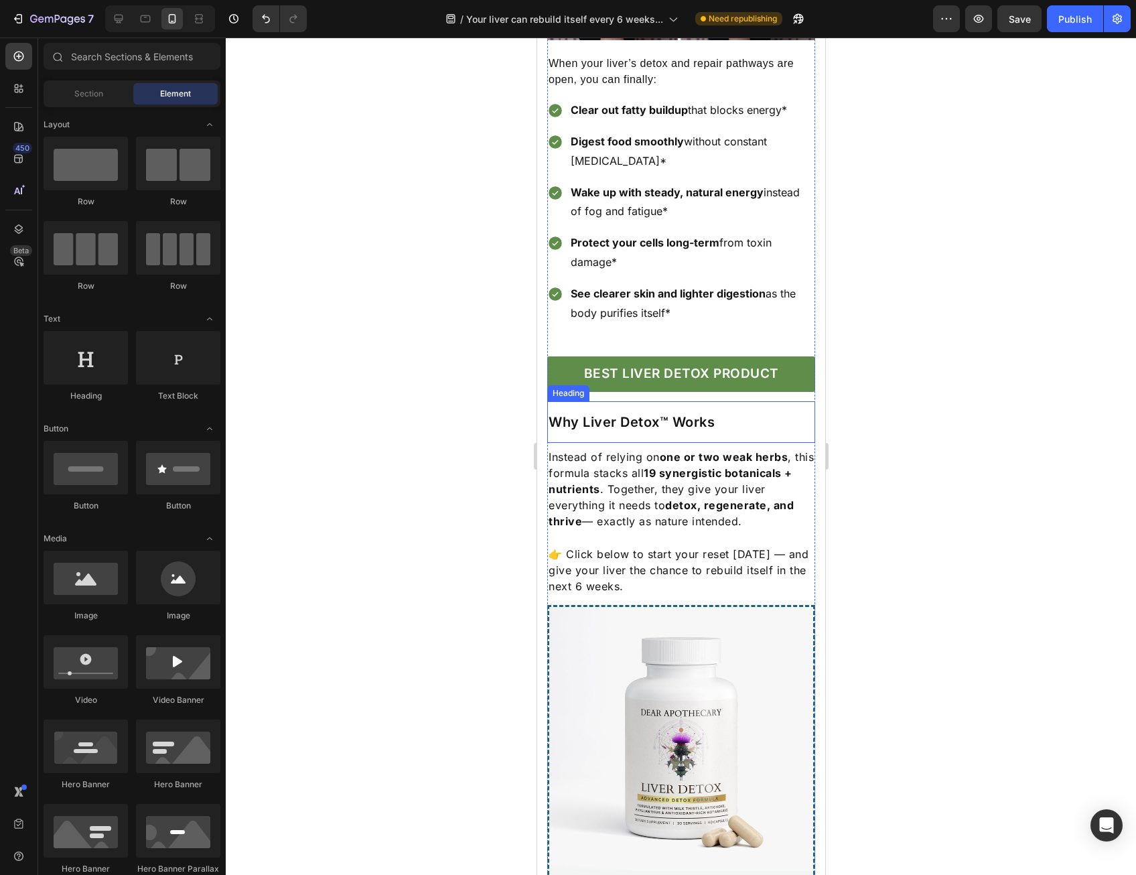
click at [651, 412] on h2 "Why Liver Detox™ Works" at bounding box center [681, 422] width 268 height 20
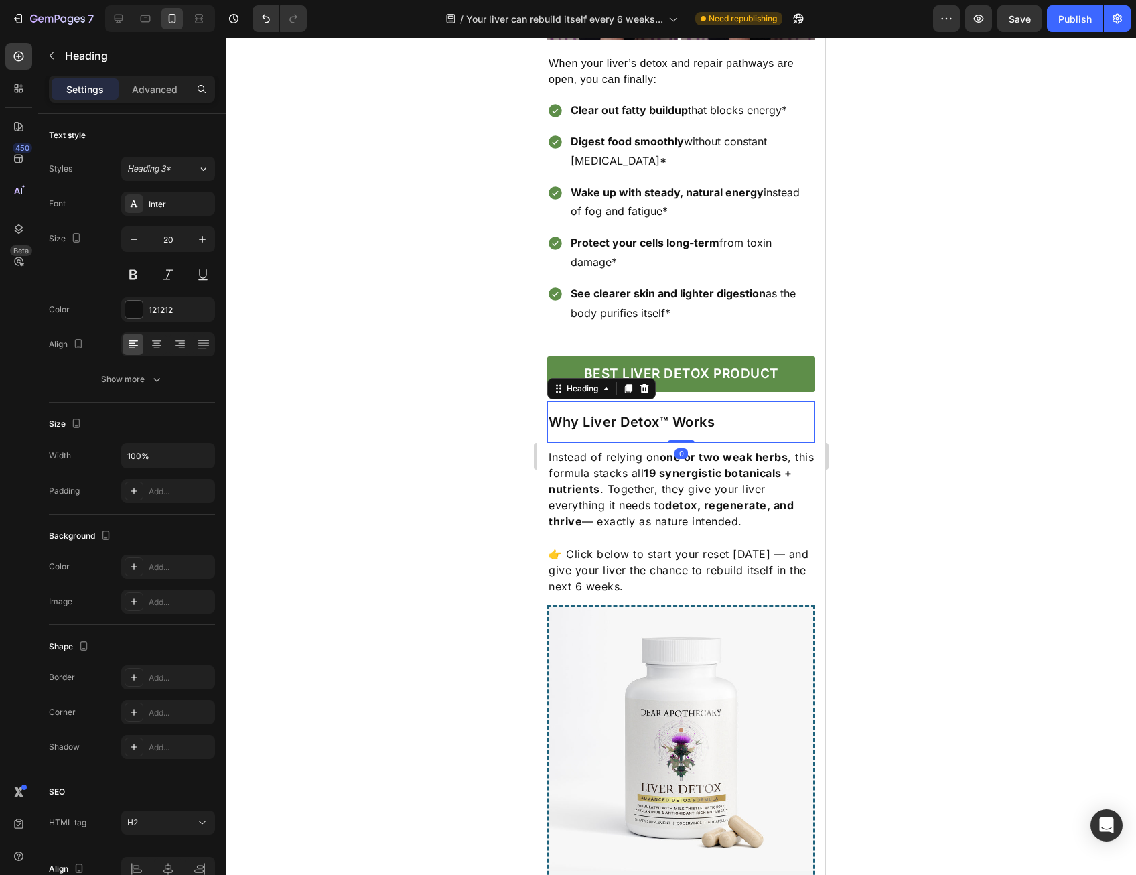
click at [651, 413] on h2 "Why Liver Detox™ Works" at bounding box center [681, 422] width 268 height 20
click at [651, 413] on p "Why Liver Detox™ Works" at bounding box center [680, 421] width 265 height 17
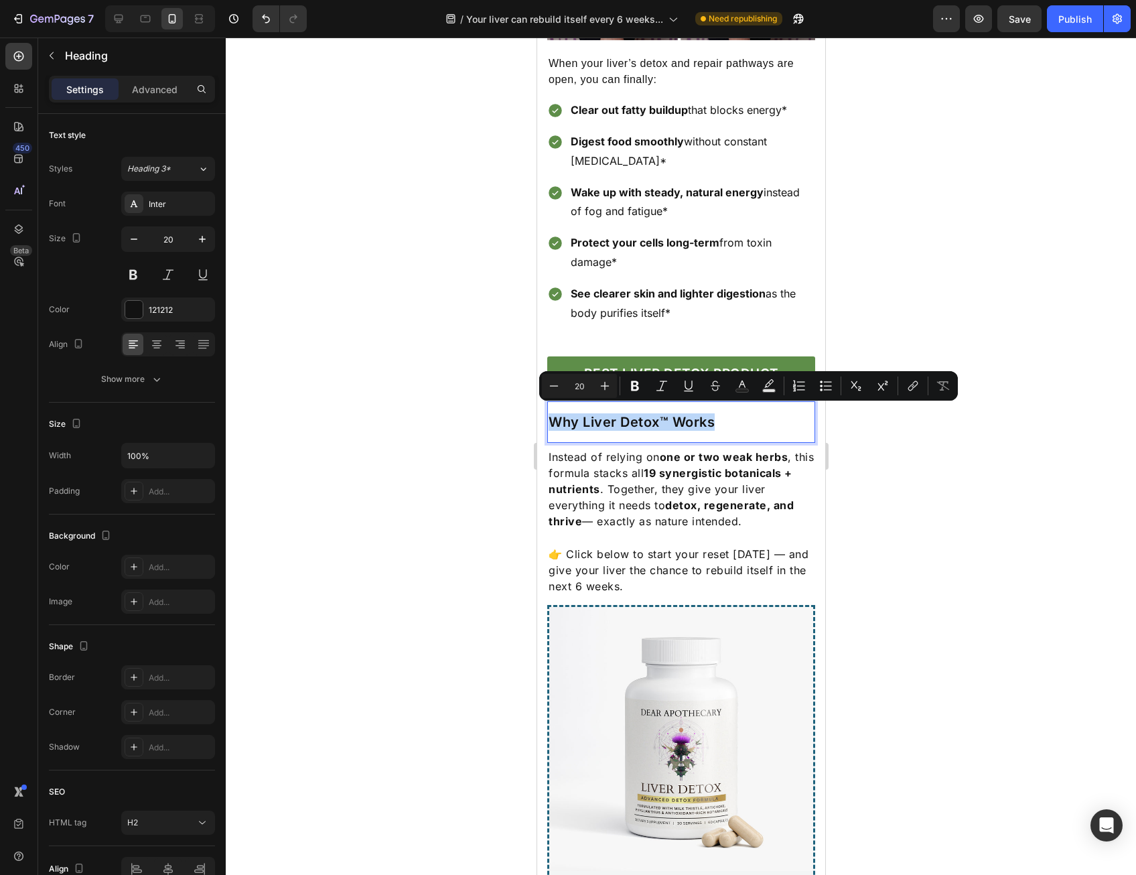
click at [651, 413] on p "Why Liver Detox™ Works" at bounding box center [680, 421] width 265 height 17
click at [649, 415] on p "Why Liver Detox™ Works" at bounding box center [680, 421] width 265 height 17
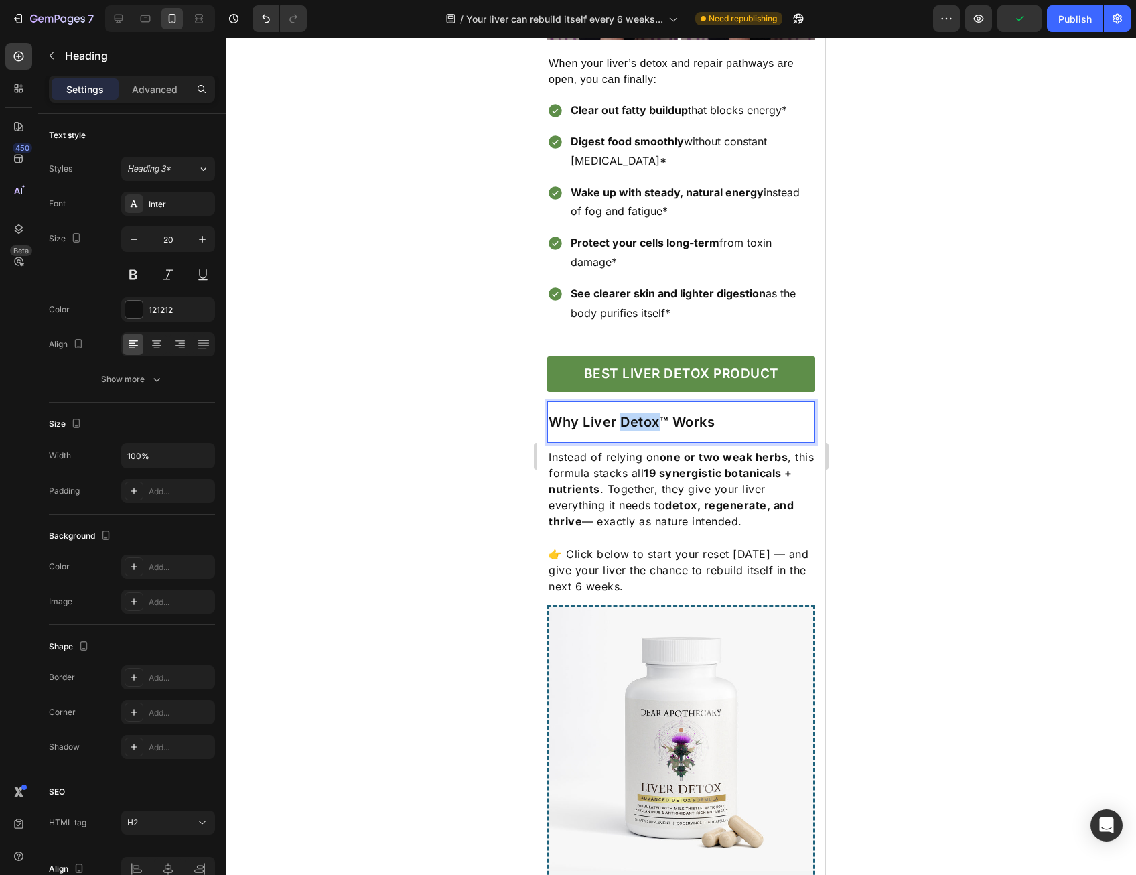
click at [649, 415] on p "Why Liver Detox™ Works" at bounding box center [680, 421] width 265 height 17
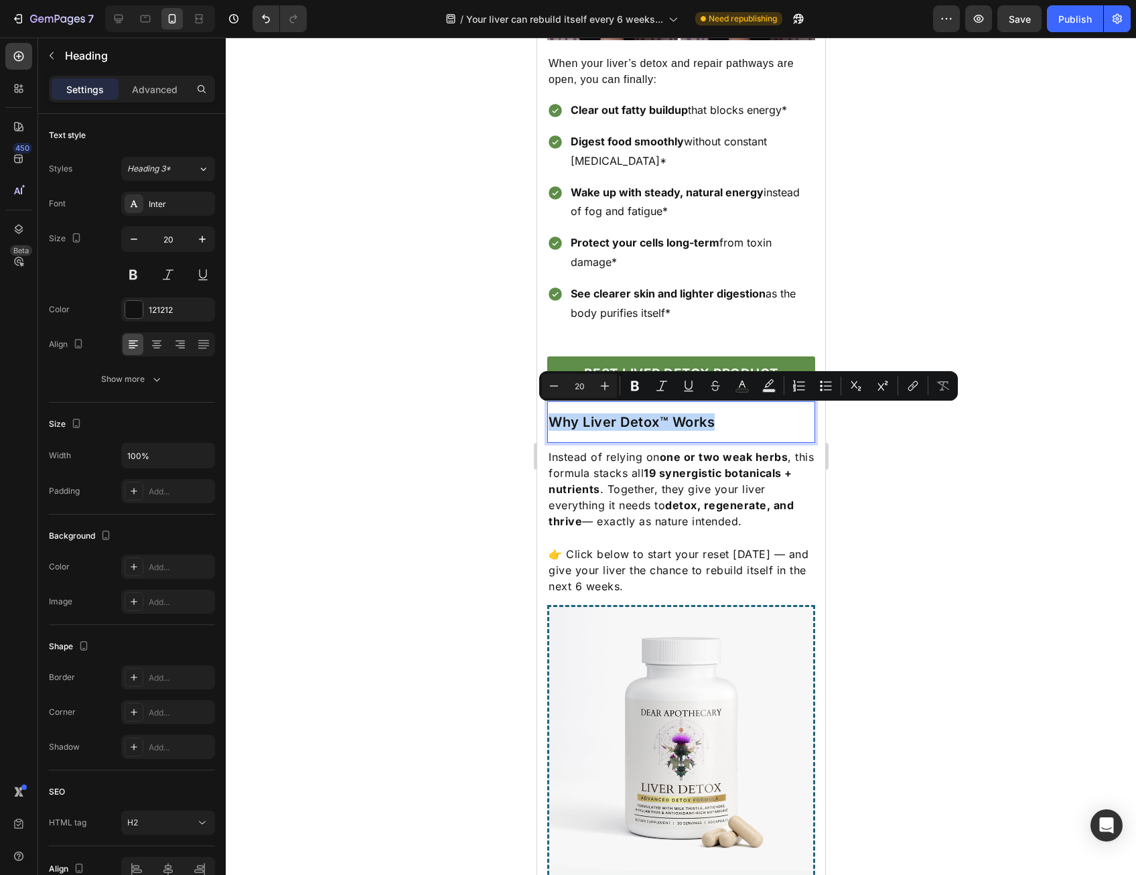
click at [649, 415] on p "Why Liver Detox™ Works" at bounding box center [680, 421] width 265 height 17
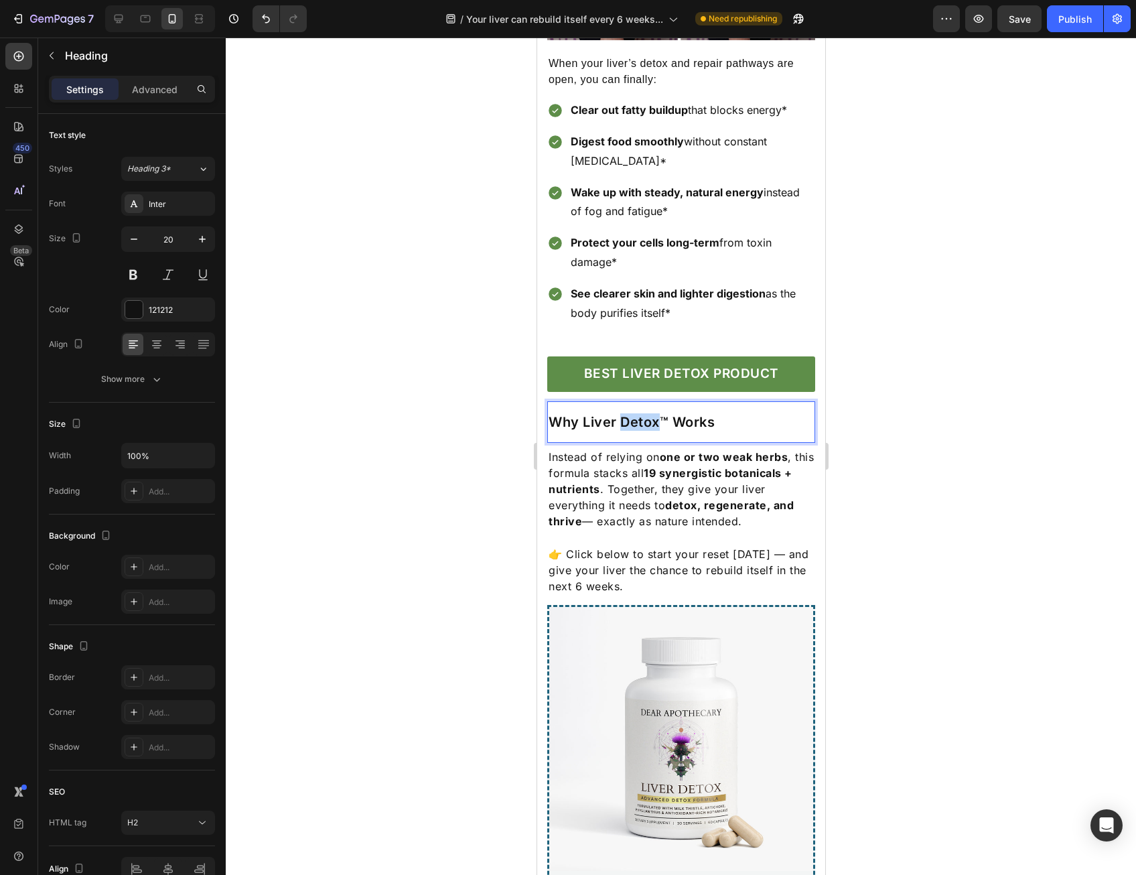
click at [649, 415] on p "Why Liver Detox™ Works" at bounding box center [680, 421] width 265 height 17
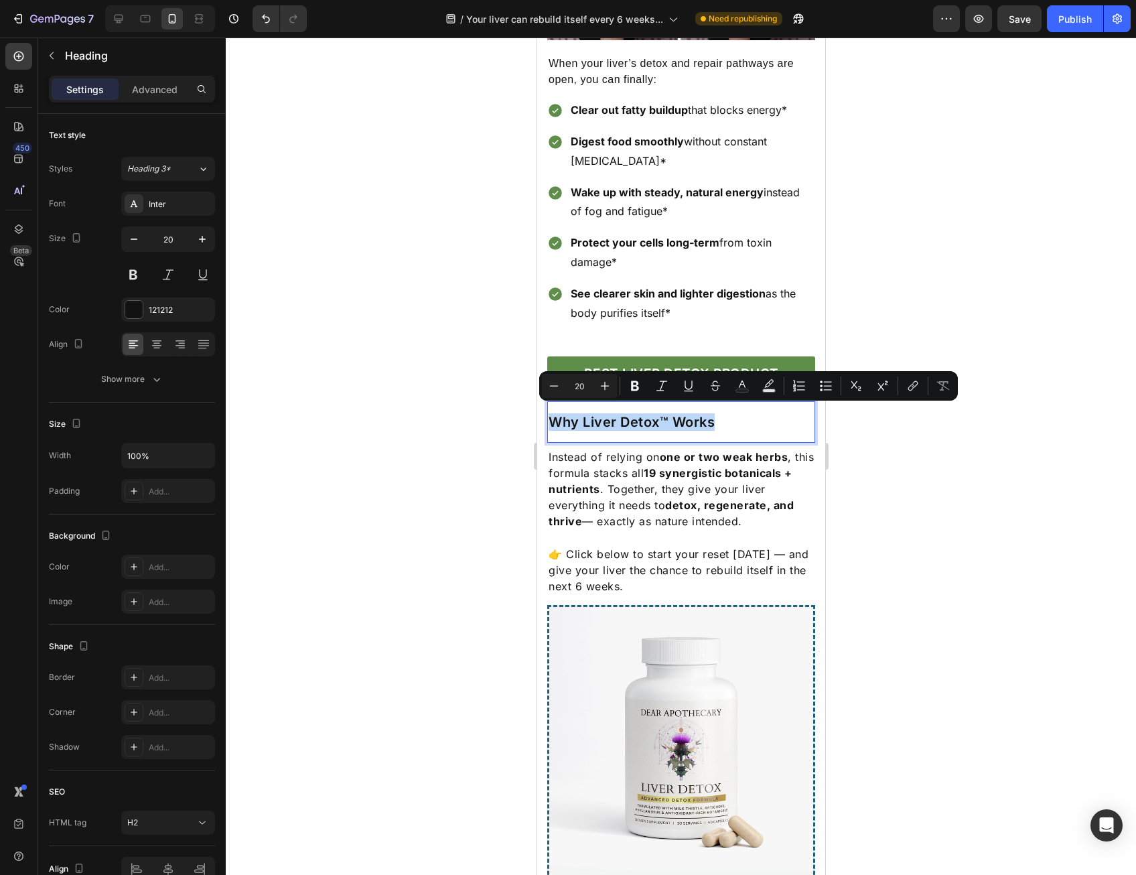
click at [651, 425] on div "Why Liver Detox™ Works Heading 0" at bounding box center [681, 422] width 268 height 42
click at [655, 419] on p "Why Liver Detox™ Works" at bounding box center [680, 421] width 265 height 17
click at [1035, 304] on div at bounding box center [681, 457] width 911 height 838
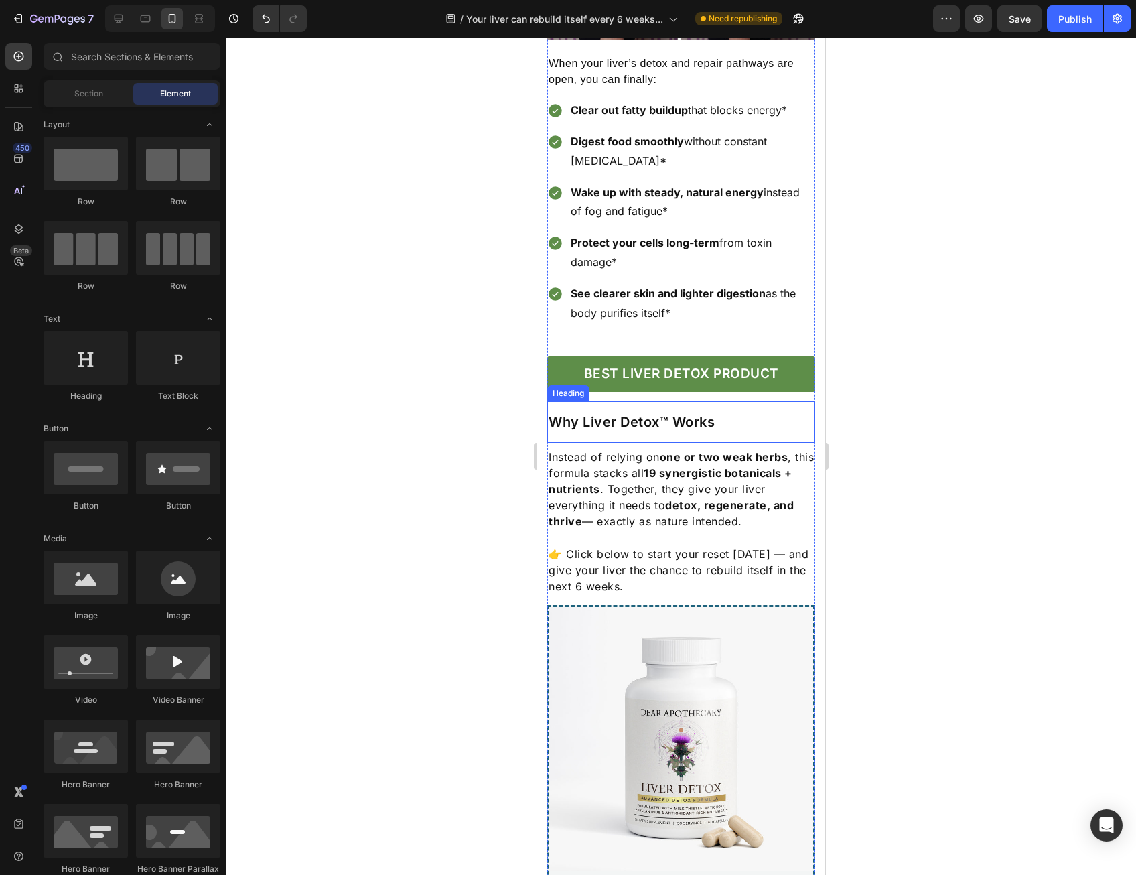
click at [690, 413] on p "Why Liver Detox™ Works" at bounding box center [680, 421] width 265 height 17
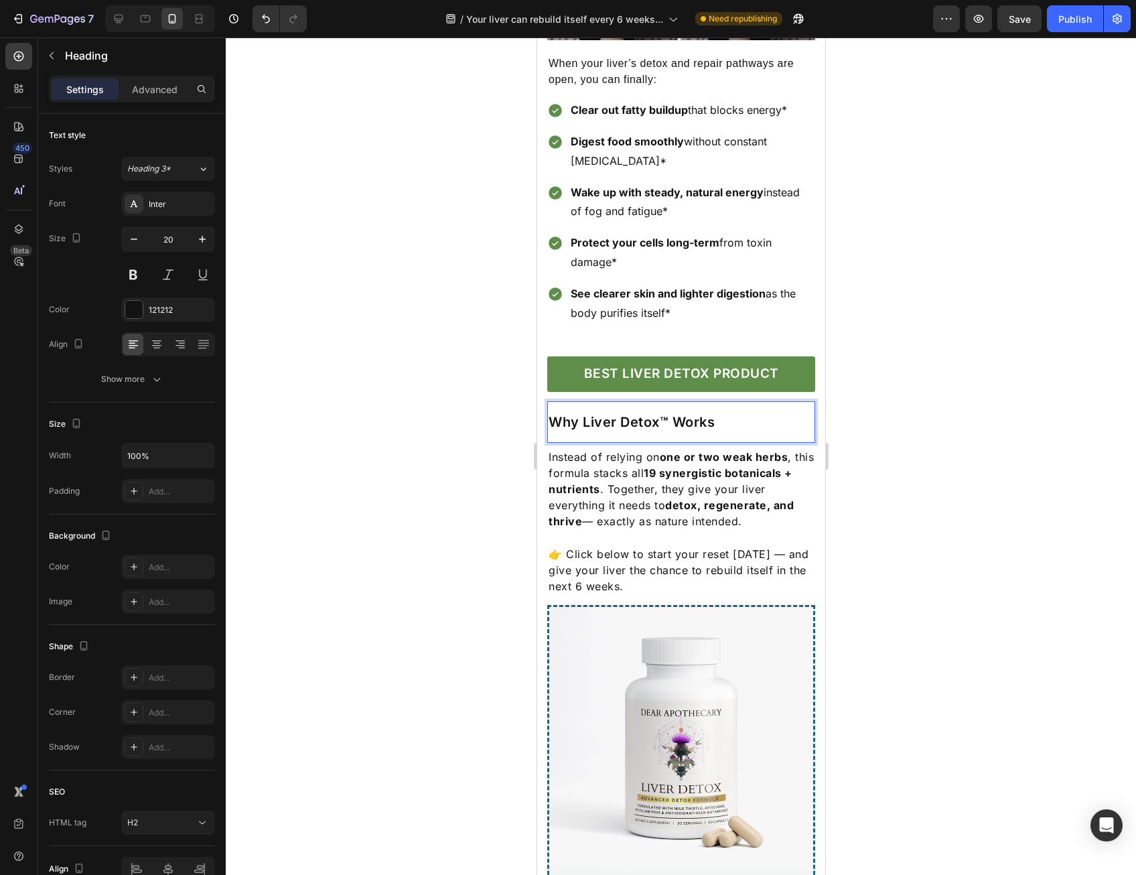
click at [690, 413] on p "Why Liver Detox™ Works" at bounding box center [680, 421] width 265 height 17
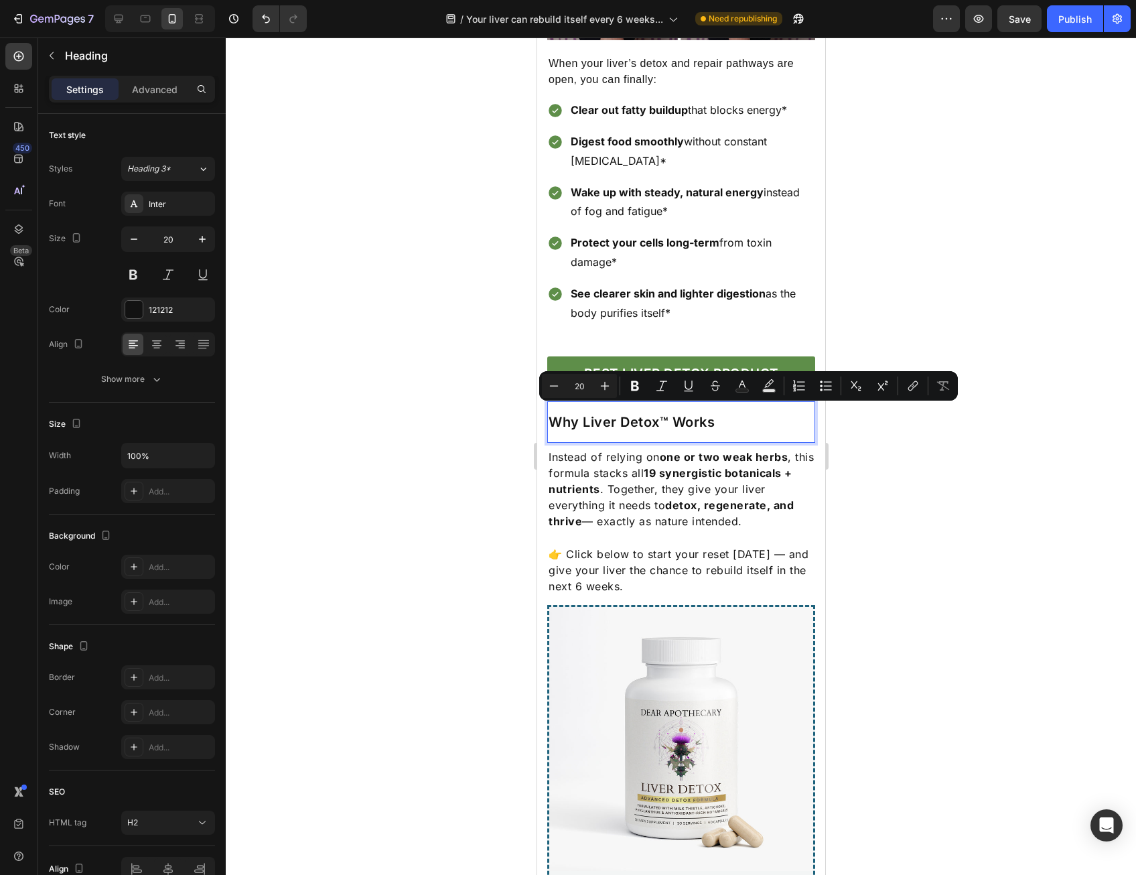
click at [687, 416] on p "Why Liver Detox™ Works" at bounding box center [680, 421] width 265 height 17
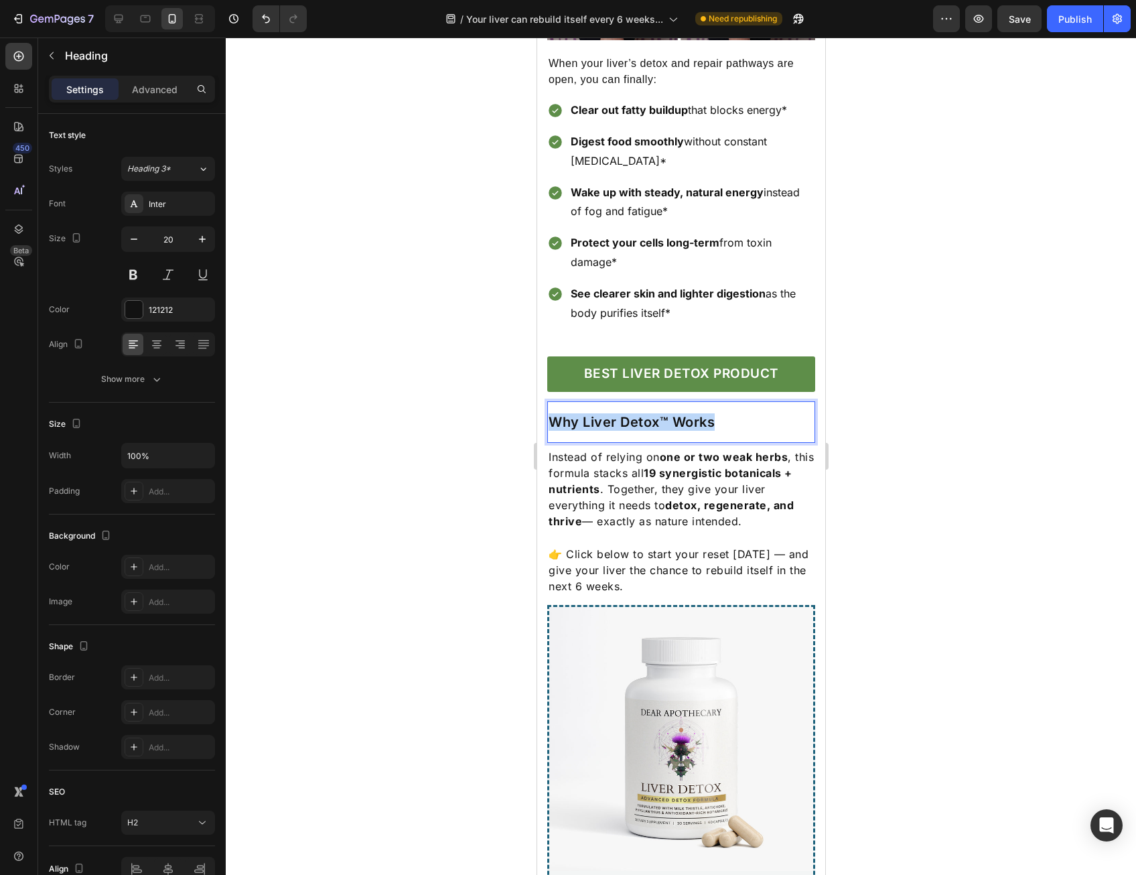
click at [687, 416] on p "Why Liver Detox™ Works" at bounding box center [680, 421] width 265 height 17
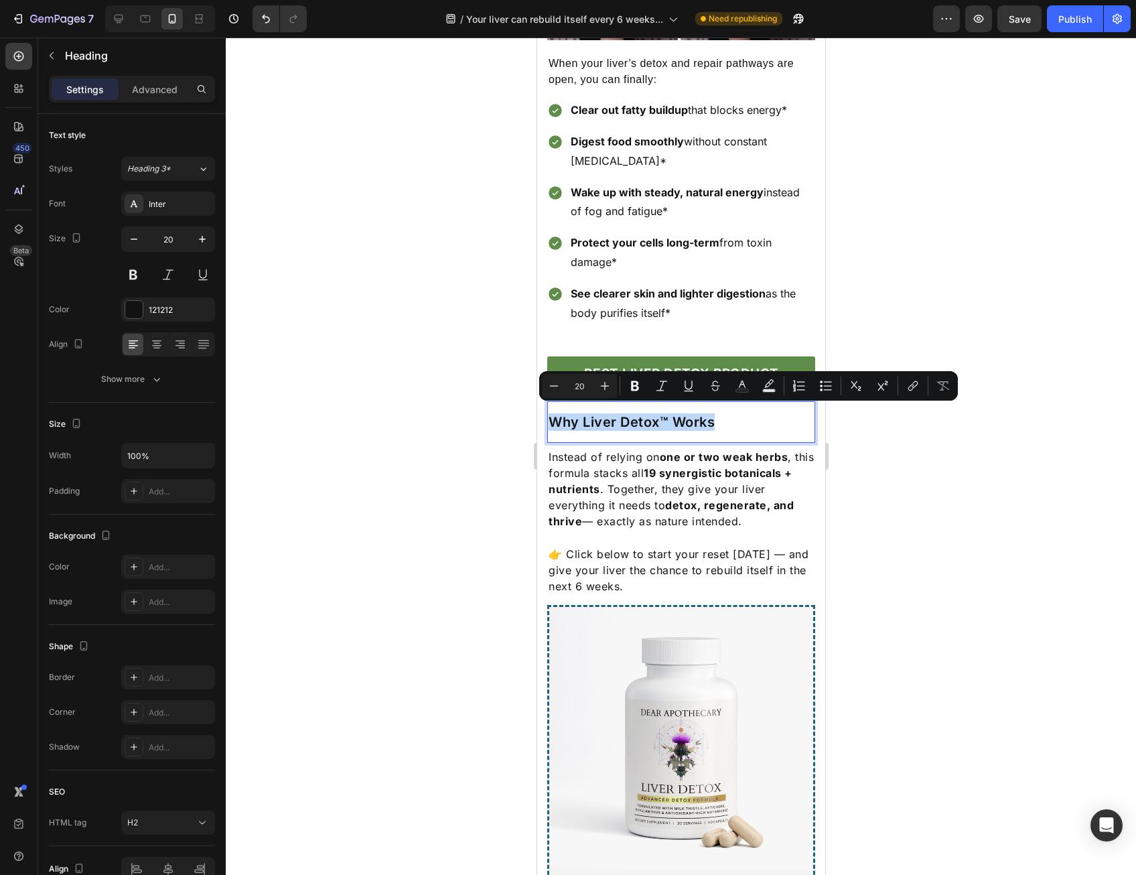
click at [644, 424] on h2 "Why Liver Detox™ Works" at bounding box center [681, 422] width 268 height 20
click at [626, 421] on p "Why Liver Detox™ Works" at bounding box center [680, 421] width 265 height 17
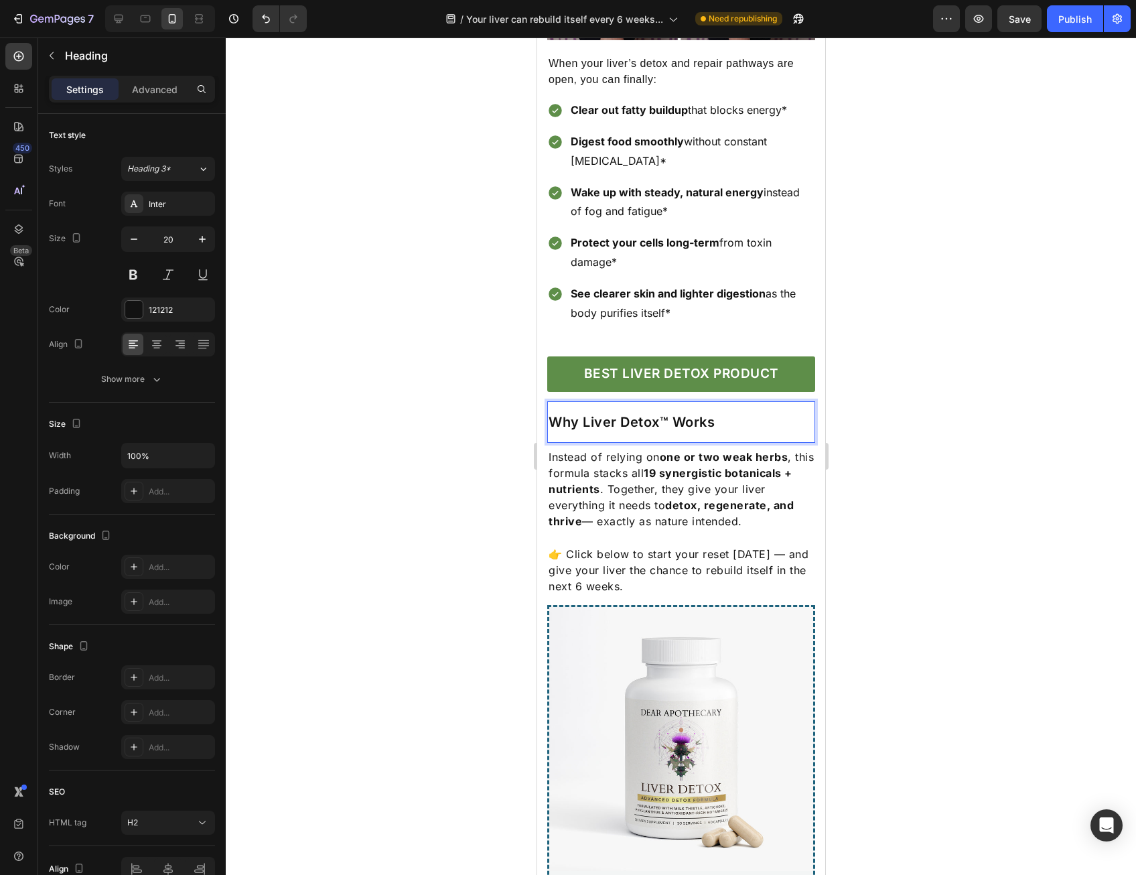
click at [597, 418] on p "Why Liver Detox™ Works" at bounding box center [680, 421] width 265 height 17
drag, startPoint x: 578, startPoint y: 415, endPoint x: 547, endPoint y: 413, distance: 30.2
click at [548, 413] on p "Why Liver Detox™ Works" at bounding box center [680, 421] width 265 height 17
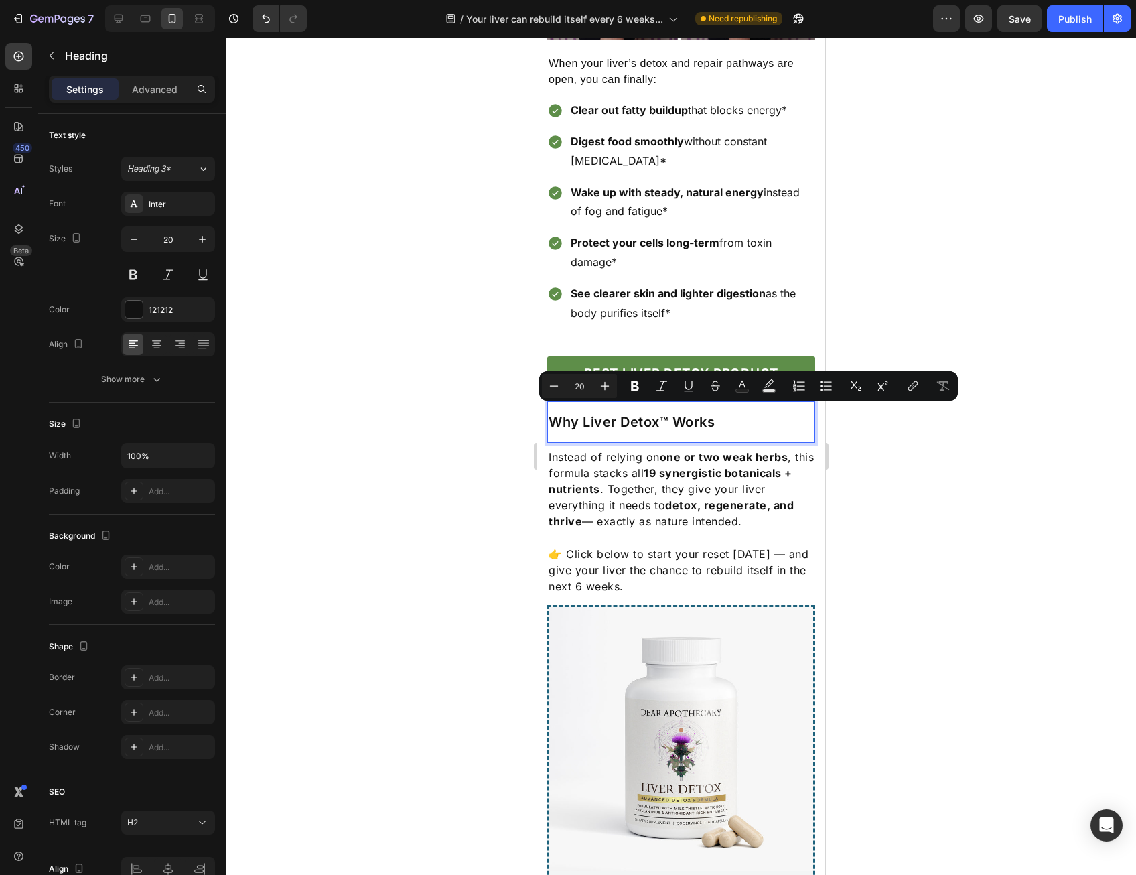
click at [1013, 521] on div at bounding box center [681, 457] width 911 height 838
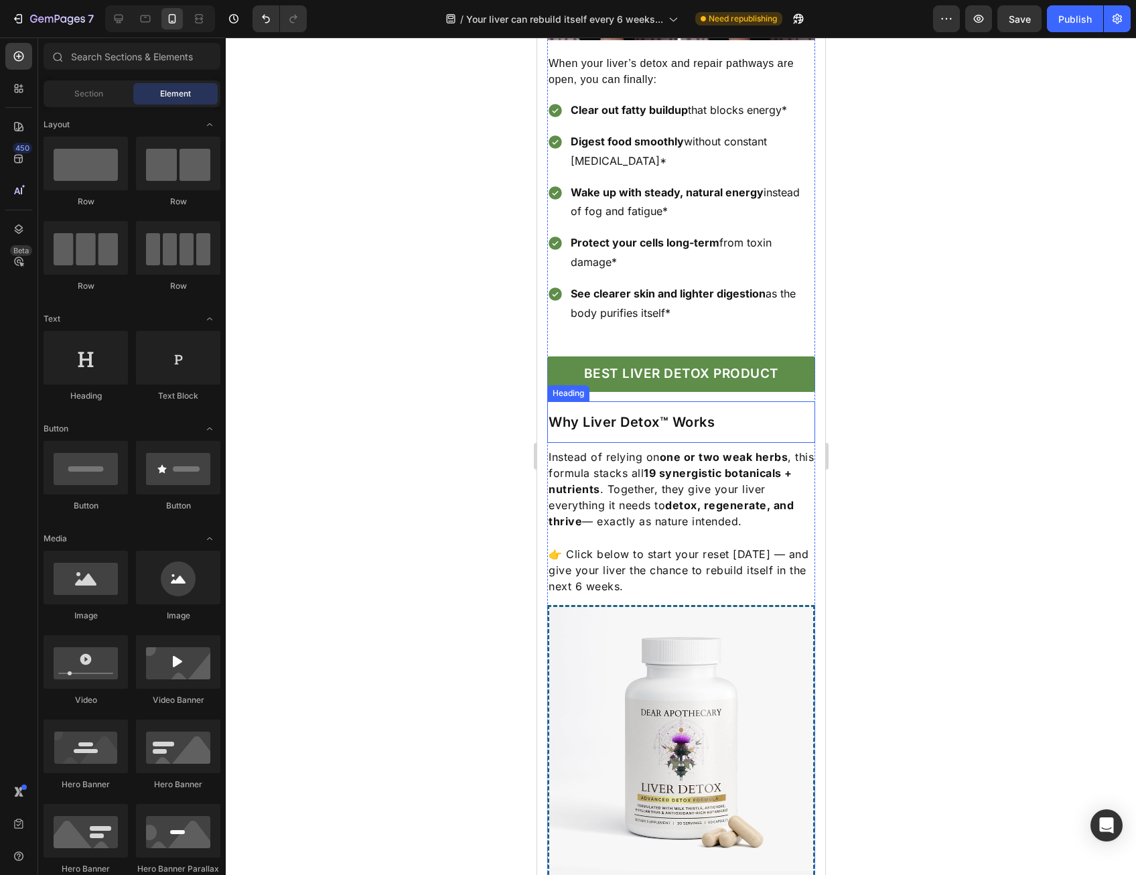
click at [645, 419] on p "Why Liver Detox™ Works" at bounding box center [680, 421] width 265 height 17
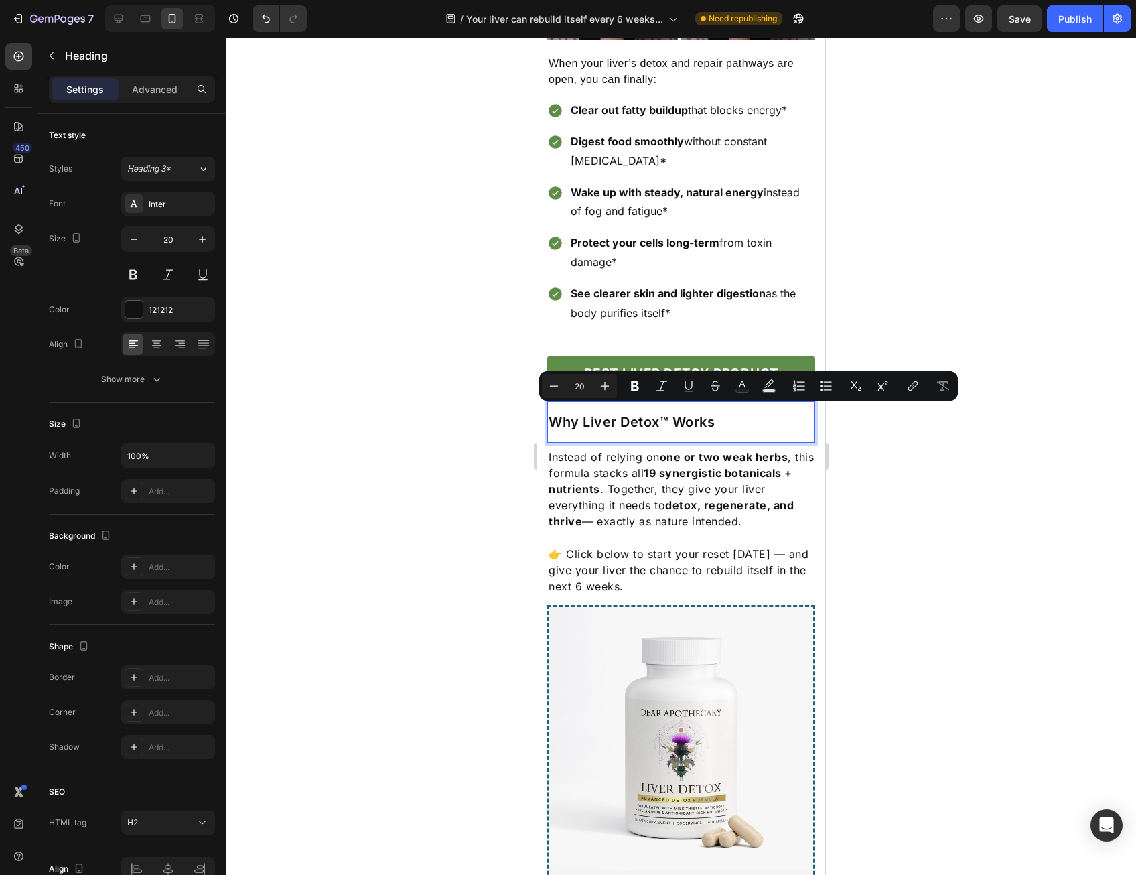
click at [612, 419] on p "Why Liver Detox™ Works" at bounding box center [680, 421] width 265 height 17
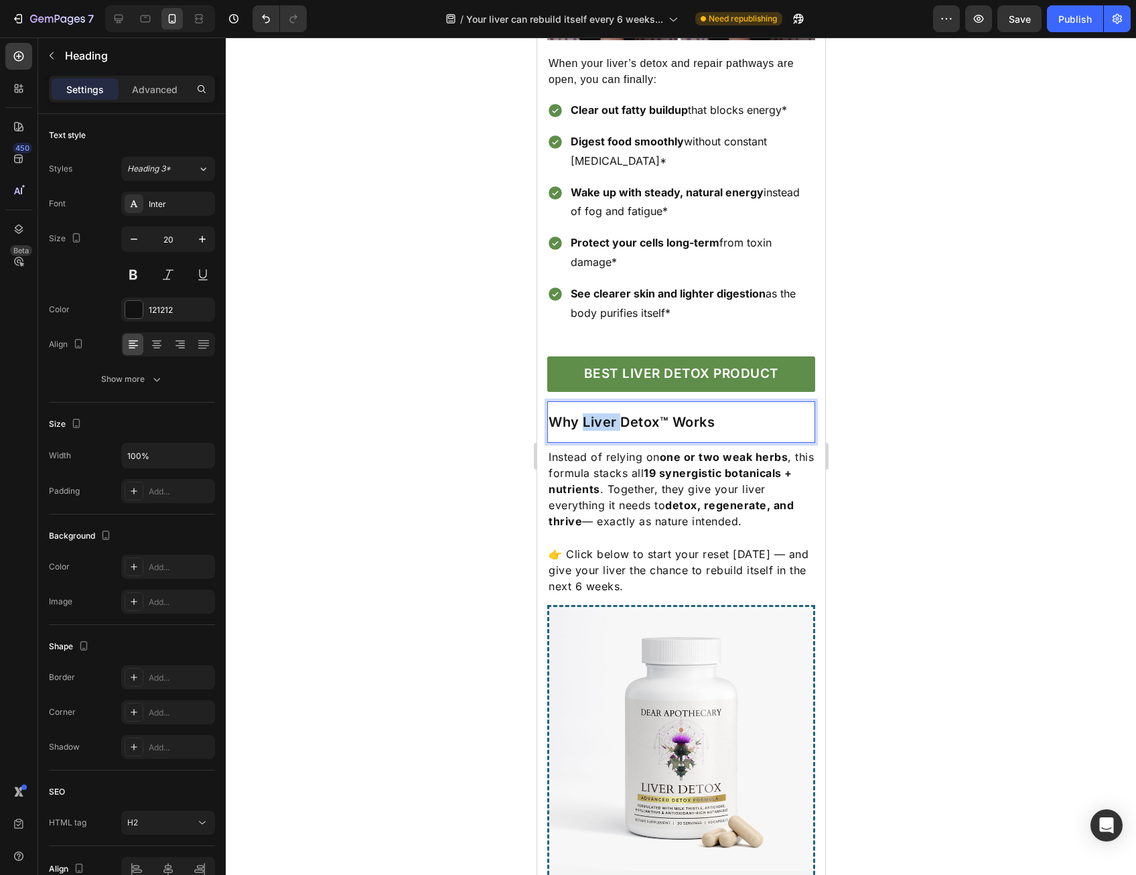
click at [612, 419] on p "Why Liver Detox™ Works" at bounding box center [680, 421] width 265 height 17
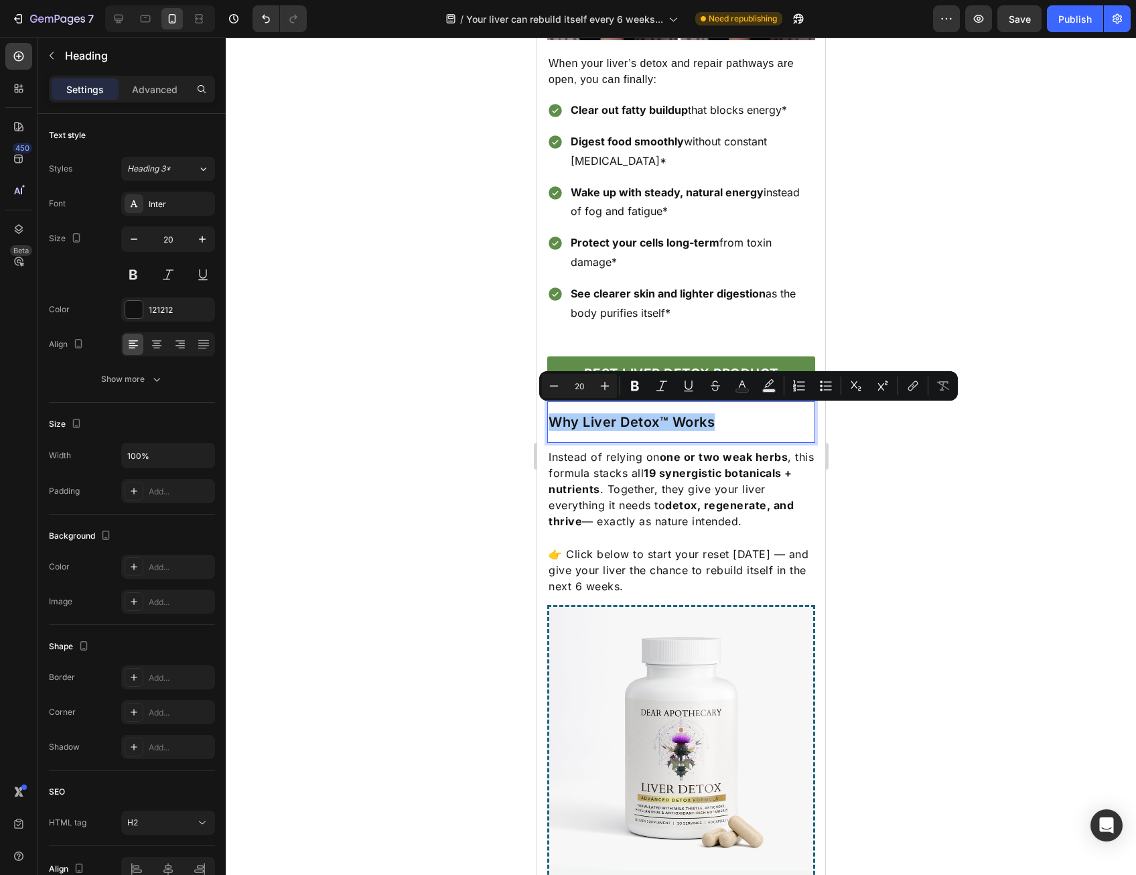
click at [1060, 277] on div at bounding box center [681, 457] width 911 height 838
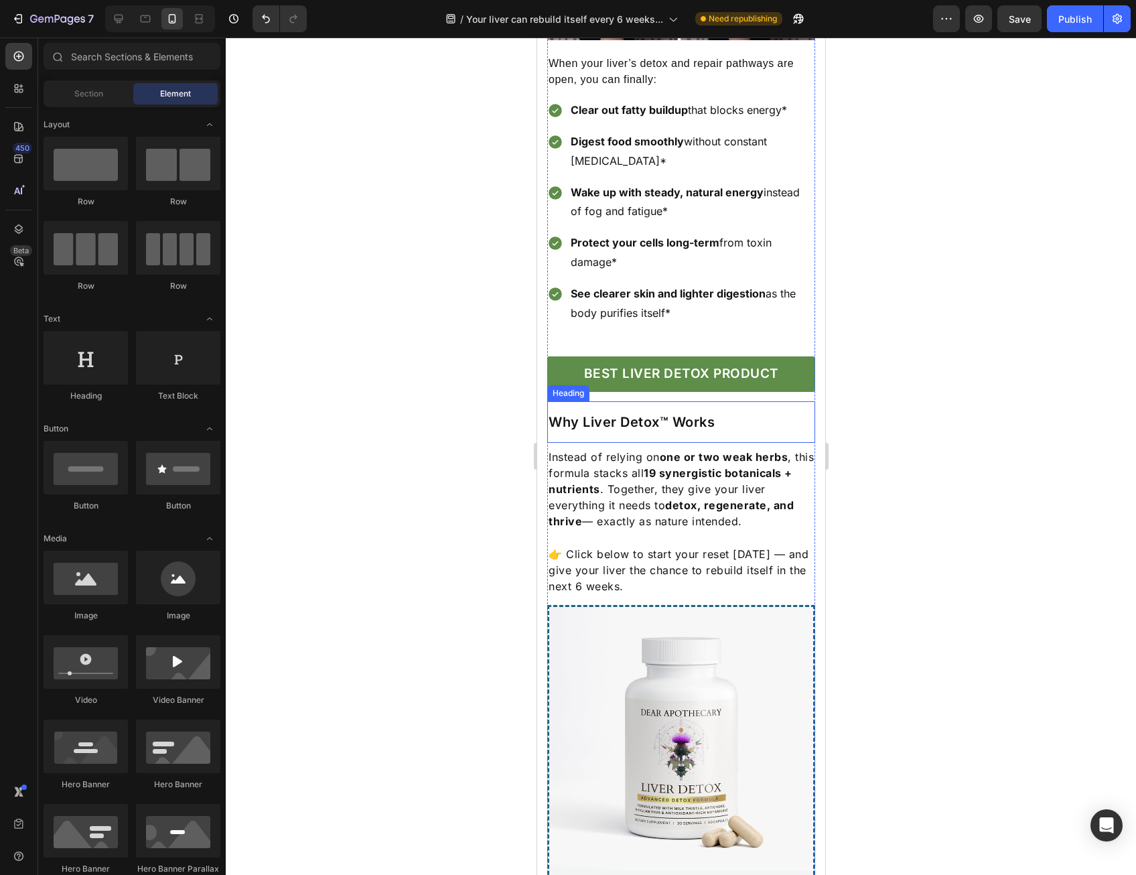
click at [649, 413] on p "Why Liver Detox™ Works" at bounding box center [680, 421] width 265 height 17
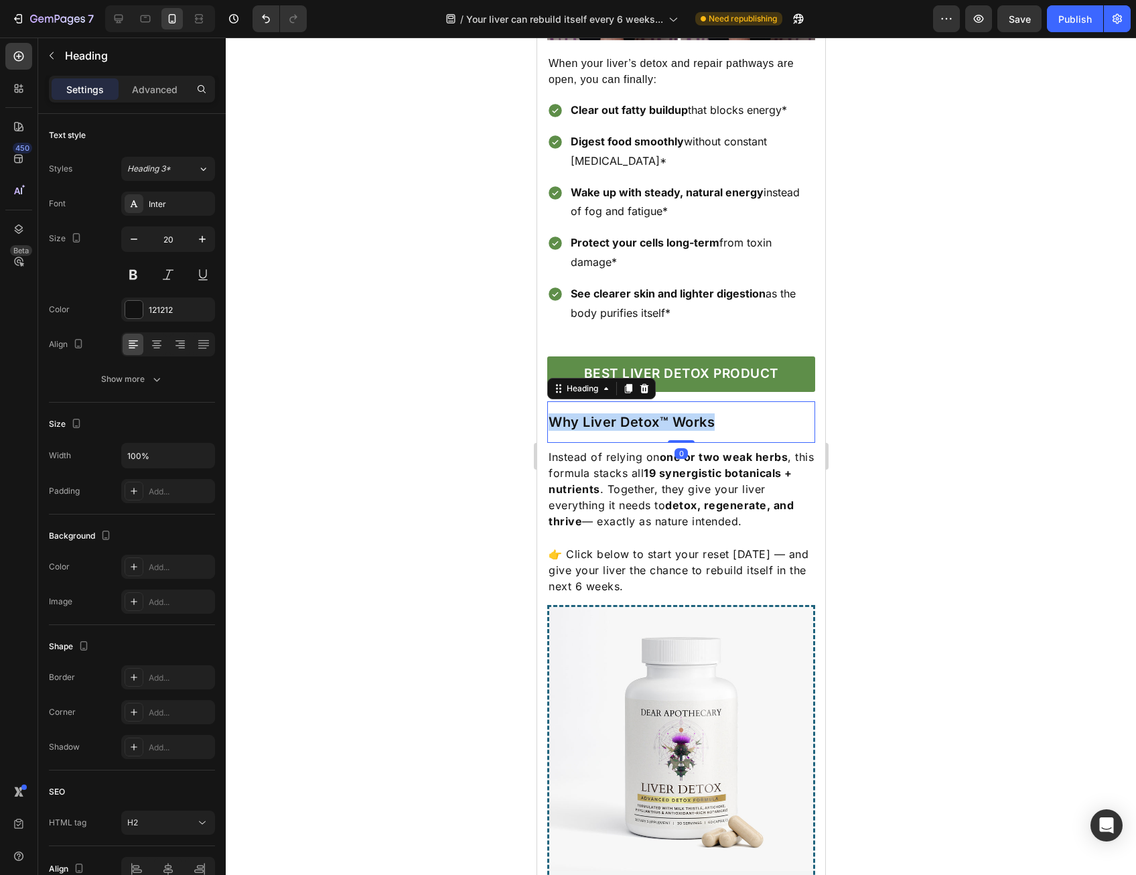
click at [649, 413] on p "Why Liver Detox™ Works" at bounding box center [680, 421] width 265 height 17
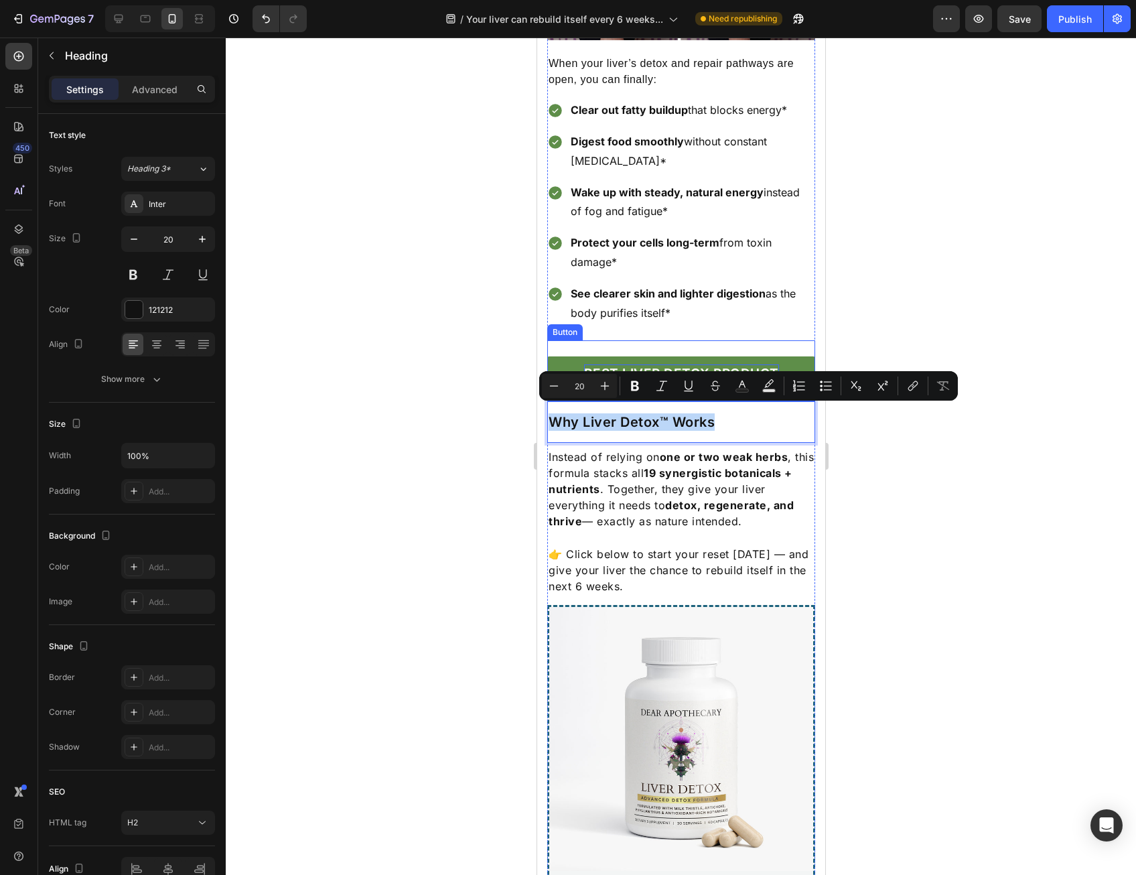
click at [767, 365] on p "BEST LIVER DETOX PRODUCT" at bounding box center [681, 374] width 195 height 19
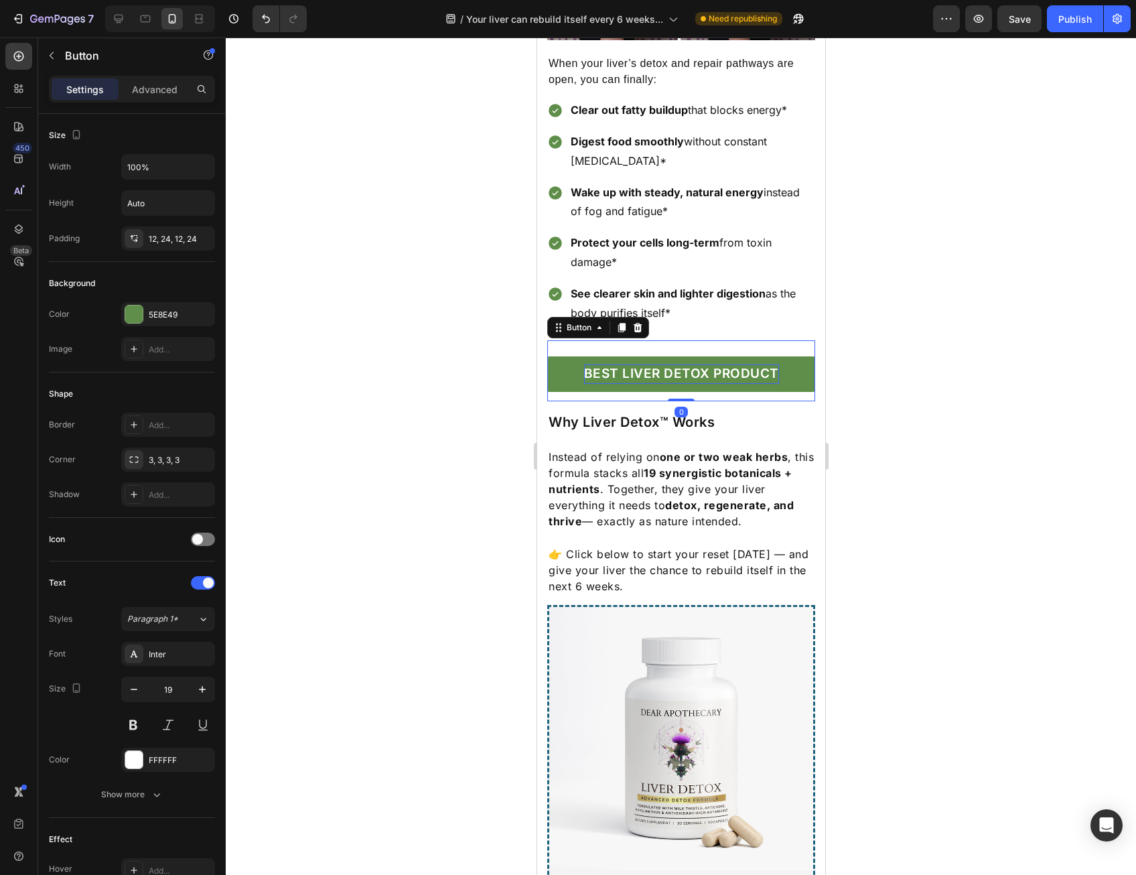
click at [766, 365] on p "BEST LIVER DETOX PRODUCT" at bounding box center [681, 374] width 195 height 19
click at [755, 365] on p "BEST LIVER DETOX PRODUCT" at bounding box center [681, 374] width 195 height 19
click at [722, 368] on p "BEST LIVER DETOX PRODUCT" at bounding box center [681, 374] width 195 height 19
drag, startPoint x: 706, startPoint y: 365, endPoint x: 769, endPoint y: 363, distance: 63.7
click at [769, 365] on p "BEST LIVER DETOX PRODUCT" at bounding box center [681, 374] width 195 height 19
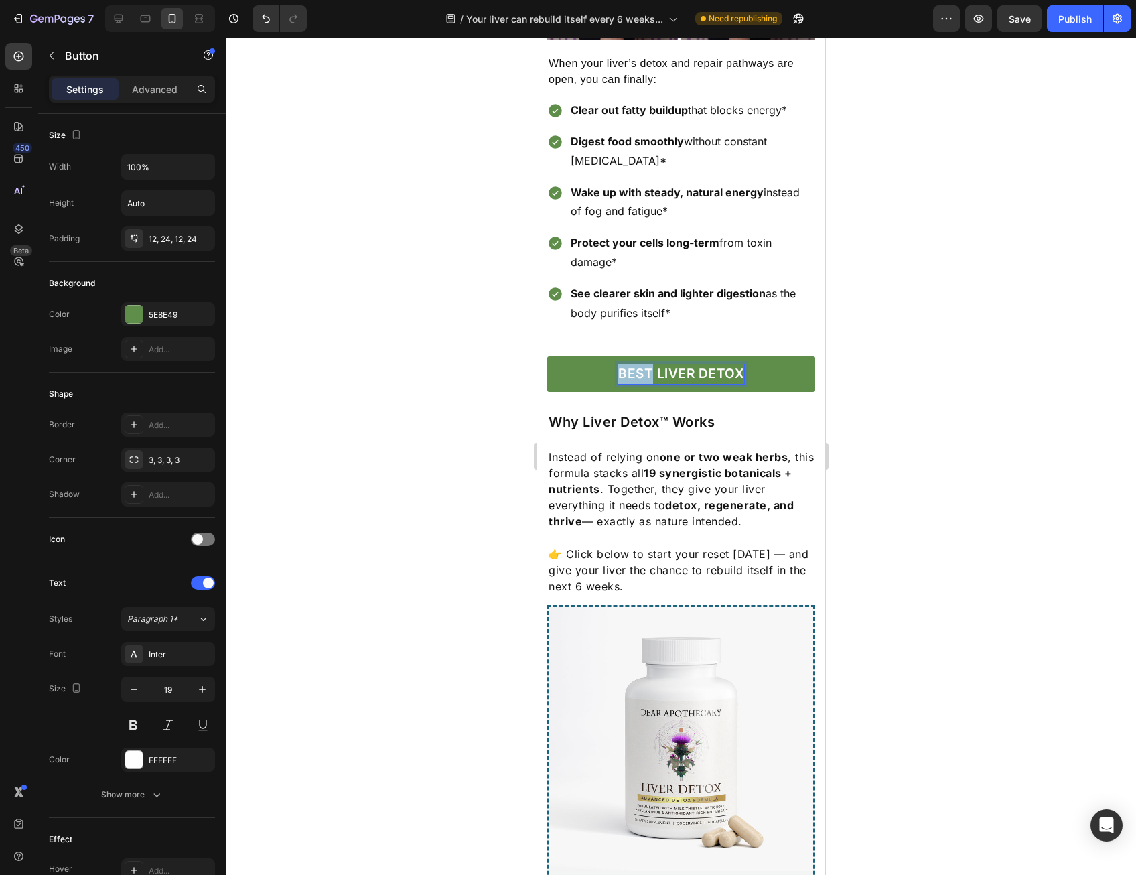
drag, startPoint x: 645, startPoint y: 363, endPoint x: 608, endPoint y: 364, distance: 36.2
click at [608, 364] on link "BEST LIVER DETOX" at bounding box center [681, 374] width 268 height 36
click at [988, 348] on div at bounding box center [681, 457] width 911 height 838
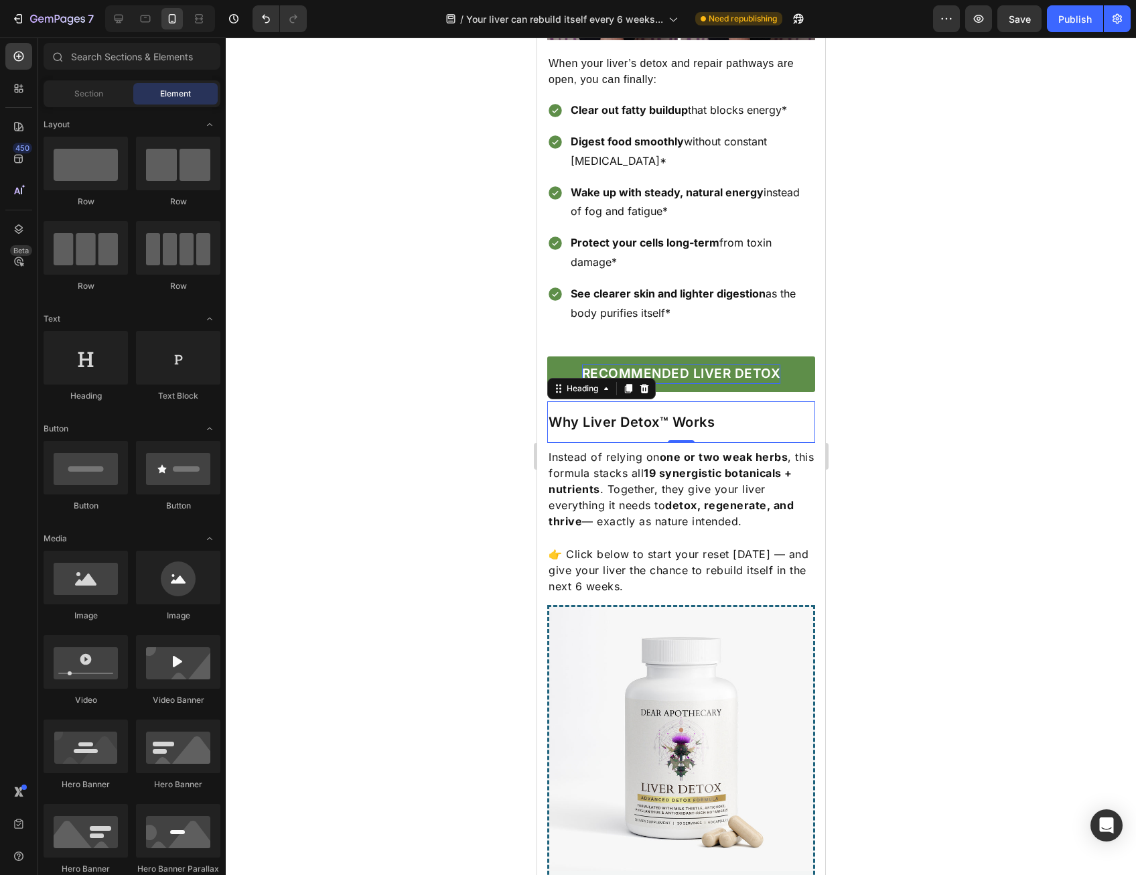
click at [717, 413] on p "Why Liver Detox™ Works" at bounding box center [680, 421] width 265 height 17
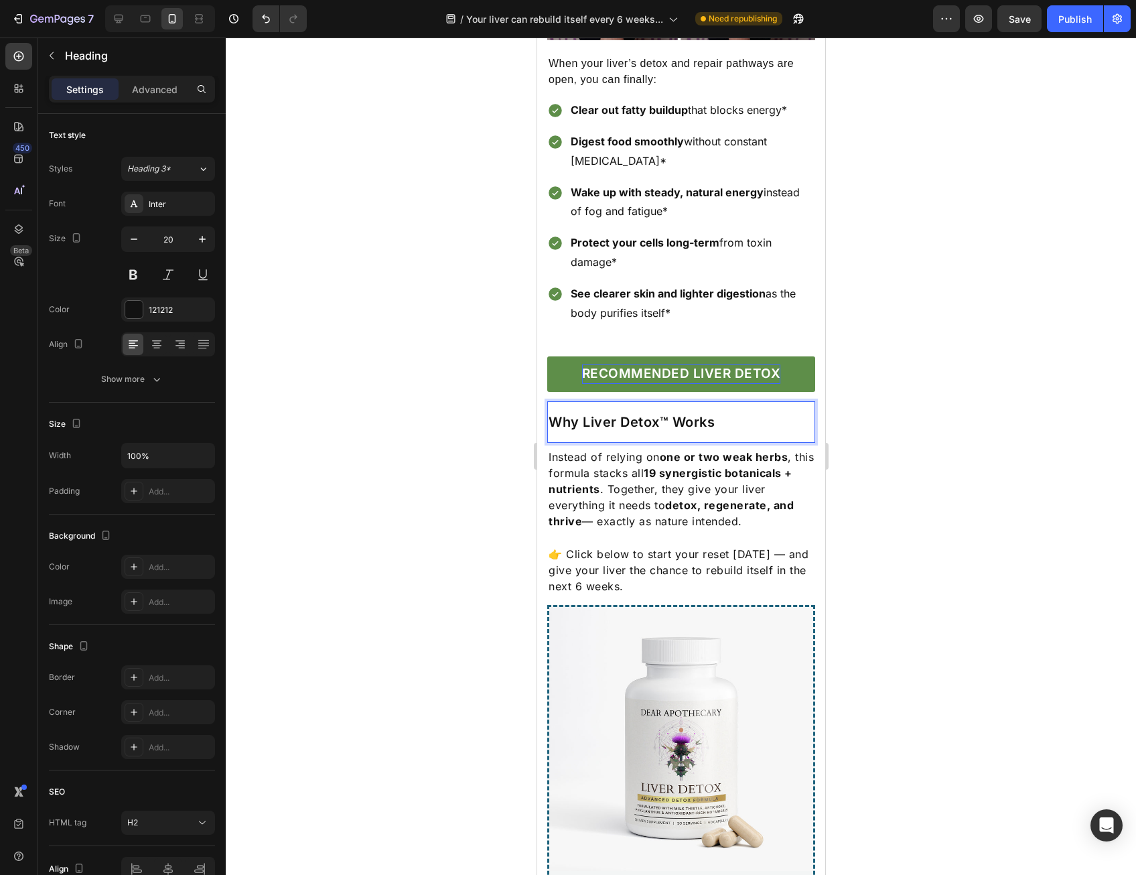
click at [871, 410] on div at bounding box center [681, 457] width 911 height 838
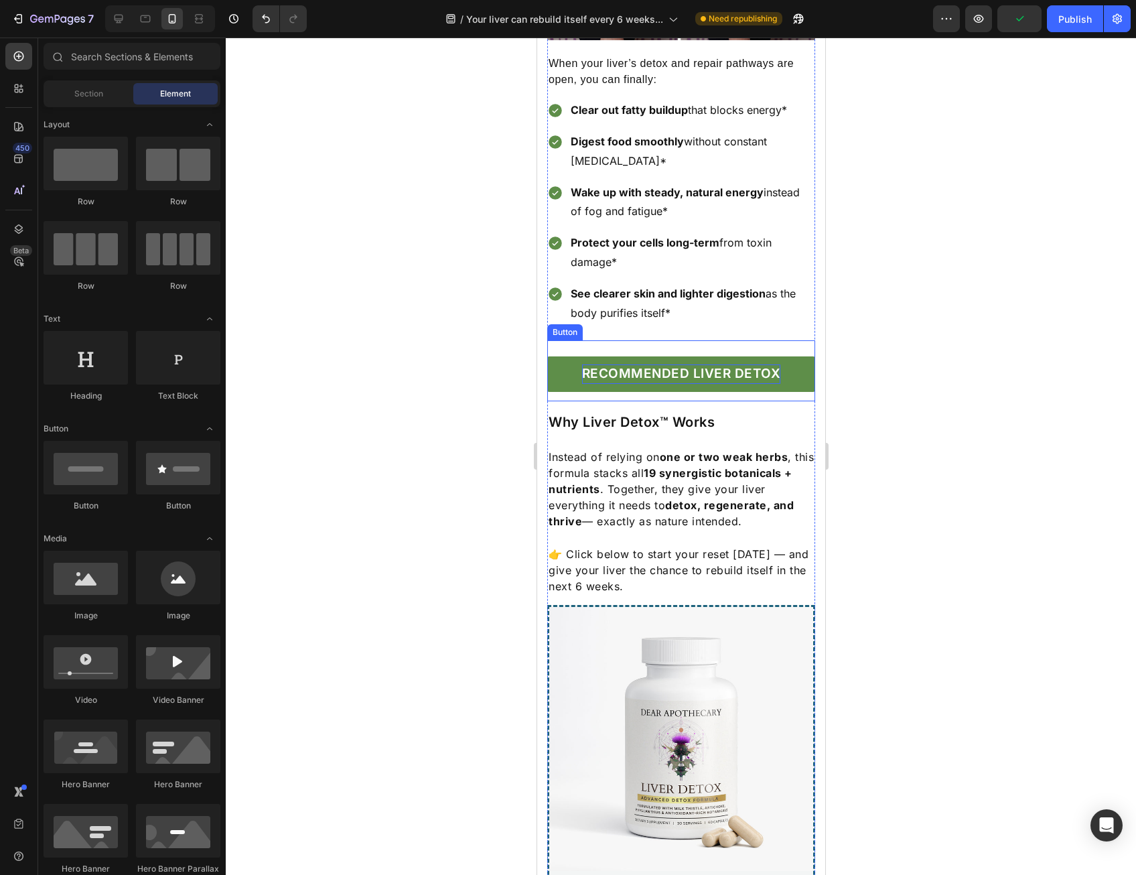
click at [761, 365] on p "RECOMMENDED LIVER DETOX" at bounding box center [681, 374] width 199 height 19
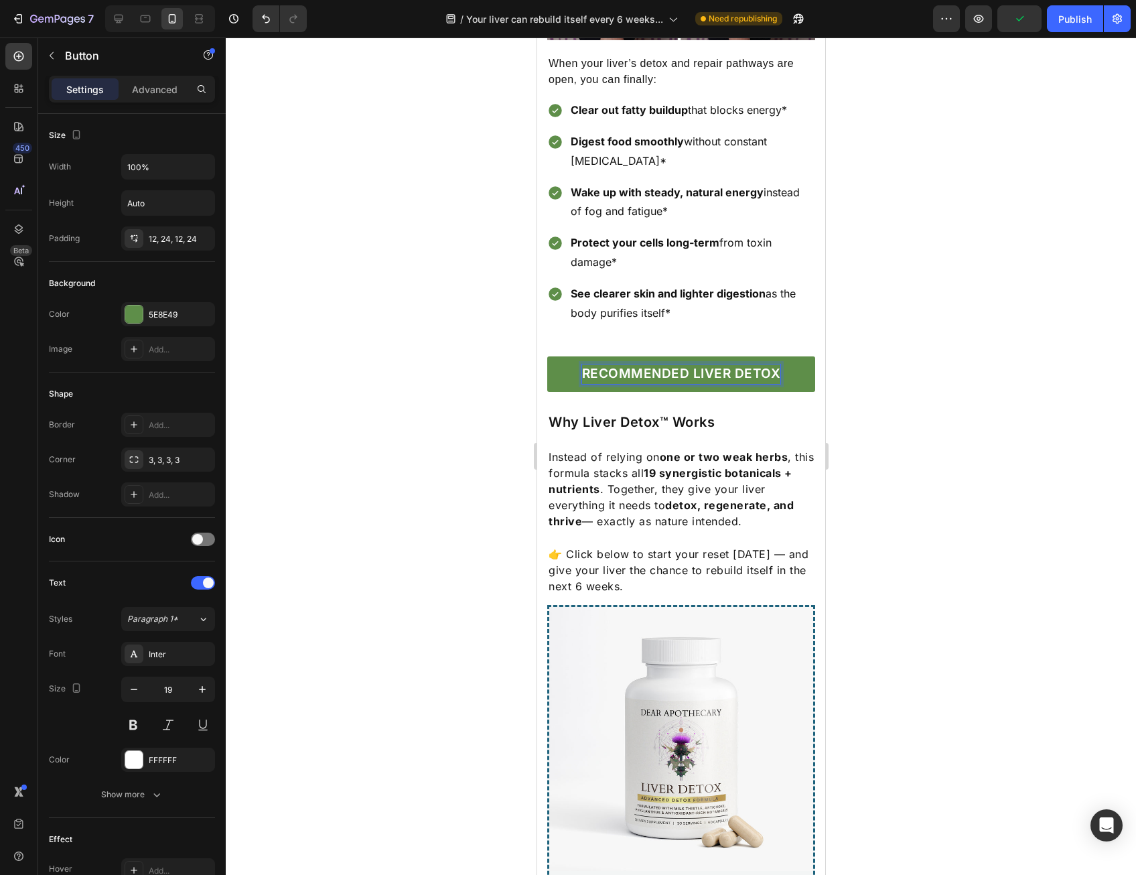
click at [761, 365] on p "RECOMMENDED LIVER DETOX" at bounding box center [681, 374] width 199 height 19
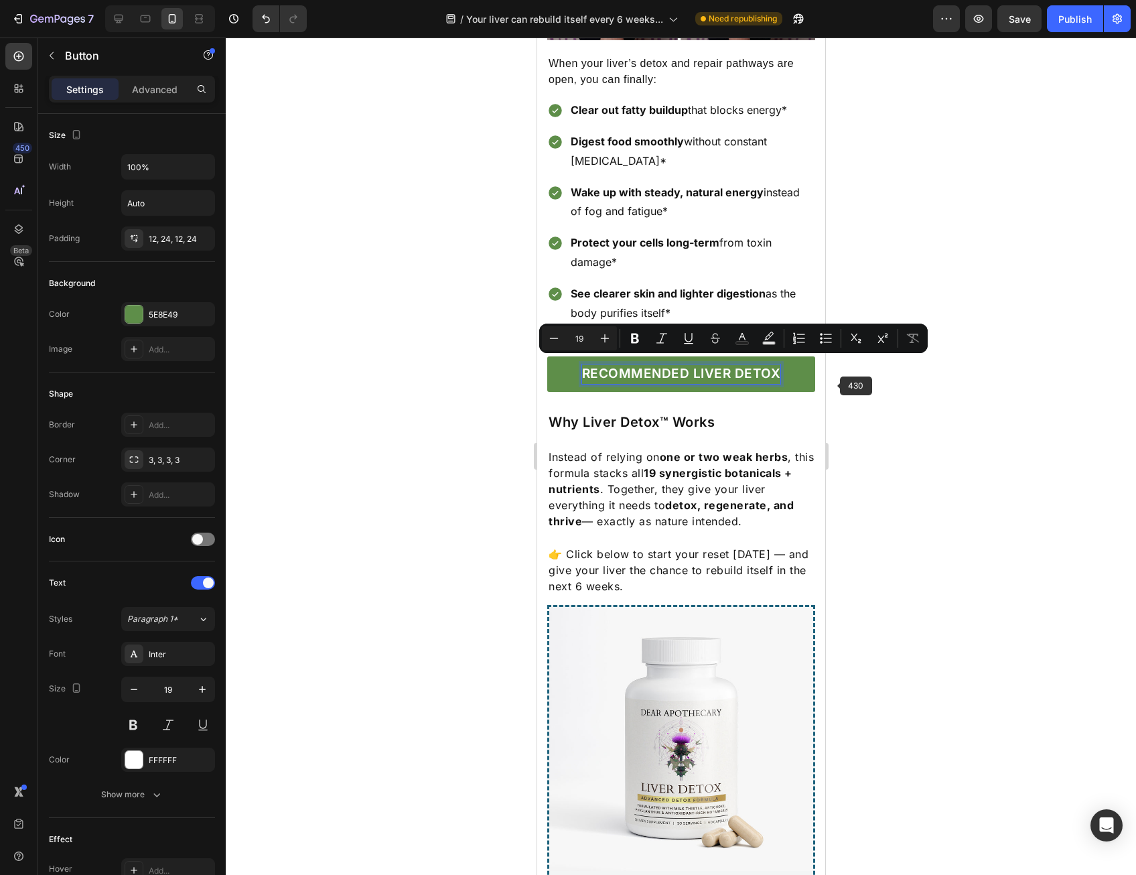
click at [864, 392] on div at bounding box center [681, 457] width 911 height 838
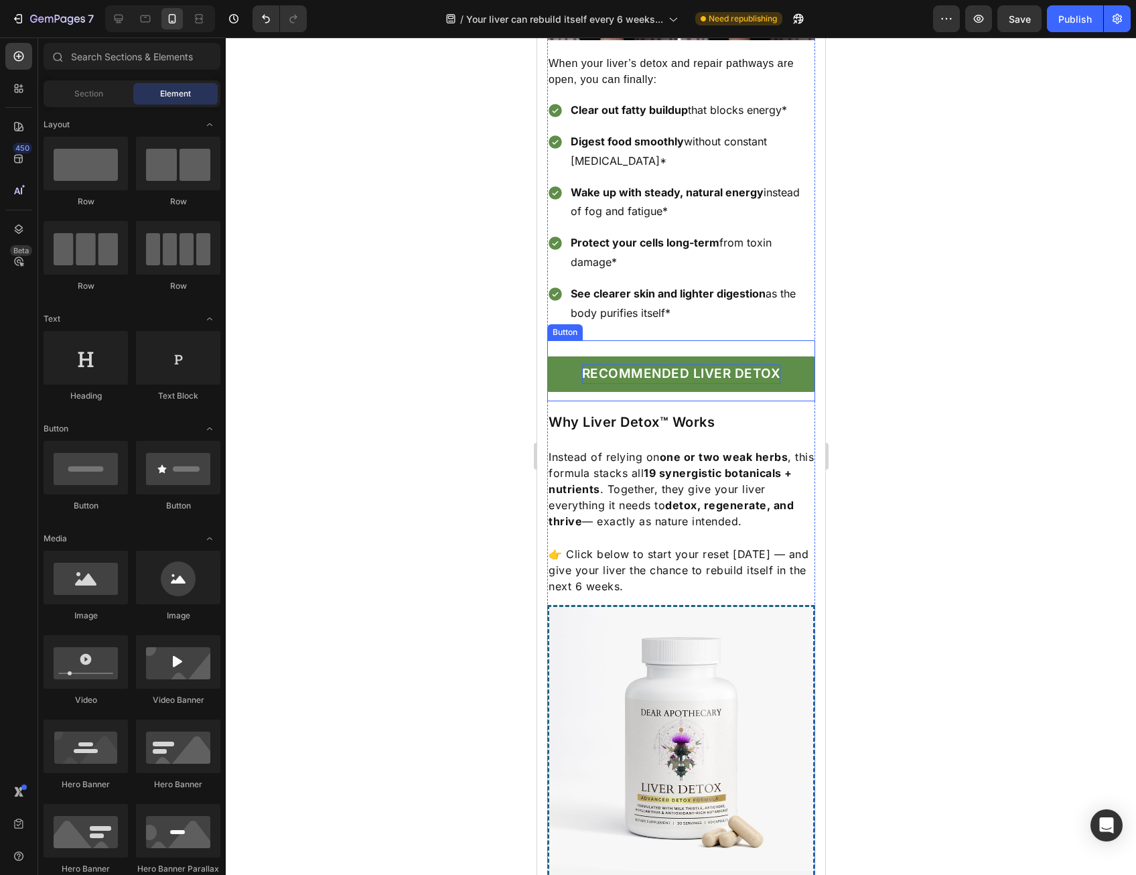
click at [690, 369] on p "RECOMMENDED LIVER DETOX" at bounding box center [681, 374] width 199 height 19
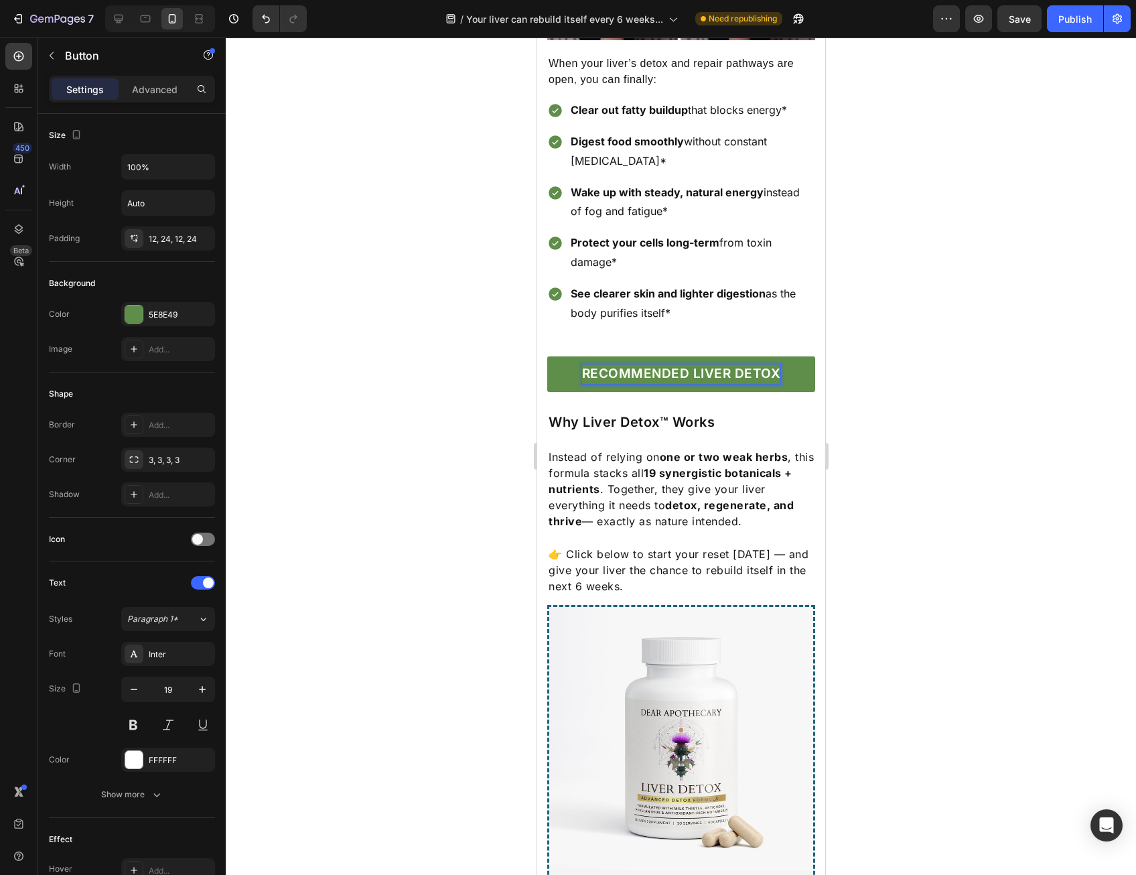
click at [690, 369] on p "RECOMMENDED LIVER DETOX" at bounding box center [681, 374] width 199 height 19
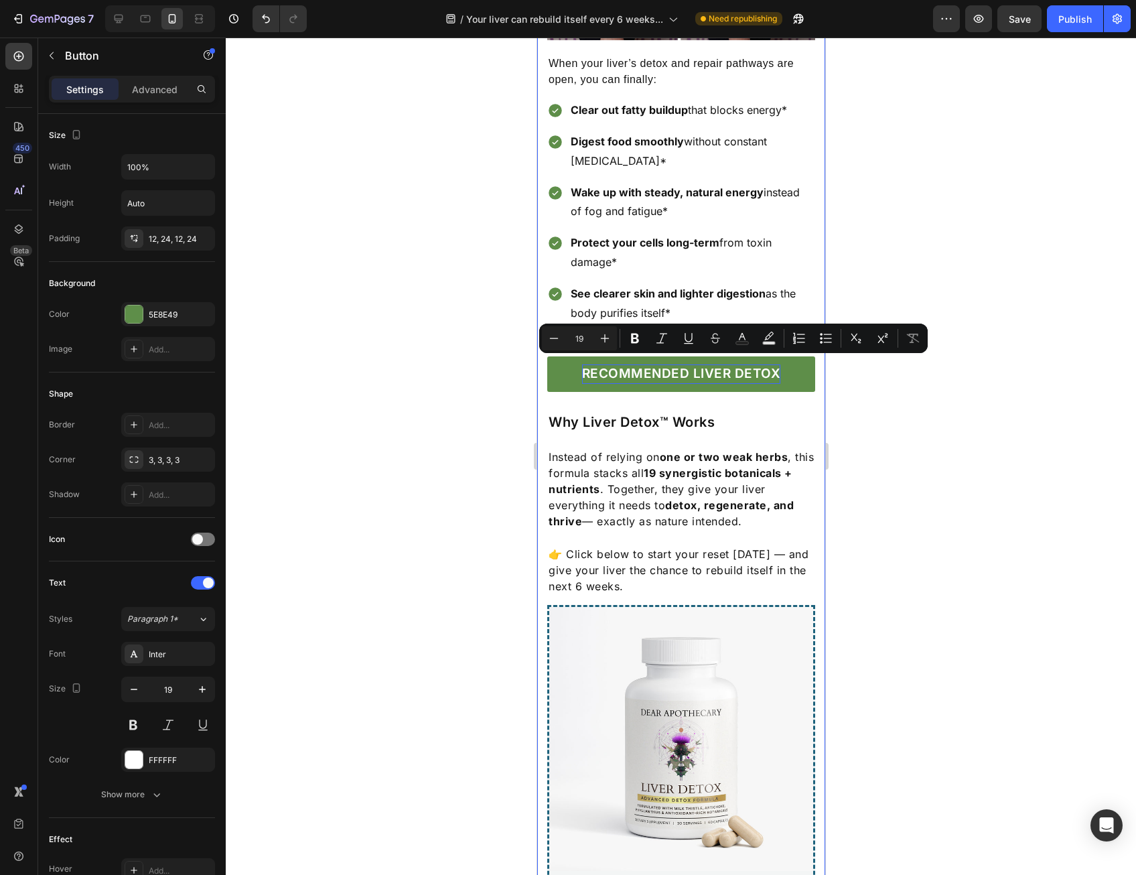
click at [909, 438] on div at bounding box center [681, 457] width 911 height 838
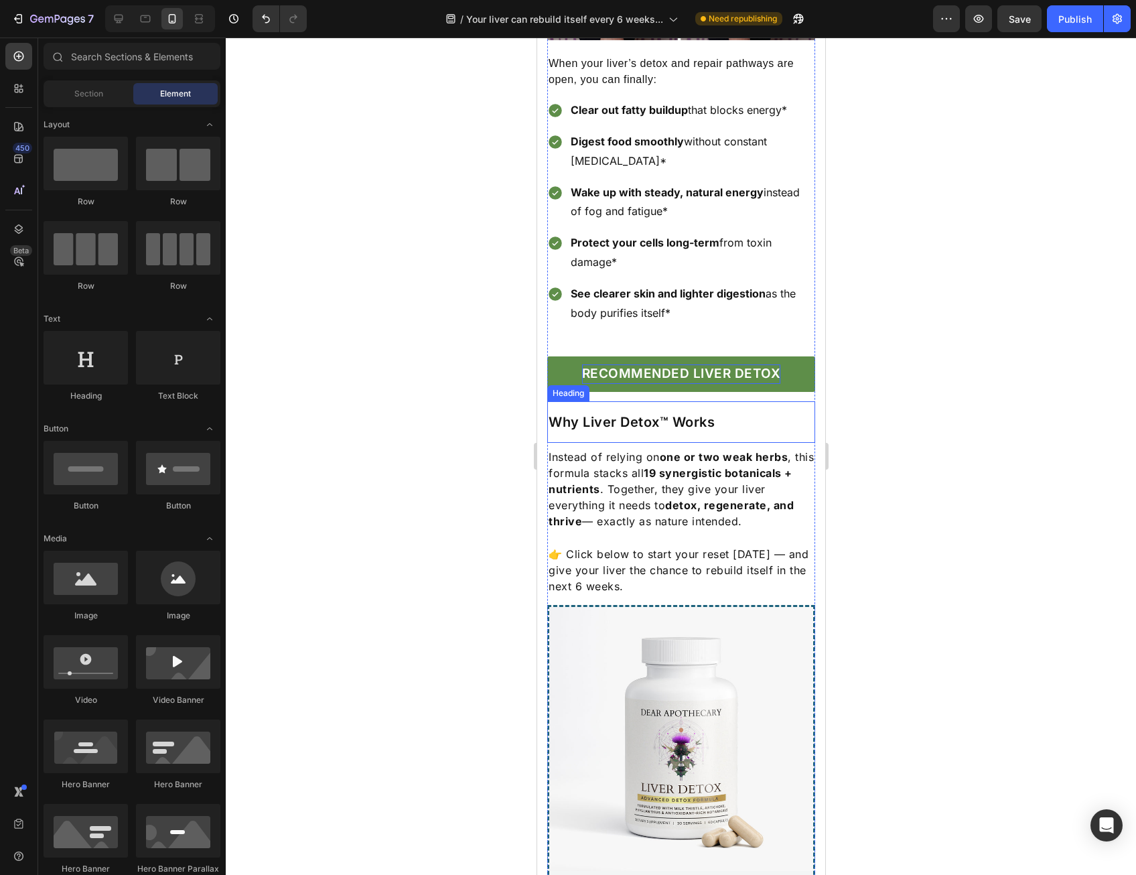
click at [690, 415] on p "Why Liver Detox™ Works" at bounding box center [680, 421] width 265 height 17
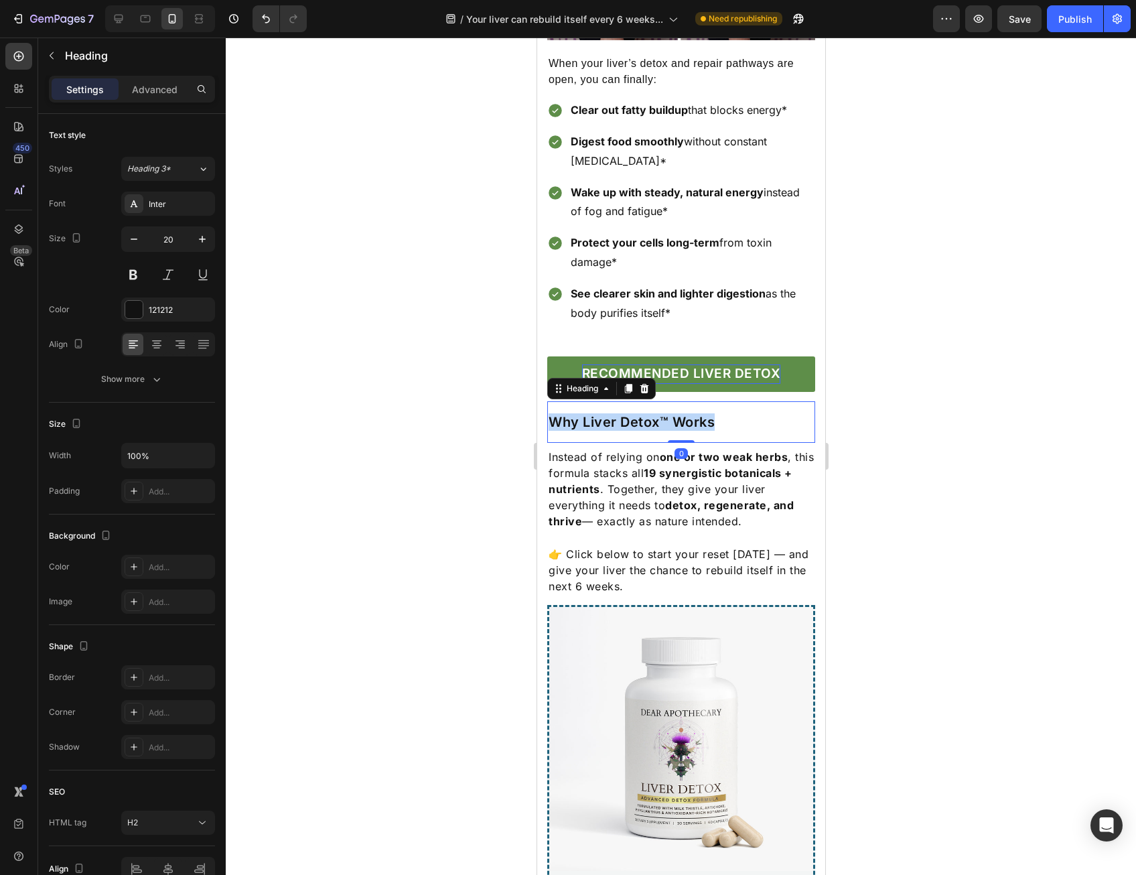
click at [690, 415] on p "Why Liver Detox™ Works" at bounding box center [680, 421] width 265 height 17
click at [685, 417] on p "Why Liver Detox™ Works" at bounding box center [680, 421] width 265 height 17
click at [681, 417] on p "Why Liver Detox™ Works" at bounding box center [680, 421] width 265 height 17
click at [720, 417] on p "Why Liver Detox™ Works" at bounding box center [680, 421] width 265 height 17
click at [728, 417] on p "Why Liver Detox™ Works" at bounding box center [680, 421] width 265 height 17
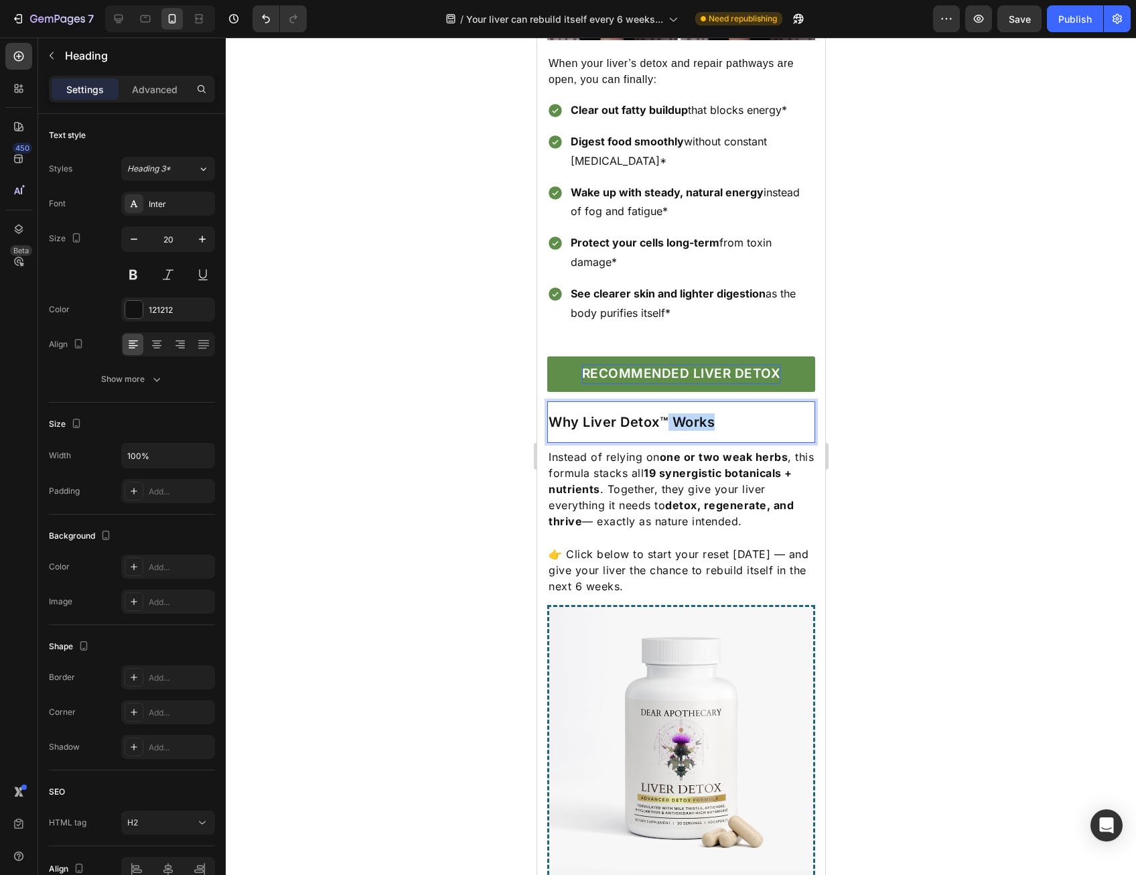
drag, startPoint x: 667, startPoint y: 416, endPoint x: 735, endPoint y: 409, distance: 68.0
click at [735, 413] on p "Why Liver Detox™ Works" at bounding box center [680, 421] width 265 height 17
drag, startPoint x: 978, startPoint y: 310, endPoint x: 973, endPoint y: 324, distance: 15.1
click at [978, 310] on div at bounding box center [681, 457] width 911 height 838
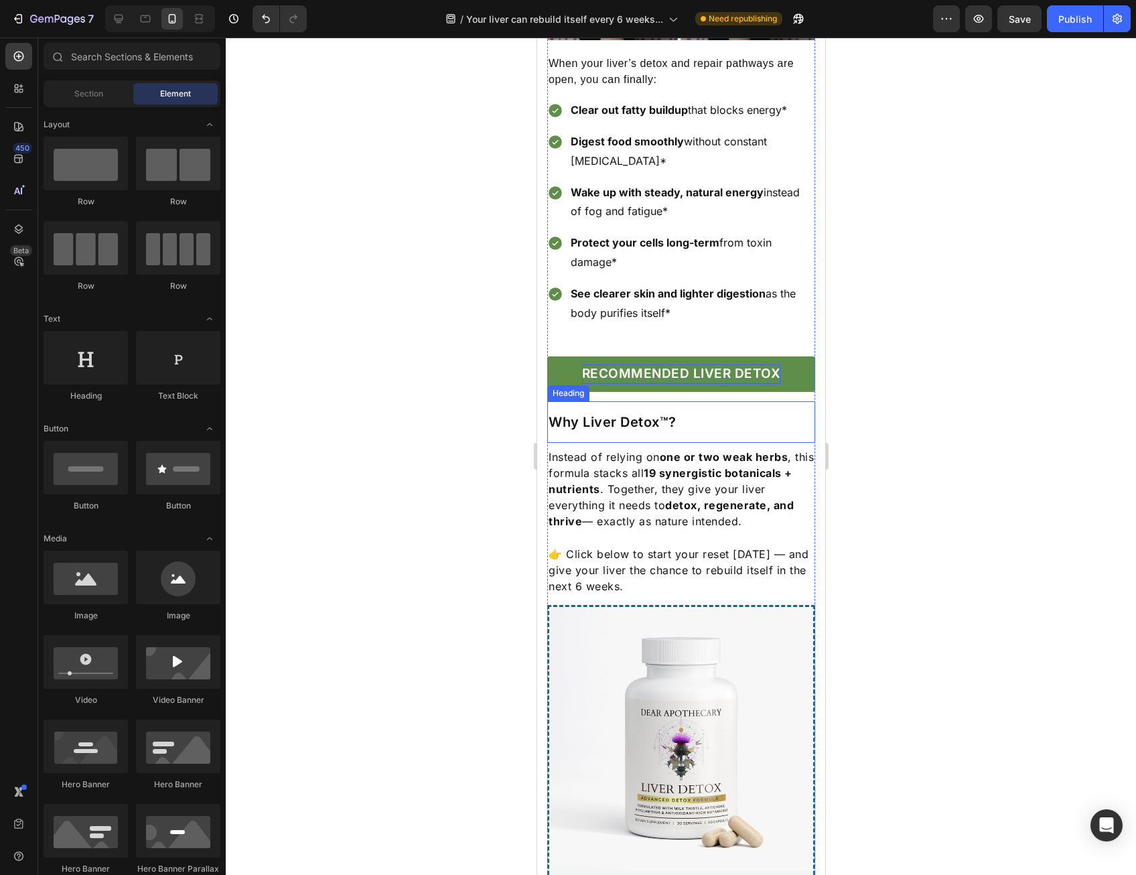
click at [635, 413] on p "Why Liver Detox™?" at bounding box center [680, 421] width 265 height 17
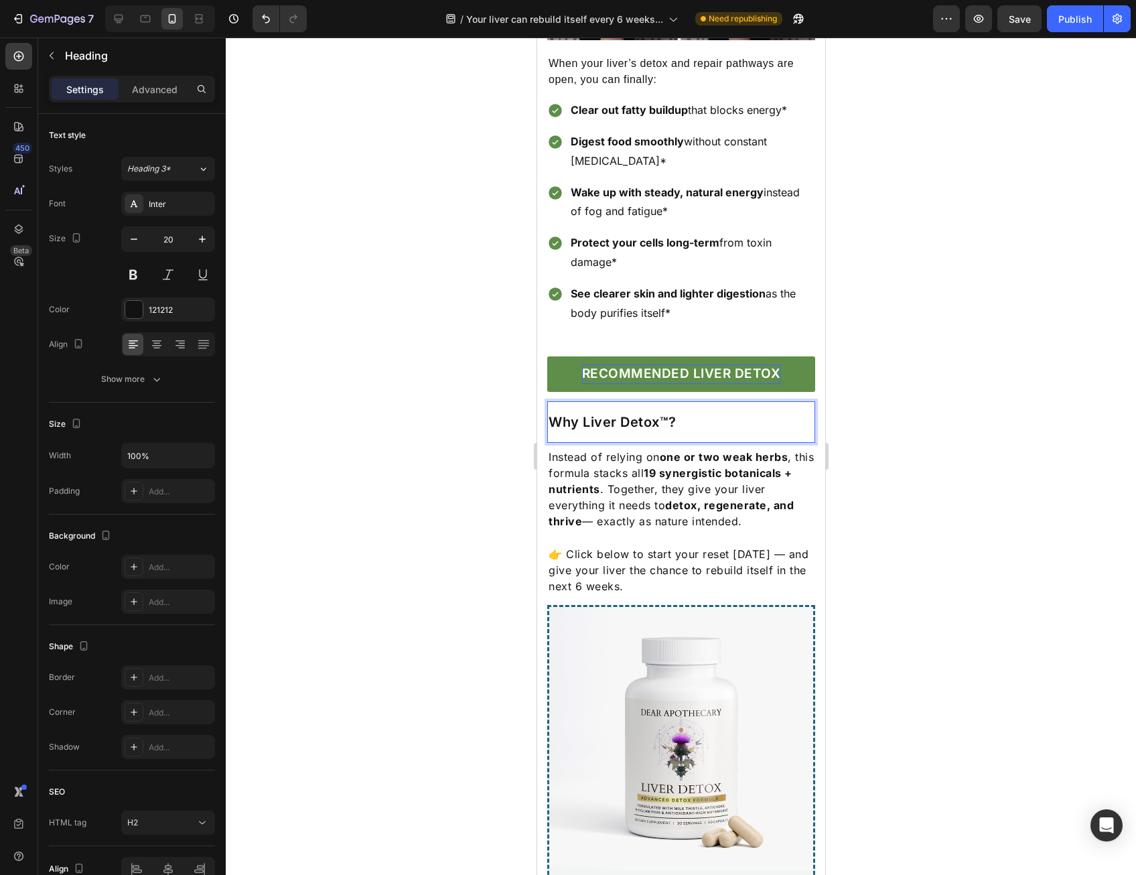
click at [578, 420] on p "Why Liver Detox™?" at bounding box center [680, 421] width 265 height 17
click at [582, 413] on p "Why Liver Detox™?" at bounding box center [680, 421] width 265 height 17
click at [922, 381] on div at bounding box center [681, 457] width 911 height 838
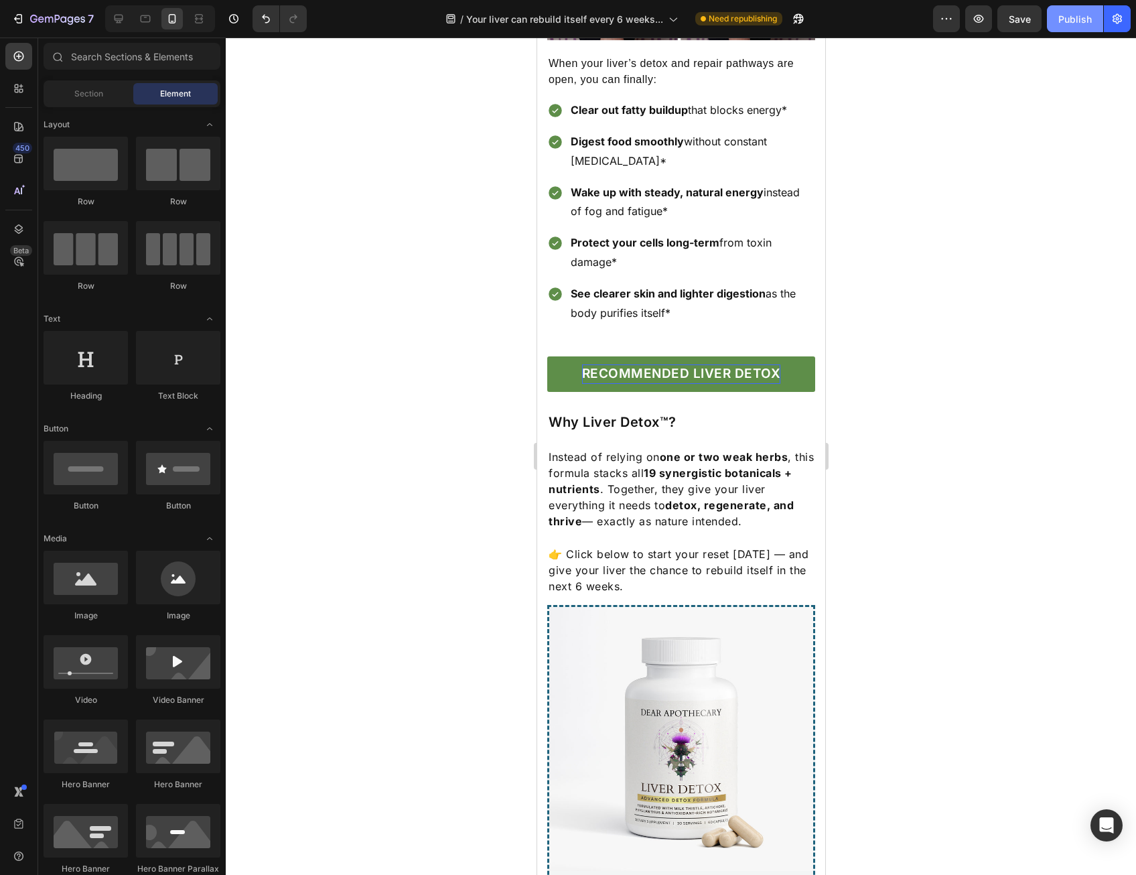
click at [1065, 14] on div "Publish" at bounding box center [1076, 19] width 34 height 14
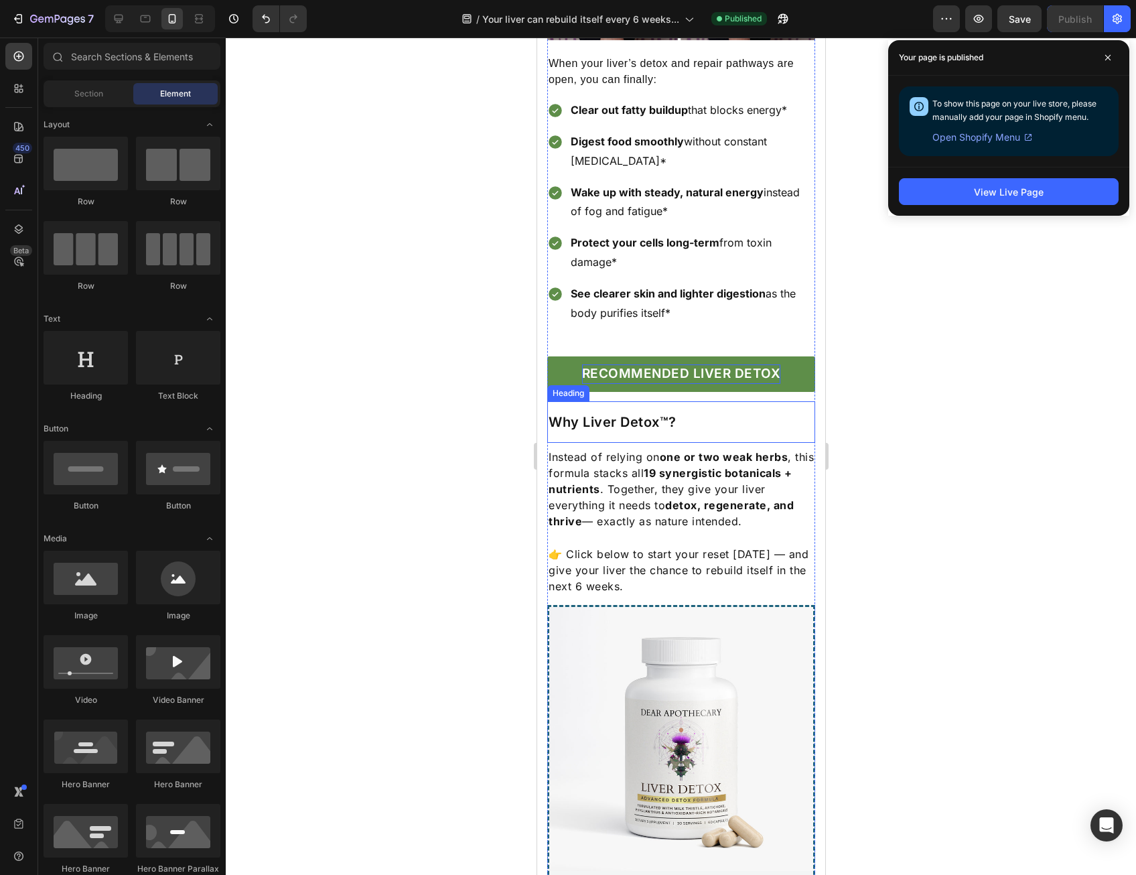
click at [664, 413] on p "Why Liver Detox™?" at bounding box center [680, 421] width 265 height 17
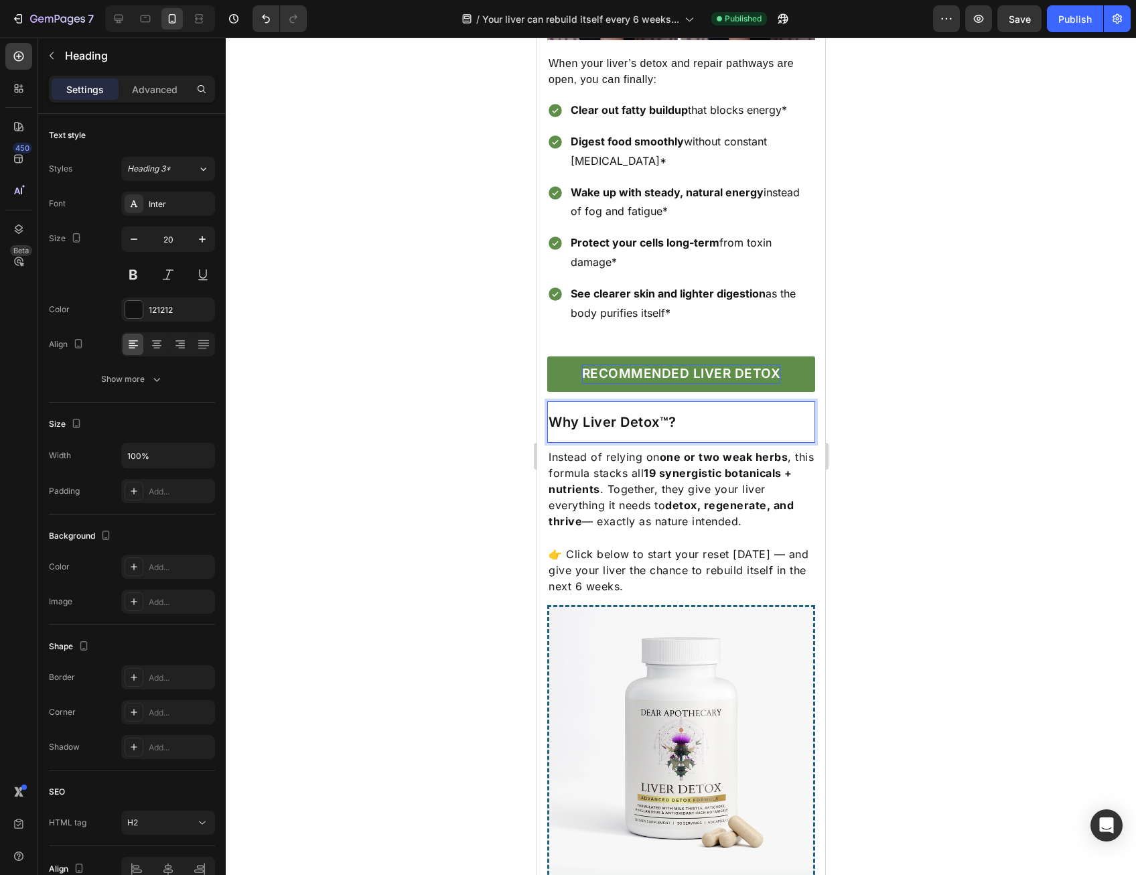
click at [662, 413] on p "Why Liver Detox™?" at bounding box center [680, 421] width 265 height 17
click at [665, 413] on p "Why Liver Detox™?" at bounding box center [680, 421] width 265 height 17
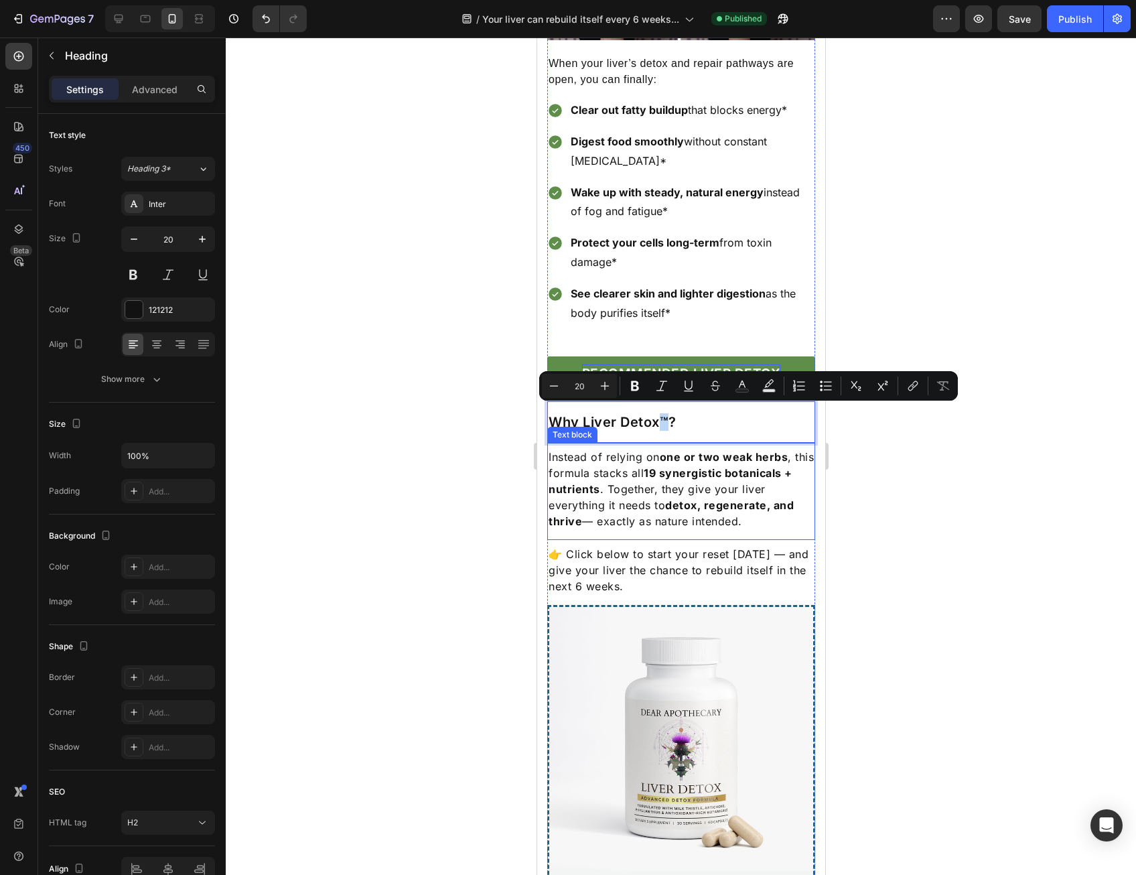
copy p "™"
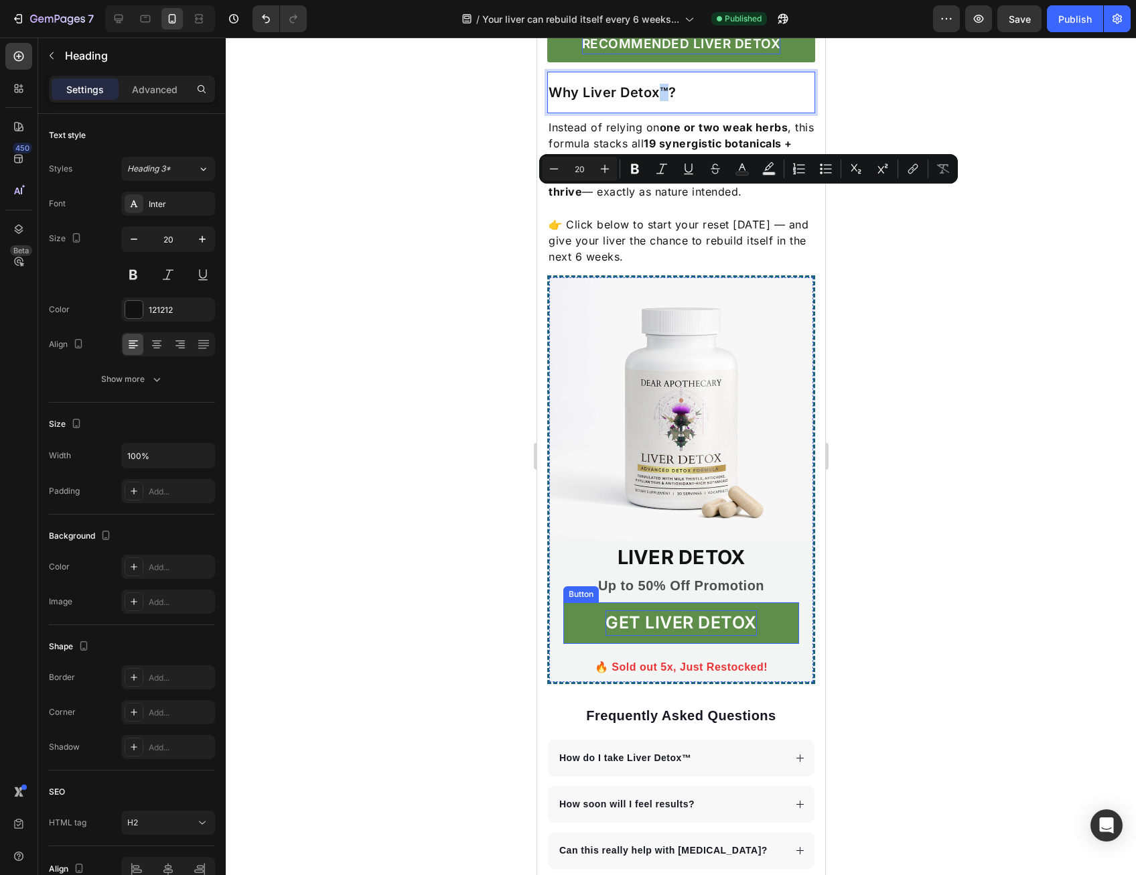
scroll to position [2948, 0]
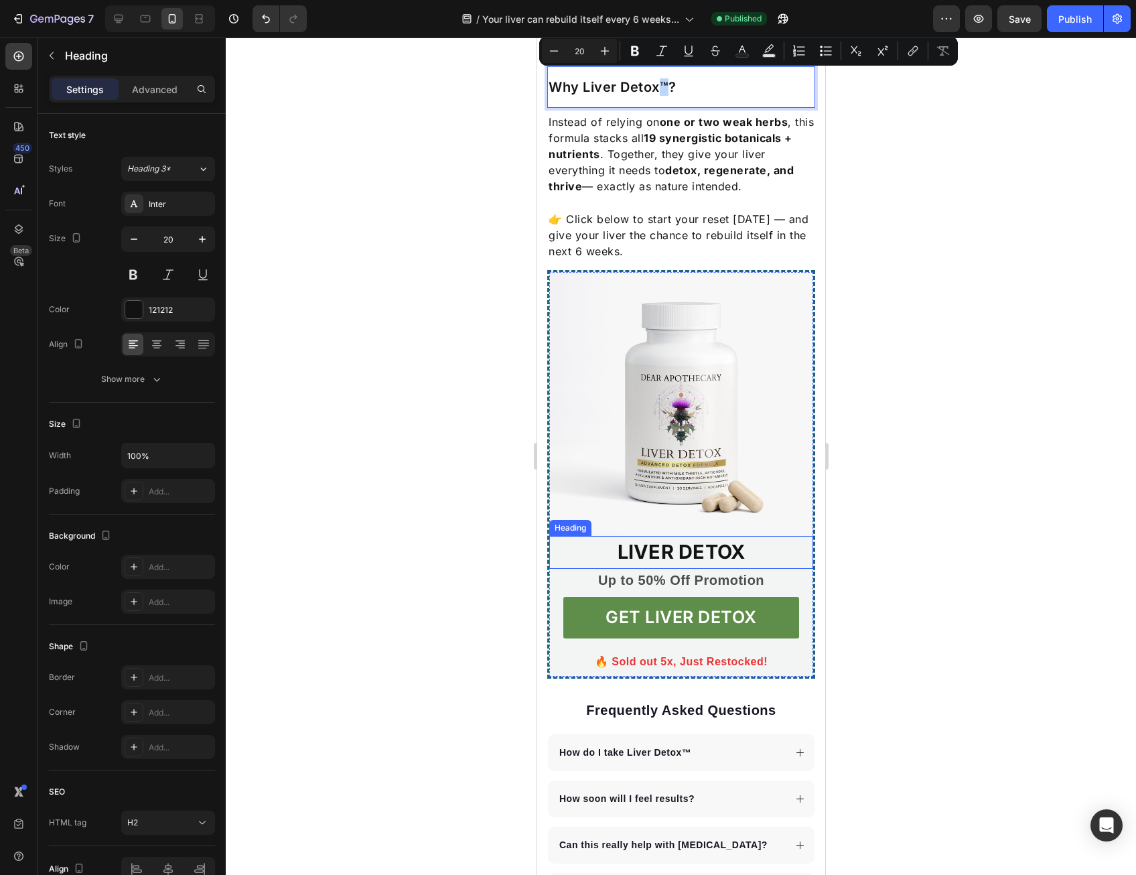
click at [724, 546] on p "LIVER DETOX" at bounding box center [680, 551] width 233 height 29
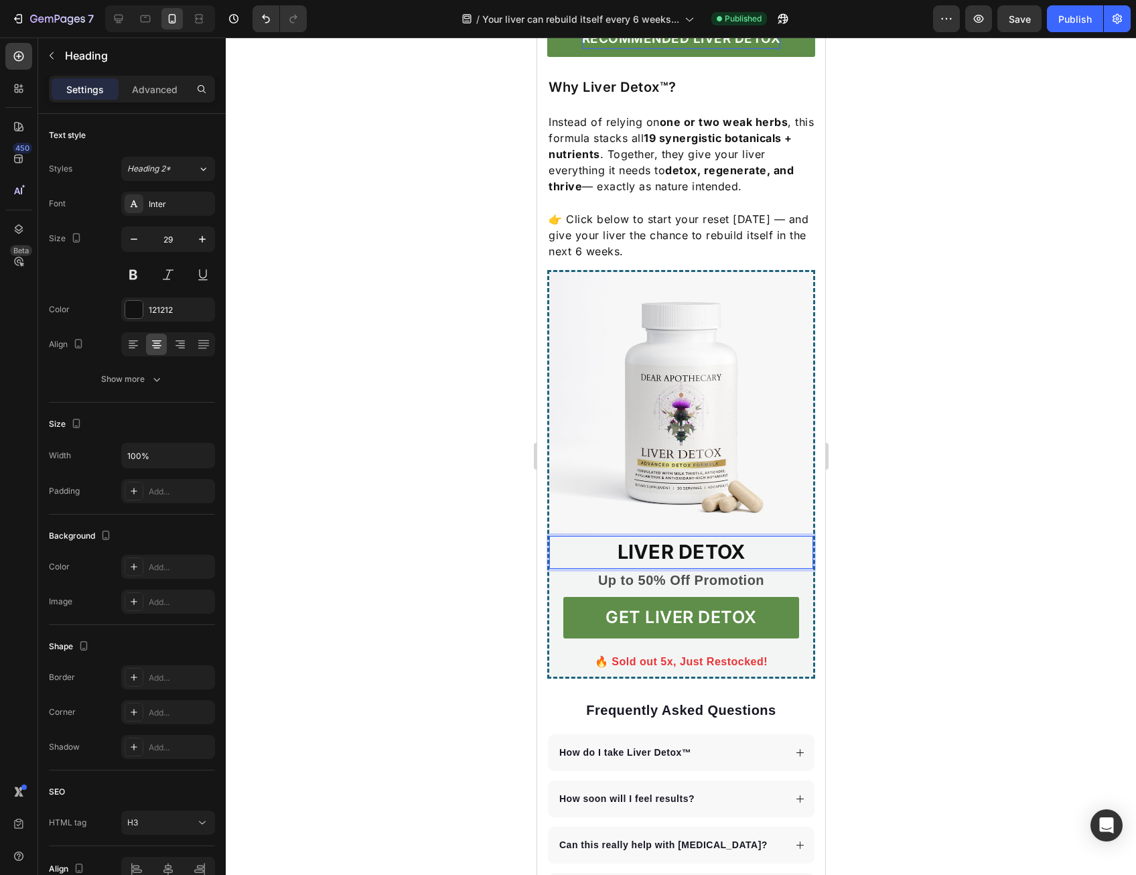
click at [740, 545] on p "LIVER DETOX" at bounding box center [680, 551] width 233 height 29
click at [876, 574] on div at bounding box center [681, 457] width 911 height 838
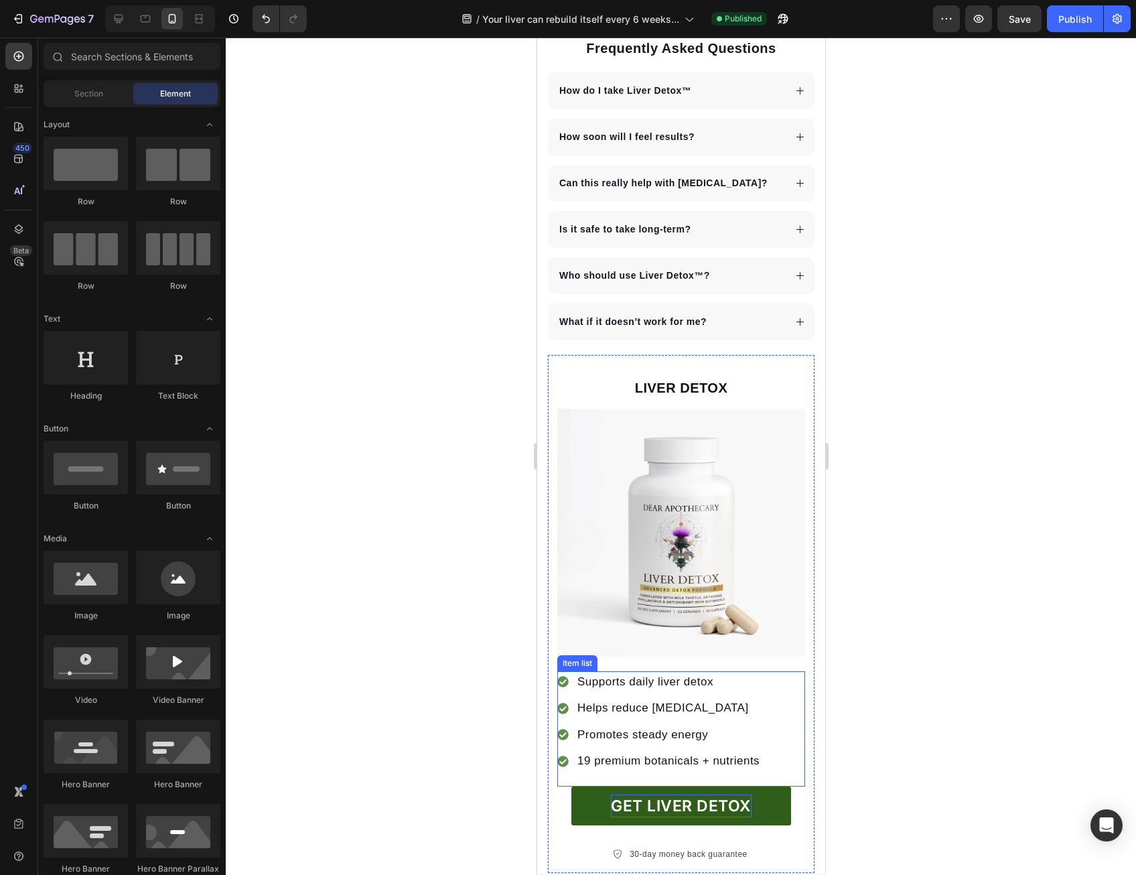
scroll to position [3685, 0]
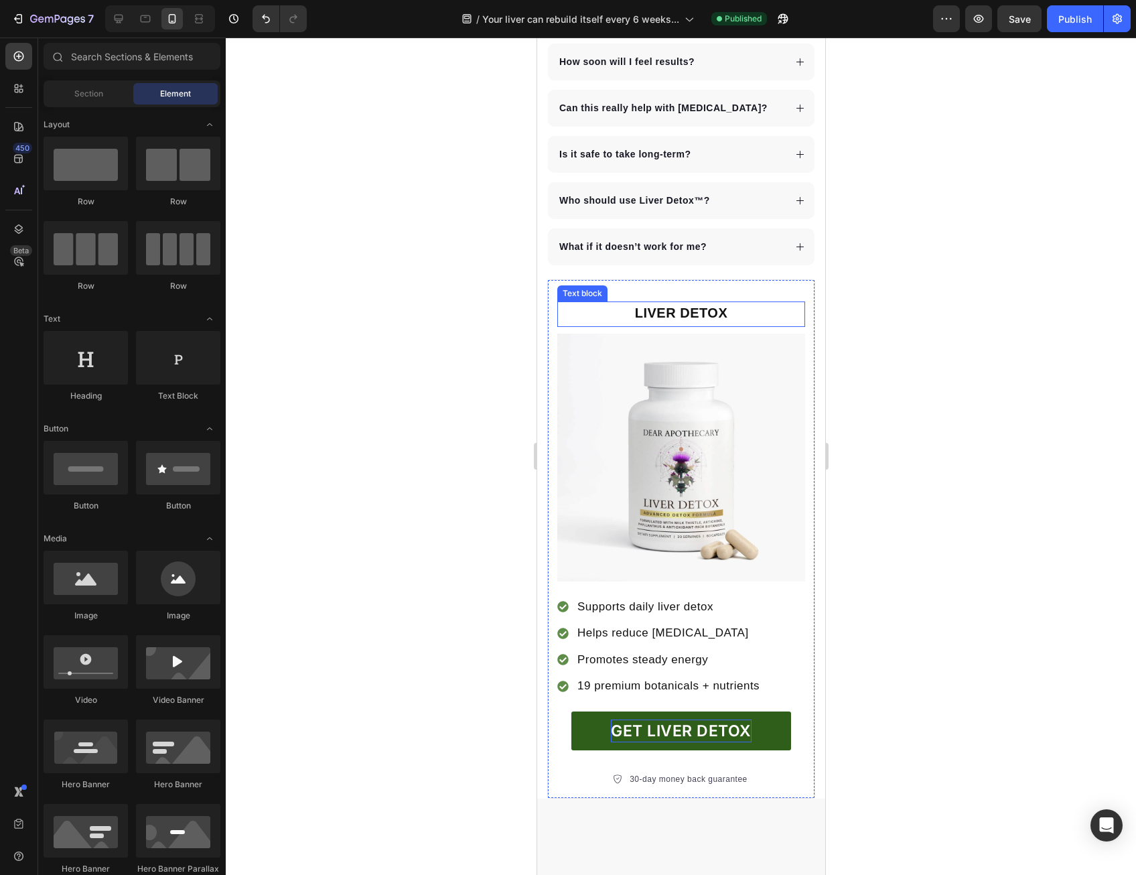
click at [717, 312] on p "LIVER DETOX" at bounding box center [680, 313] width 245 height 20
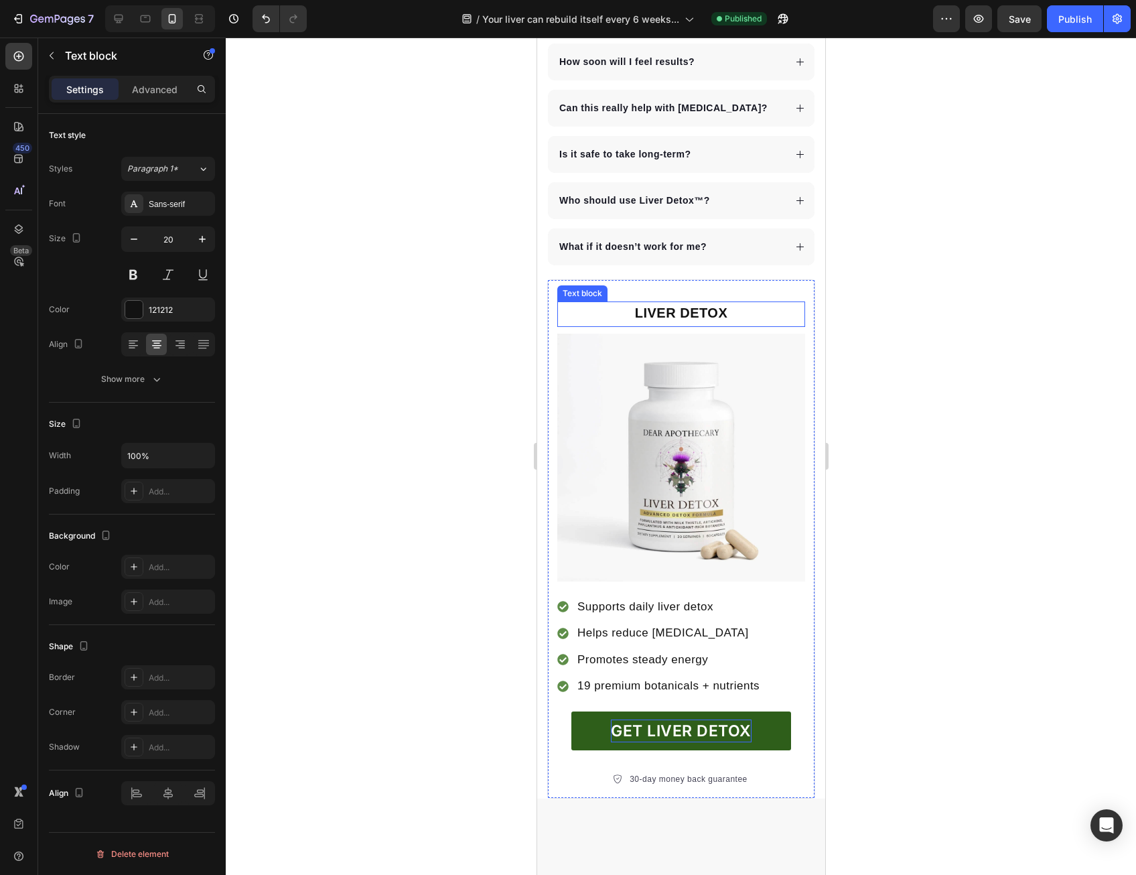
click at [717, 312] on p "LIVER DETOX" at bounding box center [680, 313] width 245 height 20
click at [726, 305] on p "LIVER DETOX" at bounding box center [680, 313] width 245 height 20
click at [735, 309] on p "LIVER DETOX" at bounding box center [680, 313] width 245 height 20
click at [1076, 18] on div "Publish" at bounding box center [1076, 19] width 34 height 14
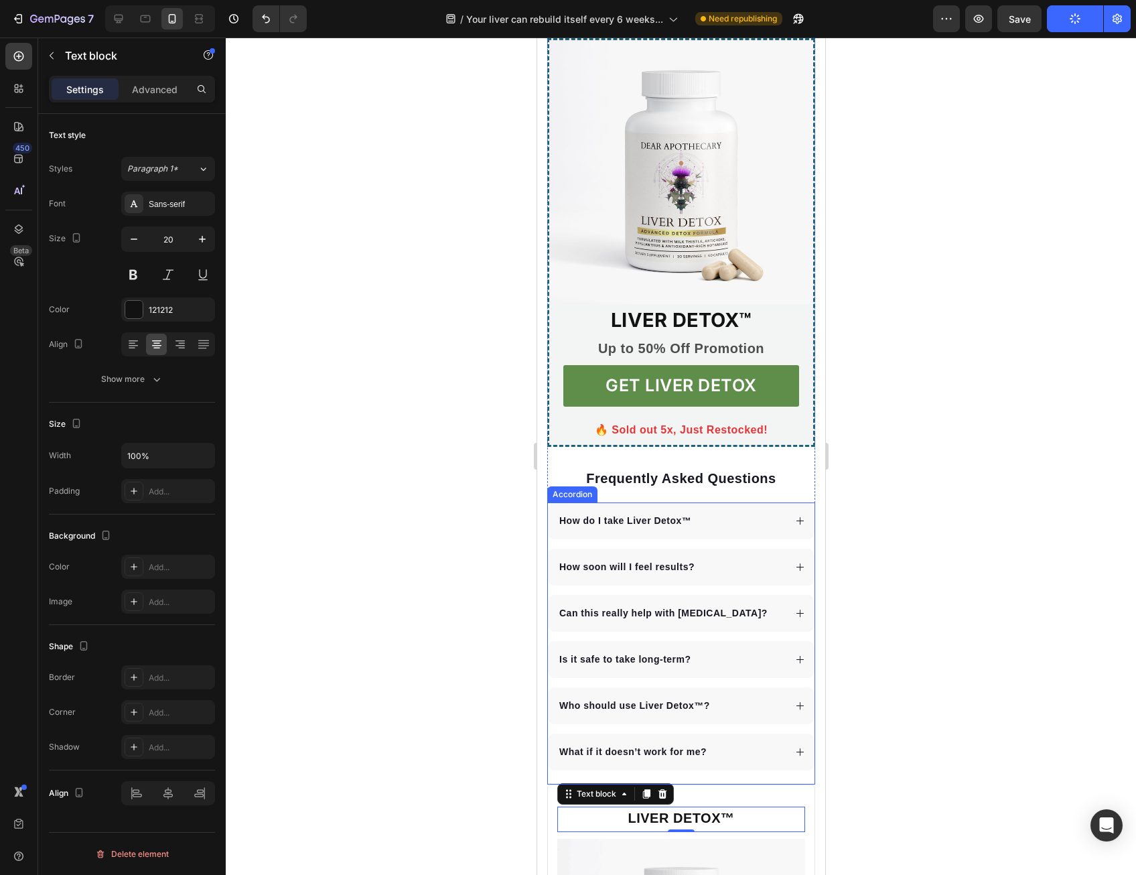
scroll to position [3015, 0]
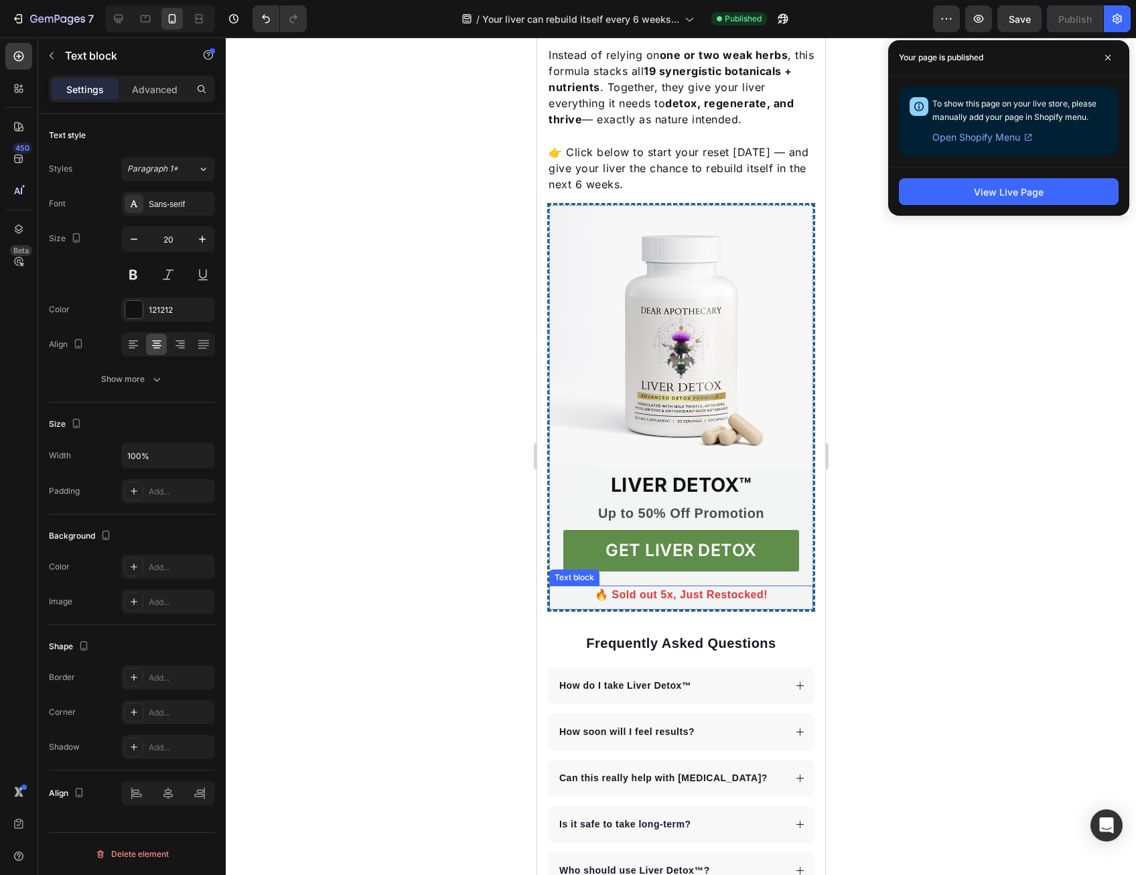
click at [702, 587] on p "🔥 Sold out 5x, Just Restocked!" at bounding box center [680, 595] width 233 height 16
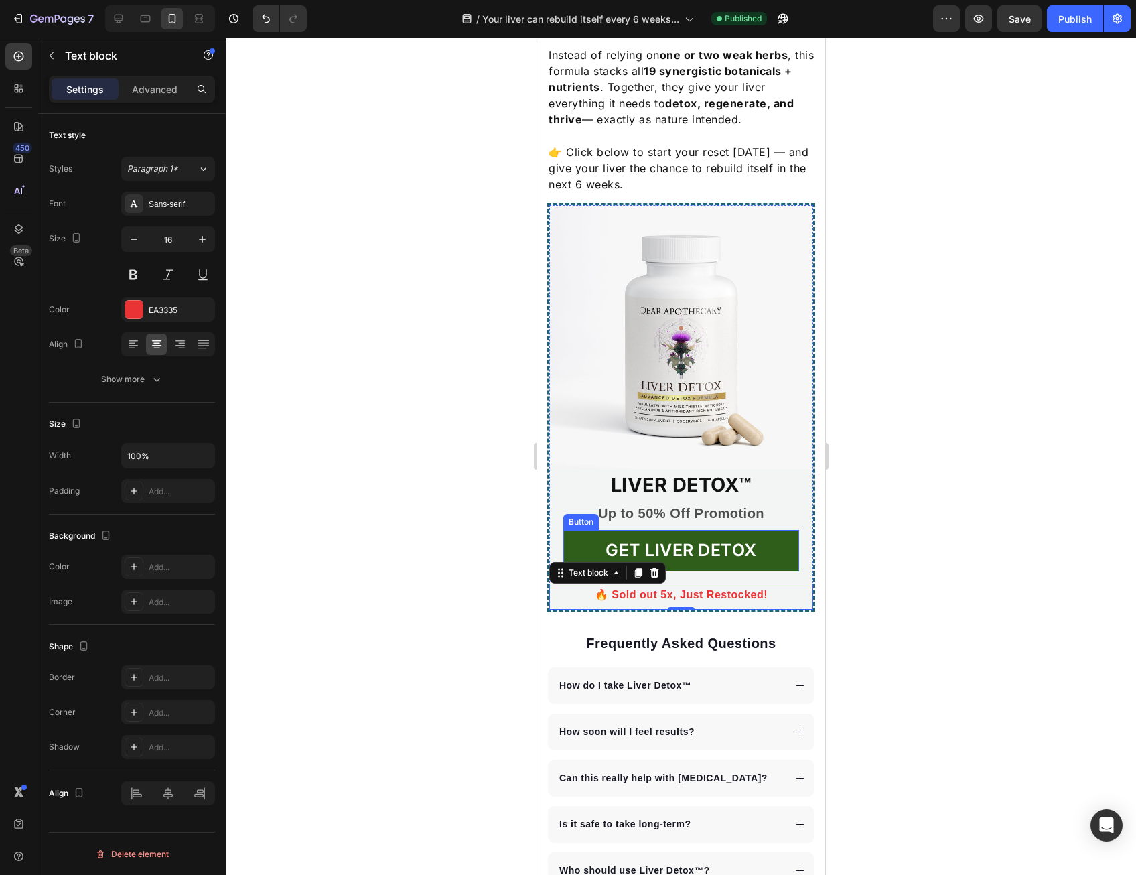
click at [776, 556] on link "GET LIVER DETOX" at bounding box center [681, 551] width 236 height 42
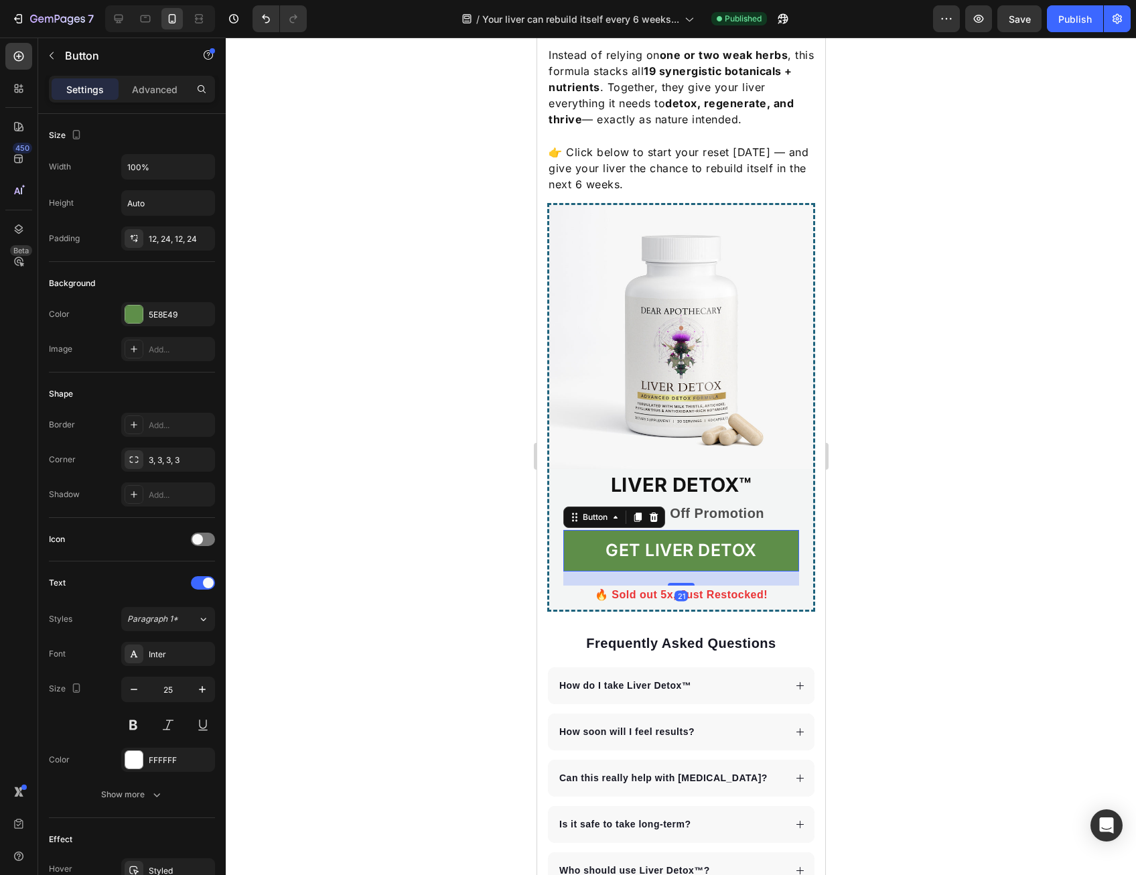
click at [880, 533] on div at bounding box center [681, 457] width 911 height 838
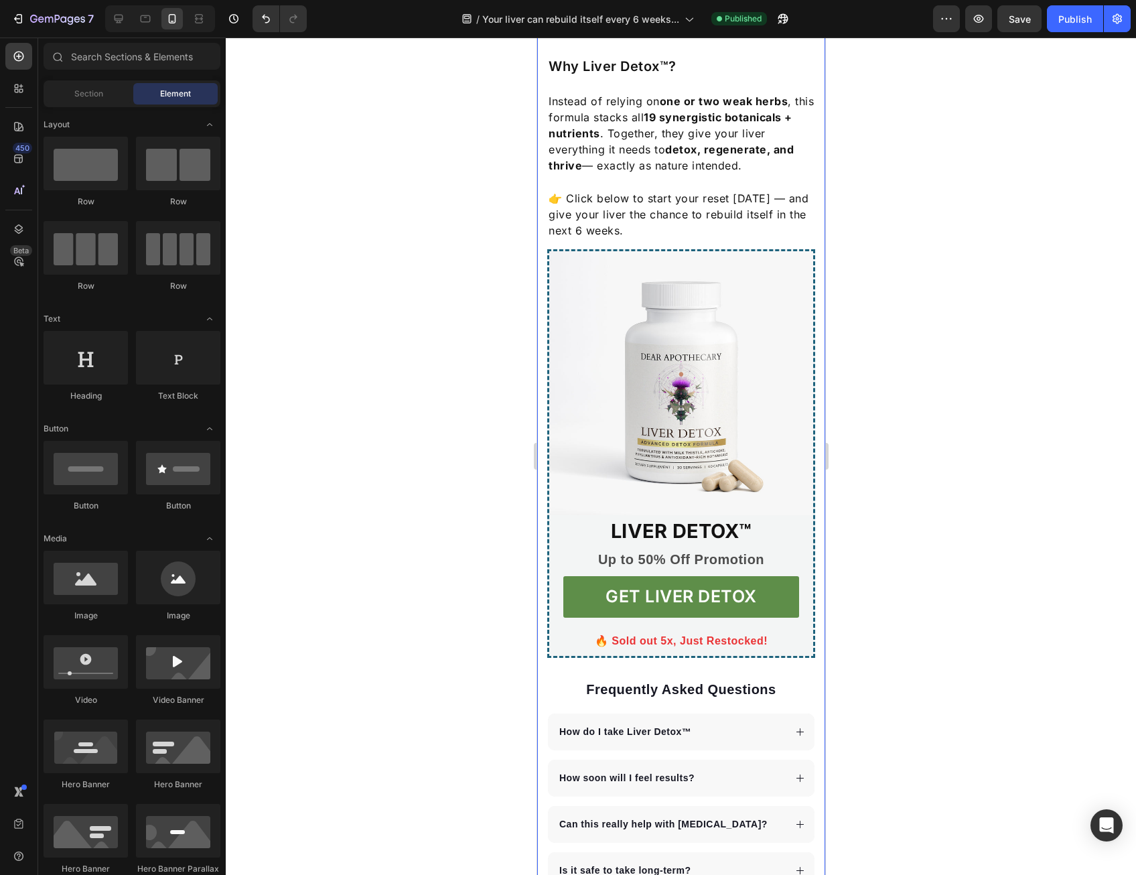
scroll to position [2948, 0]
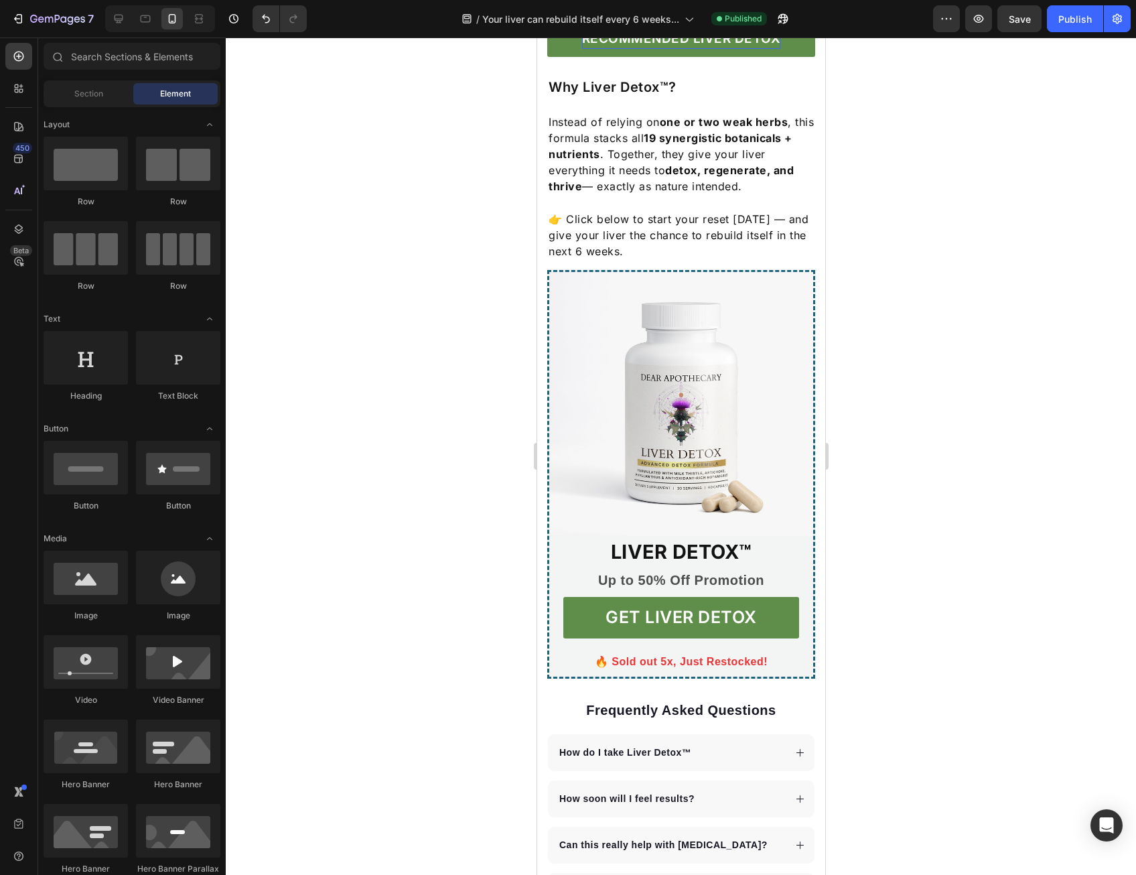
click at [945, 467] on div at bounding box center [681, 457] width 911 height 838
click at [696, 240] on p "👉 Click below to start your reset [DATE] — and give your liver the chance to re…" at bounding box center [680, 235] width 265 height 48
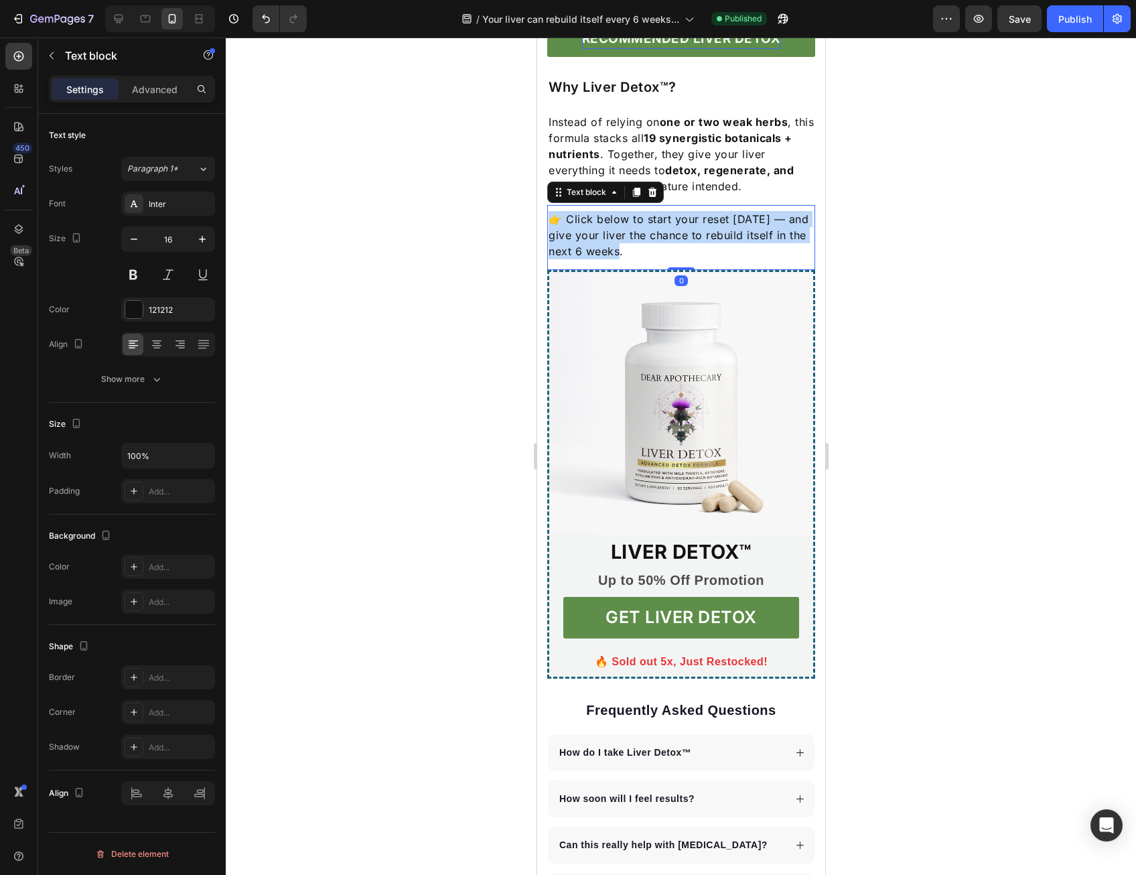
click at [696, 240] on p "👉 Click below to start your reset [DATE] — and give your liver the chance to re…" at bounding box center [680, 235] width 265 height 48
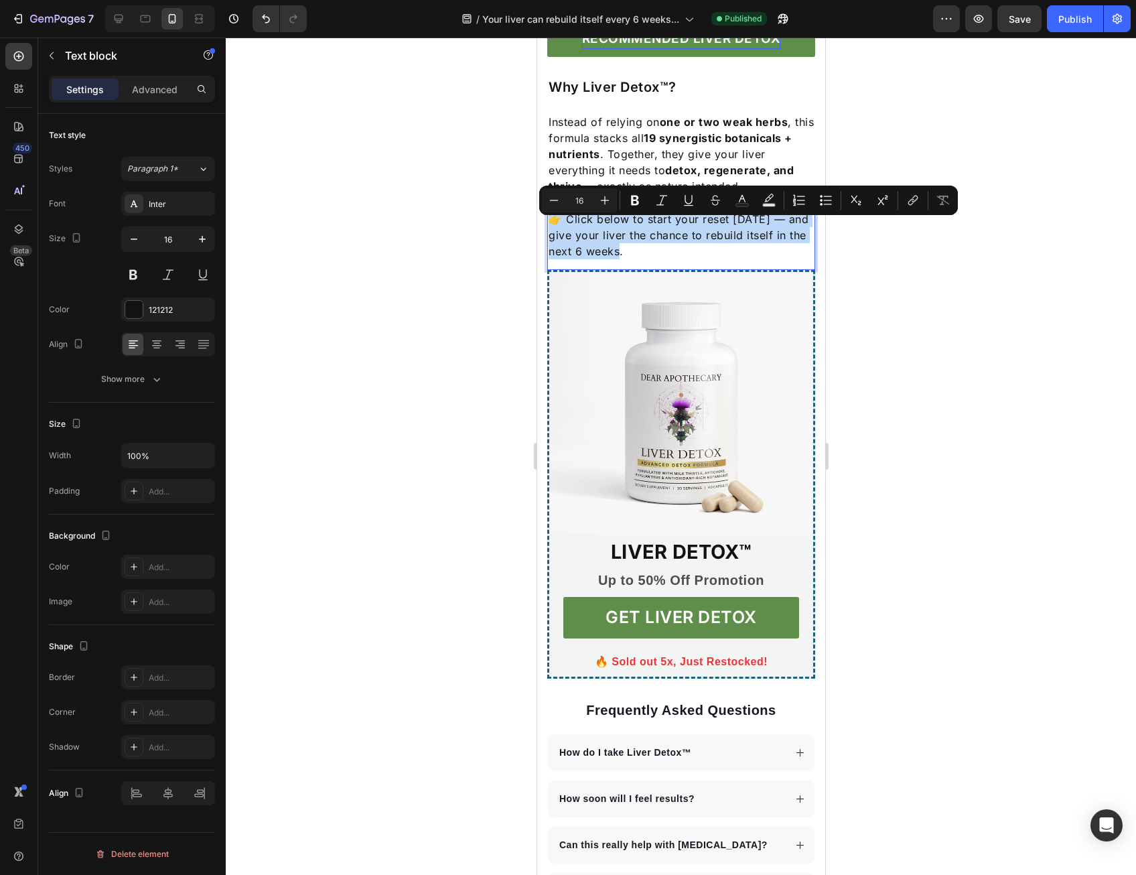
click at [706, 247] on p "👉 Click below to start your reset [DATE] — and give your liver the chance to re…" at bounding box center [680, 235] width 265 height 48
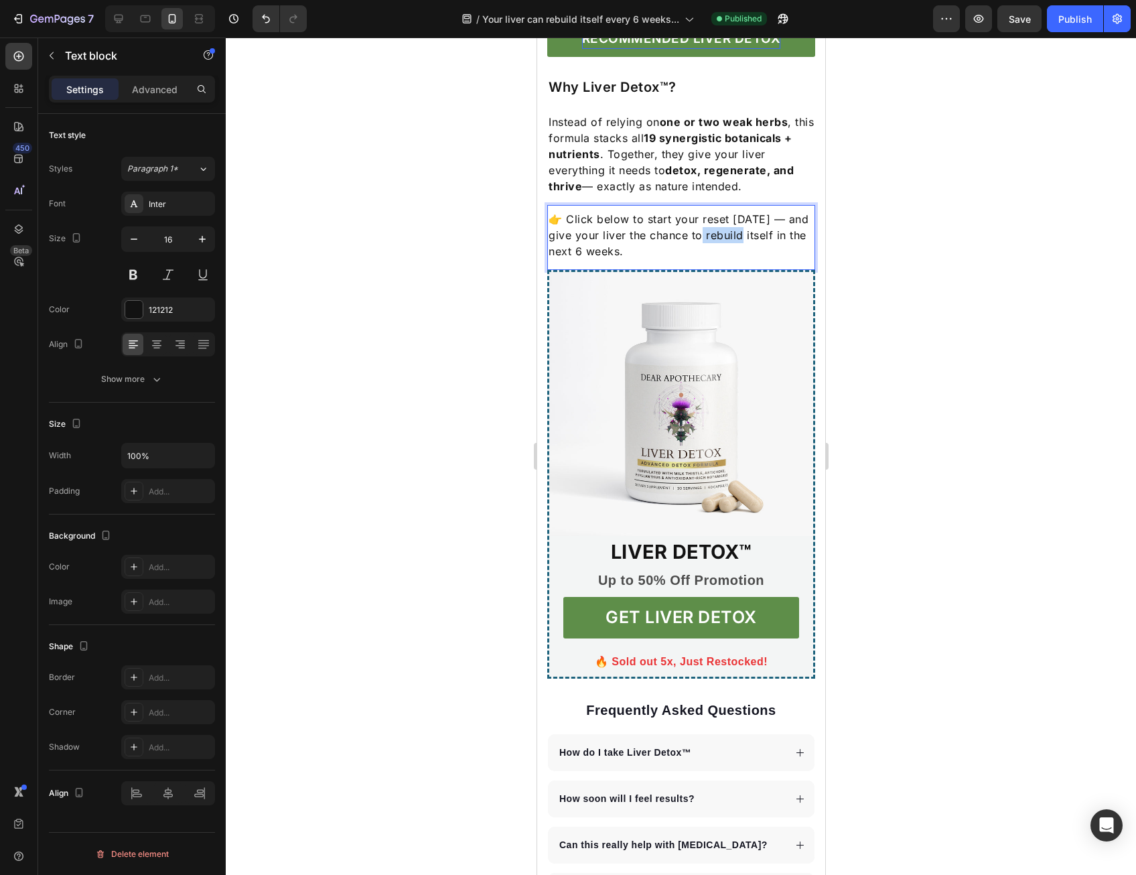
click at [706, 247] on p "👉 Click below to start your reset [DATE] — and give your liver the chance to re…" at bounding box center [680, 235] width 265 height 48
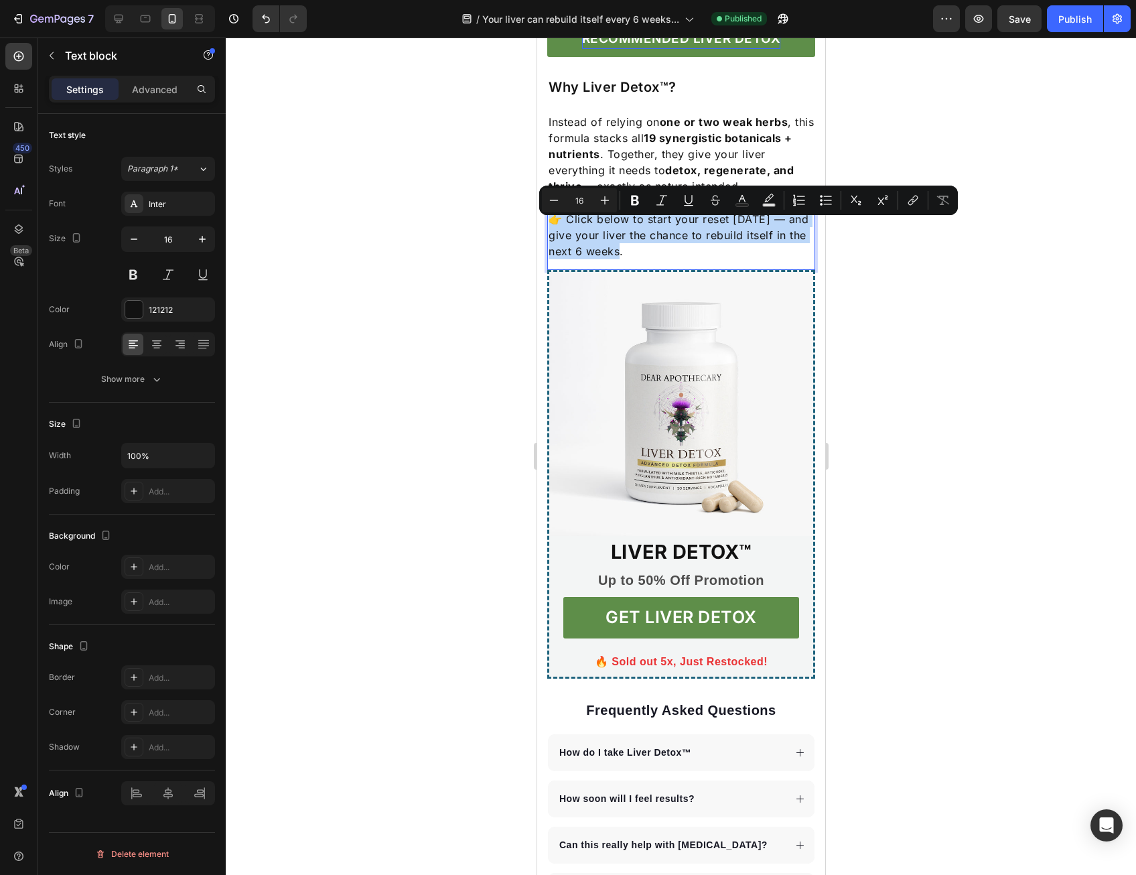
click at [703, 242] on p "👉 Click below to start your reset [DATE] — and give your liver the chance to re…" at bounding box center [680, 235] width 265 height 48
click at [702, 239] on p "👉 Click below to start your reset [DATE] — and give your liver the chance to re…" at bounding box center [680, 235] width 265 height 48
click at [708, 232] on p "👉 Click below to start your reset [DATE] — and give your liver the chance to re…" at bounding box center [680, 235] width 265 height 48
click at [732, 226] on p "👉 Click below to start your reset [DATE] — and give your liver the chance to re…" at bounding box center [680, 235] width 265 height 48
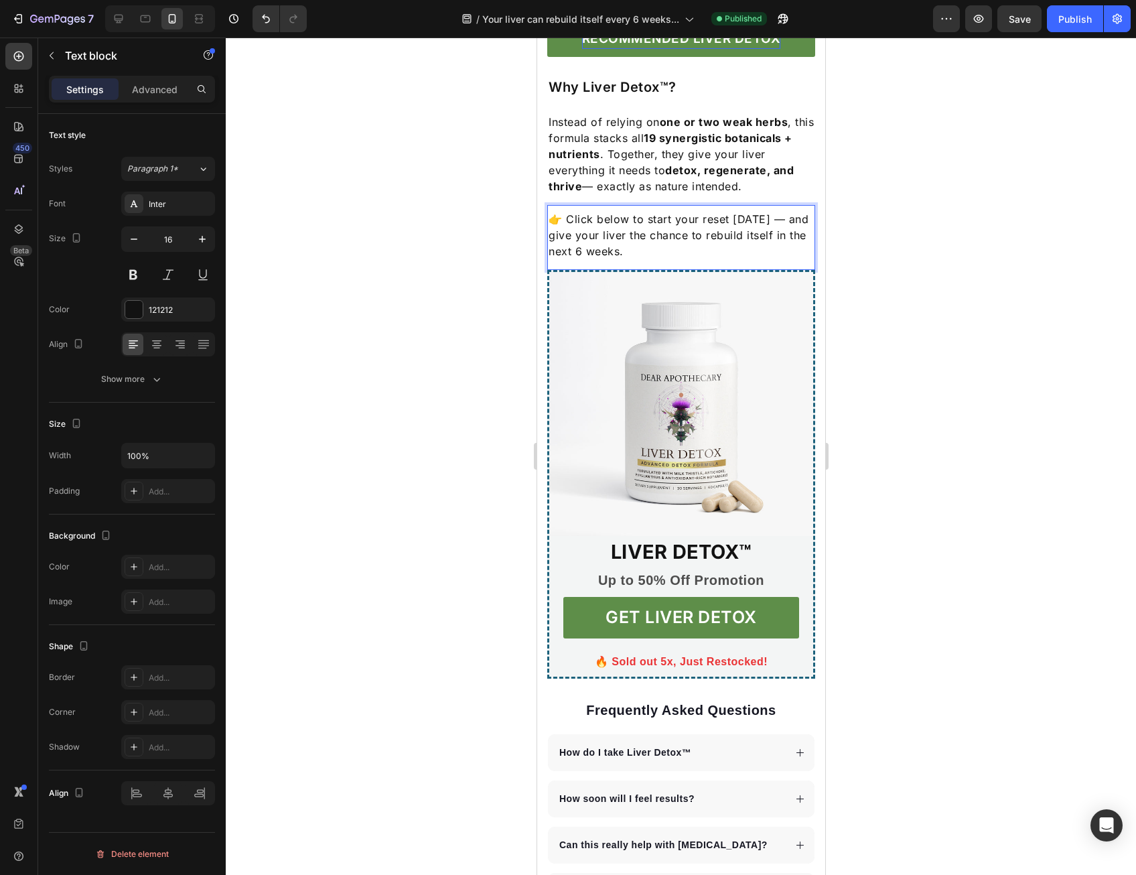
click at [752, 225] on p "👉 Click below to start your reset [DATE] — and give your liver the chance to re…" at bounding box center [680, 235] width 265 height 48
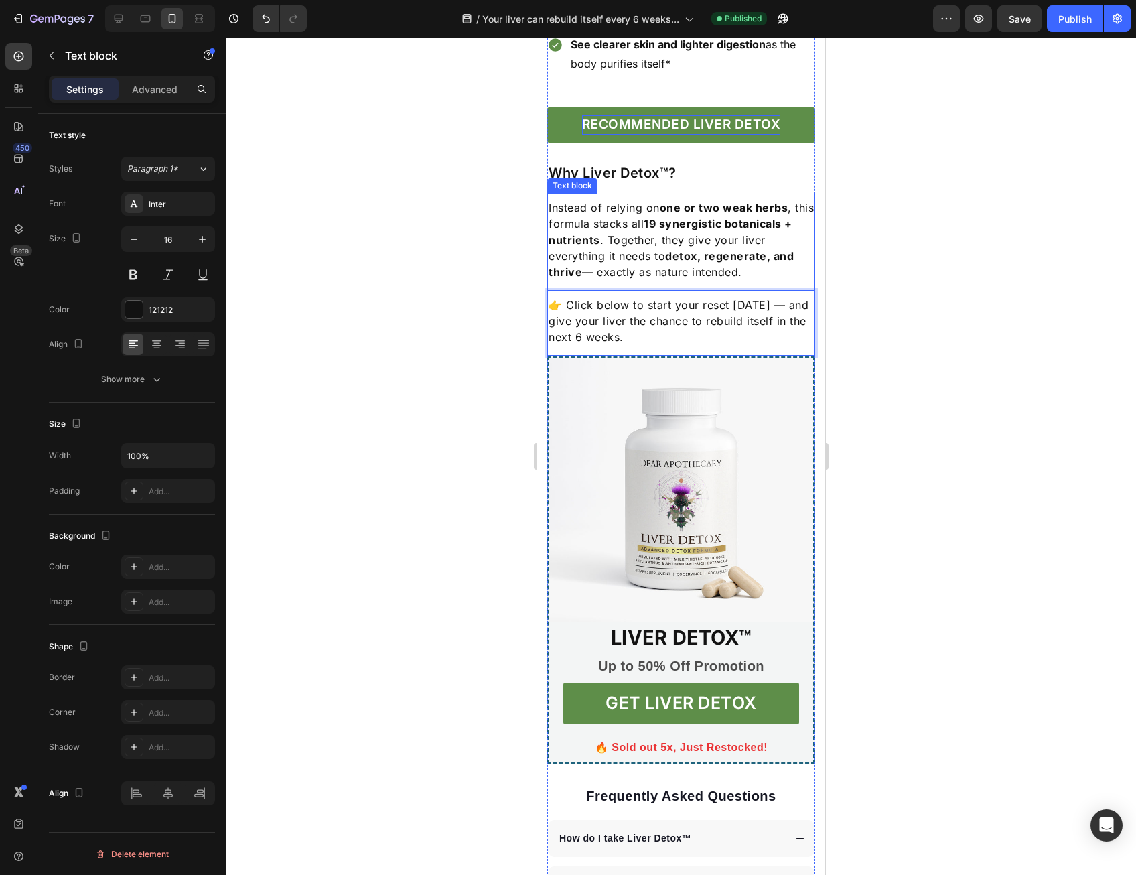
scroll to position [2814, 0]
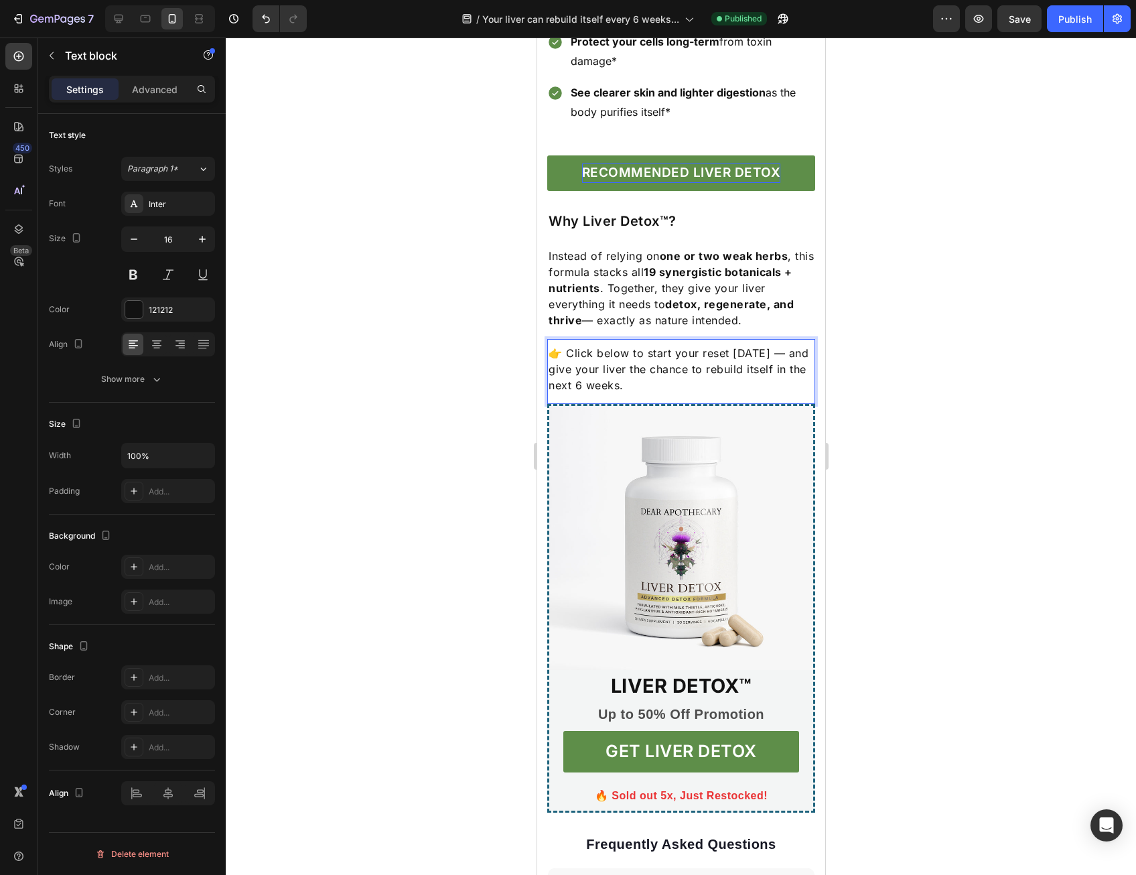
click at [959, 272] on div at bounding box center [681, 457] width 911 height 838
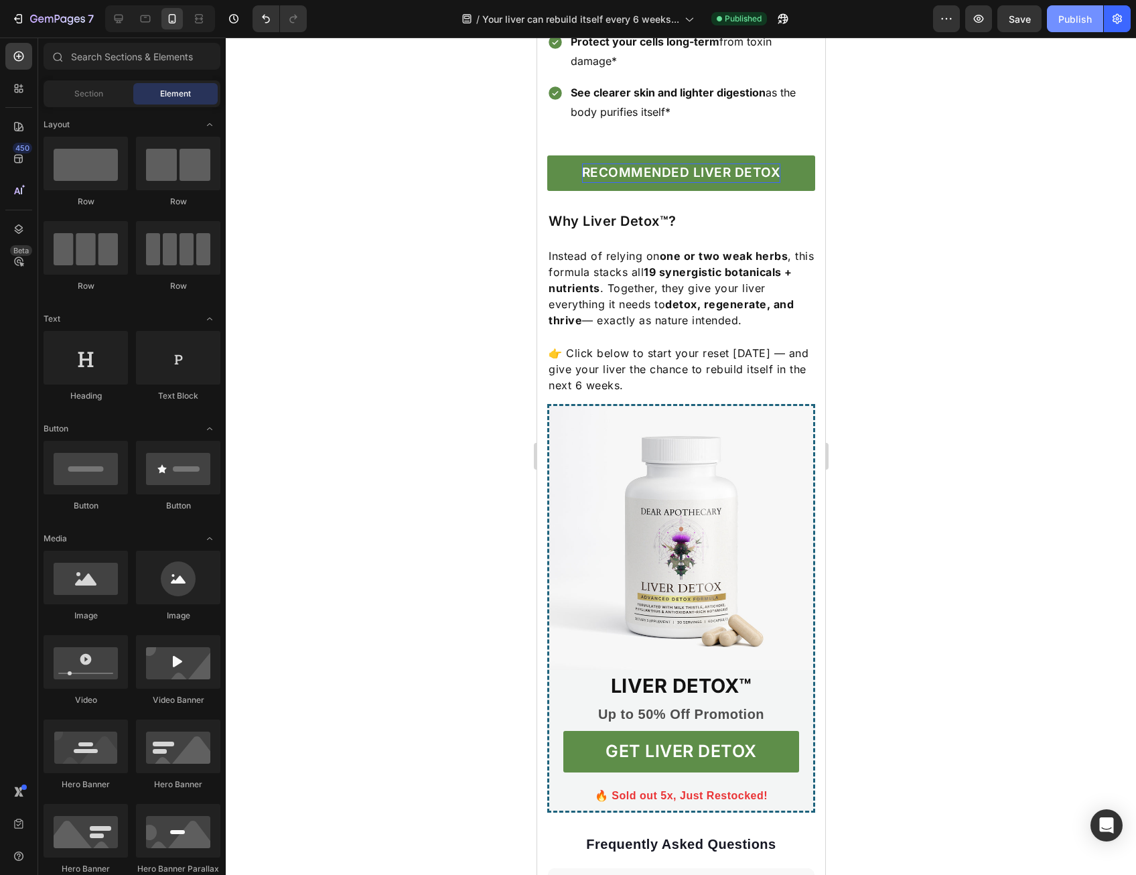
click at [1076, 24] on div "Publish" at bounding box center [1076, 19] width 34 height 14
